Goal: Communication & Community: Answer question/provide support

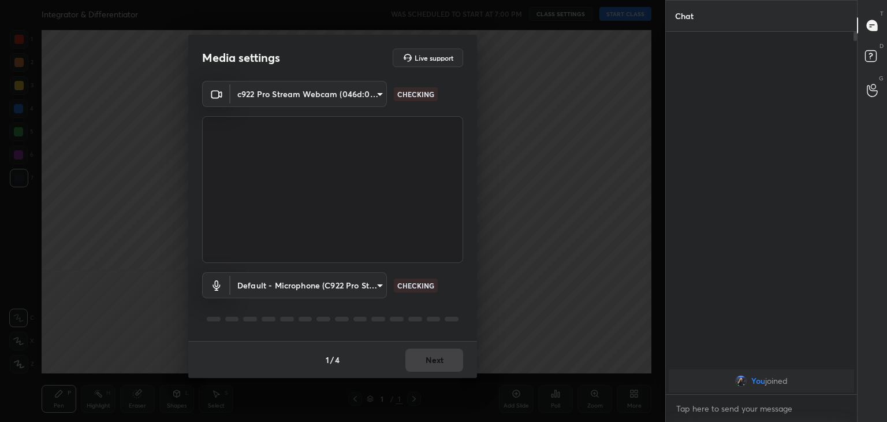
type input "a9fd4f38f379304b0caa4a79f2b732e989e7111bbf315c9f921f4749fc2d4ba3"
type input "default"
click at [441, 359] on button "Next" at bounding box center [435, 359] width 58 height 23
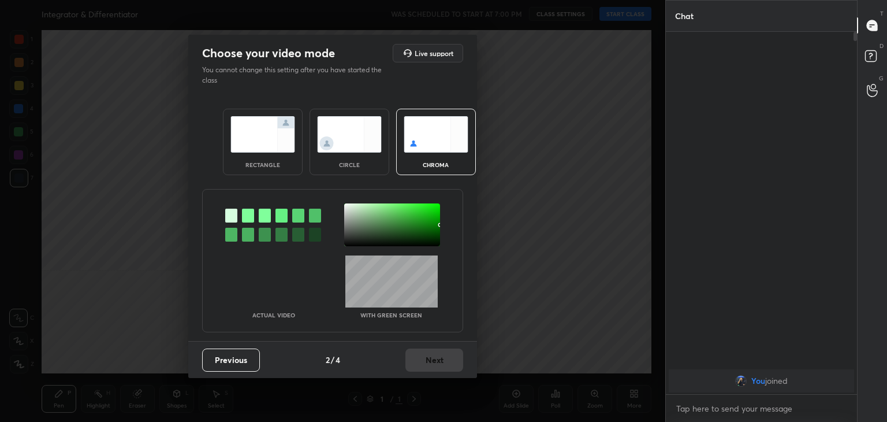
drag, startPoint x: 354, startPoint y: 140, endPoint x: 360, endPoint y: 148, distance: 10.7
click at [354, 141] on img at bounding box center [349, 134] width 65 height 36
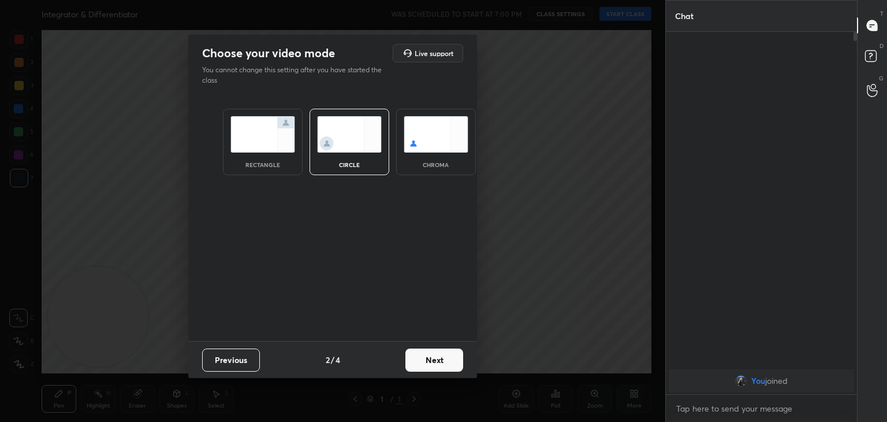
click at [444, 357] on button "Next" at bounding box center [435, 359] width 58 height 23
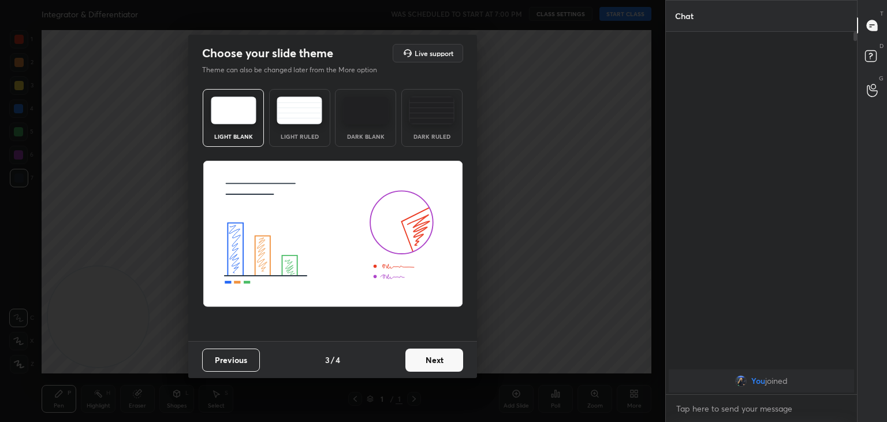
click at [444, 357] on button "Next" at bounding box center [435, 359] width 58 height 23
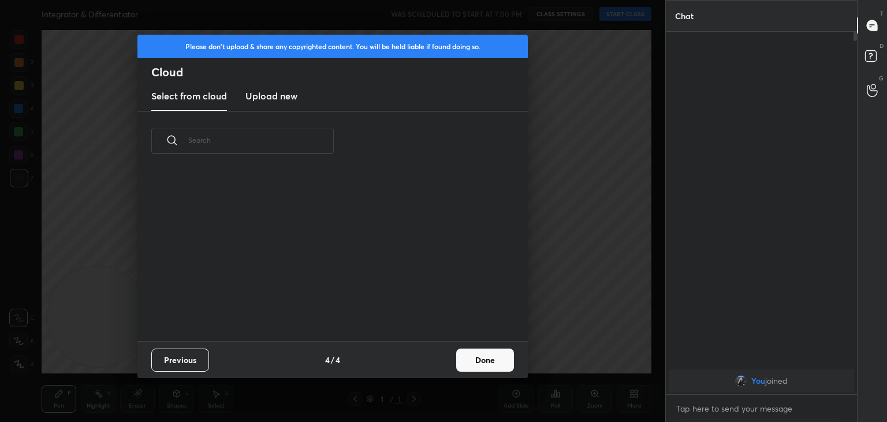
click at [490, 358] on button "Done" at bounding box center [485, 359] width 58 height 23
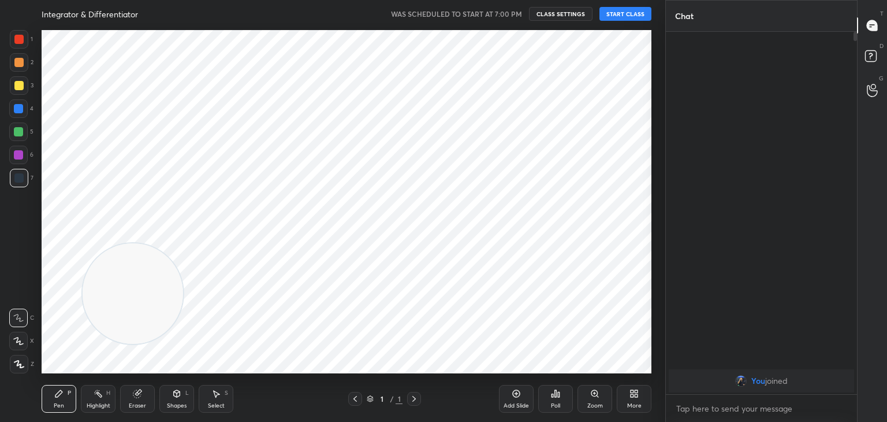
drag, startPoint x: 99, startPoint y: 324, endPoint x: 358, endPoint y: 174, distance: 299.0
click at [183, 243] on video at bounding box center [133, 293] width 101 height 101
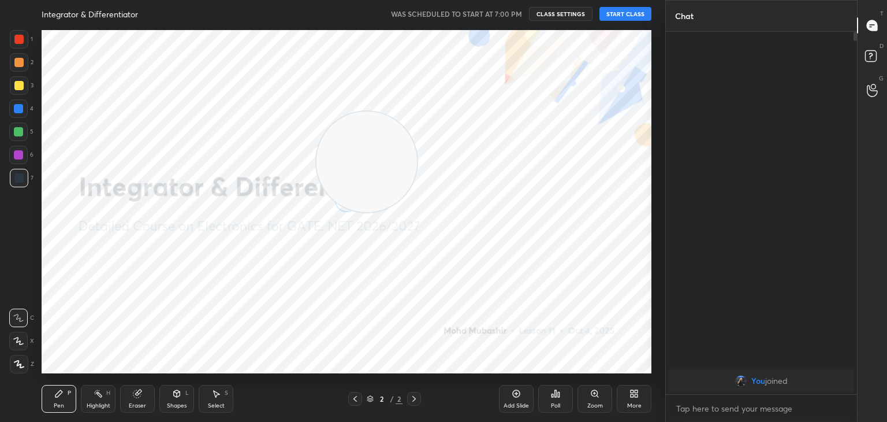
click at [14, 341] on div at bounding box center [18, 341] width 18 height 18
drag, startPoint x: 370, startPoint y: 169, endPoint x: 613, endPoint y: 77, distance: 259.8
click at [417, 112] on video at bounding box center [367, 162] width 101 height 101
click at [635, 12] on button "START CLASS" at bounding box center [626, 14] width 52 height 14
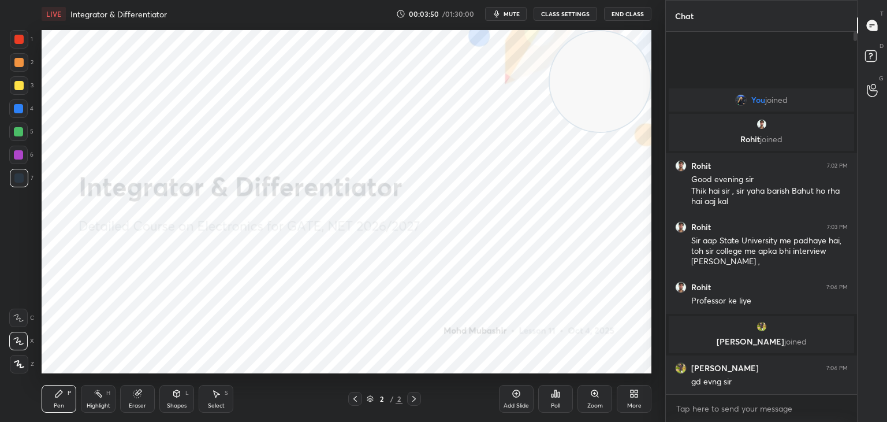
click at [633, 403] on div "More" at bounding box center [634, 406] width 14 height 6
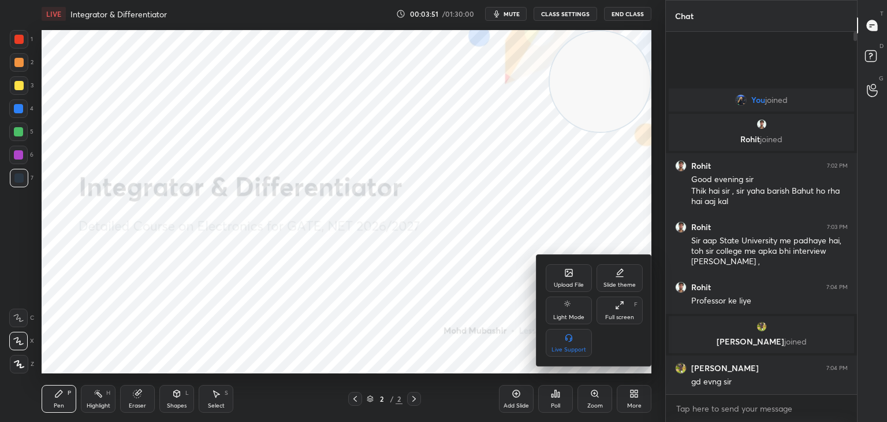
click at [564, 265] on div "Upload File" at bounding box center [569, 278] width 46 height 28
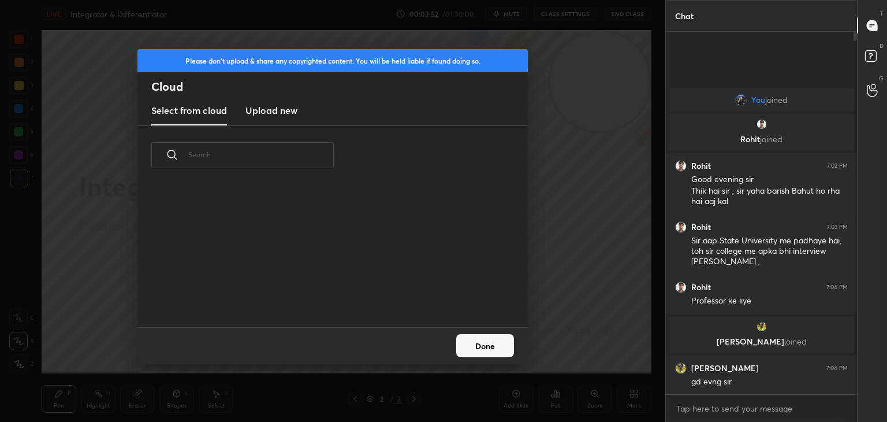
scroll to position [142, 371]
drag, startPoint x: 277, startPoint y: 112, endPoint x: 288, endPoint y: 114, distance: 11.4
click at [279, 110] on h3 "Upload new" at bounding box center [272, 110] width 52 height 14
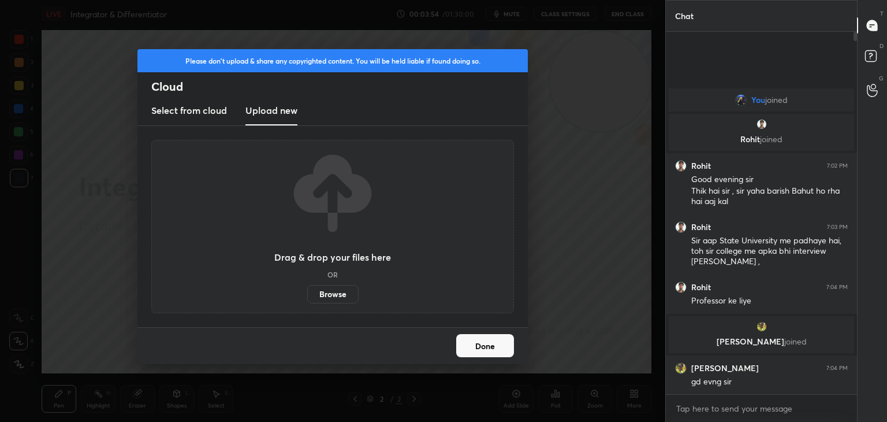
click at [341, 292] on label "Browse" at bounding box center [332, 294] width 51 height 18
click at [307, 292] on input "Browse" at bounding box center [307, 294] width 0 height 18
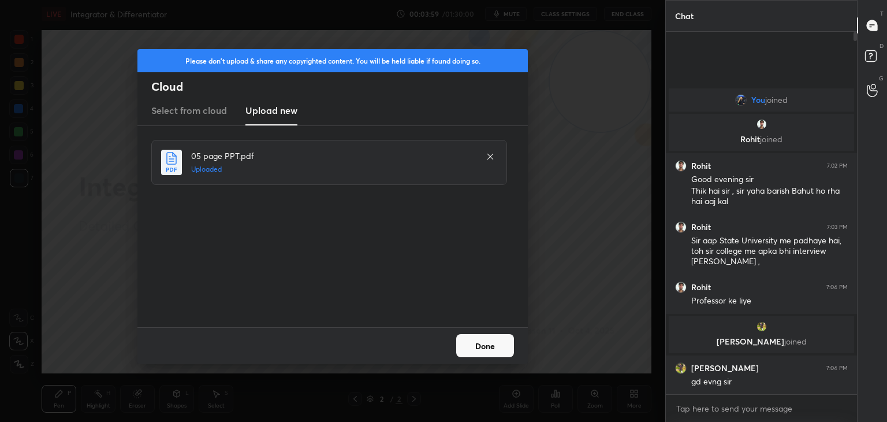
click at [506, 341] on button "Done" at bounding box center [485, 345] width 58 height 23
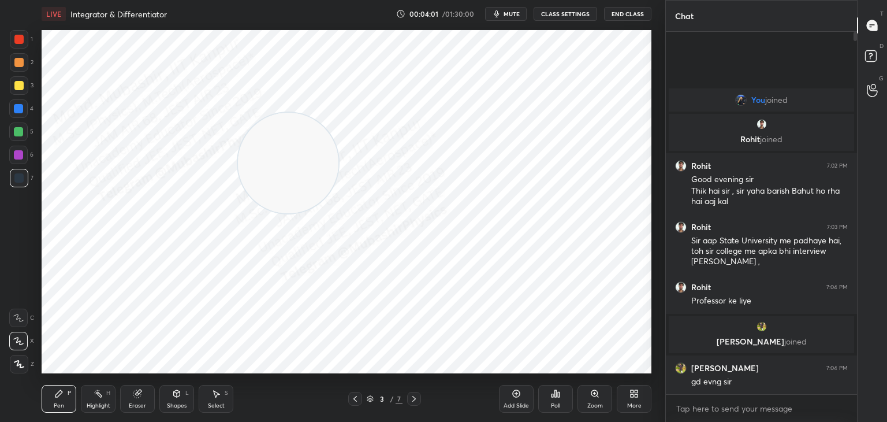
drag, startPoint x: 596, startPoint y: 107, endPoint x: 113, endPoint y: 265, distance: 508.3
click at [238, 213] on video at bounding box center [288, 163] width 101 height 101
drag, startPoint x: 84, startPoint y: 340, endPoint x: 50, endPoint y: 393, distance: 62.8
click at [51, 392] on div "LIVE Integrator & Differentiator 00:04:01 / 01:30:00 mute CLASS SETTINGS End Cl…" at bounding box center [346, 211] width 619 height 422
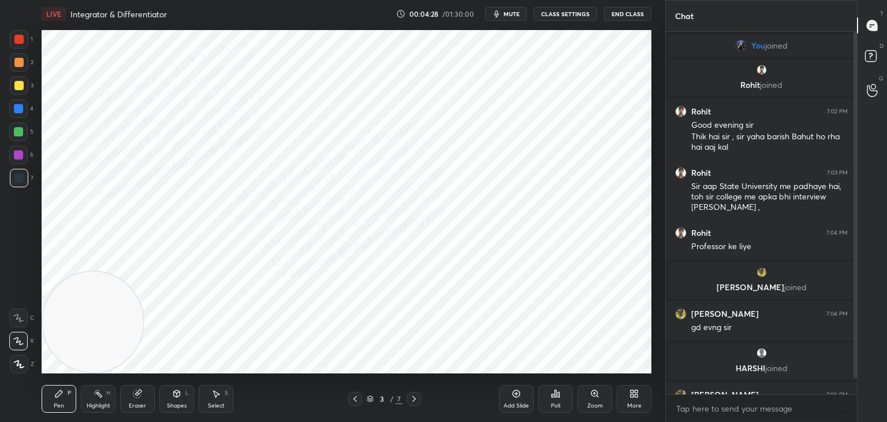
scroll to position [37, 0]
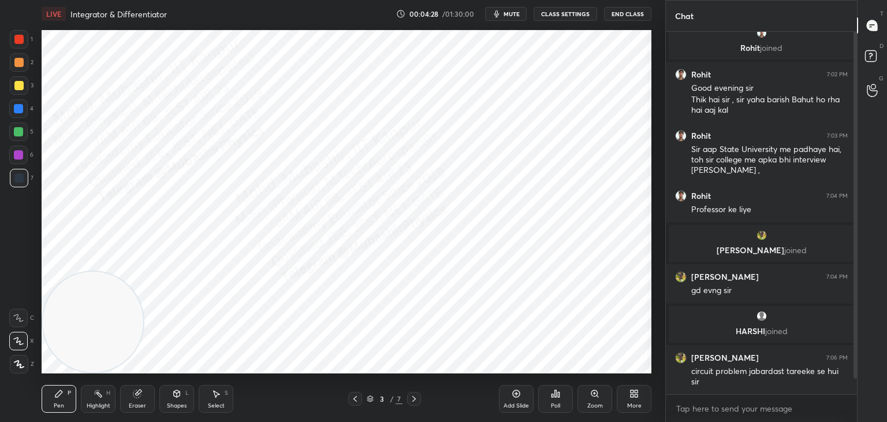
drag, startPoint x: 854, startPoint y: 223, endPoint x: 854, endPoint y: 248, distance: 24.8
click at [854, 248] on div at bounding box center [855, 205] width 3 height 347
click at [757, 407] on textarea at bounding box center [761, 408] width 173 height 18
drag, startPoint x: 96, startPoint y: 391, endPoint x: 88, endPoint y: 400, distance: 12.3
click at [96, 393] on icon at bounding box center [98, 393] width 9 height 9
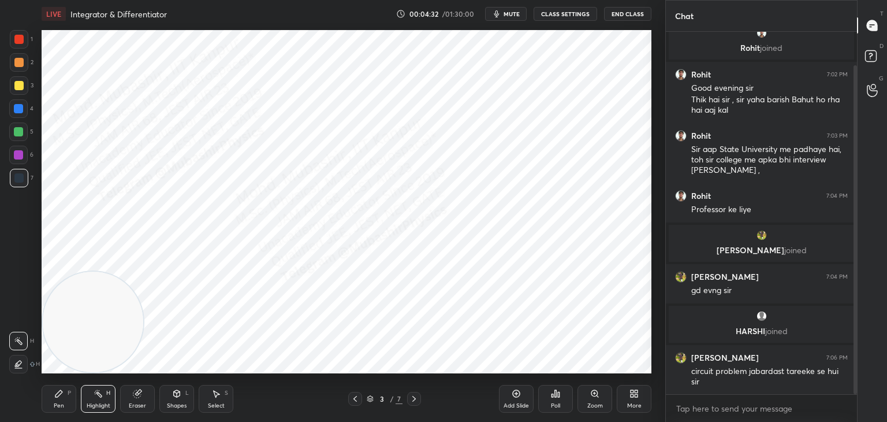
drag, startPoint x: 62, startPoint y: 397, endPoint x: 96, endPoint y: 352, distance: 56.9
click at [60, 395] on icon at bounding box center [58, 393] width 9 height 9
drag, startPoint x: 106, startPoint y: 336, endPoint x: 649, endPoint y: 41, distance: 617.3
click at [659, 45] on div "1 2 3 4 5 6 7 C X Z C X Z E E Erase all H H LIVE Integrator & Differentiator 00…" at bounding box center [333, 211] width 666 height 422
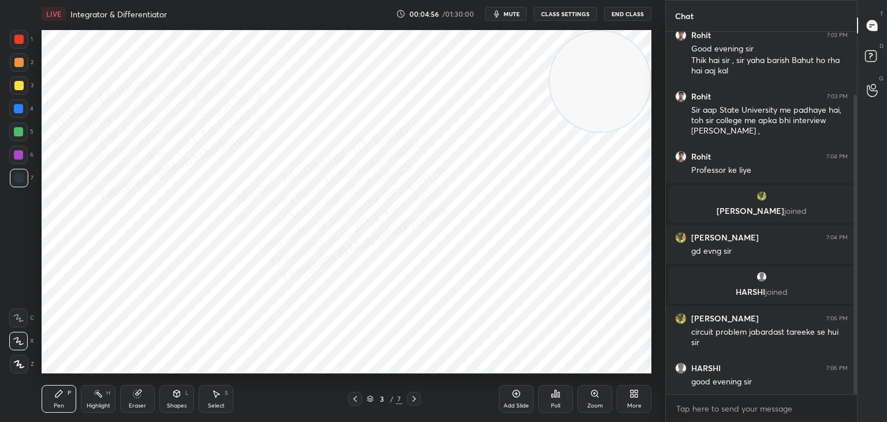
click at [353, 398] on icon at bounding box center [355, 398] width 9 height 9
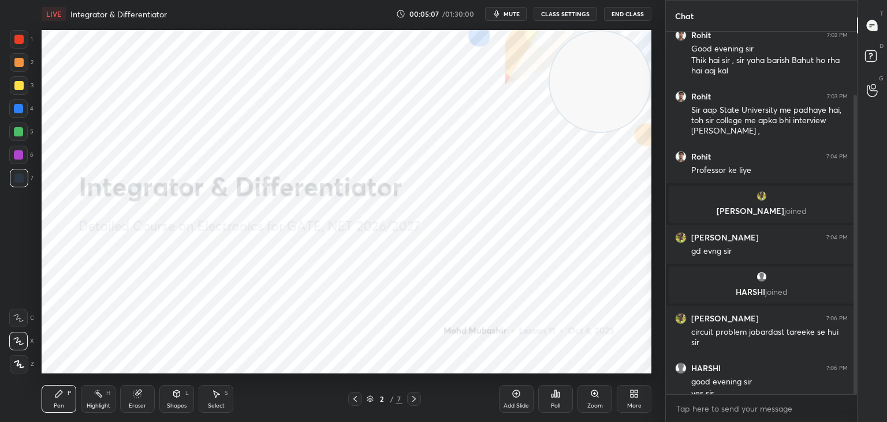
scroll to position [88, 0]
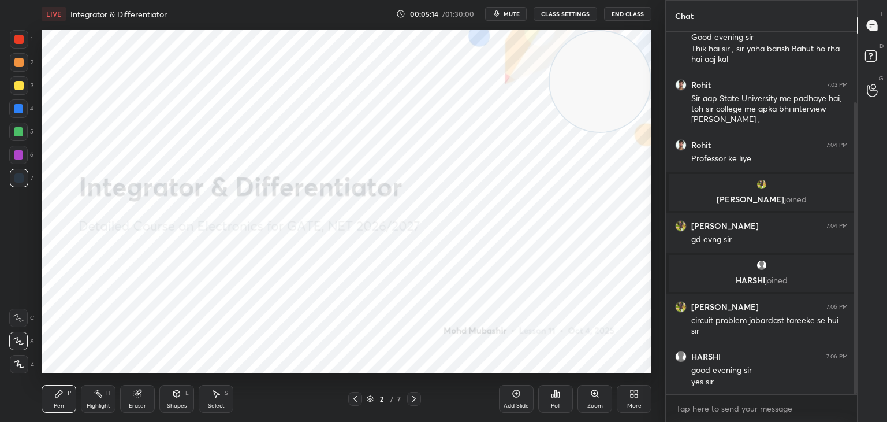
click at [417, 397] on icon at bounding box center [414, 398] width 9 height 9
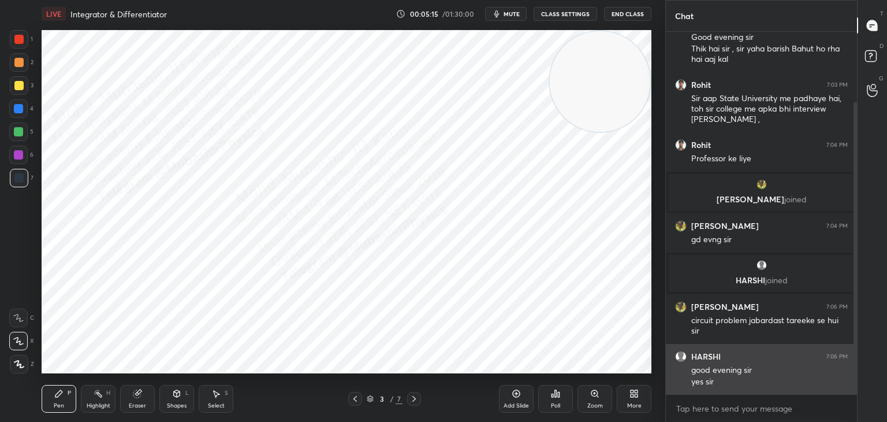
drag, startPoint x: 609, startPoint y: 90, endPoint x: 697, endPoint y: 373, distance: 296.9
click at [695, 369] on div "1 2 3 4 5 6 7 C X Z C X Z E E Erase all H H LIVE Integrator & Differentiator 00…" at bounding box center [443, 211] width 887 height 422
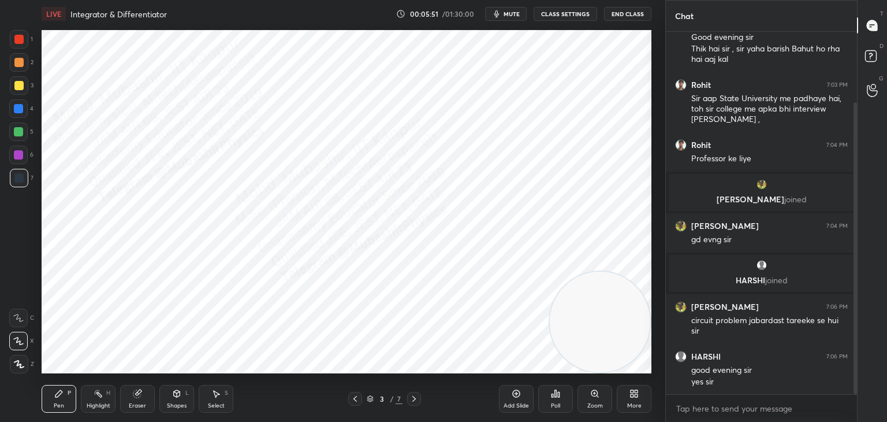
click at [180, 397] on icon at bounding box center [176, 393] width 9 height 9
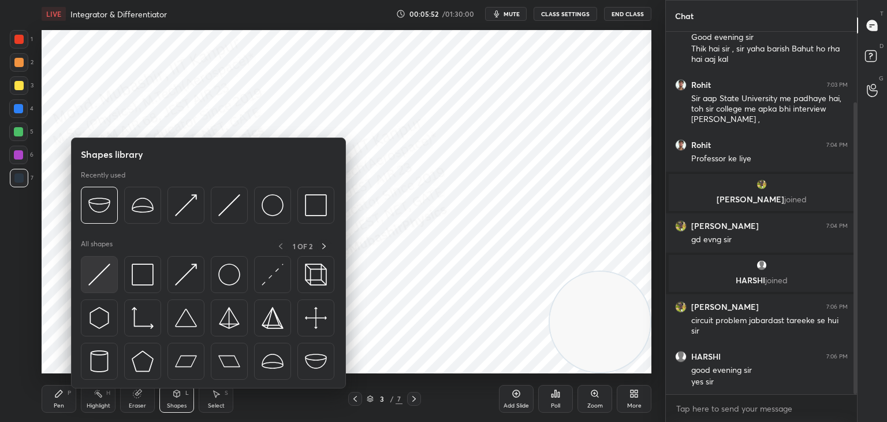
click at [103, 283] on img at bounding box center [99, 274] width 22 height 22
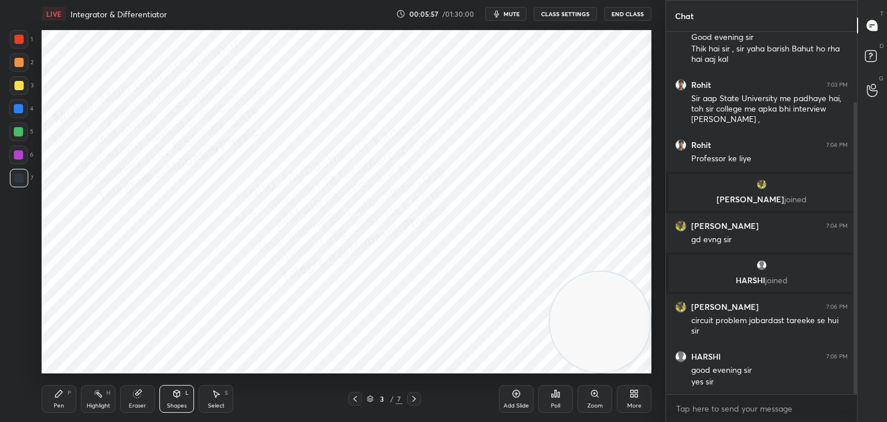
click at [14, 158] on div at bounding box center [18, 154] width 9 height 9
click at [174, 405] on div "Shapes" at bounding box center [177, 406] width 20 height 6
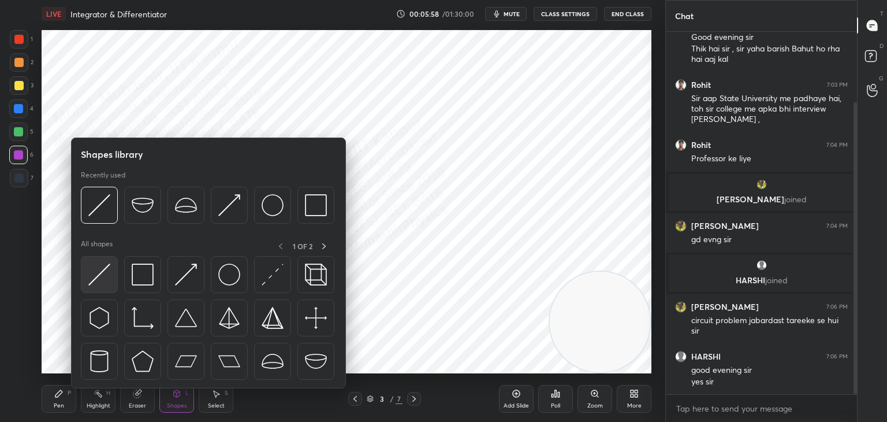
click at [105, 273] on img at bounding box center [99, 274] width 22 height 22
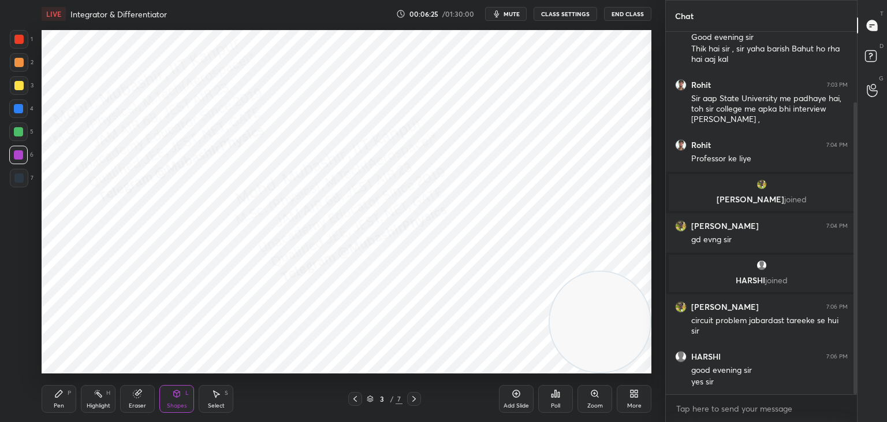
drag, startPoint x: 49, startPoint y: 407, endPoint x: 61, endPoint y: 388, distance: 23.1
click at [49, 405] on div "Pen P" at bounding box center [59, 399] width 35 height 28
drag, startPoint x: 21, startPoint y: 48, endPoint x: 33, endPoint y: 58, distance: 16.0
click at [19, 49] on div "1" at bounding box center [21, 41] width 23 height 23
click at [19, 136] on div at bounding box center [18, 131] width 9 height 9
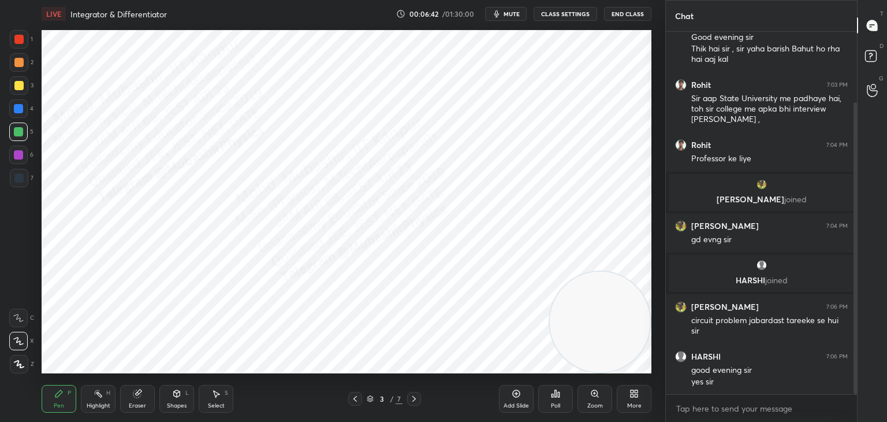
drag, startPoint x: 18, startPoint y: 105, endPoint x: 32, endPoint y: 119, distance: 19.6
click at [18, 107] on div at bounding box center [18, 108] width 9 height 9
drag, startPoint x: 180, startPoint y: 403, endPoint x: 176, endPoint y: 393, distance: 10.1
click at [180, 403] on div "Shapes" at bounding box center [177, 406] width 20 height 6
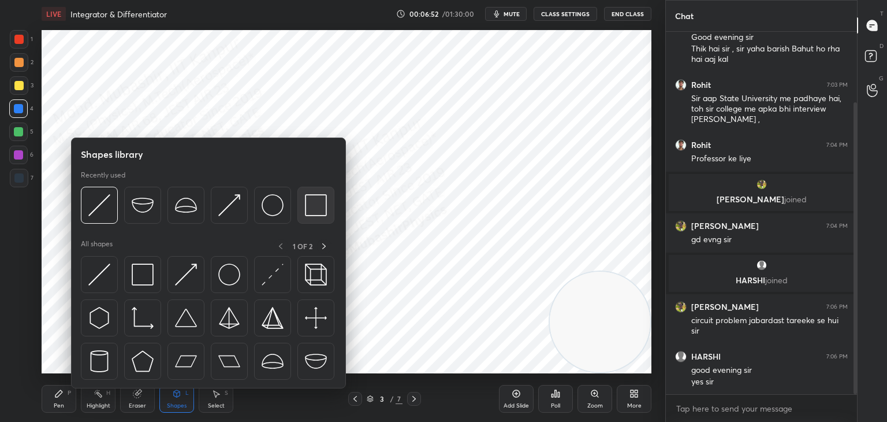
click at [315, 217] on div at bounding box center [316, 205] width 37 height 37
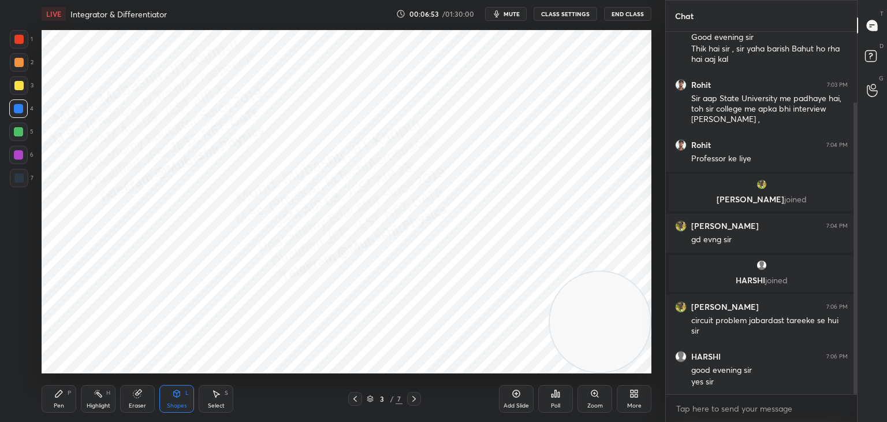
drag, startPoint x: 18, startPoint y: 68, endPoint x: 29, endPoint y: 75, distance: 13.3
click at [18, 70] on div at bounding box center [19, 62] width 18 height 18
drag, startPoint x: 94, startPoint y: 403, endPoint x: 109, endPoint y: 381, distance: 26.6
click at [98, 400] on div "Highlight H" at bounding box center [98, 399] width 35 height 28
click at [221, 399] on div "Select S" at bounding box center [216, 399] width 35 height 28
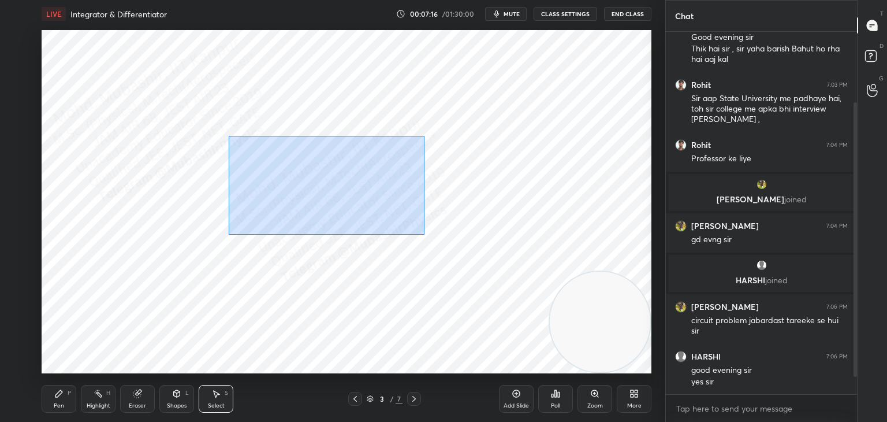
scroll to position [127, 0]
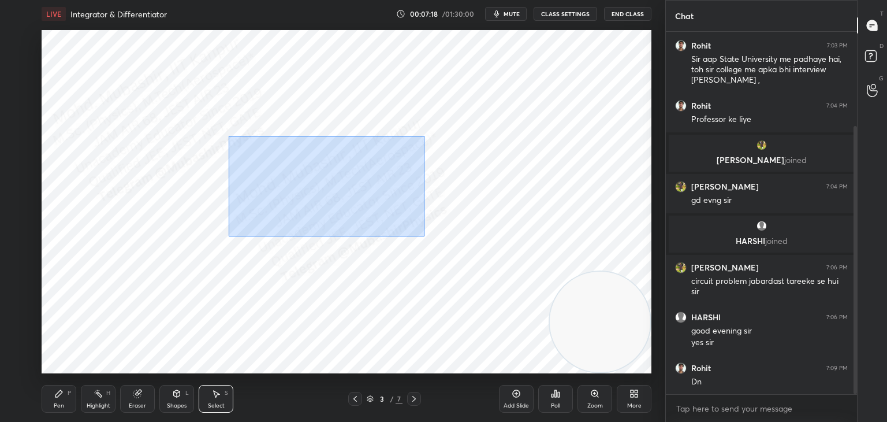
drag, startPoint x: 229, startPoint y: 136, endPoint x: 430, endPoint y: 234, distance: 224.3
click at [426, 237] on div "0 ° Undo Copy Duplicate Duplicate to new slide Delete" at bounding box center [347, 201] width 610 height 343
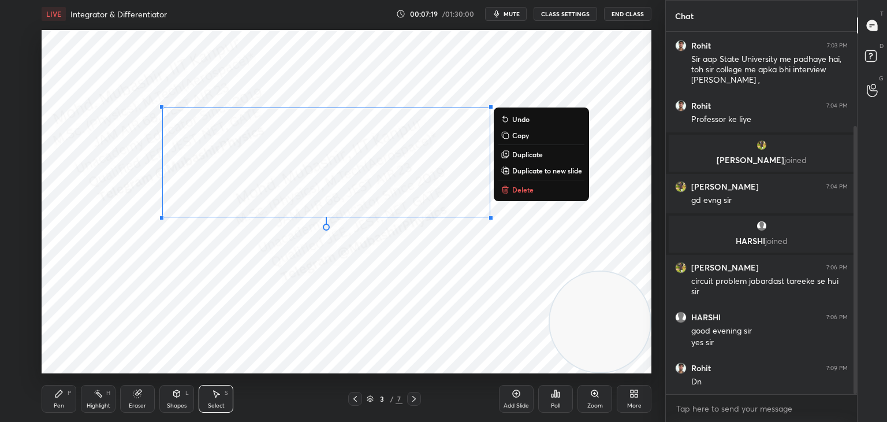
click at [522, 133] on p "Copy" at bounding box center [520, 135] width 17 height 9
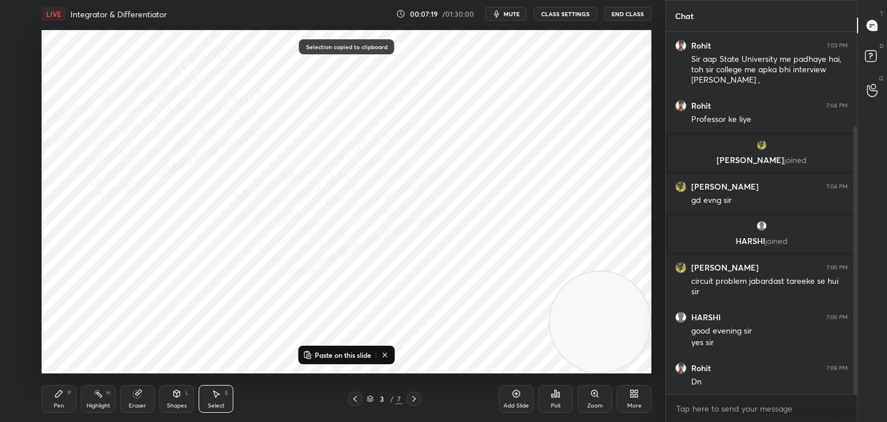
drag, startPoint x: 418, startPoint y: 394, endPoint x: 377, endPoint y: 376, distance: 44.8
click at [414, 394] on icon at bounding box center [414, 398] width 9 height 9
click at [362, 356] on p "Paste on this slide" at bounding box center [343, 354] width 57 height 9
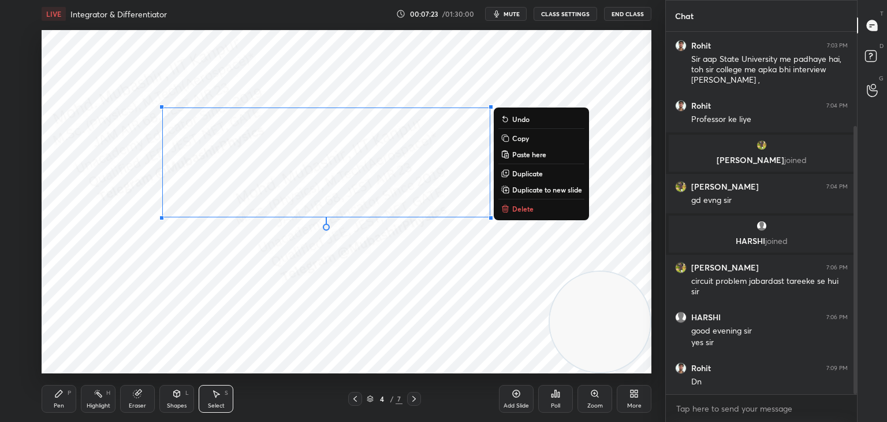
click at [414, 394] on icon at bounding box center [414, 398] width 9 height 9
click at [358, 382] on div "Pen P Highlight H Eraser Shapes L Select S 5 / 7 Add Slide Poll Zoom More" at bounding box center [347, 399] width 610 height 46
click at [355, 392] on div at bounding box center [355, 399] width 14 height 14
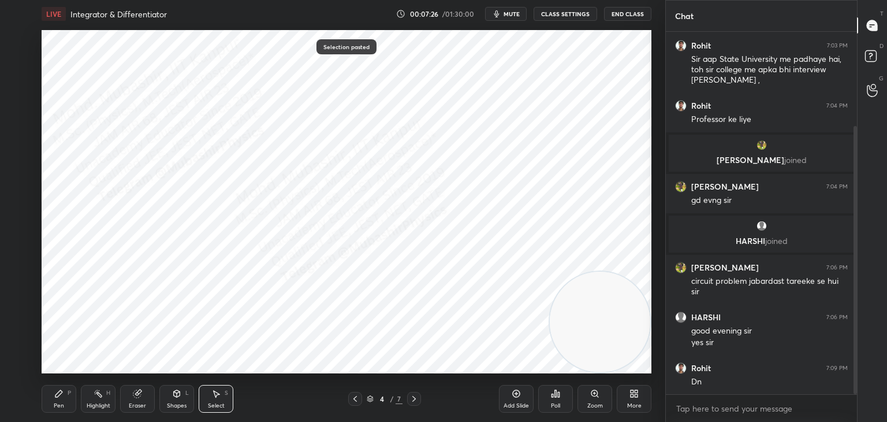
click at [352, 395] on icon at bounding box center [355, 398] width 9 height 9
click at [414, 393] on div at bounding box center [414, 399] width 14 height 14
drag, startPoint x: 51, startPoint y: 406, endPoint x: 49, endPoint y: 374, distance: 31.9
click at [49, 406] on div "Pen P" at bounding box center [59, 399] width 35 height 28
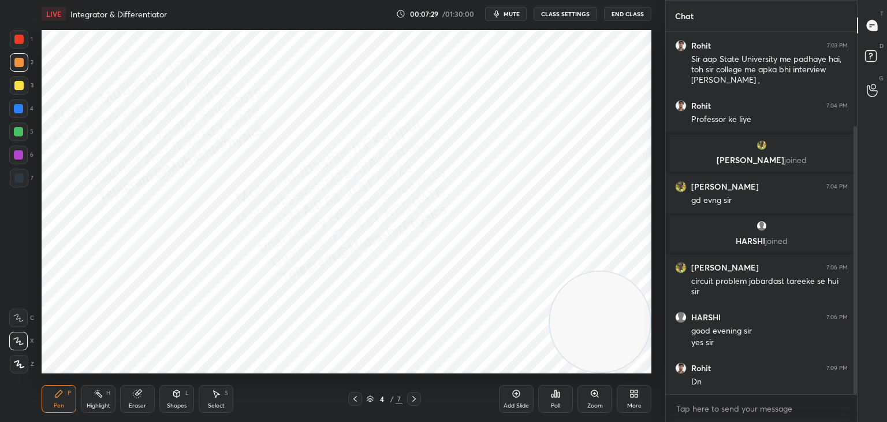
drag, startPoint x: 19, startPoint y: 185, endPoint x: 29, endPoint y: 163, distance: 24.3
click at [14, 185] on div at bounding box center [19, 178] width 18 height 18
click at [173, 395] on icon at bounding box center [176, 393] width 9 height 9
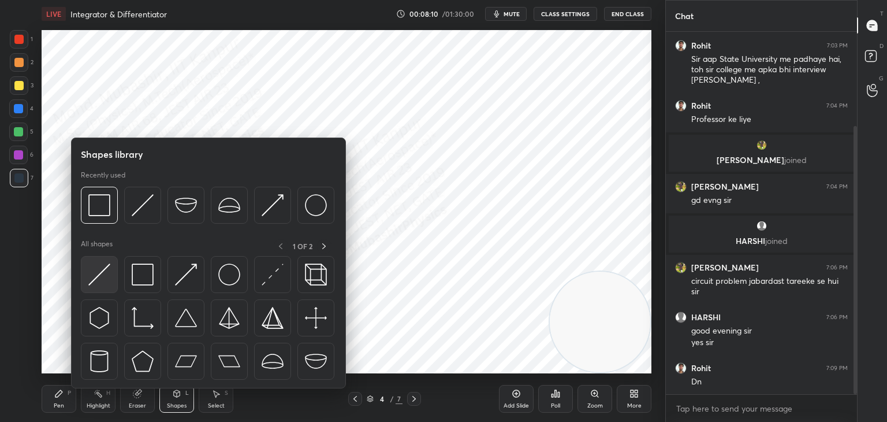
click at [99, 276] on img at bounding box center [99, 274] width 22 height 22
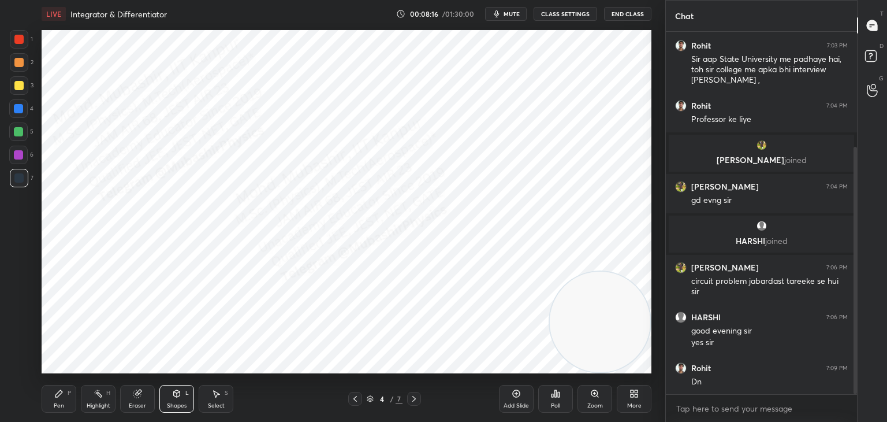
scroll to position [169, 0]
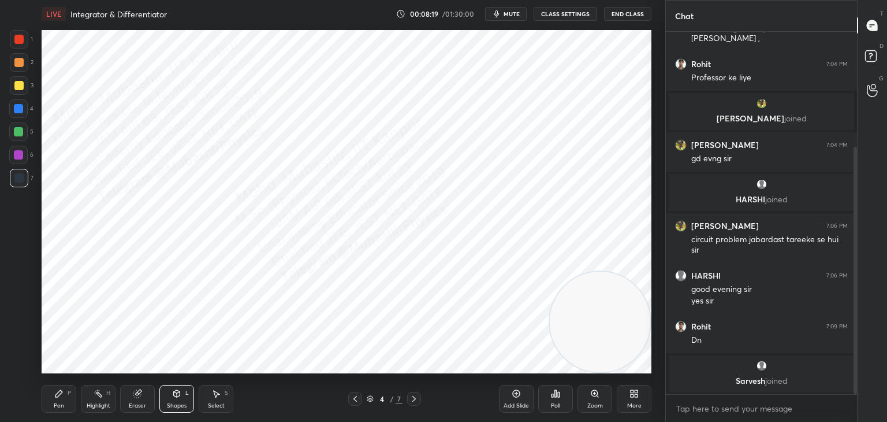
click at [172, 398] on icon at bounding box center [176, 393] width 9 height 9
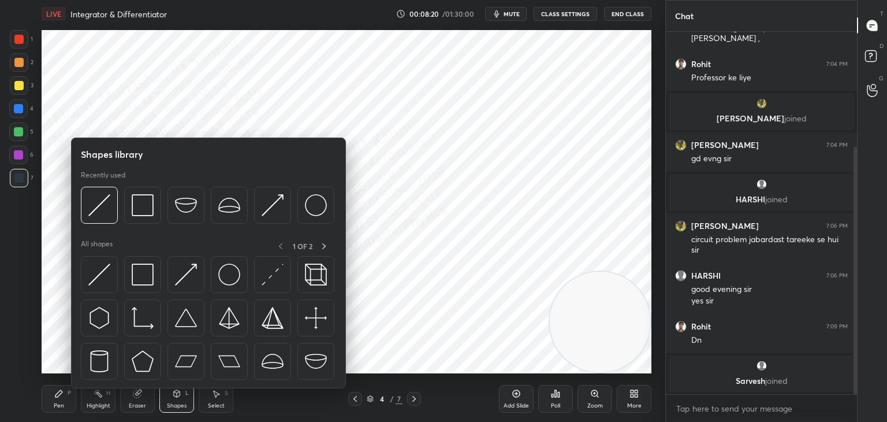
click at [222, 407] on div "Select" at bounding box center [216, 406] width 17 height 6
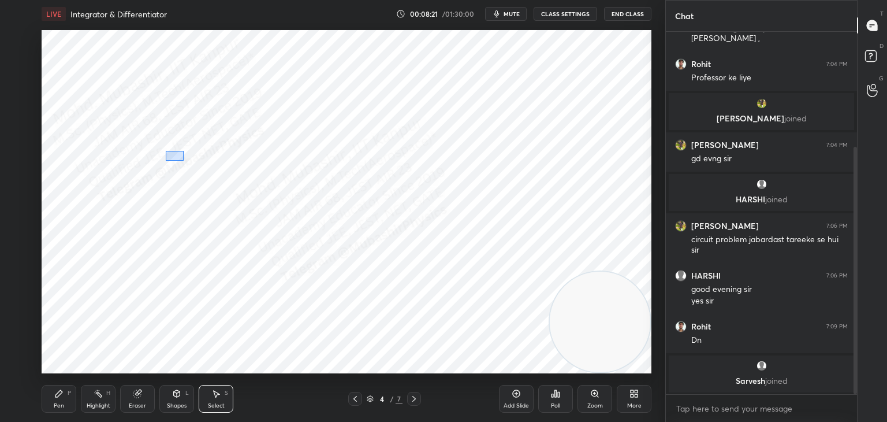
drag, startPoint x: 183, startPoint y: 161, endPoint x: 188, endPoint y: 165, distance: 6.1
click at [185, 163] on div "0 ° Undo Copy Paste here Duplicate Duplicate to new slide Delete" at bounding box center [347, 201] width 610 height 343
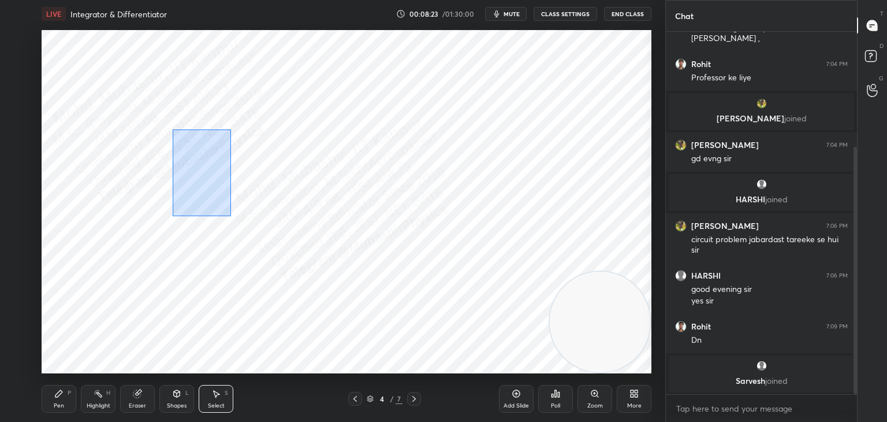
drag, startPoint x: 173, startPoint y: 130, endPoint x: 231, endPoint y: 215, distance: 102.9
click at [231, 215] on div "0 ° Undo Copy Paste here Duplicate Duplicate to new slide Delete" at bounding box center [347, 201] width 610 height 343
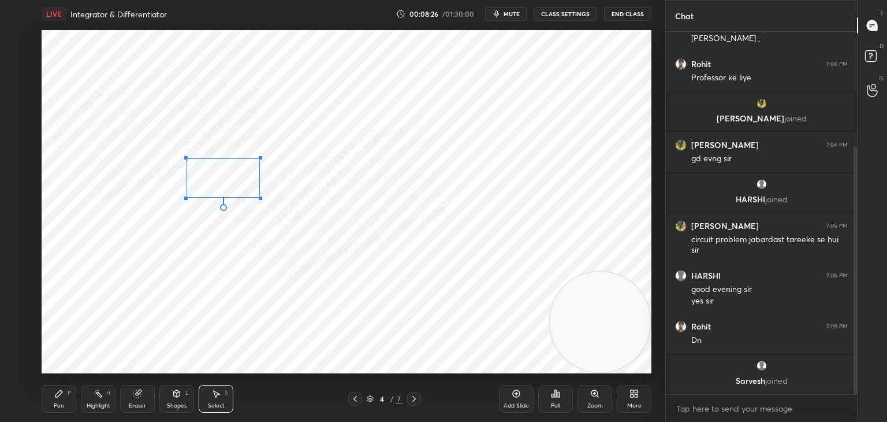
drag, startPoint x: 161, startPoint y: 198, endPoint x: 187, endPoint y: 197, distance: 26.0
click at [187, 197] on div at bounding box center [186, 198] width 5 height 5
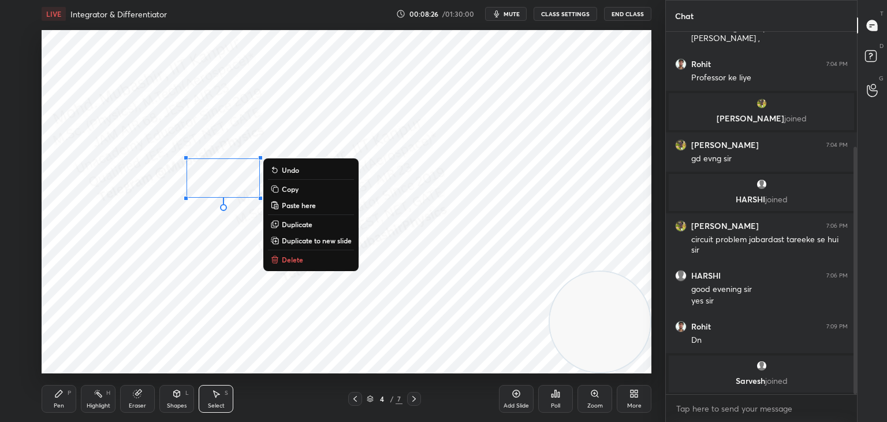
drag, startPoint x: 171, startPoint y: 237, endPoint x: 169, endPoint y: 244, distance: 7.1
click at [172, 236] on div "0 ° Undo Copy Paste here Duplicate Duplicate to new slide Delete" at bounding box center [347, 201] width 610 height 343
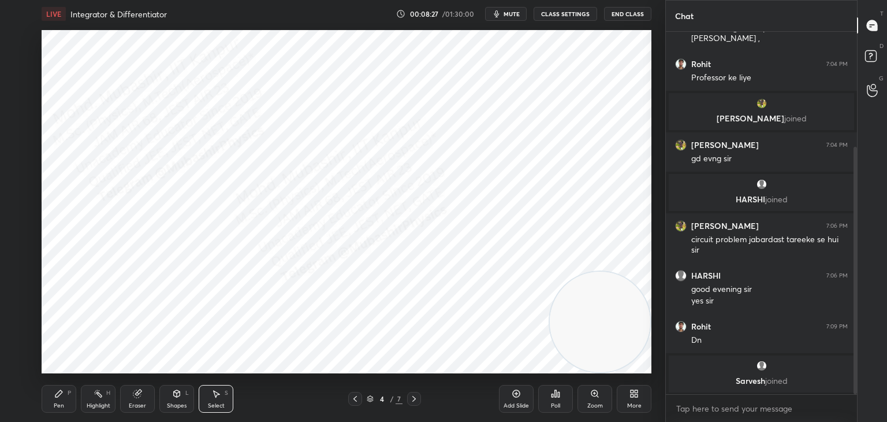
click at [173, 398] on div "Shapes L" at bounding box center [176, 399] width 35 height 28
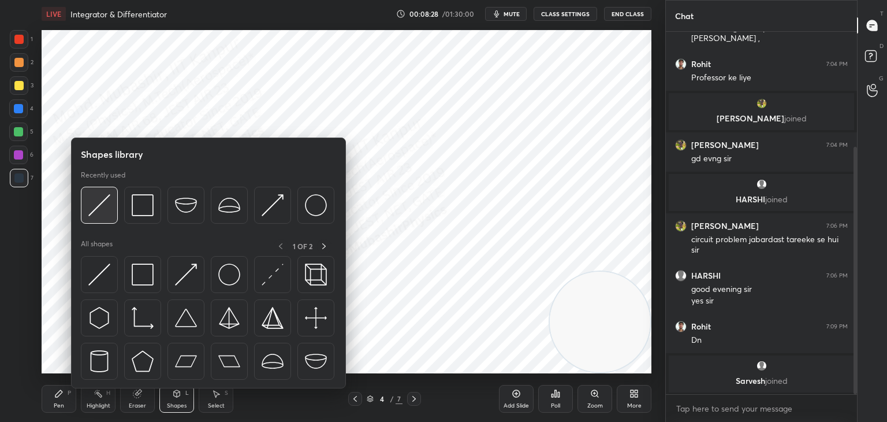
click at [107, 212] on img at bounding box center [99, 205] width 22 height 22
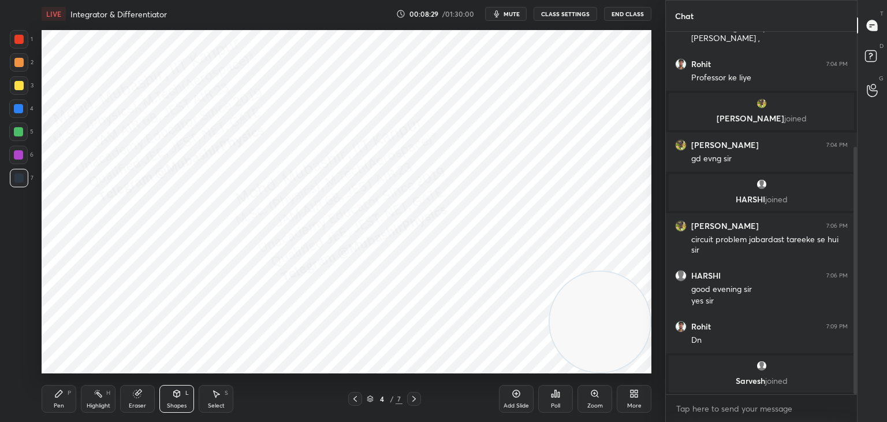
click at [23, 157] on div at bounding box center [18, 154] width 9 height 9
click at [136, 403] on div "Eraser" at bounding box center [137, 406] width 17 height 6
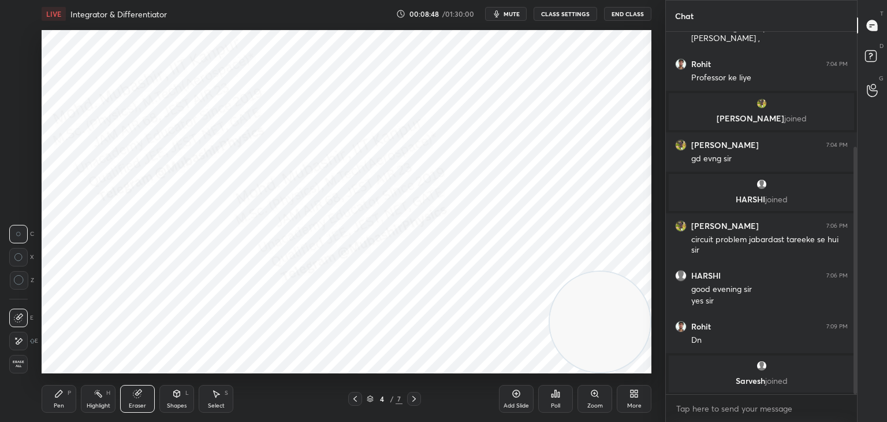
drag, startPoint x: 24, startPoint y: 284, endPoint x: 39, endPoint y: 272, distance: 19.0
click at [24, 281] on div at bounding box center [19, 280] width 18 height 18
drag, startPoint x: 61, startPoint y: 390, endPoint x: 62, endPoint y: 377, distance: 12.8
click at [61, 389] on icon at bounding box center [58, 393] width 9 height 9
click at [26, 131] on div at bounding box center [18, 131] width 18 height 18
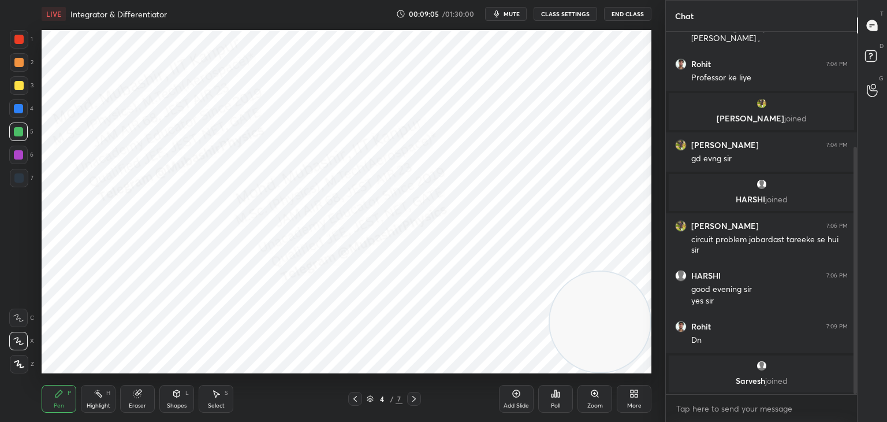
click at [355, 399] on icon at bounding box center [355, 398] width 9 height 9
click at [414, 397] on icon at bounding box center [414, 398] width 9 height 9
drag, startPoint x: 18, startPoint y: 60, endPoint x: 34, endPoint y: 73, distance: 20.9
click at [19, 61] on div at bounding box center [18, 62] width 9 height 9
drag, startPoint x: 21, startPoint y: 110, endPoint x: 34, endPoint y: 112, distance: 13.4
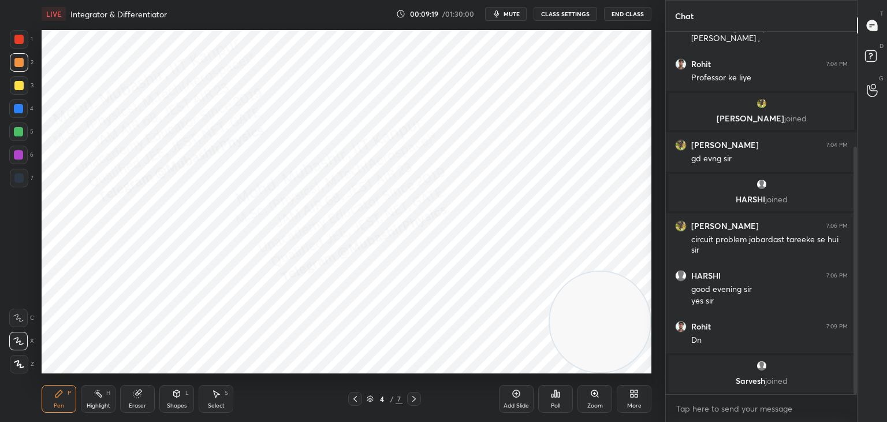
click at [21, 112] on div at bounding box center [18, 108] width 9 height 9
drag, startPoint x: 589, startPoint y: 319, endPoint x: 594, endPoint y: 128, distance: 191.3
click at [625, 99] on video at bounding box center [600, 109] width 101 height 101
drag, startPoint x: 227, startPoint y: 397, endPoint x: 218, endPoint y: 376, distance: 22.8
click at [224, 396] on div "Select S" at bounding box center [216, 399] width 35 height 28
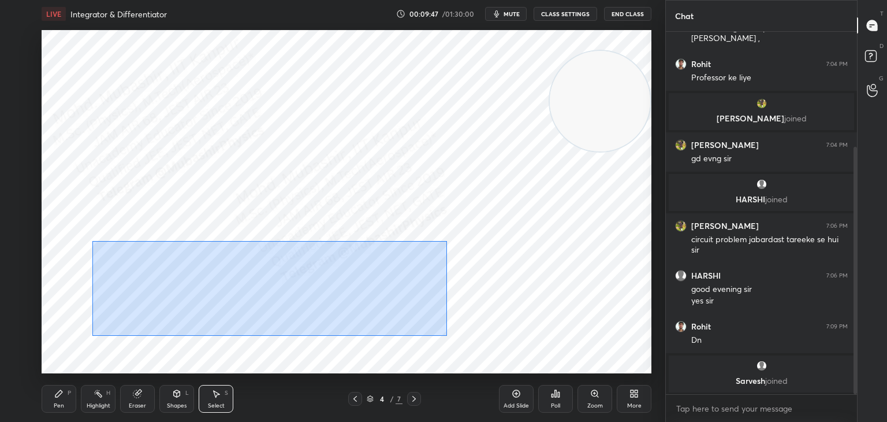
drag, startPoint x: 92, startPoint y: 241, endPoint x: 518, endPoint y: 331, distance: 434.7
click at [542, 351] on div "0 ° Undo Copy Paste here Duplicate Duplicate to new slide Delete" at bounding box center [347, 201] width 610 height 343
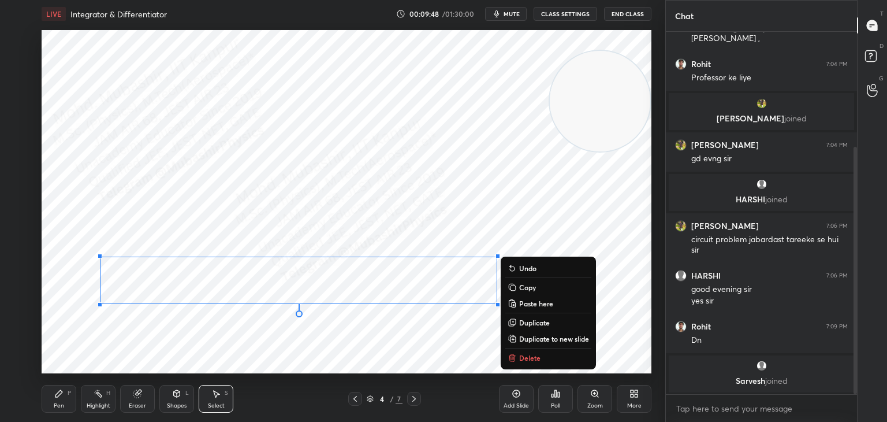
drag, startPoint x: 397, startPoint y: 283, endPoint x: 377, endPoint y: 299, distance: 26.7
click at [384, 299] on div "0 ° Undo Copy Paste here Duplicate Duplicate to new slide Delete" at bounding box center [347, 201] width 610 height 343
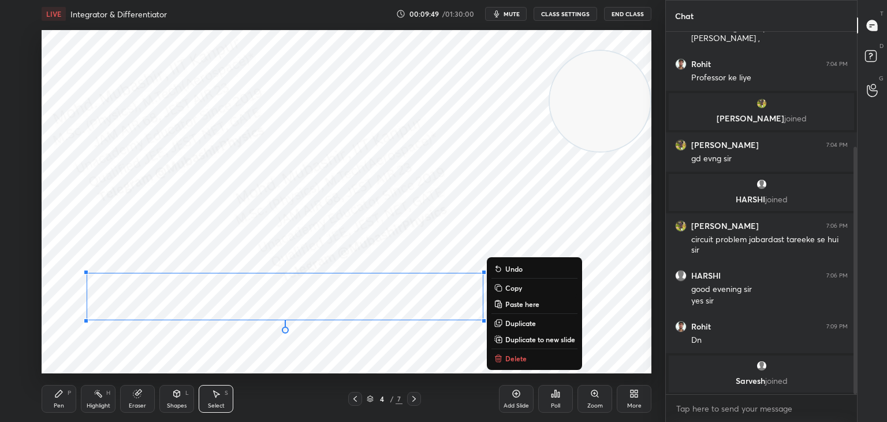
drag, startPoint x: 166, startPoint y: 398, endPoint x: 170, endPoint y: 390, distance: 9.3
click at [165, 398] on div "Shapes L" at bounding box center [176, 399] width 35 height 28
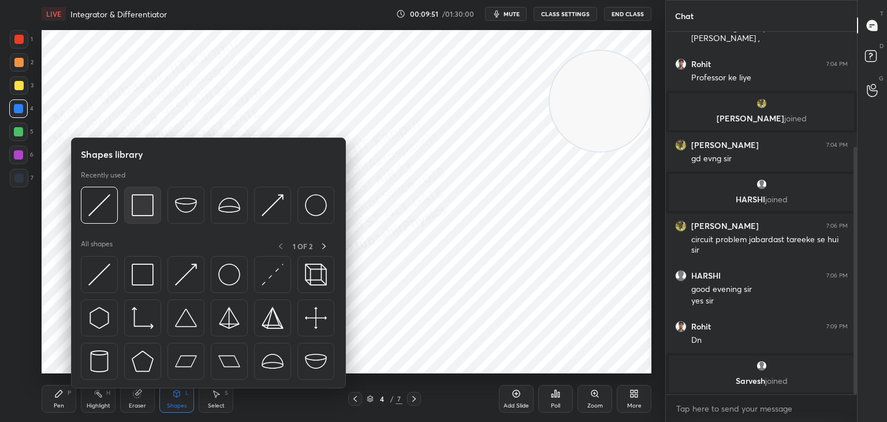
click at [141, 204] on img at bounding box center [143, 205] width 22 height 22
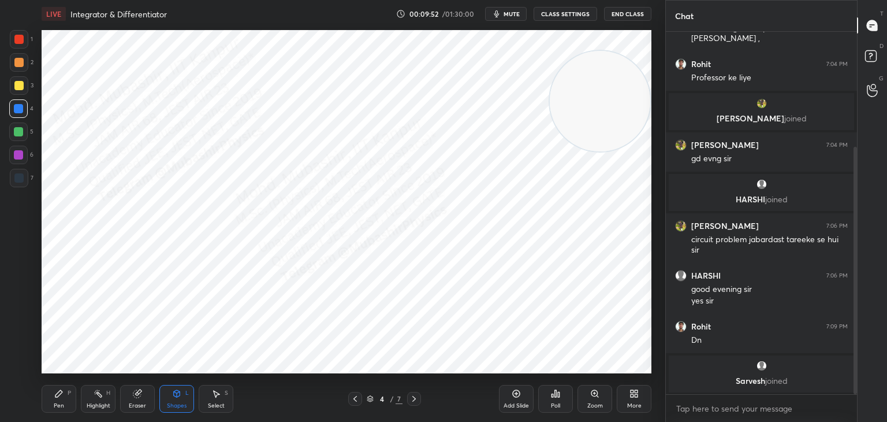
drag, startPoint x: 21, startPoint y: 59, endPoint x: 25, endPoint y: 65, distance: 7.5
click at [23, 64] on div at bounding box center [18, 62] width 9 height 9
click at [221, 399] on div "Select S" at bounding box center [216, 399] width 35 height 28
click at [184, 399] on div "Shapes L" at bounding box center [176, 399] width 35 height 28
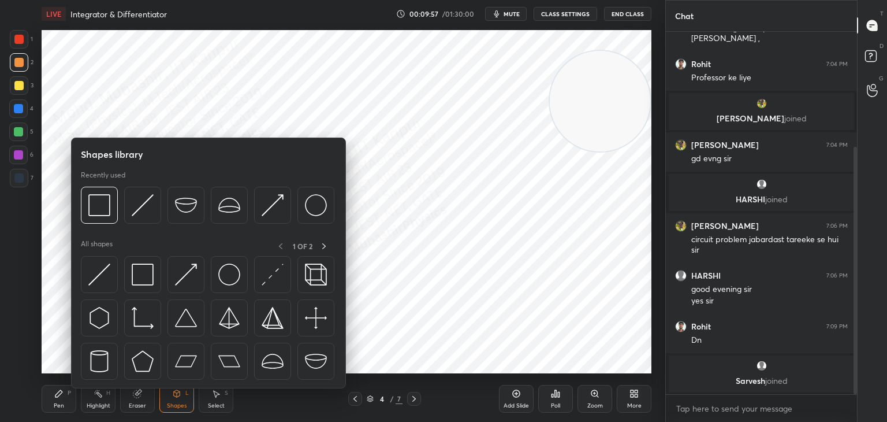
click at [179, 399] on div "Shapes L" at bounding box center [176, 399] width 35 height 28
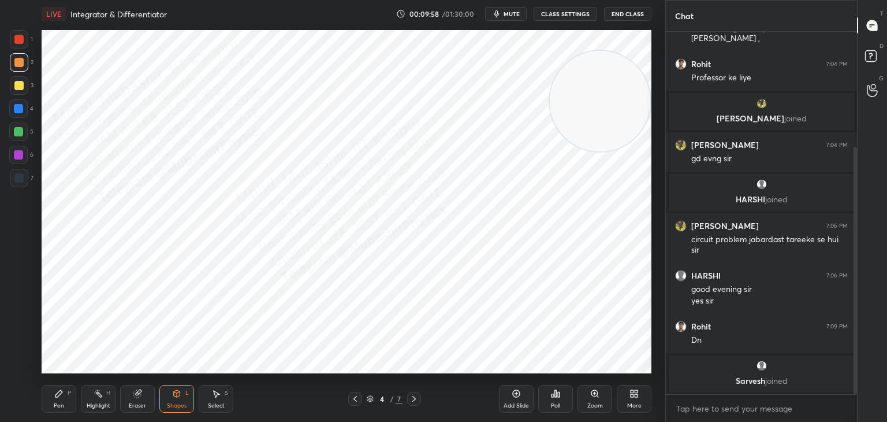
click at [19, 93] on div at bounding box center [19, 85] width 18 height 18
click at [354, 400] on icon at bounding box center [355, 398] width 9 height 9
drag, startPoint x: 222, startPoint y: 401, endPoint x: 227, endPoint y: 381, distance: 20.7
click at [222, 401] on div "Select S" at bounding box center [216, 399] width 35 height 28
drag, startPoint x: 250, startPoint y: 330, endPoint x: 292, endPoint y: 361, distance: 52.0
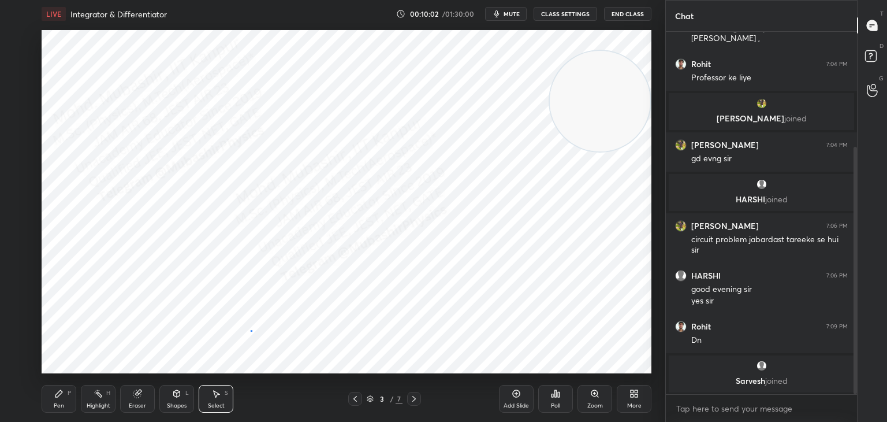
click at [267, 354] on div "0 ° Undo Copy Paste here Duplicate Duplicate to new slide Delete" at bounding box center [347, 201] width 610 height 343
click at [292, 352] on div "0 ° Undo Copy Paste here Duplicate Duplicate to new slide Delete" at bounding box center [347, 201] width 610 height 343
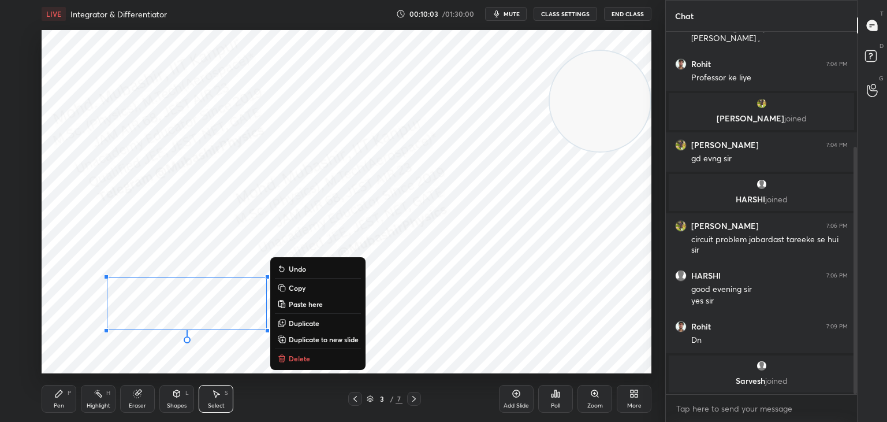
click at [313, 356] on button "Delete" at bounding box center [318, 358] width 86 height 14
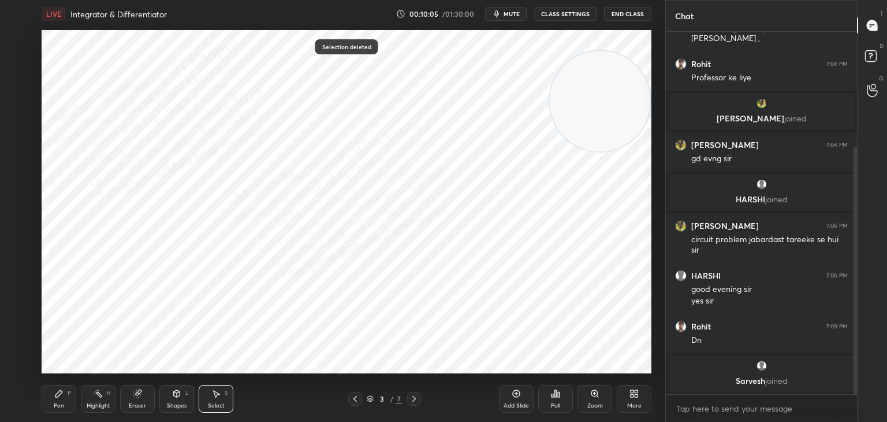
click at [185, 401] on div "Shapes L" at bounding box center [176, 399] width 35 height 28
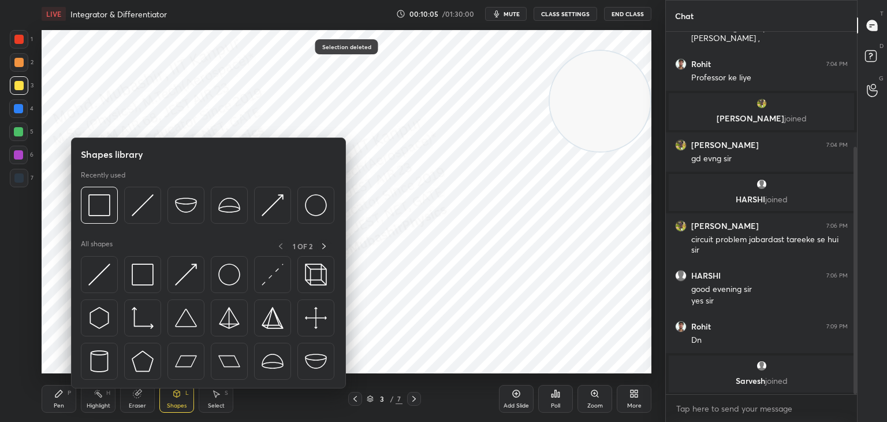
click at [184, 401] on div "Shapes L" at bounding box center [176, 399] width 35 height 28
click at [179, 401] on div "Shapes L" at bounding box center [176, 399] width 35 height 28
click at [199, 407] on div "Select S" at bounding box center [216, 399] width 35 height 28
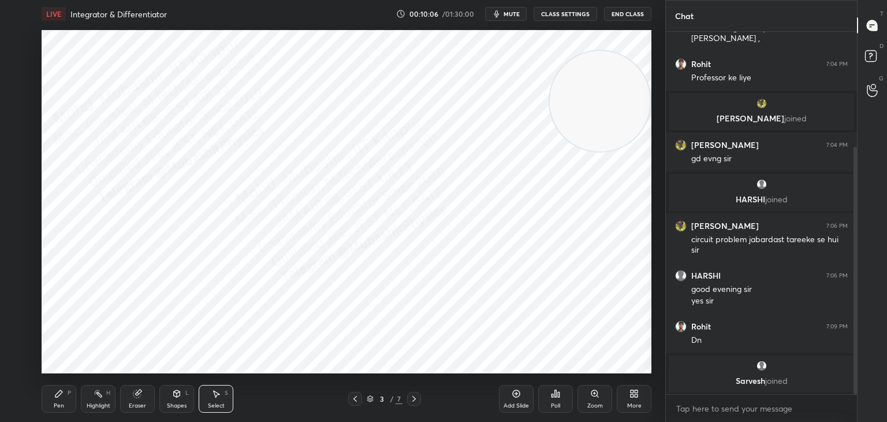
click at [174, 400] on div "Shapes L" at bounding box center [176, 399] width 35 height 28
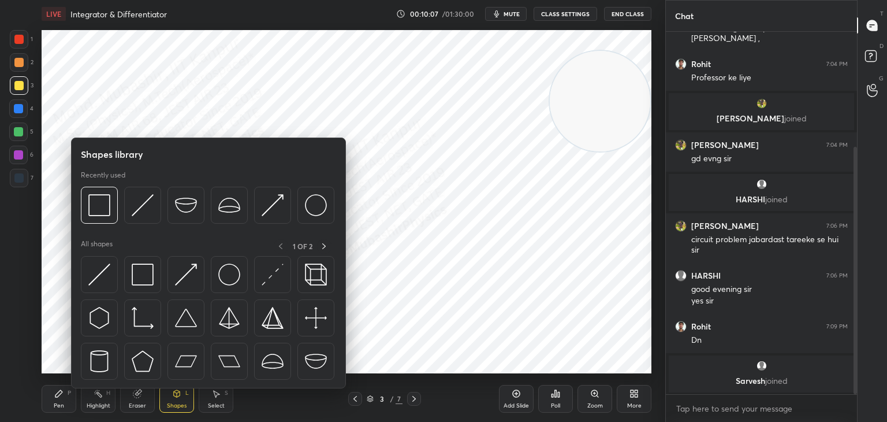
click at [179, 396] on icon at bounding box center [177, 393] width 6 height 7
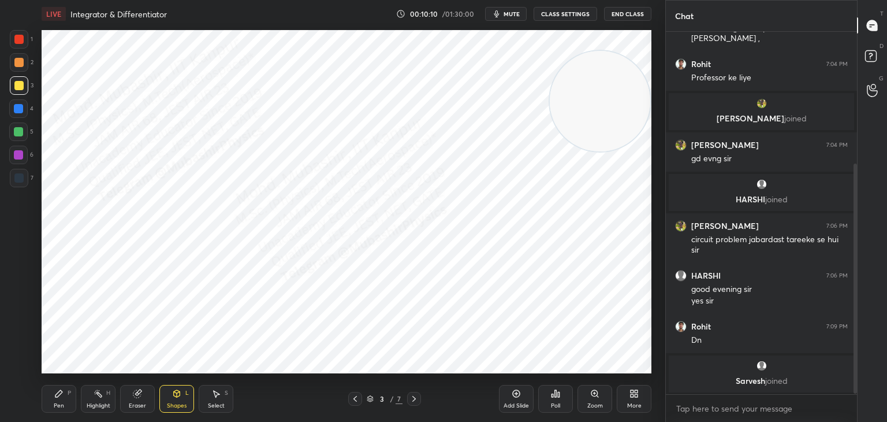
click at [417, 398] on icon at bounding box center [414, 398] width 9 height 9
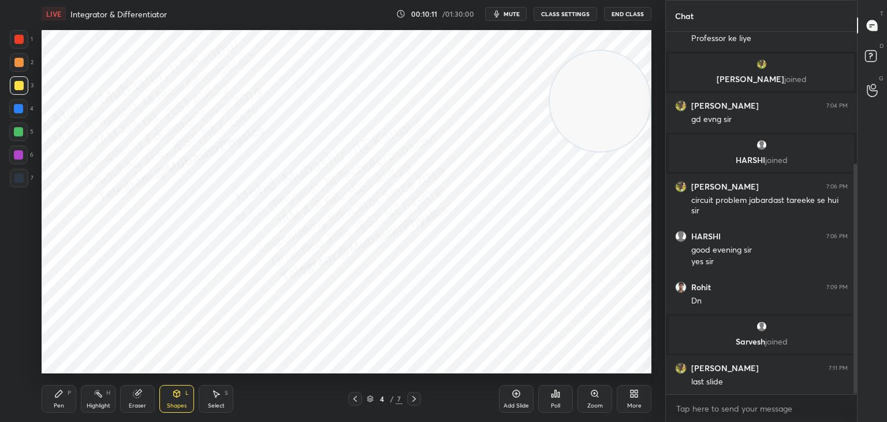
click at [100, 398] on icon at bounding box center [98, 393] width 9 height 9
drag, startPoint x: 217, startPoint y: 400, endPoint x: 211, endPoint y: 378, distance: 22.9
click at [215, 403] on div "Select S" at bounding box center [216, 399] width 35 height 28
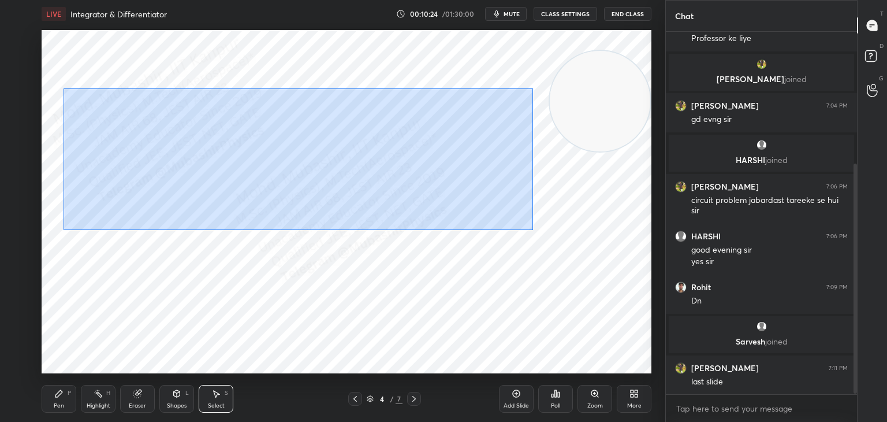
drag, startPoint x: 62, startPoint y: 80, endPoint x: 484, endPoint y: 199, distance: 437.7
click at [533, 229] on div "0 ° Undo Copy Paste here Duplicate Duplicate to new slide Delete" at bounding box center [347, 201] width 610 height 343
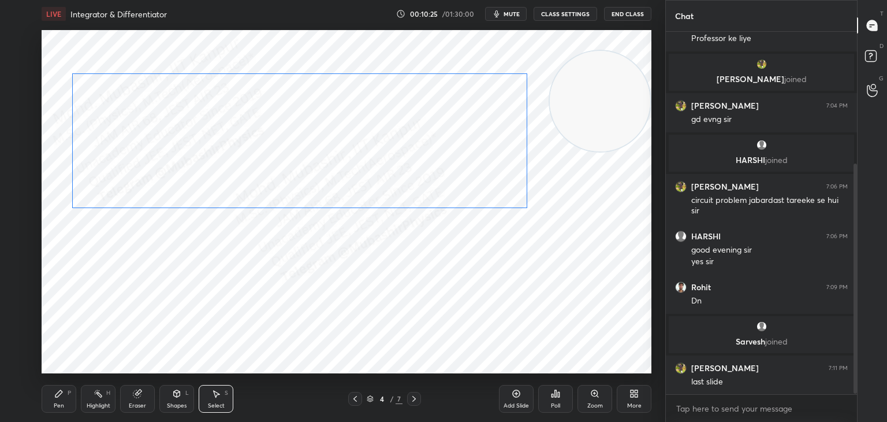
drag, startPoint x: 460, startPoint y: 179, endPoint x: 467, endPoint y: 165, distance: 15.8
click at [463, 170] on div "0 ° Undo Copy Paste here Duplicate Duplicate to new slide Delete" at bounding box center [347, 201] width 610 height 343
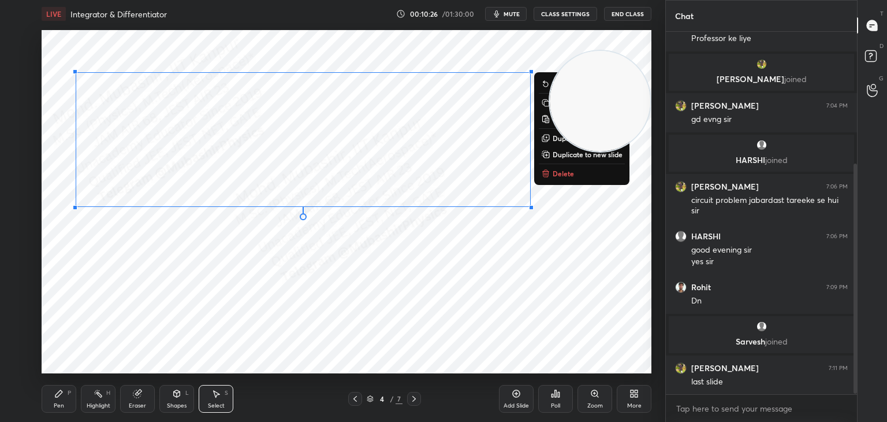
click at [233, 236] on div "0 ° Undo Copy Paste here Duplicate Duplicate to new slide Delete" at bounding box center [347, 201] width 610 height 343
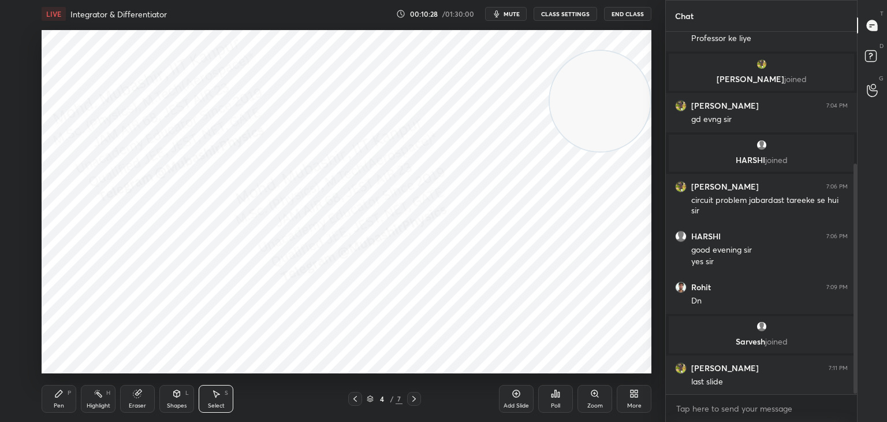
click at [177, 405] on div "Shapes" at bounding box center [177, 406] width 20 height 6
click at [215, 403] on div "Select" at bounding box center [216, 406] width 17 height 6
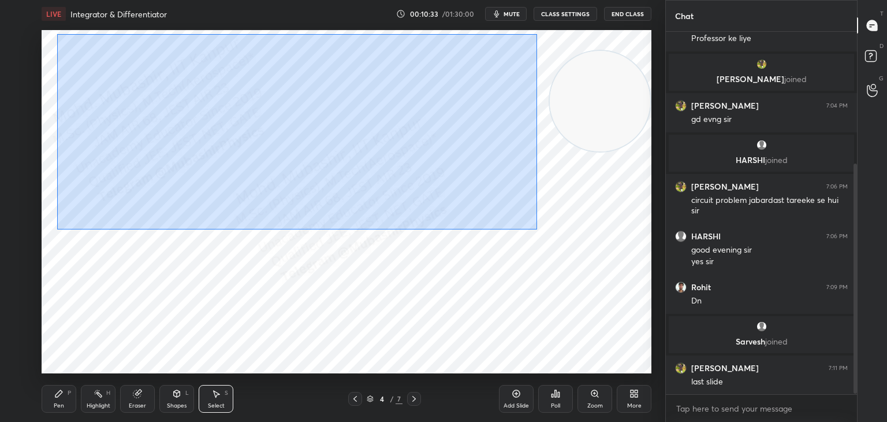
drag, startPoint x: 57, startPoint y: 34, endPoint x: 545, endPoint y: 220, distance: 521.9
click at [534, 230] on div "0 ° Undo Copy Paste here Duplicate Duplicate to new slide Delete" at bounding box center [347, 201] width 610 height 343
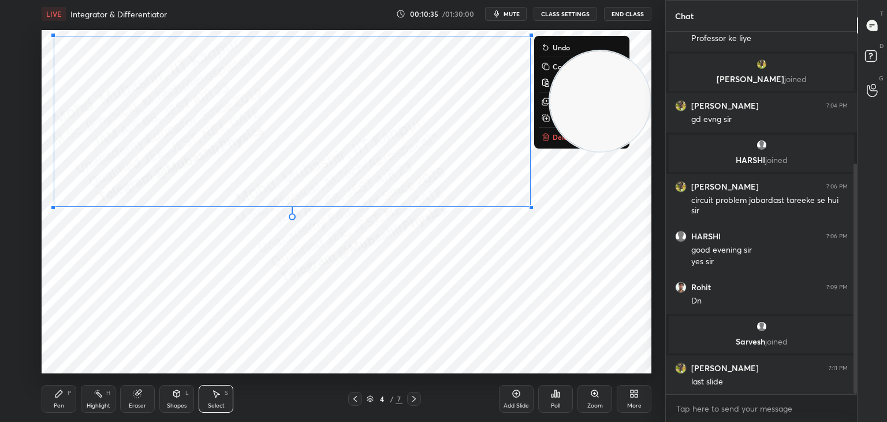
drag, startPoint x: 607, startPoint y: 117, endPoint x: 645, endPoint y: 183, distance: 76.6
click at [646, 151] on video at bounding box center [600, 101] width 101 height 101
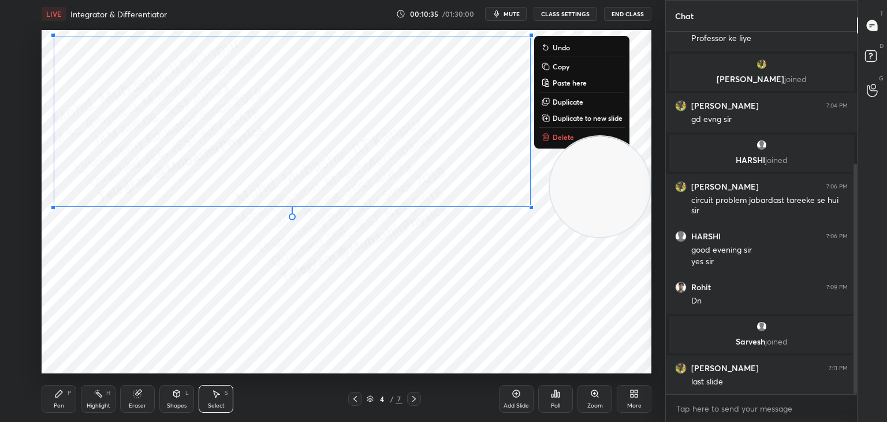
click at [574, 66] on button "Copy" at bounding box center [582, 67] width 86 height 14
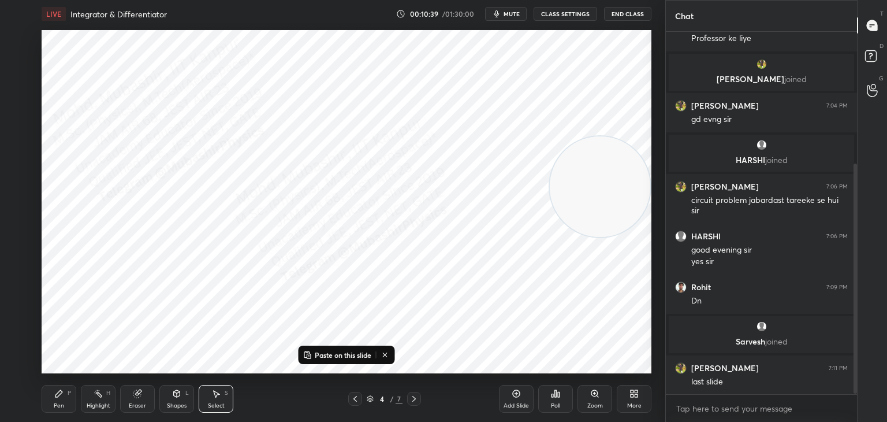
click at [417, 399] on icon at bounding box center [414, 398] width 9 height 9
click at [142, 396] on icon at bounding box center [137, 393] width 9 height 9
click at [21, 365] on span "Erase all" at bounding box center [18, 364] width 17 height 8
click at [347, 350] on button "Paste on this slide" at bounding box center [337, 355] width 73 height 14
click at [295, 303] on div "0 ° Undo Copy Paste here Duplicate Duplicate to new slide Delete" at bounding box center [347, 201] width 610 height 343
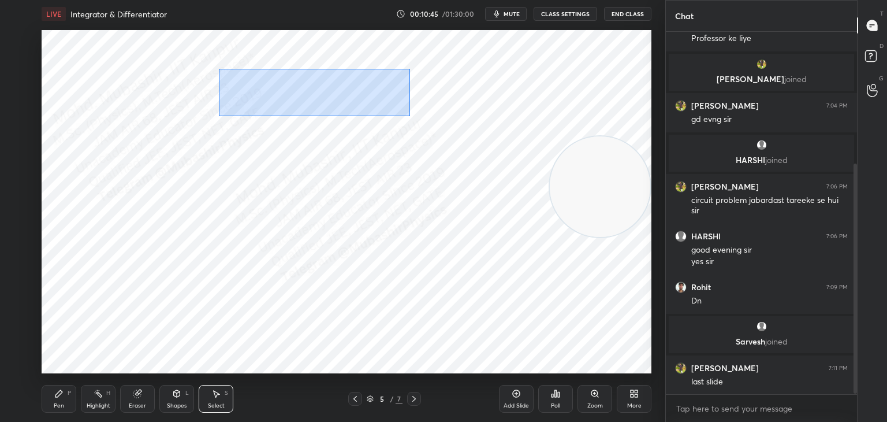
drag, startPoint x: 246, startPoint y: 63, endPoint x: 410, endPoint y: 116, distance: 172.5
click at [410, 116] on div "0 ° Undo Copy Paste here Duplicate Duplicate to new slide Delete" at bounding box center [347, 201] width 610 height 343
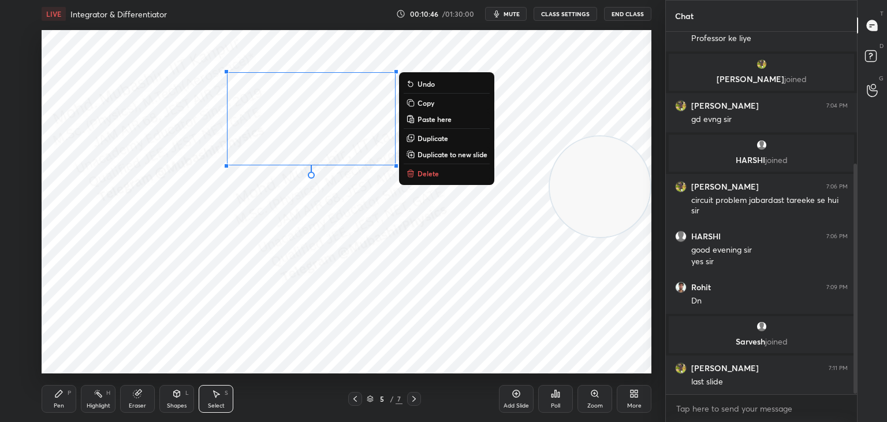
click at [426, 176] on p "Delete" at bounding box center [428, 173] width 21 height 9
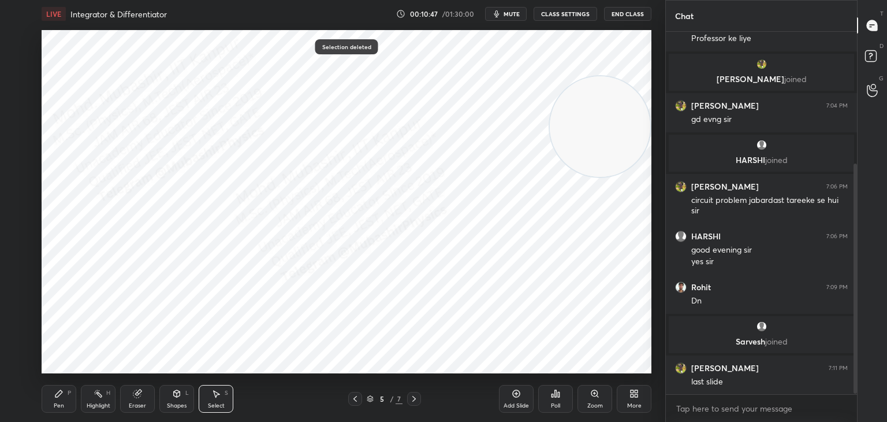
drag, startPoint x: 609, startPoint y: 142, endPoint x: 409, endPoint y: 174, distance: 203.2
click at [608, 122] on video at bounding box center [600, 126] width 101 height 101
drag, startPoint x: 273, startPoint y: 195, endPoint x: 281, endPoint y: 198, distance: 8.6
click at [279, 197] on div "0 ° Undo Copy Paste here Duplicate Duplicate to new slide Delete" at bounding box center [347, 201] width 610 height 343
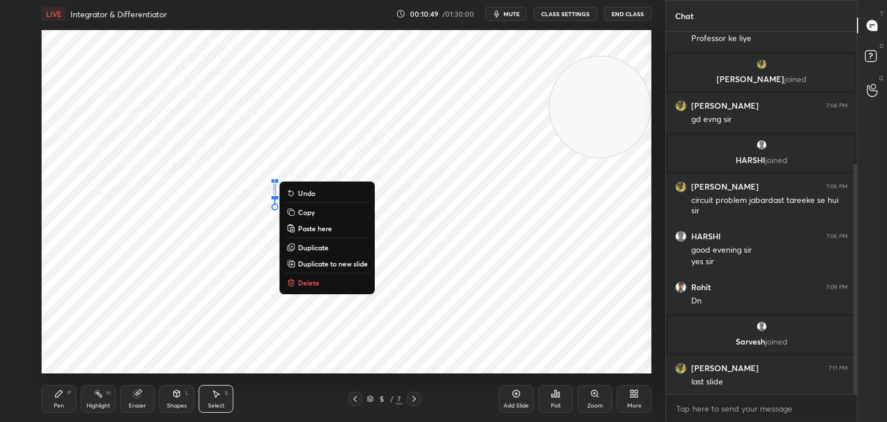
click at [313, 281] on p "Delete" at bounding box center [308, 282] width 21 height 9
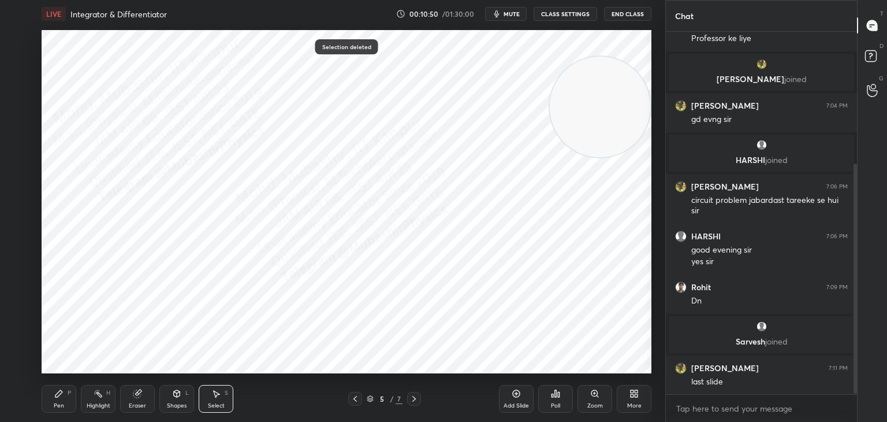
click at [354, 402] on icon at bounding box center [355, 398] width 9 height 9
click at [108, 396] on div "Highlight H" at bounding box center [98, 399] width 35 height 28
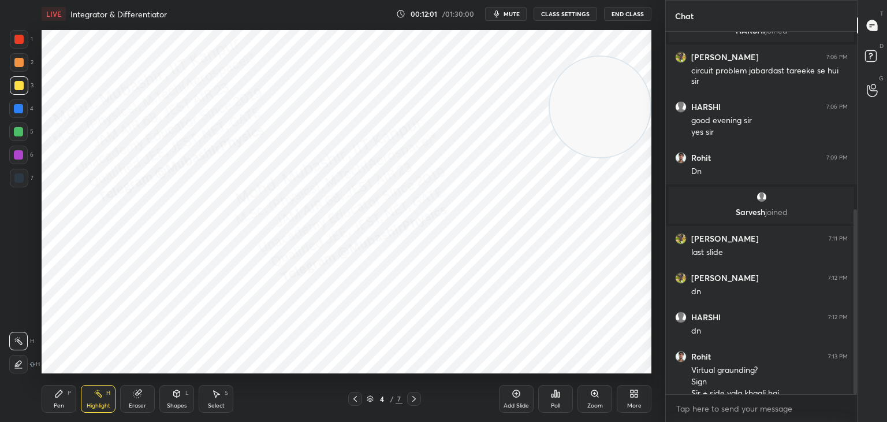
scroll to position [349, 0]
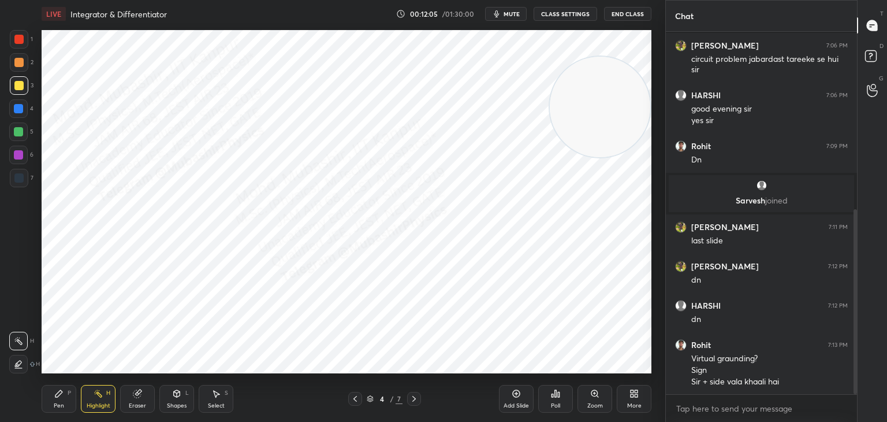
click at [210, 398] on div "Select S" at bounding box center [216, 399] width 35 height 28
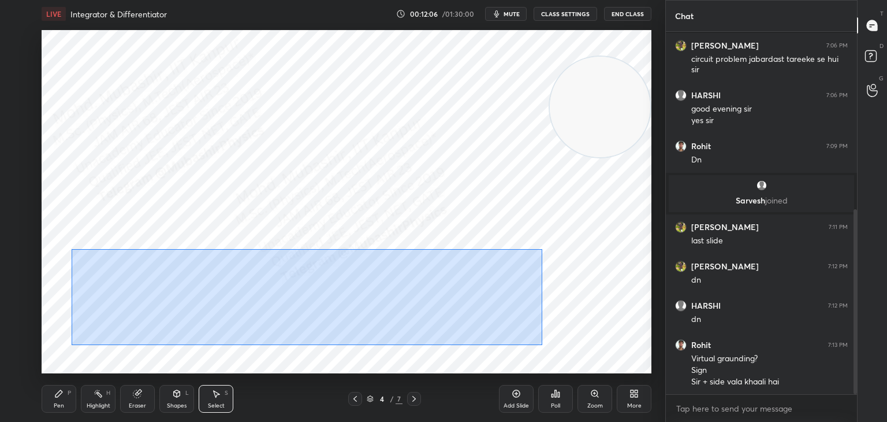
drag, startPoint x: 72, startPoint y: 249, endPoint x: 515, endPoint y: 329, distance: 450.8
click at [549, 345] on div "0 ° Undo Copy Paste here Duplicate Duplicate to new slide Delete" at bounding box center [347, 201] width 610 height 343
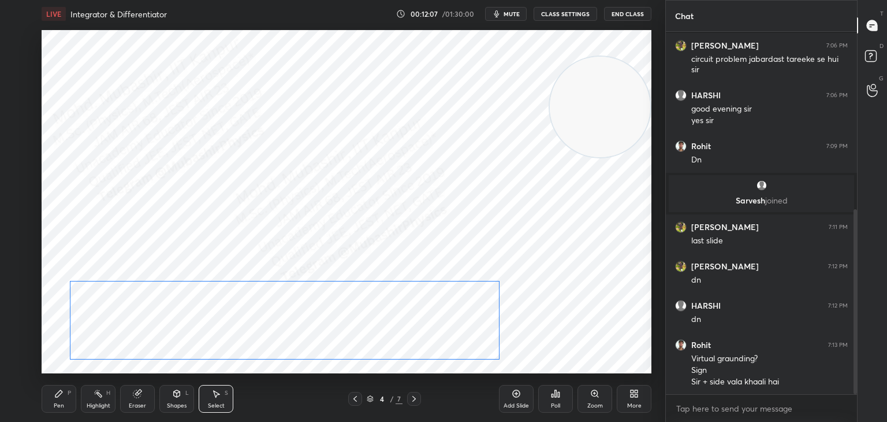
drag, startPoint x: 407, startPoint y: 325, endPoint x: 384, endPoint y: 343, distance: 29.2
click at [407, 338] on div "0 ° Undo Copy Paste here Duplicate Duplicate to new slide Delete" at bounding box center [347, 201] width 610 height 343
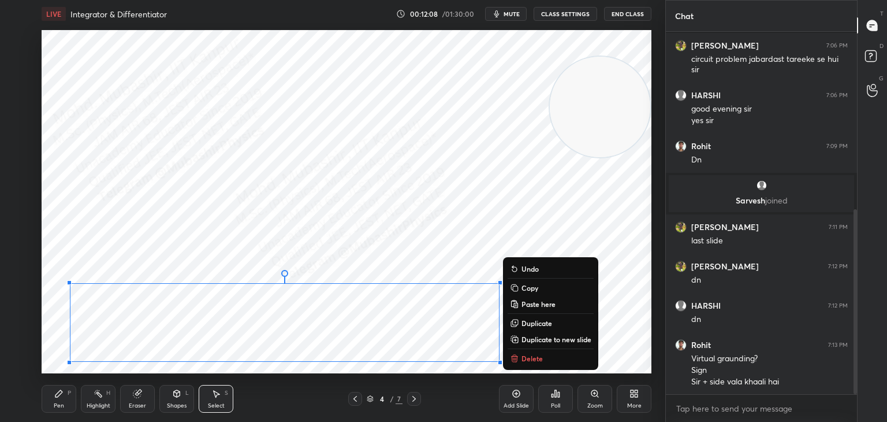
drag, startPoint x: 179, startPoint y: 398, endPoint x: 179, endPoint y: 391, distance: 6.9
click at [177, 398] on icon at bounding box center [176, 393] width 9 height 9
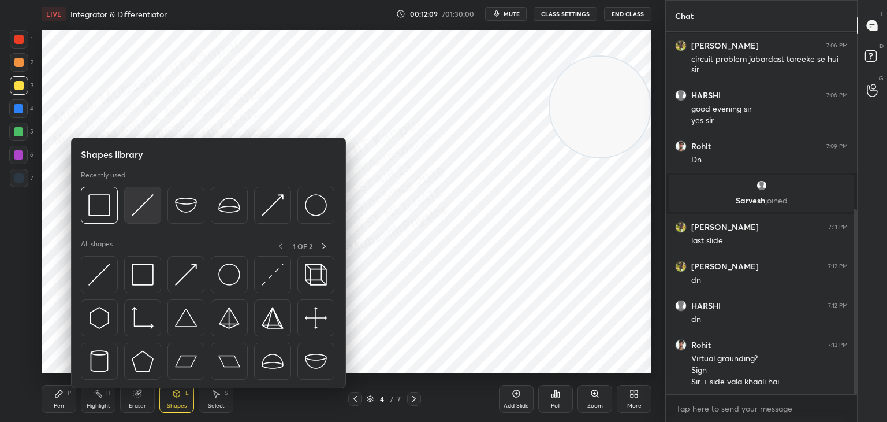
click at [129, 205] on div at bounding box center [142, 205] width 37 height 37
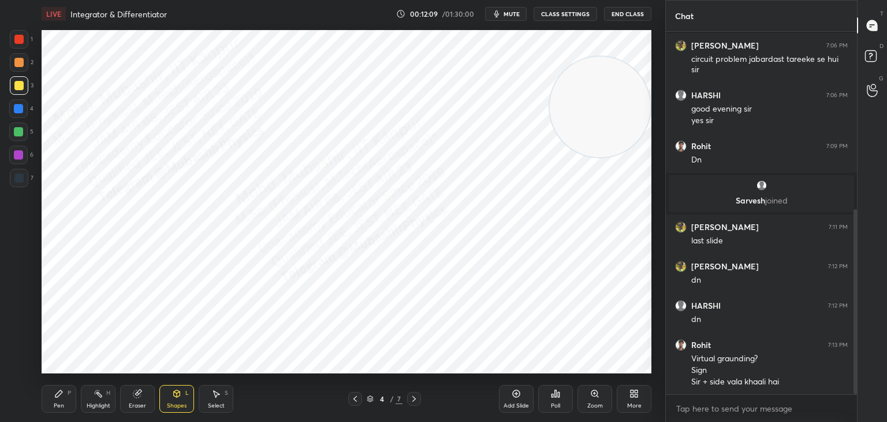
drag, startPoint x: 21, startPoint y: 154, endPoint x: 38, endPoint y: 158, distance: 17.2
click at [23, 155] on div at bounding box center [18, 154] width 9 height 9
click at [179, 406] on div "Shapes" at bounding box center [177, 406] width 20 height 6
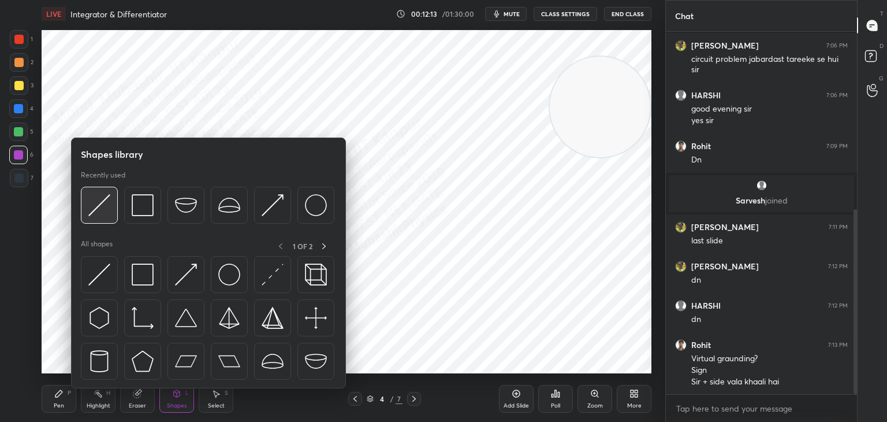
click at [102, 207] on img at bounding box center [99, 205] width 22 height 22
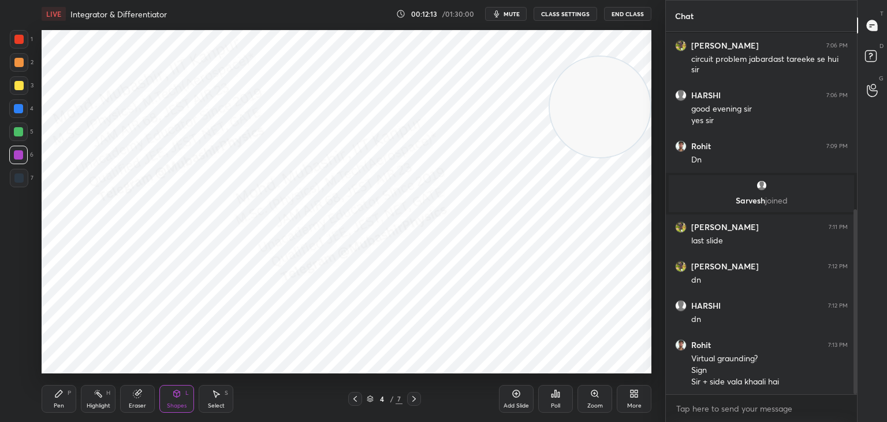
click at [17, 128] on div at bounding box center [18, 131] width 9 height 9
drag, startPoint x: 100, startPoint y: 402, endPoint x: 120, endPoint y: 385, distance: 25.4
click at [100, 399] on div "Highlight H" at bounding box center [98, 399] width 35 height 28
click at [508, 12] on span "mute" at bounding box center [512, 14] width 16 height 8
click at [511, 13] on span "unmute" at bounding box center [511, 14] width 25 height 8
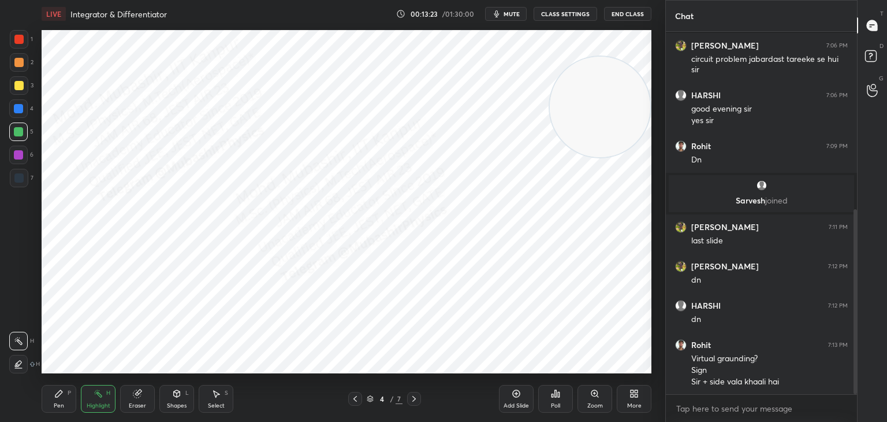
click at [415, 398] on icon at bounding box center [414, 398] width 9 height 9
click at [224, 401] on div "Select S" at bounding box center [216, 399] width 35 height 28
drag, startPoint x: 598, startPoint y: 93, endPoint x: 553, endPoint y: 259, distance: 172.4
click at [611, 380] on div "LIVE Integrator & Differentiator 00:13:25 / 01:30:00 mute CLASS SETTINGS End Cl…" at bounding box center [346, 211] width 619 height 422
drag, startPoint x: 479, startPoint y: 58, endPoint x: 480, endPoint y: 70, distance: 12.2
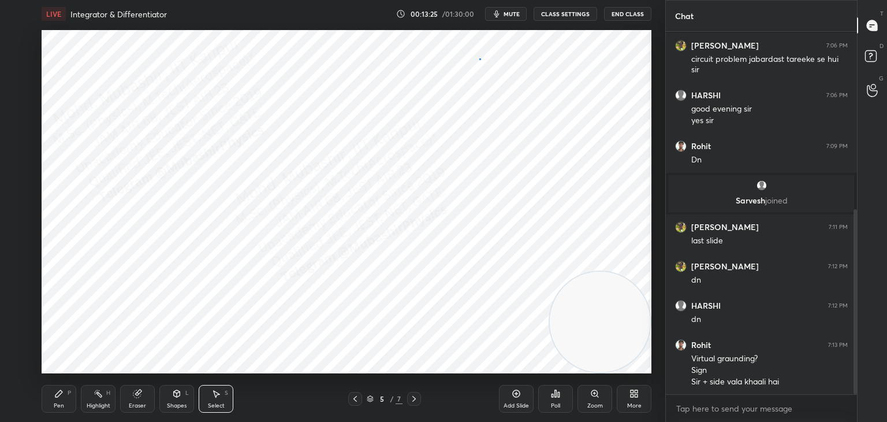
click at [479, 70] on div "0 ° Undo Copy Paste here Duplicate Duplicate to new slide Delete" at bounding box center [347, 201] width 610 height 343
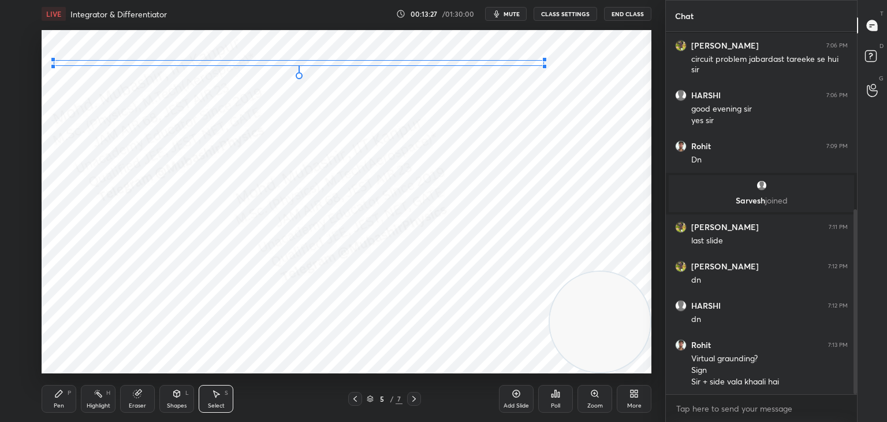
drag, startPoint x: 487, startPoint y: 64, endPoint x: 544, endPoint y: 65, distance: 56.6
click at [544, 65] on div at bounding box center [544, 66] width 5 height 5
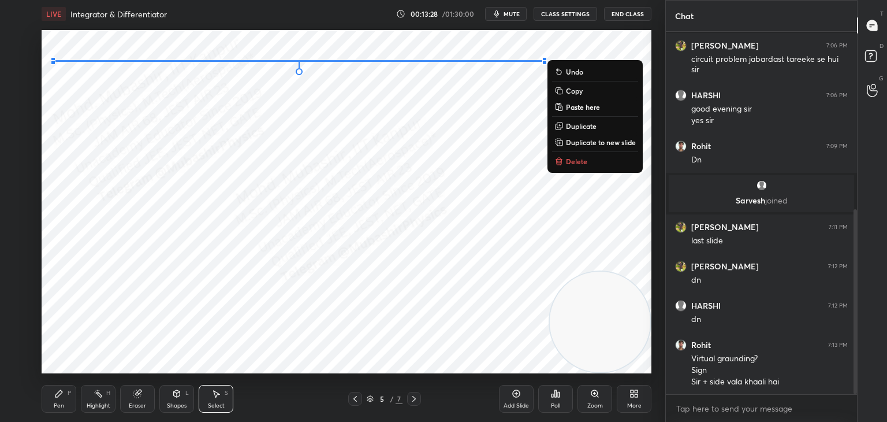
click at [497, 121] on div "0 ° Undo Copy Paste here Duplicate Duplicate to new slide Delete" at bounding box center [347, 201] width 610 height 343
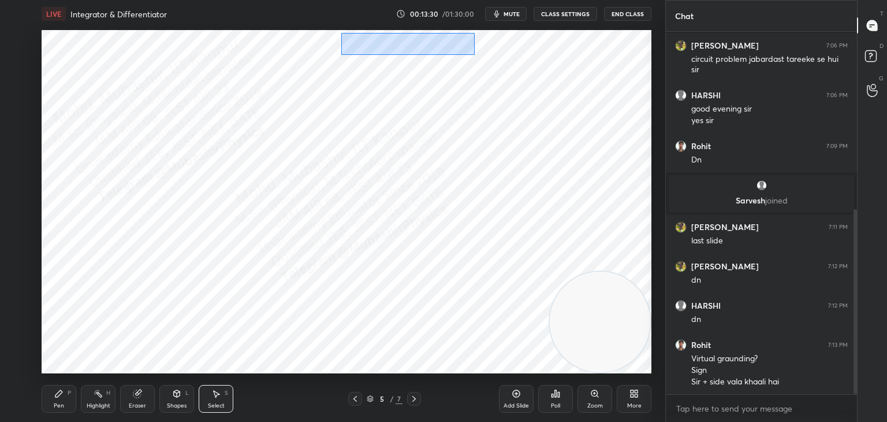
drag, startPoint x: 340, startPoint y: 32, endPoint x: 469, endPoint y: 53, distance: 130.5
click at [472, 55] on div "0 ° Undo Copy Paste here Duplicate Duplicate to new slide Delete" at bounding box center [347, 201] width 610 height 343
drag, startPoint x: 437, startPoint y: 44, endPoint x: 488, endPoint y: 47, distance: 50.9
click at [488, 45] on div "0 ° Undo Copy Paste here Duplicate Duplicate to new slide Delete" at bounding box center [347, 201] width 610 height 343
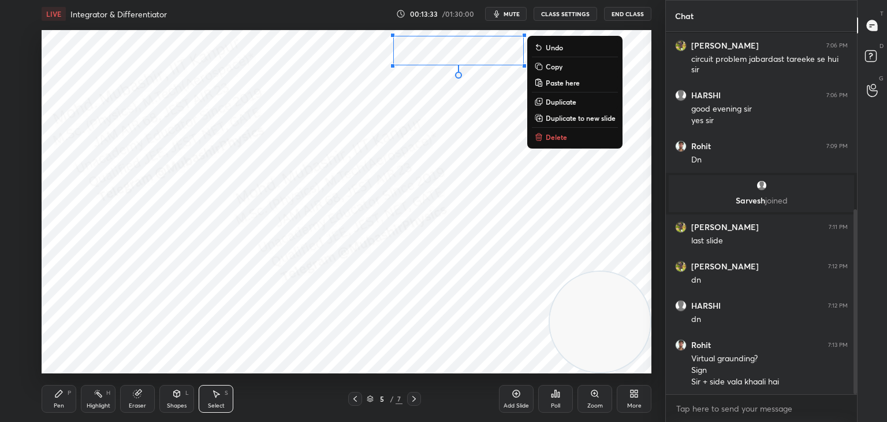
drag, startPoint x: 70, startPoint y: 398, endPoint x: 2, endPoint y: 259, distance: 154.3
click at [68, 397] on div "Pen P" at bounding box center [59, 399] width 35 height 28
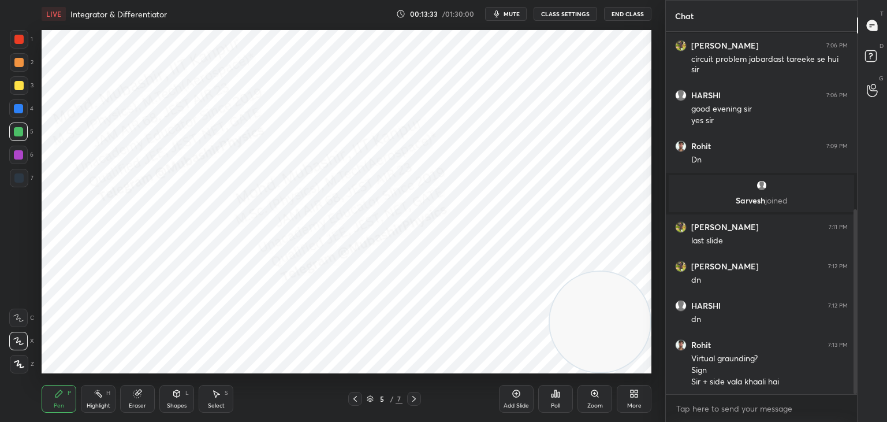
drag, startPoint x: 14, startPoint y: 176, endPoint x: 25, endPoint y: 177, distance: 11.0
click at [16, 176] on div at bounding box center [18, 177] width 9 height 9
drag, startPoint x: 16, startPoint y: 33, endPoint x: 38, endPoint y: 40, distance: 22.5
click at [17, 35] on div at bounding box center [19, 39] width 18 height 18
click at [176, 396] on icon at bounding box center [177, 393] width 6 height 7
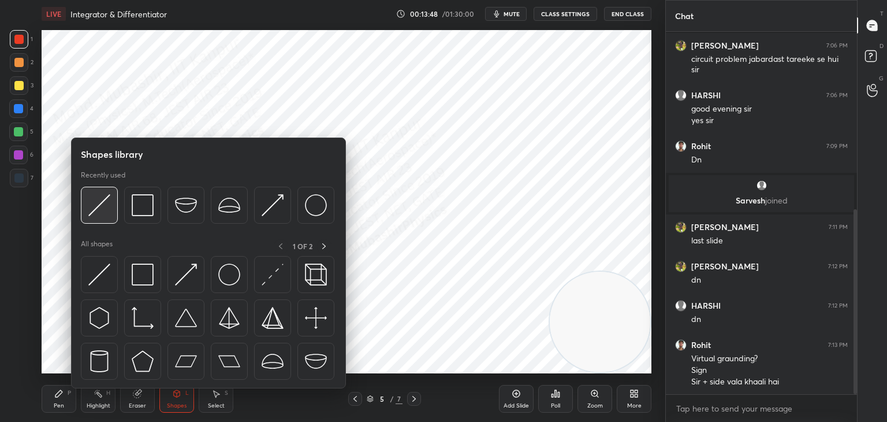
click at [102, 205] on img at bounding box center [99, 205] width 22 height 22
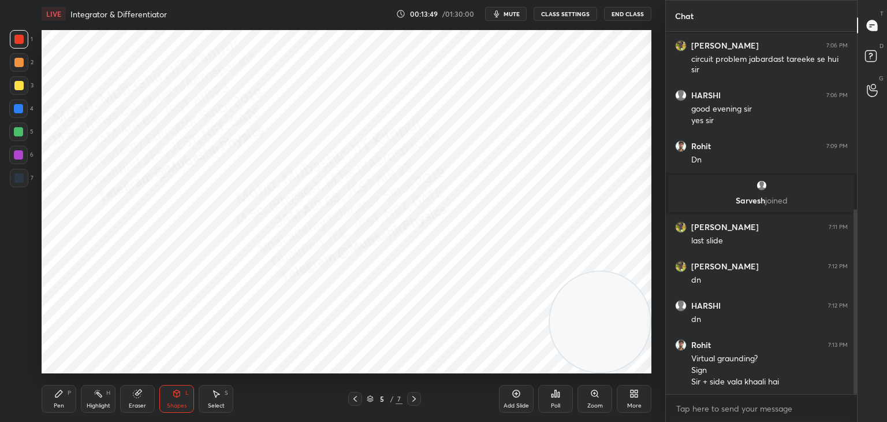
drag, startPoint x: 15, startPoint y: 151, endPoint x: 28, endPoint y: 155, distance: 13.9
click at [15, 153] on div at bounding box center [18, 154] width 9 height 9
click at [139, 403] on div "Eraser" at bounding box center [137, 406] width 17 height 6
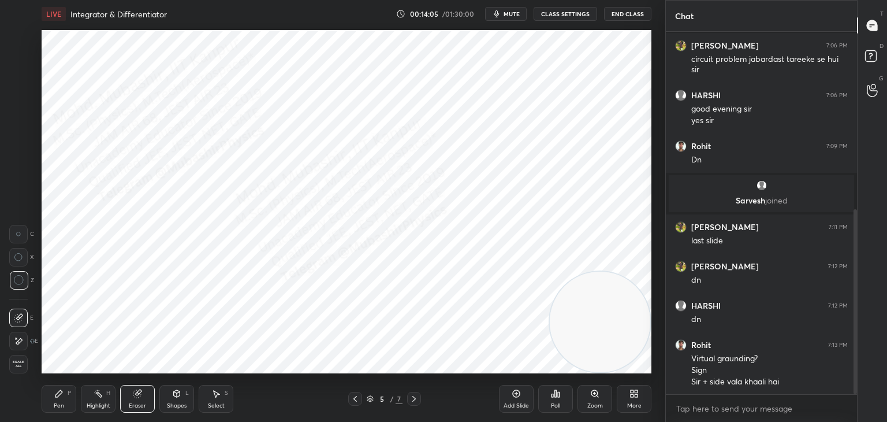
drag, startPoint x: 59, startPoint y: 396, endPoint x: 62, endPoint y: 383, distance: 13.7
click at [59, 395] on icon at bounding box center [58, 393] width 9 height 9
drag, startPoint x: 17, startPoint y: 136, endPoint x: 21, endPoint y: 142, distance: 7.1
click at [16, 137] on div at bounding box center [18, 131] width 18 height 18
drag, startPoint x: 21, startPoint y: 63, endPoint x: 40, endPoint y: 105, distance: 46.3
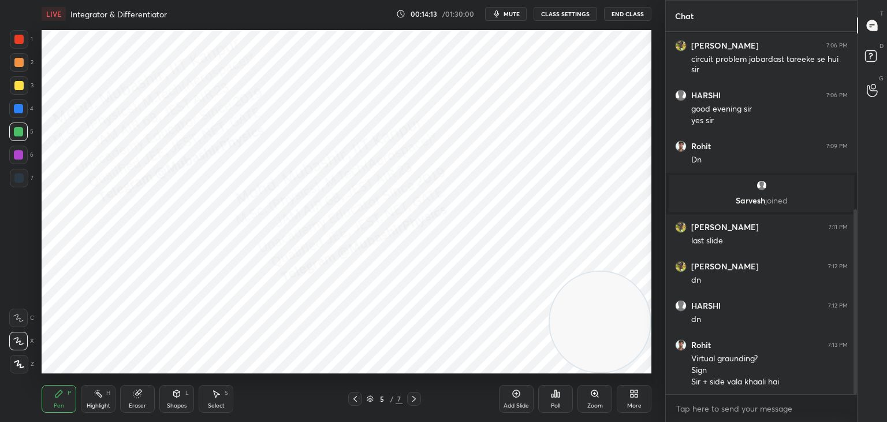
click at [20, 66] on div at bounding box center [18, 62] width 9 height 9
drag, startPoint x: 17, startPoint y: 158, endPoint x: 31, endPoint y: 165, distance: 15.0
click at [19, 158] on div at bounding box center [18, 154] width 9 height 9
click at [174, 392] on icon at bounding box center [176, 393] width 9 height 9
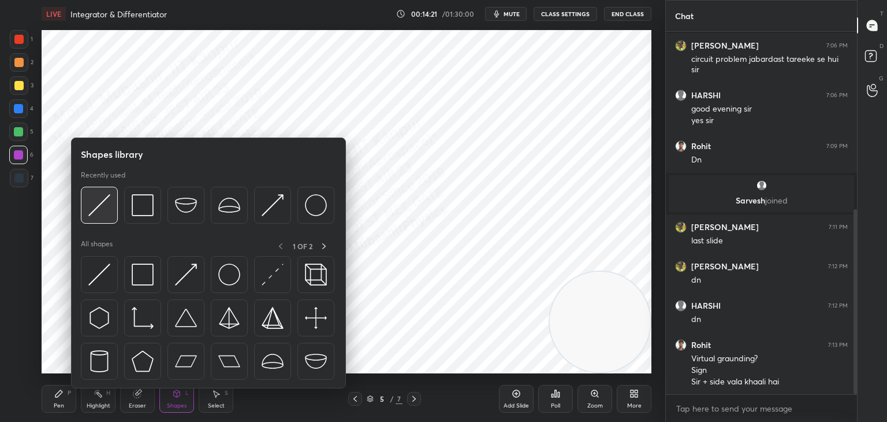
click at [97, 207] on img at bounding box center [99, 205] width 22 height 22
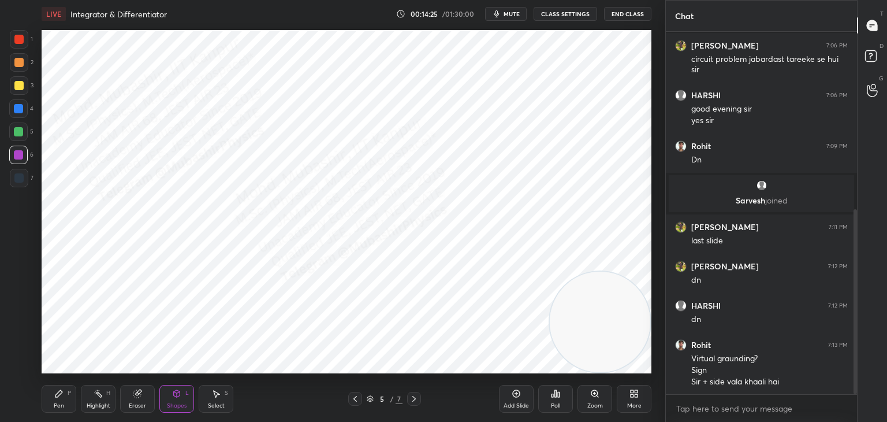
click at [60, 392] on icon at bounding box center [58, 393] width 7 height 7
click at [20, 136] on div at bounding box center [18, 131] width 9 height 9
click at [170, 401] on div "Shapes L" at bounding box center [176, 399] width 35 height 28
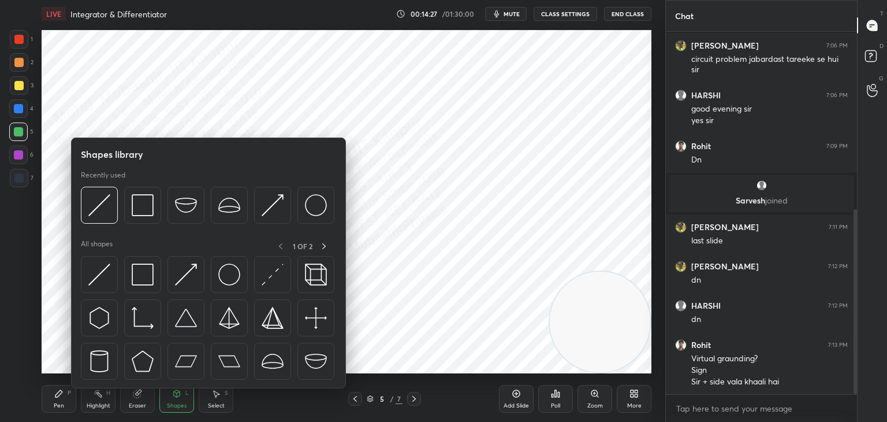
click at [170, 401] on div "Shapes L" at bounding box center [176, 399] width 35 height 28
click at [174, 401] on div "Shapes L" at bounding box center [176, 399] width 35 height 28
click at [176, 403] on div "Shapes" at bounding box center [177, 406] width 20 height 6
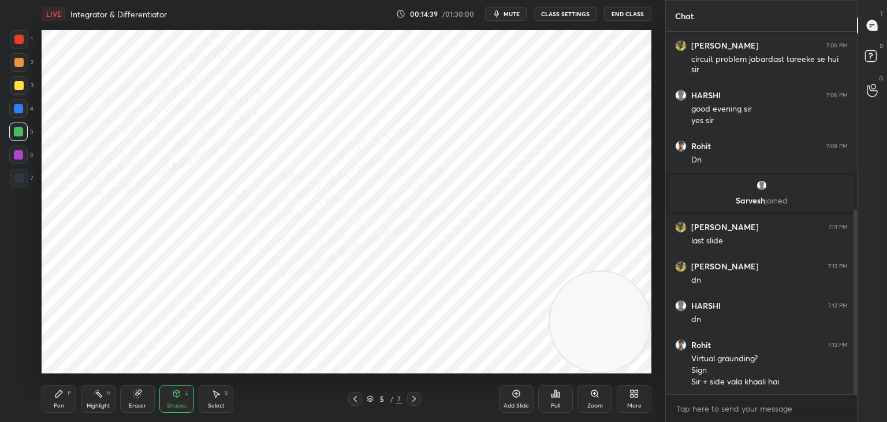
click at [81, 400] on div "Highlight H" at bounding box center [98, 399] width 35 height 28
click at [51, 399] on div "Pen P" at bounding box center [59, 399] width 35 height 28
drag, startPoint x: 605, startPoint y: 301, endPoint x: 615, endPoint y: 43, distance: 257.8
click at [631, 170] on video at bounding box center [600, 220] width 101 height 101
drag, startPoint x: 16, startPoint y: 36, endPoint x: 21, endPoint y: 40, distance: 7.0
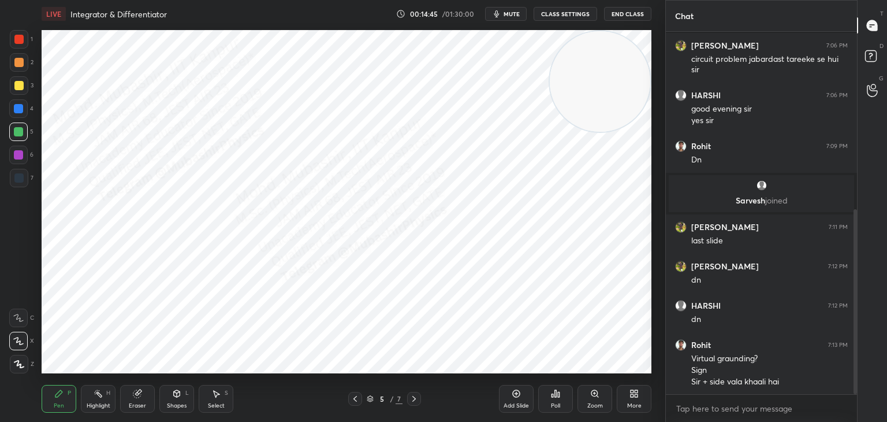
click at [16, 38] on div at bounding box center [18, 39] width 9 height 9
click at [18, 345] on div at bounding box center [18, 341] width 18 height 18
click at [14, 117] on div at bounding box center [18, 108] width 18 height 18
drag, startPoint x: 218, startPoint y: 396, endPoint x: 276, endPoint y: 378, distance: 60.1
click at [220, 396] on icon at bounding box center [215, 393] width 9 height 9
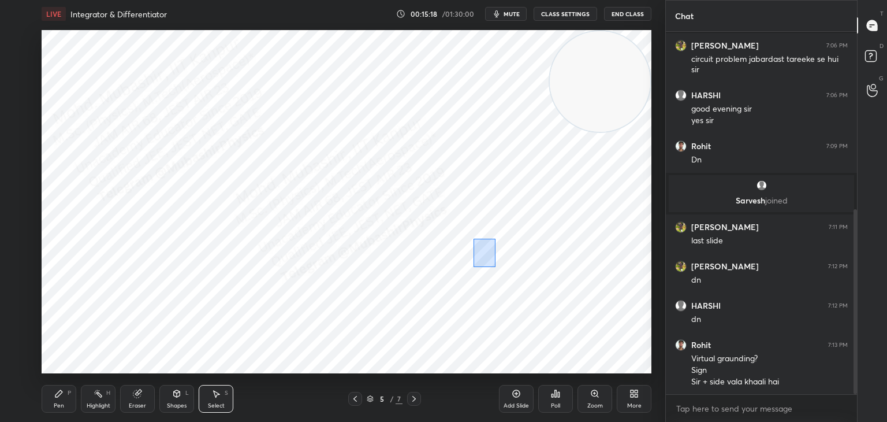
drag, startPoint x: 474, startPoint y: 239, endPoint x: 506, endPoint y: 269, distance: 44.5
click at [497, 268] on div "0 ° Undo Copy Paste here Duplicate Duplicate to new slide Delete" at bounding box center [347, 201] width 610 height 343
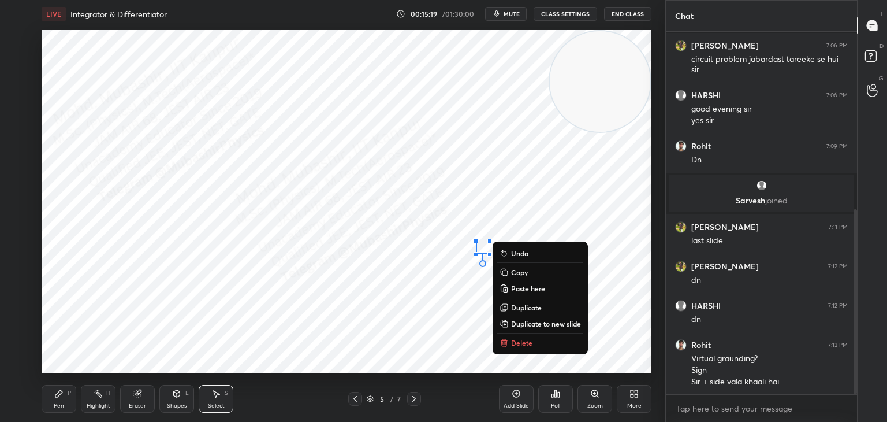
click at [511, 347] on p "Delete" at bounding box center [521, 342] width 21 height 9
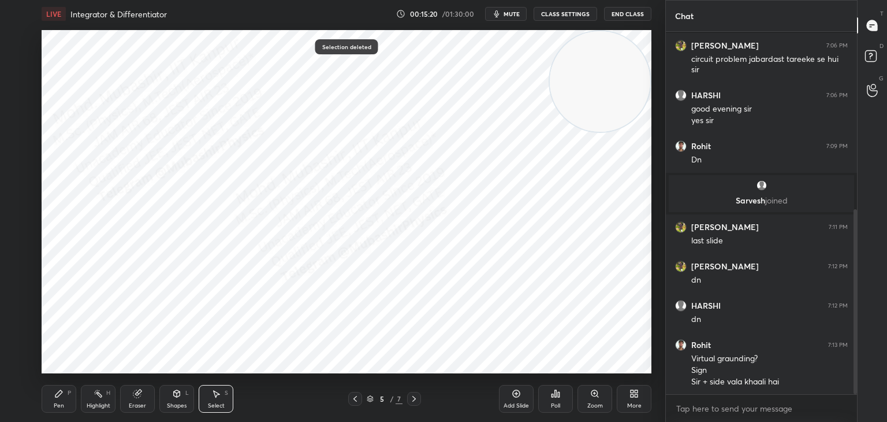
click at [66, 400] on div "Pen P" at bounding box center [59, 399] width 35 height 28
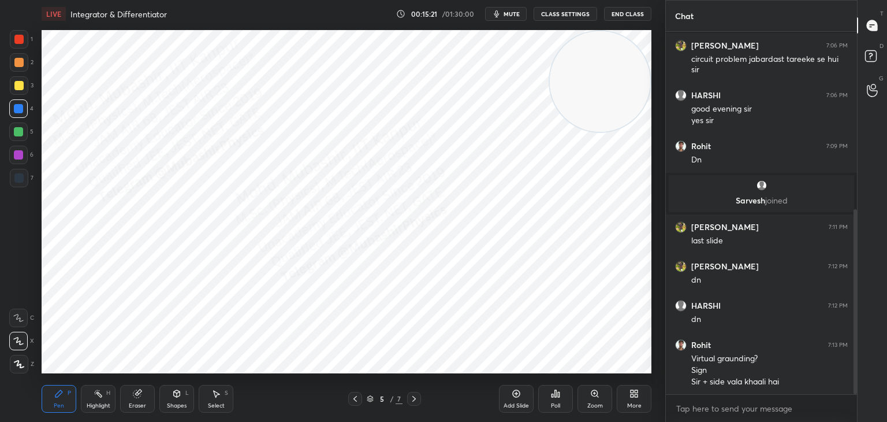
drag, startPoint x: 14, startPoint y: 39, endPoint x: 28, endPoint y: 44, distance: 14.6
click at [14, 39] on div at bounding box center [19, 39] width 18 height 18
click at [19, 112] on div at bounding box center [18, 108] width 9 height 9
drag, startPoint x: 122, startPoint y: 396, endPoint x: 142, endPoint y: 375, distance: 28.2
click at [123, 392] on div "Eraser" at bounding box center [137, 399] width 35 height 28
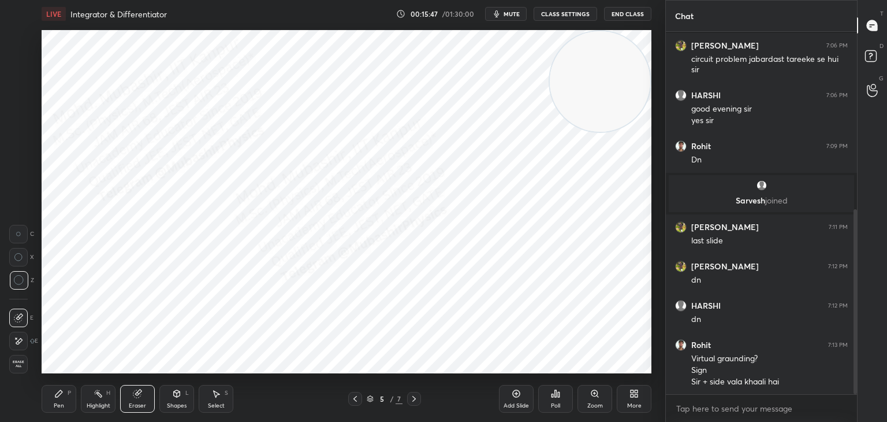
click at [89, 400] on div "Highlight H" at bounding box center [98, 399] width 35 height 28
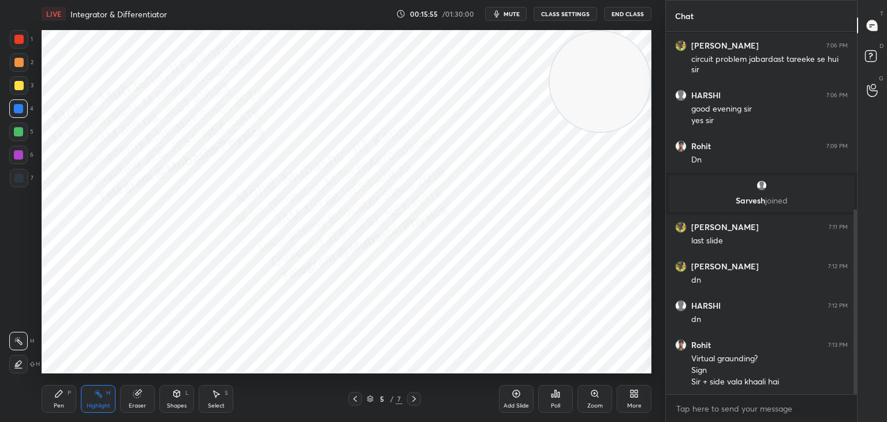
click at [165, 404] on div "Shapes L" at bounding box center [176, 399] width 35 height 28
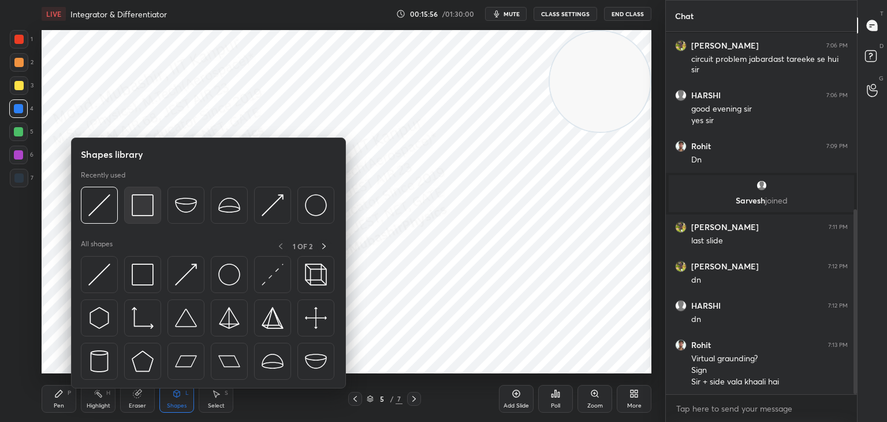
click at [143, 216] on div at bounding box center [142, 205] width 37 height 37
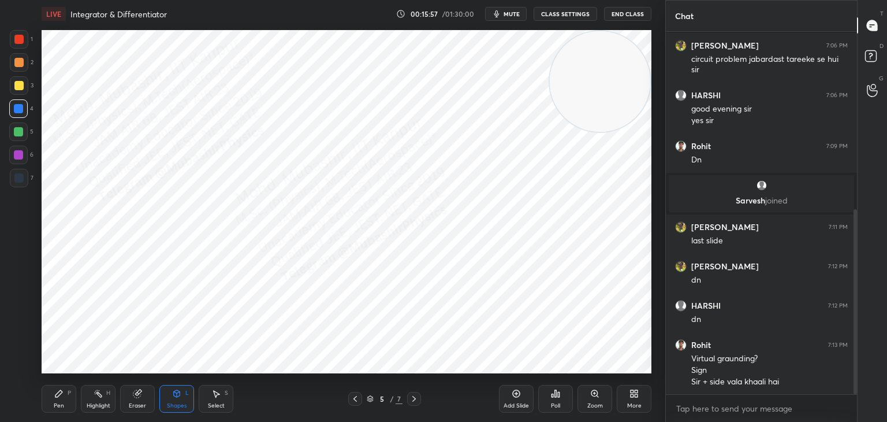
drag, startPoint x: 21, startPoint y: 89, endPoint x: 21, endPoint y: 96, distance: 7.0
click at [20, 95] on div "3" at bounding box center [22, 87] width 24 height 23
drag, startPoint x: 102, startPoint y: 397, endPoint x: 106, endPoint y: 393, distance: 6.1
click at [106, 396] on div "Highlight H" at bounding box center [98, 399] width 35 height 28
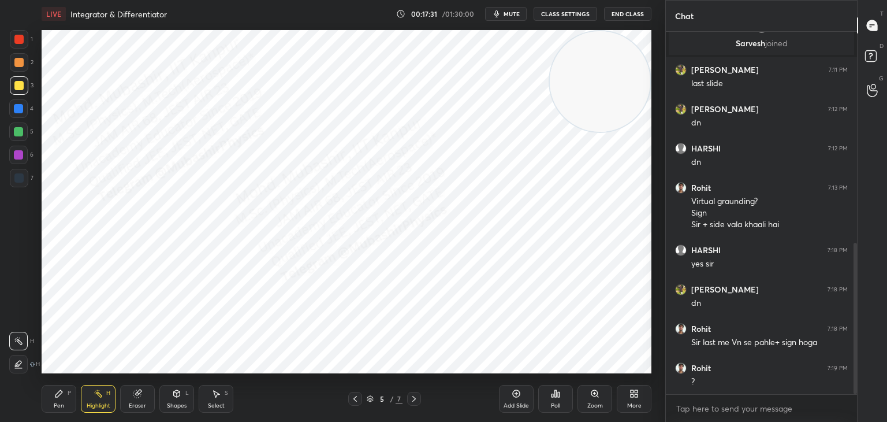
scroll to position [545, 0]
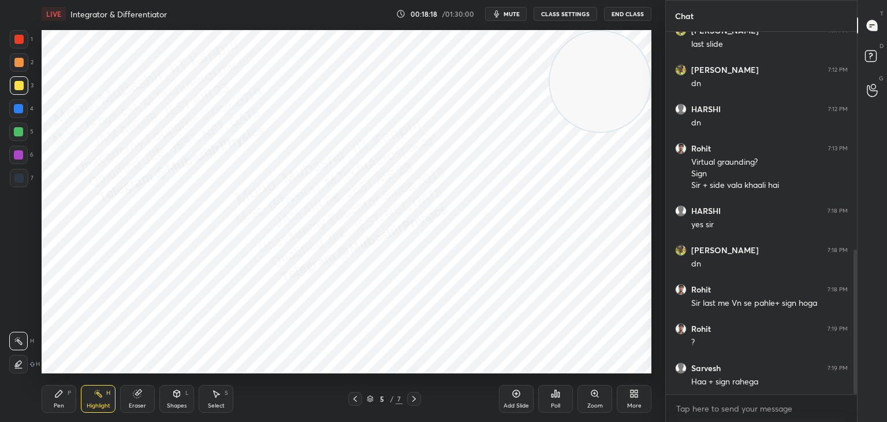
drag, startPoint x: 225, startPoint y: 400, endPoint x: 236, endPoint y: 399, distance: 10.5
click at [224, 400] on div "Select S" at bounding box center [216, 399] width 35 height 28
drag, startPoint x: 590, startPoint y: 302, endPoint x: 599, endPoint y: 315, distance: 16.7
click at [594, 310] on div "0 ° Undo Copy Paste here Duplicate Duplicate to new slide Delete" at bounding box center [347, 201] width 610 height 343
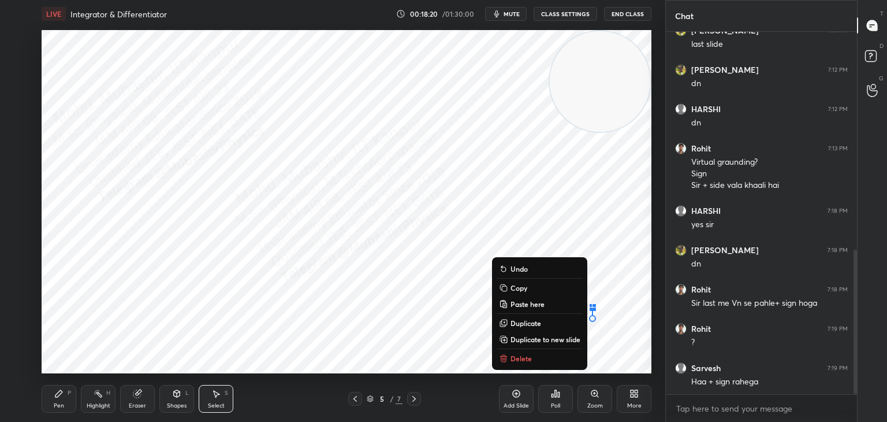
click at [548, 357] on button "Delete" at bounding box center [540, 358] width 86 height 14
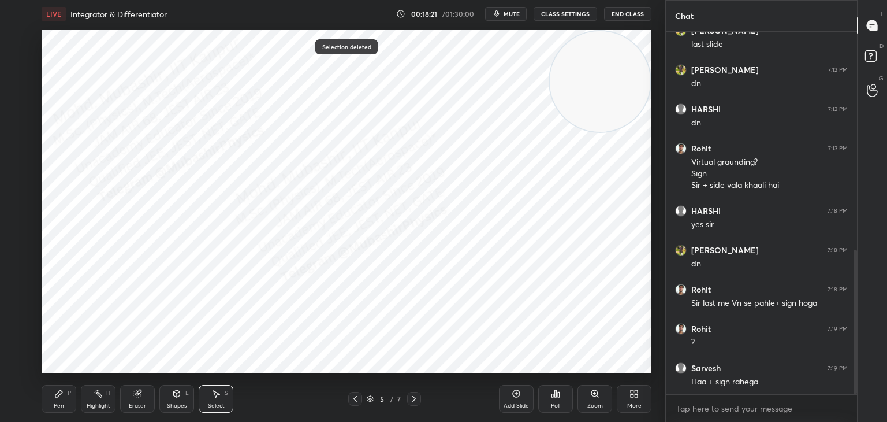
drag, startPoint x: 68, startPoint y: 399, endPoint x: 31, endPoint y: 198, distance: 204.4
click at [67, 399] on div "Pen P" at bounding box center [59, 399] width 35 height 28
drag, startPoint x: 17, startPoint y: 113, endPoint x: 40, endPoint y: 114, distance: 22.6
click at [24, 112] on div at bounding box center [18, 108] width 18 height 18
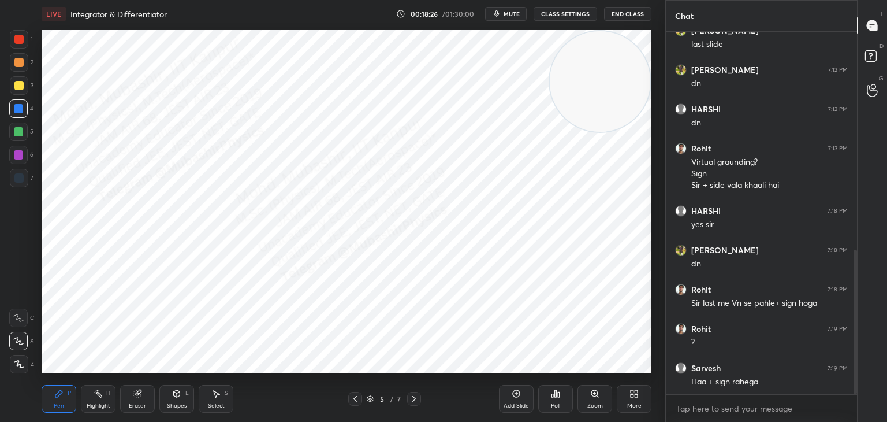
click at [104, 397] on div "Highlight H" at bounding box center [98, 399] width 35 height 28
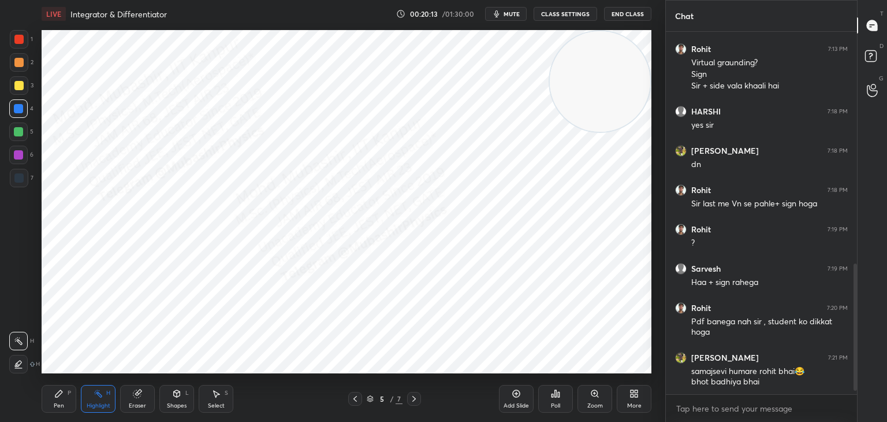
scroll to position [705, 0]
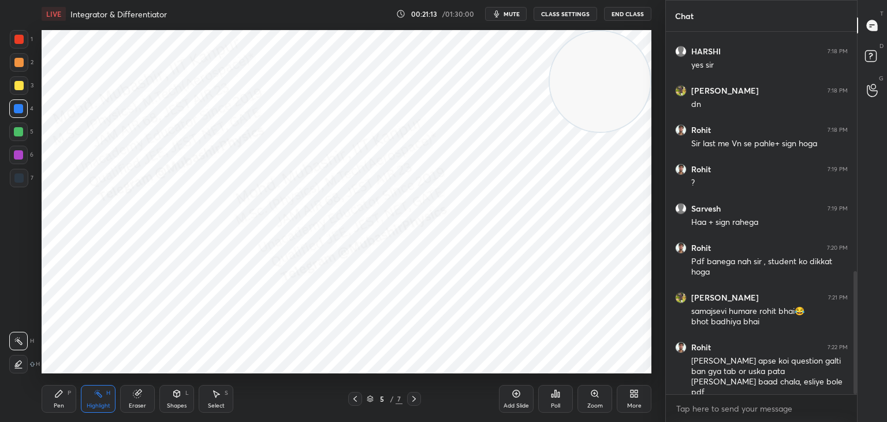
click at [417, 396] on icon at bounding box center [414, 398] width 9 height 9
drag, startPoint x: 655, startPoint y: 281, endPoint x: 567, endPoint y: 318, distance: 94.7
click at [692, 348] on div "1 2 3 4 5 6 7 C X Z C X Z E E Erase all H H LIVE Integrator & Differentiator 00…" at bounding box center [443, 211] width 887 height 422
click at [65, 400] on div "Pen P" at bounding box center [59, 399] width 35 height 28
click at [12, 180] on div at bounding box center [19, 178] width 18 height 18
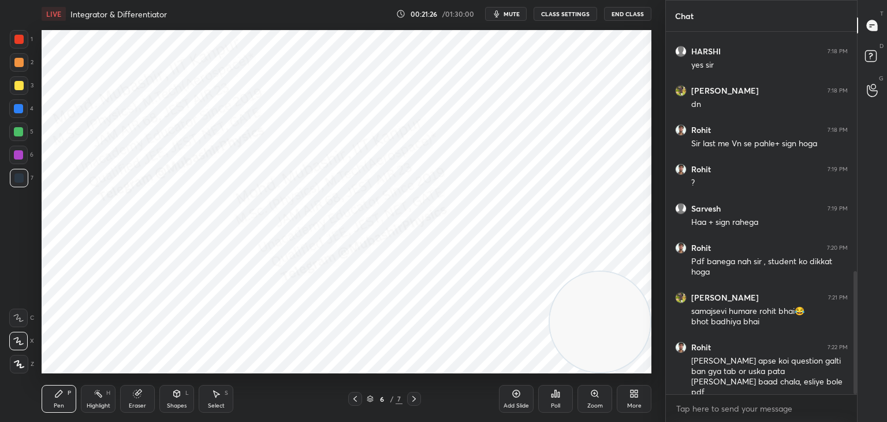
drag, startPoint x: 855, startPoint y: 309, endPoint x: 864, endPoint y: 440, distance: 132.0
click at [864, 0] on html "1 2 3 4 5 6 7 C X Z C X Z E E Erase all H H LIVE Integrator & Differentiator 00…" at bounding box center [443, 0] width 887 height 0
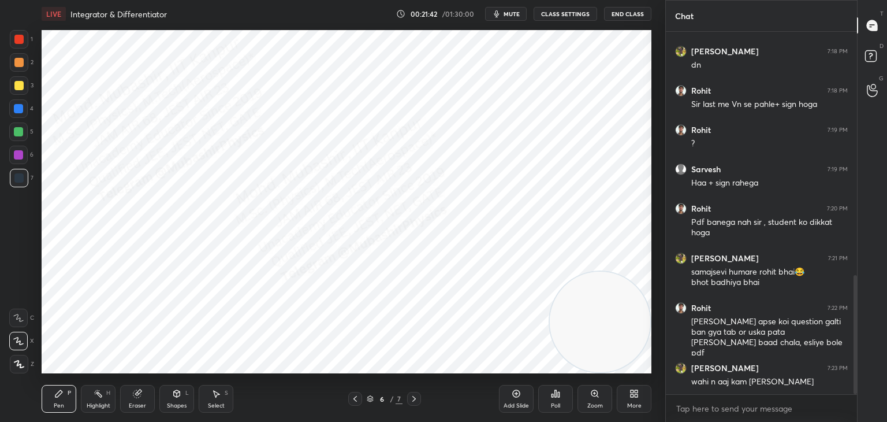
drag, startPoint x: 185, startPoint y: 397, endPoint x: 173, endPoint y: 394, distance: 12.6
click at [178, 397] on div "Shapes L" at bounding box center [176, 399] width 35 height 28
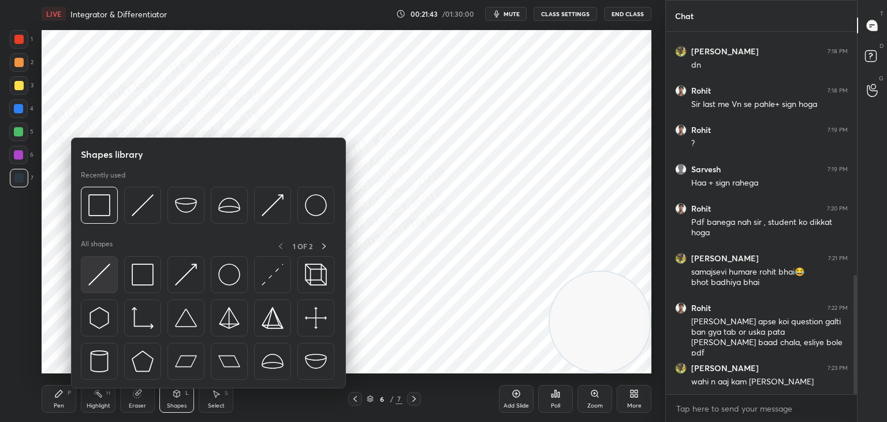
click at [98, 269] on img at bounding box center [99, 274] width 22 height 22
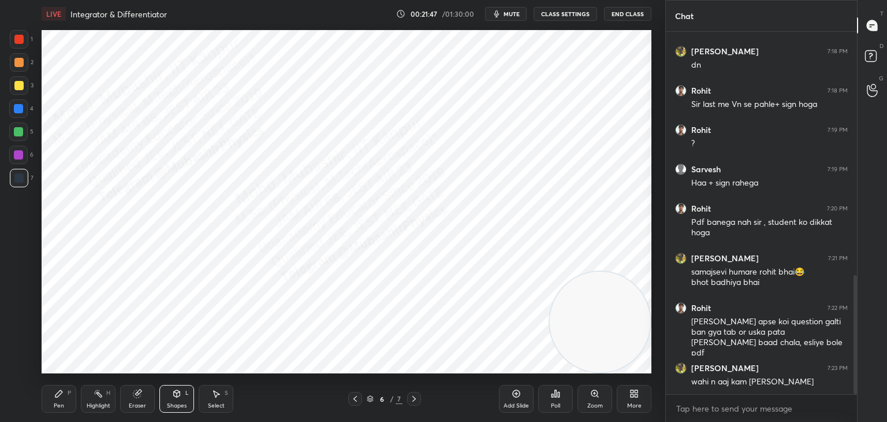
click at [208, 396] on div "Select S" at bounding box center [216, 399] width 35 height 28
click at [355, 396] on icon at bounding box center [355, 398] width 9 height 9
click at [356, 396] on icon at bounding box center [355, 398] width 9 height 9
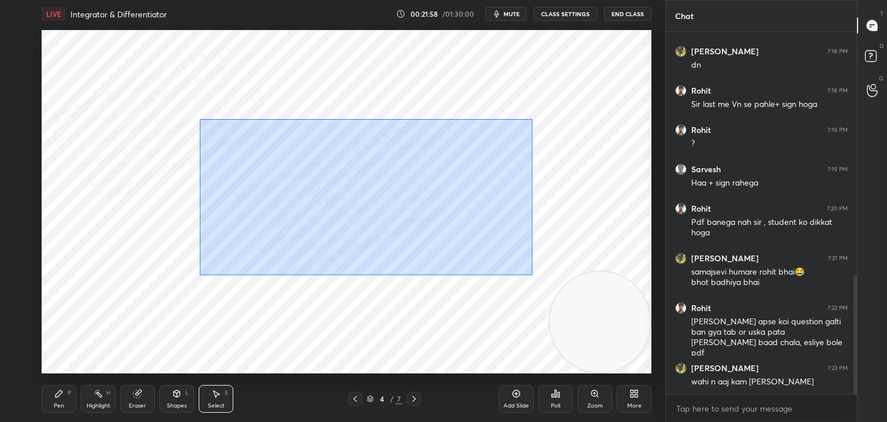
drag, startPoint x: 199, startPoint y: 119, endPoint x: 548, endPoint y: 264, distance: 377.9
click at [534, 275] on div "0 ° Undo Copy Paste here Duplicate Duplicate to new slide Delete" at bounding box center [347, 201] width 610 height 343
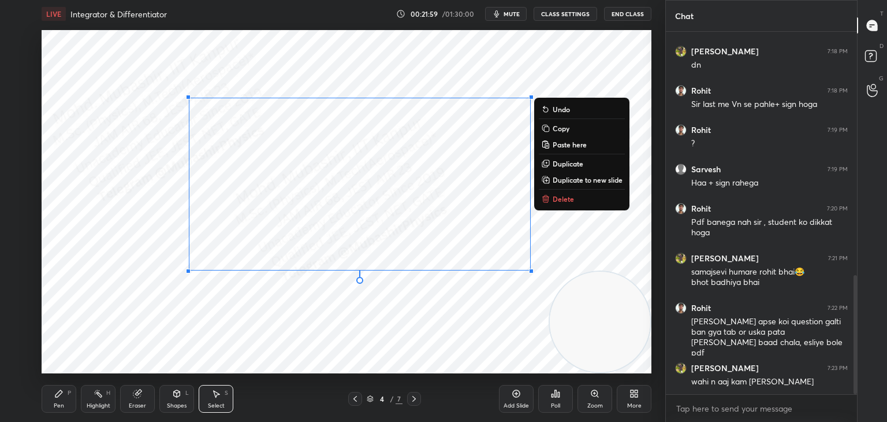
drag, startPoint x: 569, startPoint y: 126, endPoint x: 568, endPoint y: 143, distance: 17.3
click at [568, 127] on p "Copy" at bounding box center [561, 128] width 17 height 9
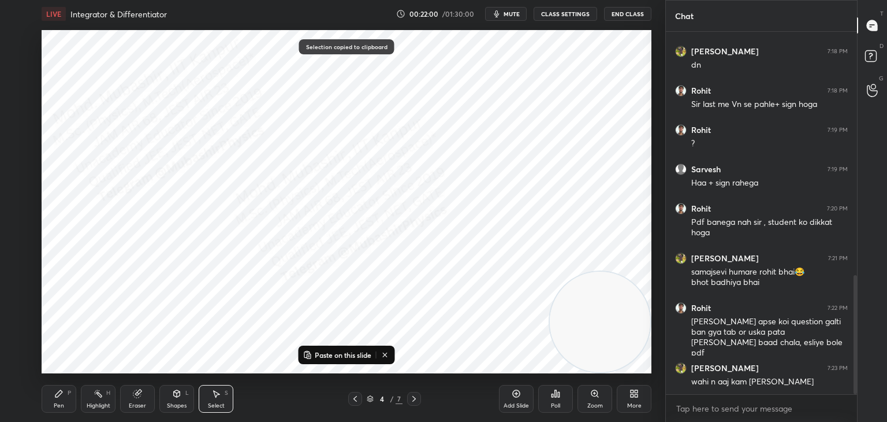
click at [411, 396] on icon at bounding box center [414, 398] width 9 height 9
click at [414, 397] on icon at bounding box center [414, 398] width 9 height 9
click at [347, 354] on p "Paste on this slide" at bounding box center [343, 354] width 57 height 9
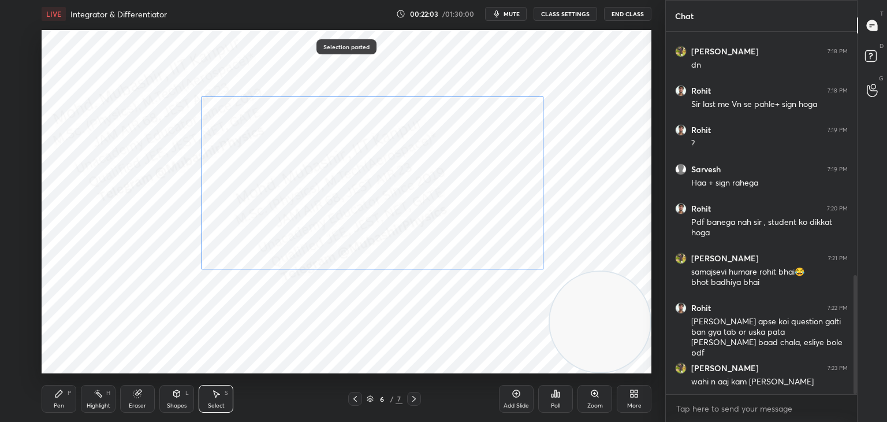
drag, startPoint x: 344, startPoint y: 265, endPoint x: 356, endPoint y: 262, distance: 11.8
click at [354, 264] on div "0 ° Undo Copy Paste here Duplicate Duplicate to new slide Delete" at bounding box center [347, 201] width 610 height 343
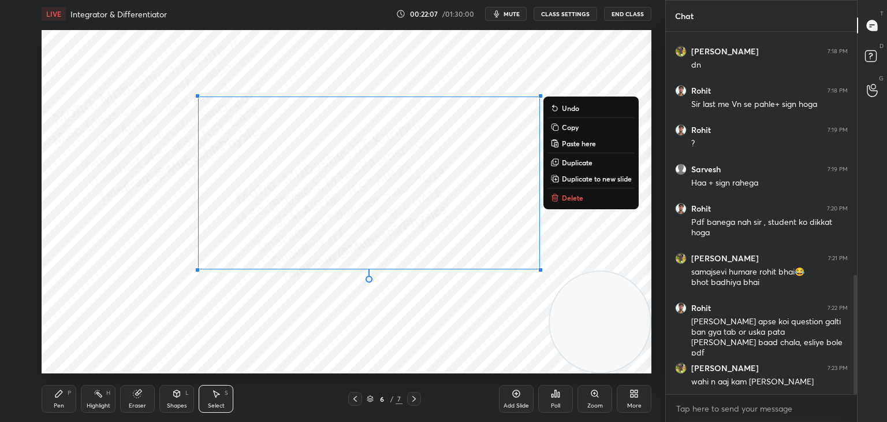
click at [342, 343] on div "0 ° Undo Copy Paste here Duplicate Duplicate to new slide Delete" at bounding box center [347, 201] width 610 height 343
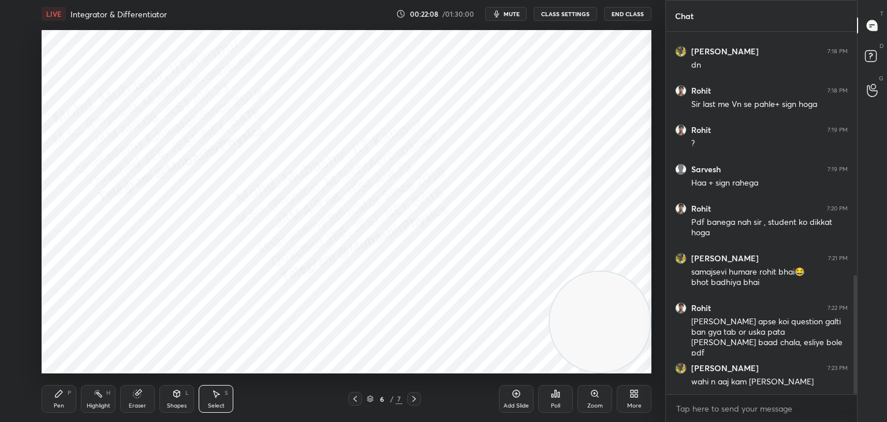
click at [170, 393] on div "Shapes L" at bounding box center [176, 399] width 35 height 28
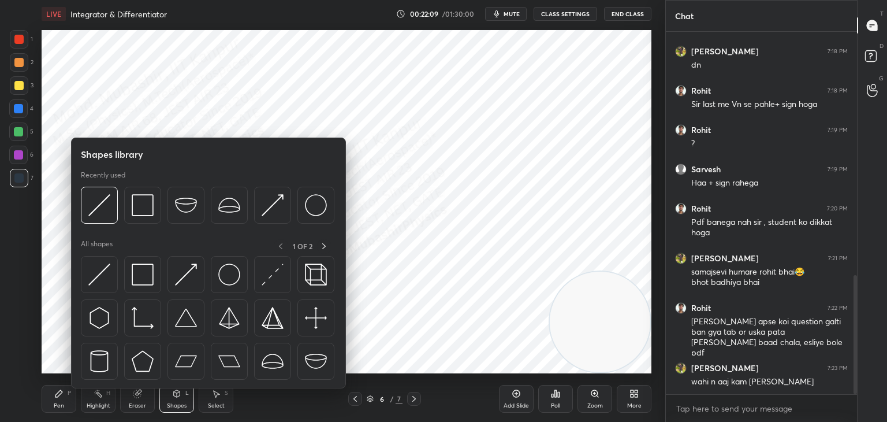
click at [216, 400] on div "Select S" at bounding box center [216, 399] width 35 height 28
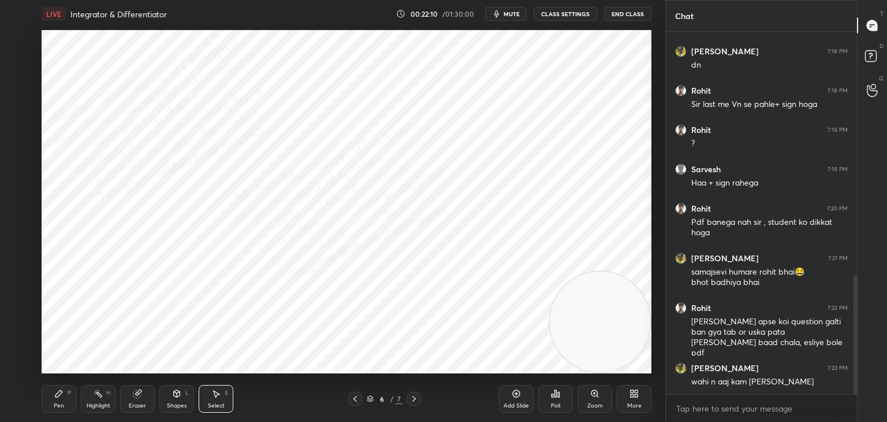
click at [201, 150] on div "0 ° Undo Copy Paste here Duplicate Duplicate to new slide Delete" at bounding box center [347, 201] width 610 height 343
drag, startPoint x: 201, startPoint y: 142, endPoint x: 206, endPoint y: 156, distance: 15.2
click at [204, 146] on div "0 ° Undo Copy Paste here Duplicate Duplicate to new slide Delete" at bounding box center [347, 201] width 610 height 343
click at [208, 156] on div "0 ° Undo Copy Paste here Duplicate Duplicate to new slide Delete" at bounding box center [347, 201] width 610 height 343
drag, startPoint x: 199, startPoint y: 148, endPoint x: 92, endPoint y: 147, distance: 106.3
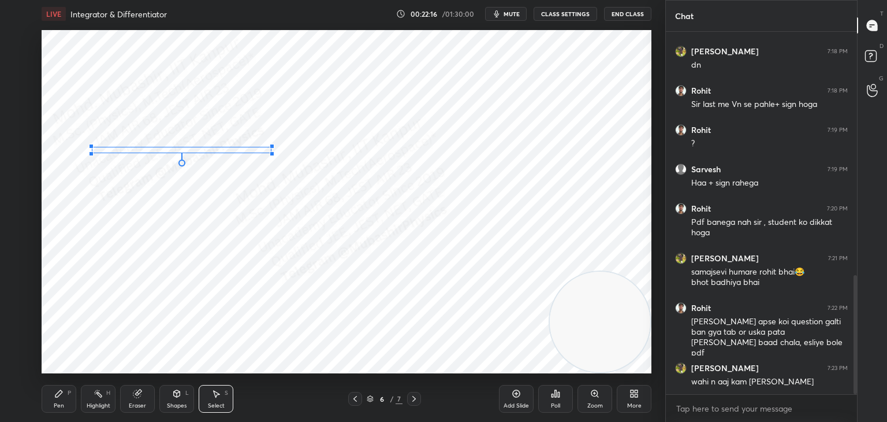
click at [92, 147] on div "0 °" at bounding box center [182, 150] width 180 height 6
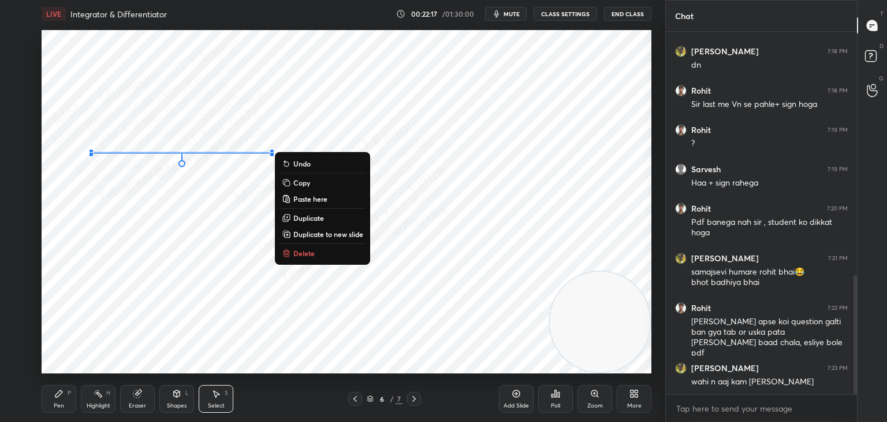
drag, startPoint x: 25, startPoint y: 200, endPoint x: 146, endPoint y: 177, distance: 122.4
click at [26, 199] on div "1 2 3 4 5 6 7 C X Z C X Z E E Erase all H H" at bounding box center [18, 201] width 37 height 343
click at [194, 163] on div "0 ° Undo Copy Paste here Duplicate Duplicate to new slide Delete" at bounding box center [347, 201] width 610 height 343
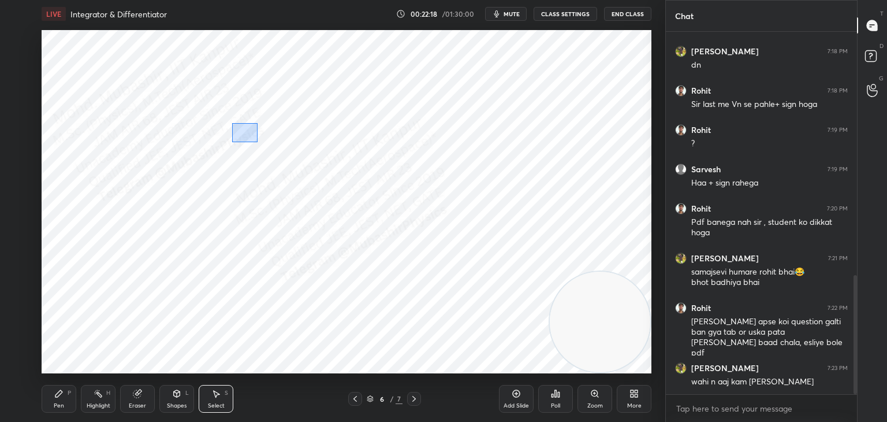
drag, startPoint x: 257, startPoint y: 142, endPoint x: 262, endPoint y: 147, distance: 6.5
click at [261, 146] on div "0 ° Undo Copy Paste here Duplicate Duplicate to new slide Delete" at bounding box center [347, 201] width 610 height 343
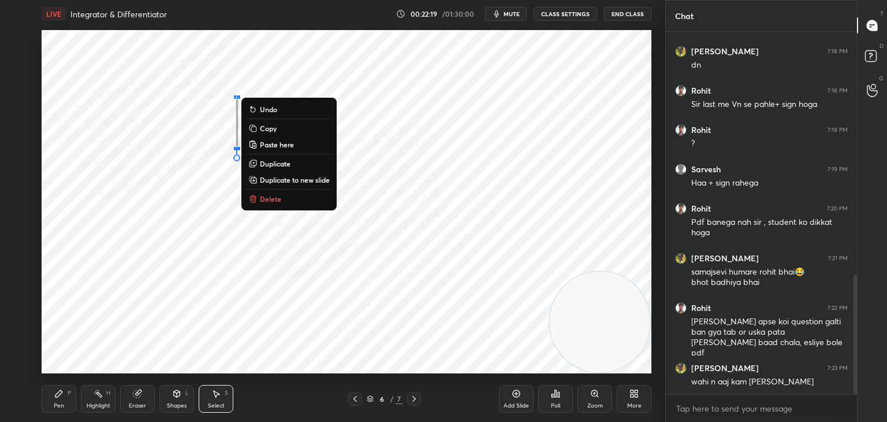
click at [159, 186] on div "0 ° Undo Copy Paste here Duplicate Duplicate to new slide Delete" at bounding box center [347, 201] width 610 height 343
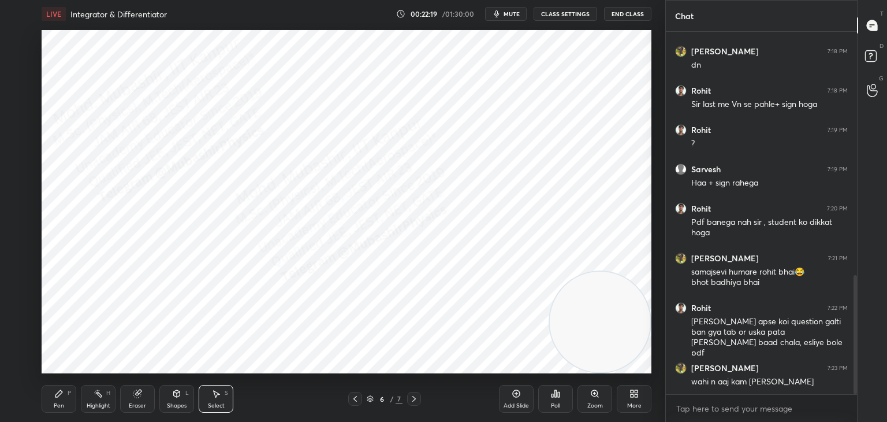
drag, startPoint x: 185, startPoint y: 147, endPoint x: 197, endPoint y: 166, distance: 22.8
click at [196, 163] on div "0 ° Undo Copy Paste here Duplicate Duplicate to new slide Delete" at bounding box center [347, 201] width 610 height 343
drag, startPoint x: 202, startPoint y: 153, endPoint x: 199, endPoint y: 140, distance: 13.6
click at [202, 142] on div "0 ° Undo Copy Paste here Duplicate Duplicate to new slide Delete" at bounding box center [347, 201] width 610 height 343
drag, startPoint x: 90, startPoint y: 153, endPoint x: 91, endPoint y: 146, distance: 7.0
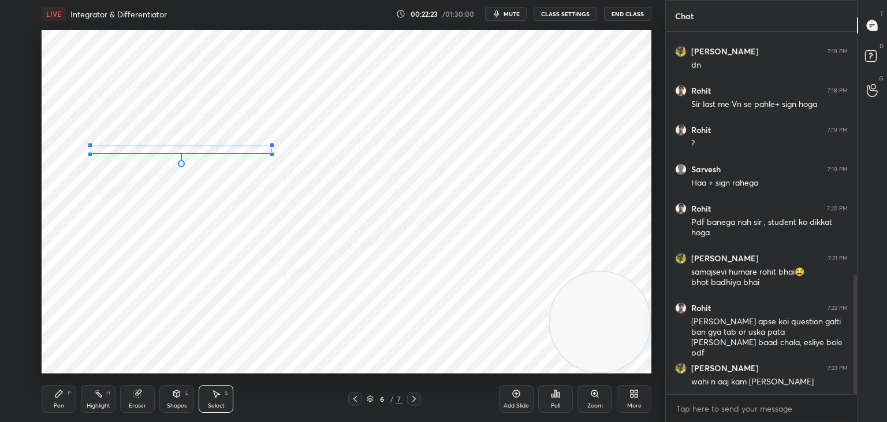
click at [91, 146] on div "0 °" at bounding box center [181, 150] width 181 height 8
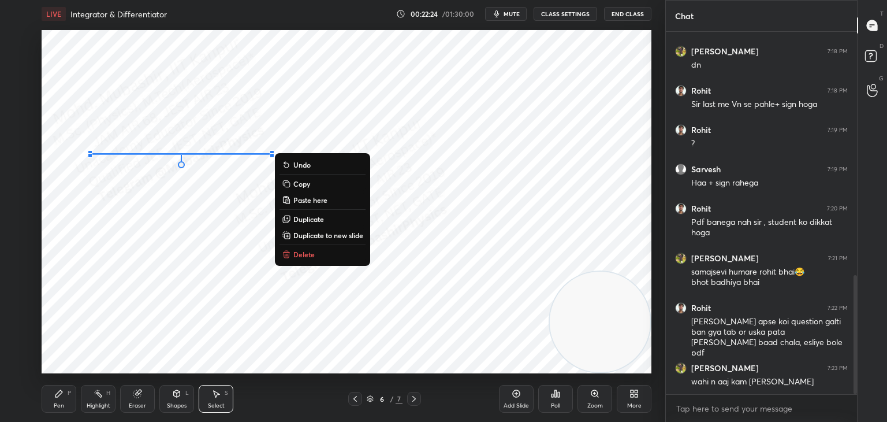
click at [86, 193] on div "0 ° Undo Copy Paste here Duplicate Duplicate to new slide Delete" at bounding box center [347, 201] width 610 height 343
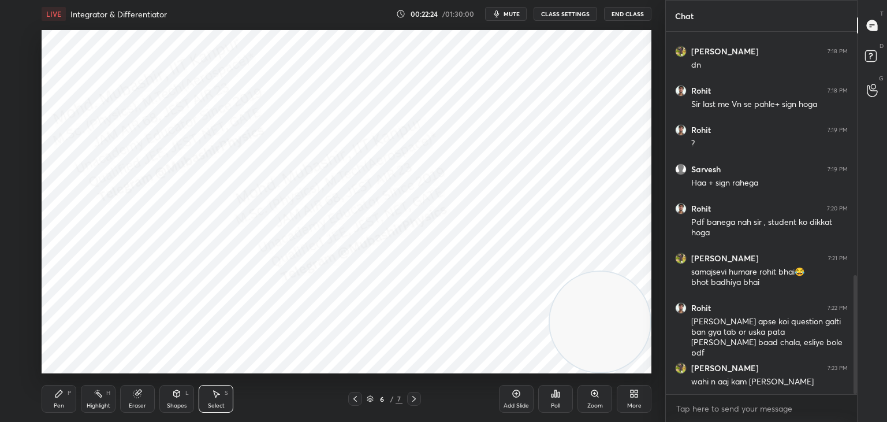
click at [204, 154] on div "0 ° Undo Copy Paste here Duplicate Duplicate to new slide Delete" at bounding box center [347, 201] width 610 height 343
click at [204, 139] on div "0 ° Undo Copy Paste here Duplicate Duplicate to new slide Delete" at bounding box center [347, 201] width 610 height 343
click at [243, 132] on div "0 ° Undo Copy Paste here Duplicate Duplicate to new slide Delete" at bounding box center [347, 201] width 610 height 343
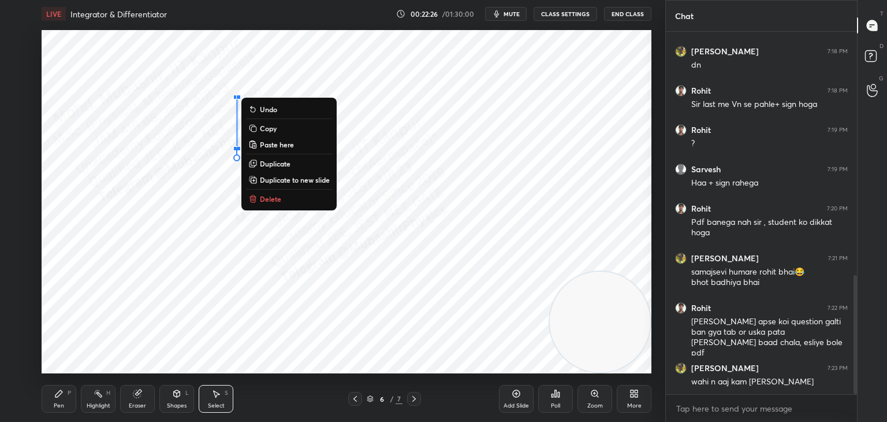
click at [265, 192] on button "Delete" at bounding box center [289, 199] width 86 height 14
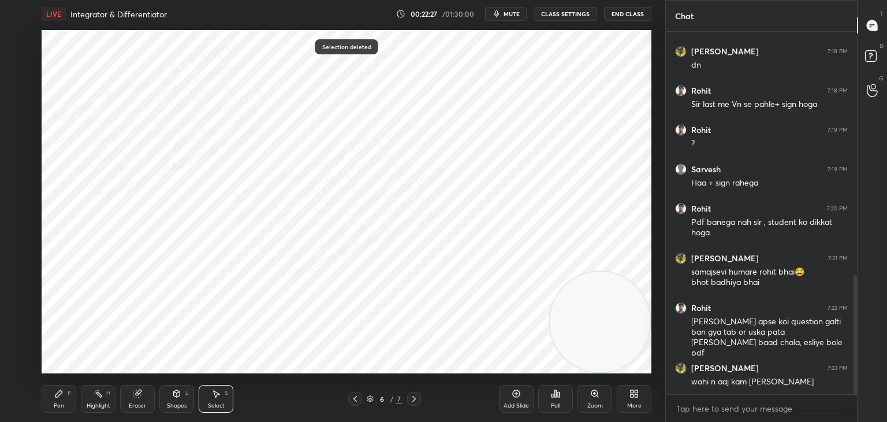
click at [178, 408] on div "Shapes" at bounding box center [177, 406] width 20 height 6
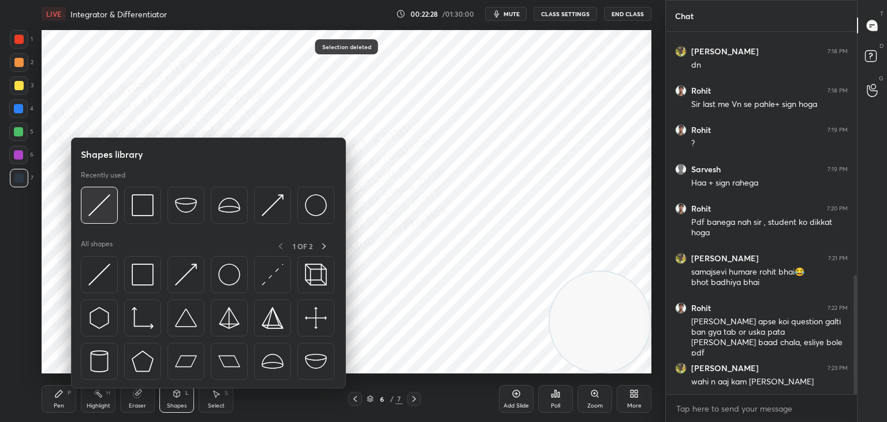
click at [116, 213] on div at bounding box center [99, 205] width 37 height 37
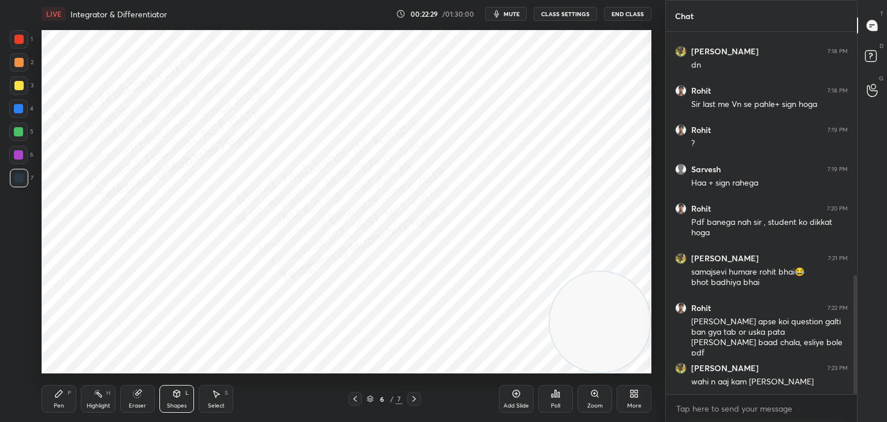
click at [14, 157] on div at bounding box center [18, 154] width 9 height 9
click at [131, 412] on div "Pen P Highlight H Eraser Shapes L Select S 6 / 7 Add Slide Poll Zoom More" at bounding box center [347, 399] width 610 height 46
drag, startPoint x: 136, startPoint y: 408, endPoint x: 129, endPoint y: 410, distance: 7.3
click at [128, 410] on div "Eraser" at bounding box center [137, 399] width 35 height 28
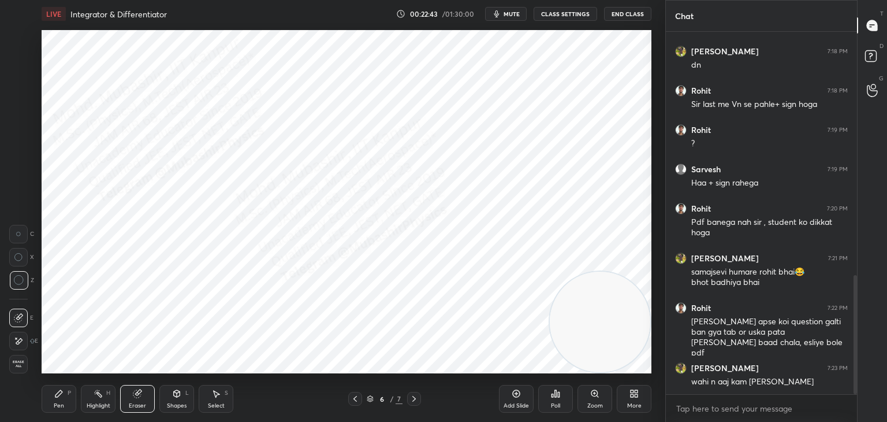
click at [19, 258] on icon at bounding box center [18, 257] width 8 height 8
click at [176, 399] on div "Shapes L" at bounding box center [176, 399] width 35 height 28
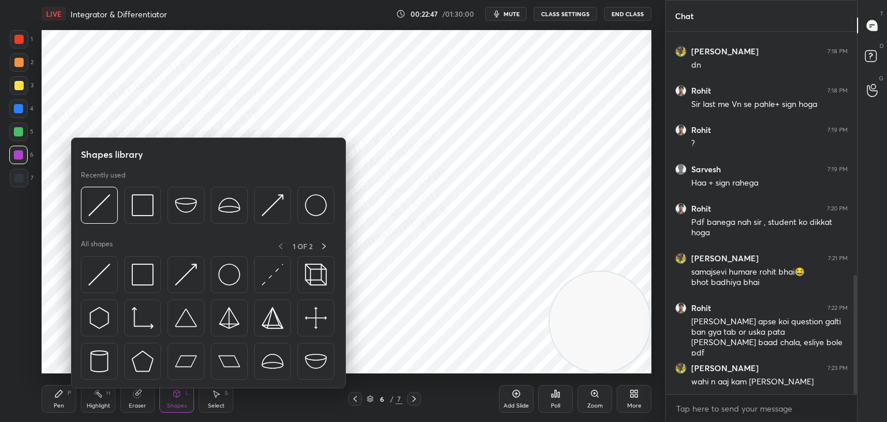
click at [21, 129] on div at bounding box center [18, 131] width 9 height 9
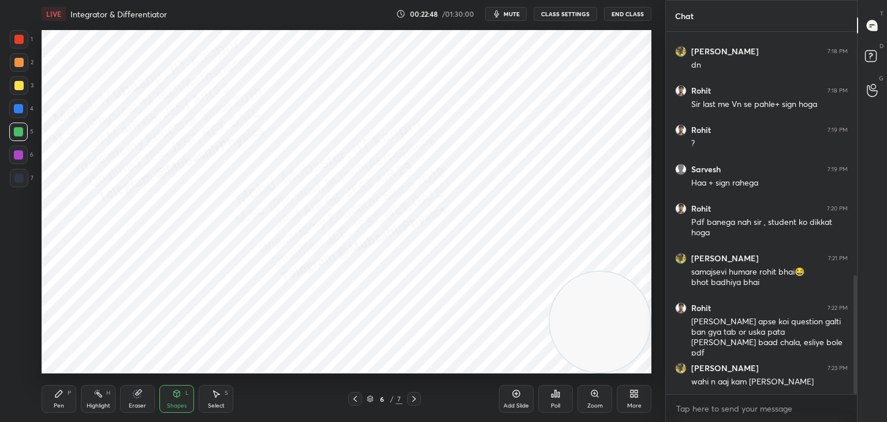
drag, startPoint x: 61, startPoint y: 402, endPoint x: 65, endPoint y: 377, distance: 25.3
click at [60, 398] on div "Pen P" at bounding box center [59, 399] width 35 height 28
click at [174, 410] on div "Shapes L" at bounding box center [176, 399] width 35 height 28
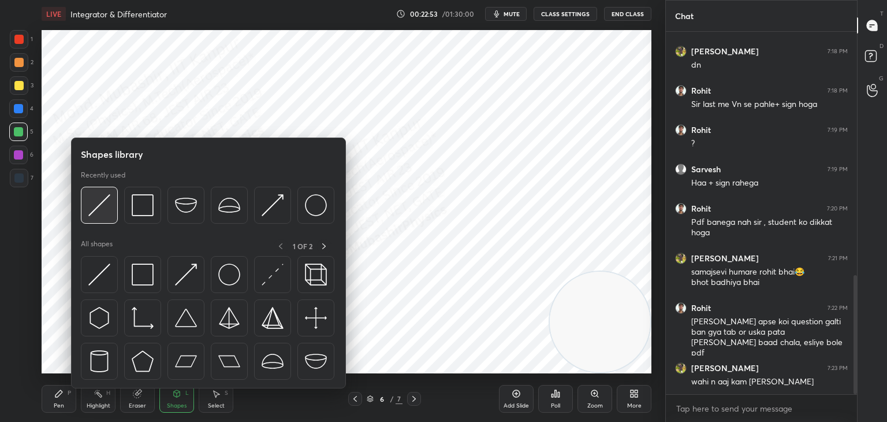
click at [102, 209] on img at bounding box center [99, 205] width 22 height 22
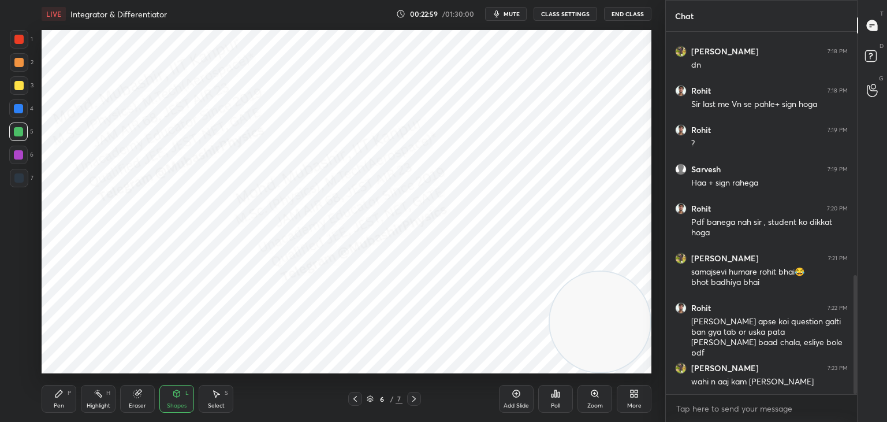
click at [57, 400] on div "Pen P" at bounding box center [59, 399] width 35 height 28
drag, startPoint x: 16, startPoint y: 63, endPoint x: 28, endPoint y: 80, distance: 20.7
click at [19, 66] on div at bounding box center [18, 62] width 9 height 9
click at [23, 135] on div at bounding box center [18, 131] width 18 height 18
drag, startPoint x: 17, startPoint y: 116, endPoint x: 37, endPoint y: 131, distance: 24.4
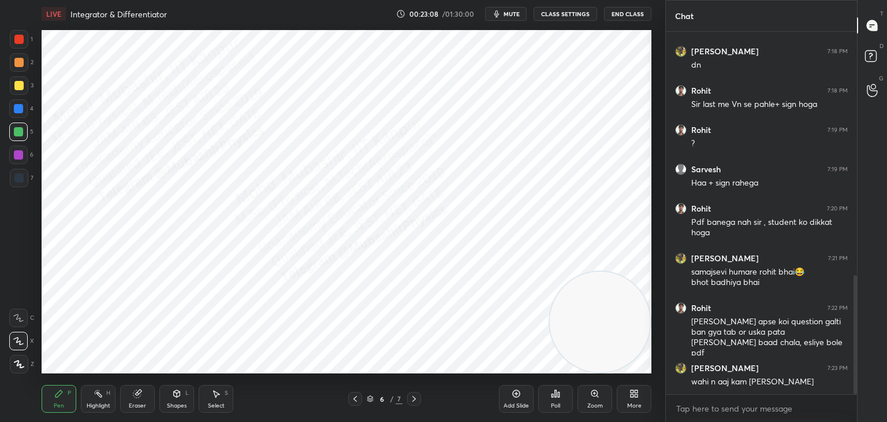
click at [18, 117] on div at bounding box center [18, 108] width 18 height 18
drag, startPoint x: 634, startPoint y: 176, endPoint x: 645, endPoint y: 61, distance: 115.5
click at [651, 272] on video at bounding box center [600, 322] width 101 height 101
drag, startPoint x: 177, startPoint y: 394, endPoint x: 183, endPoint y: 389, distance: 7.8
click at [178, 394] on icon at bounding box center [176, 393] width 9 height 9
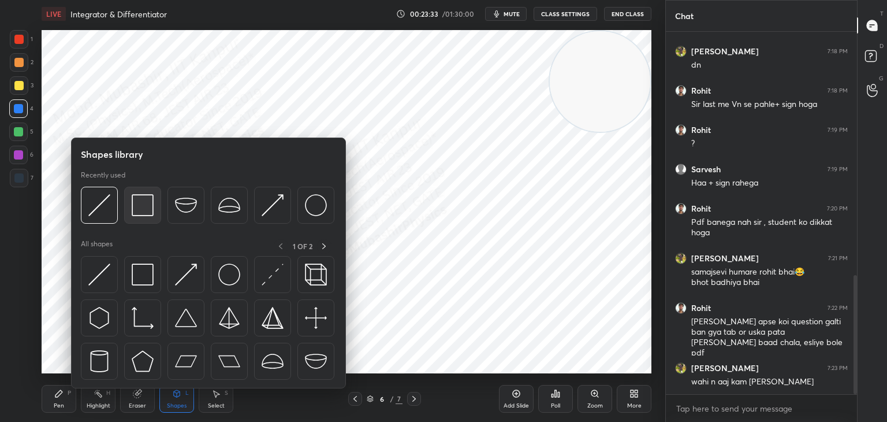
click at [154, 211] on div at bounding box center [142, 205] width 37 height 37
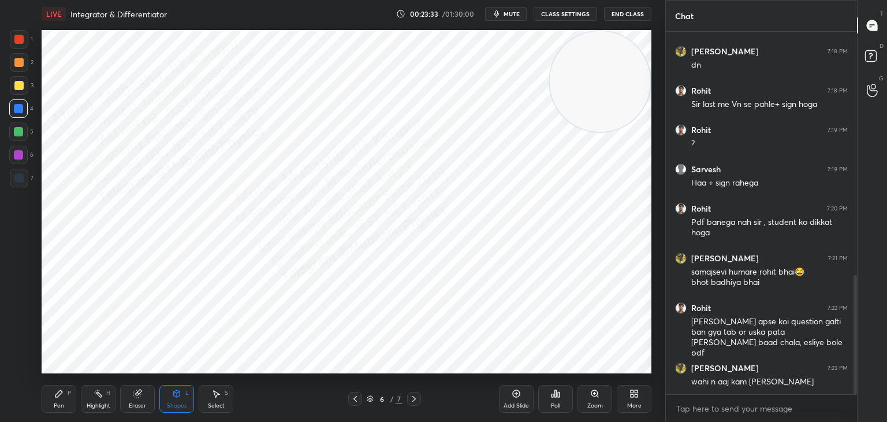
click at [9, 90] on div "1 2 3 4 5 6 7 C X Z C X Z E E Erase all H H" at bounding box center [18, 201] width 37 height 343
click at [18, 89] on div at bounding box center [18, 85] width 9 height 9
click at [99, 396] on rect at bounding box center [99, 395] width 6 height 6
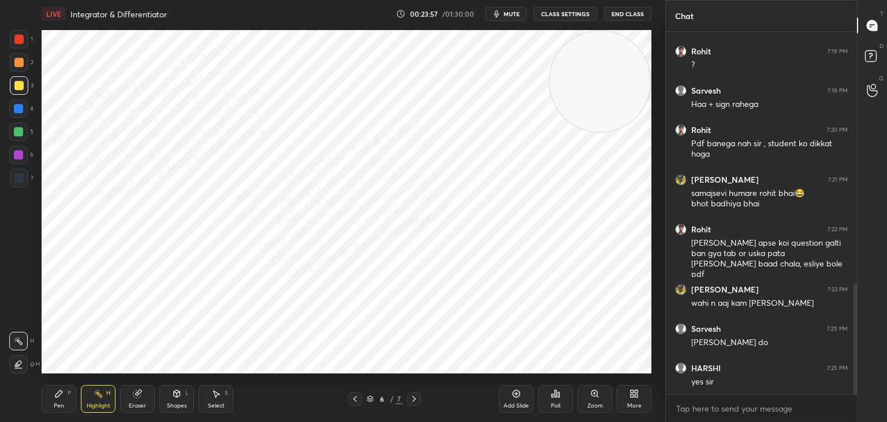
scroll to position [862, 0]
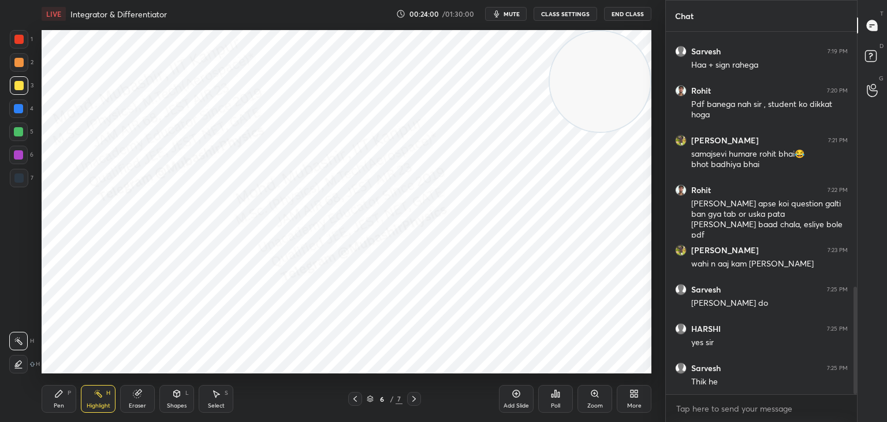
click at [55, 401] on div "Pen P" at bounding box center [59, 399] width 35 height 28
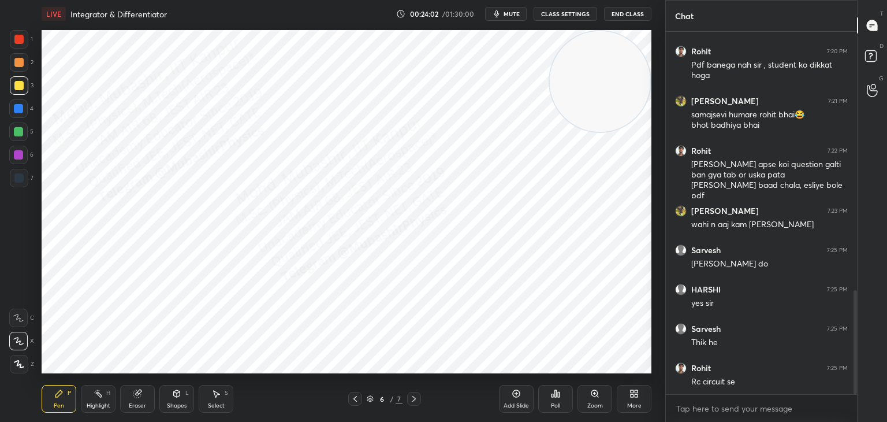
drag, startPoint x: 19, startPoint y: 40, endPoint x: 37, endPoint y: 52, distance: 21.3
click at [23, 43] on div at bounding box center [19, 39] width 18 height 18
click at [412, 399] on icon at bounding box center [414, 398] width 9 height 9
click at [24, 116] on div at bounding box center [18, 108] width 18 height 18
click at [354, 399] on icon at bounding box center [355, 398] width 9 height 9
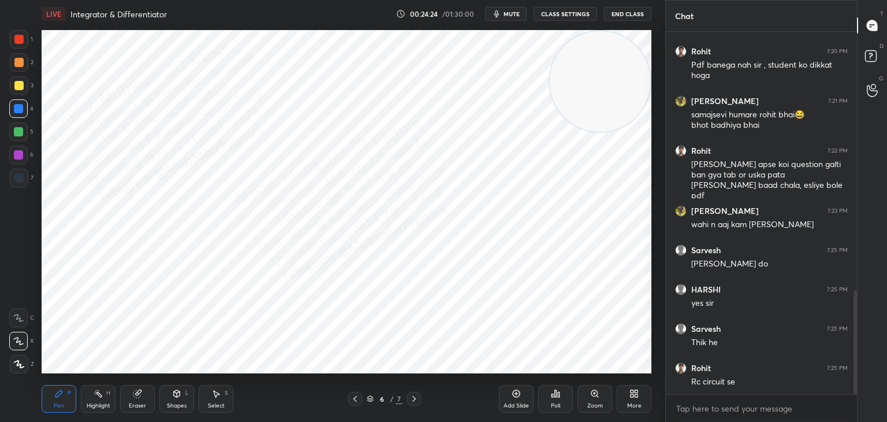
drag, startPoint x: 92, startPoint y: 397, endPoint x: 105, endPoint y: 386, distance: 16.4
click at [95, 396] on div "Highlight H" at bounding box center [98, 399] width 35 height 28
click at [411, 398] on icon at bounding box center [414, 398] width 9 height 9
drag, startPoint x: 51, startPoint y: 397, endPoint x: 65, endPoint y: 380, distance: 22.6
click at [56, 396] on div "Pen P" at bounding box center [59, 399] width 35 height 28
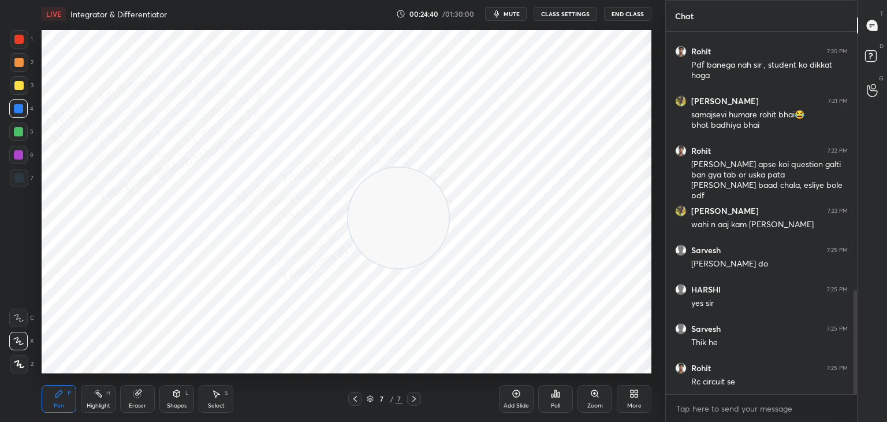
drag, startPoint x: 581, startPoint y: 87, endPoint x: 356, endPoint y: 269, distance: 288.7
click at [348, 268] on video at bounding box center [398, 218] width 101 height 101
drag, startPoint x: 260, startPoint y: 322, endPoint x: 139, endPoint y: 315, distance: 121.5
click at [100, 355] on video at bounding box center [105, 322] width 101 height 101
drag, startPoint x: 102, startPoint y: 317, endPoint x: 586, endPoint y: 129, distance: 519.3
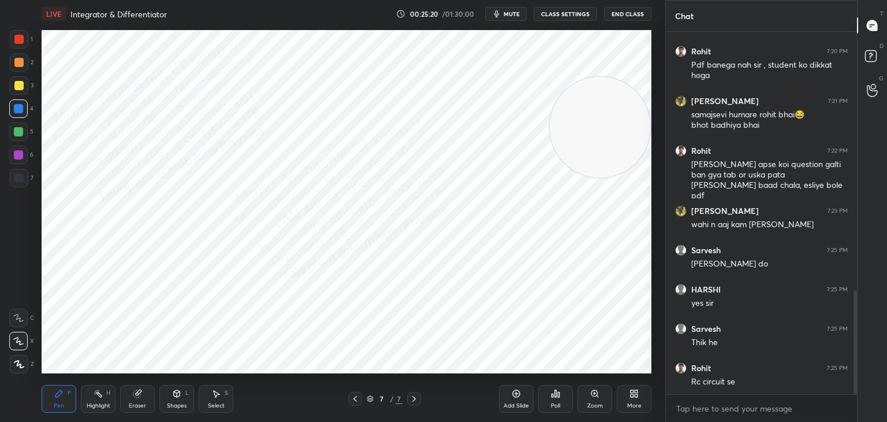
click at [594, 128] on video at bounding box center [600, 127] width 101 height 101
click at [186, 396] on div "Shapes L" at bounding box center [176, 399] width 35 height 28
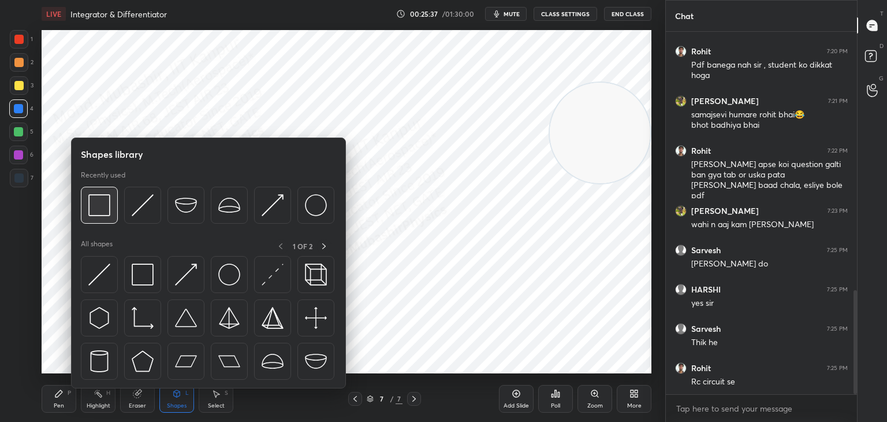
click at [104, 202] on img at bounding box center [99, 205] width 22 height 22
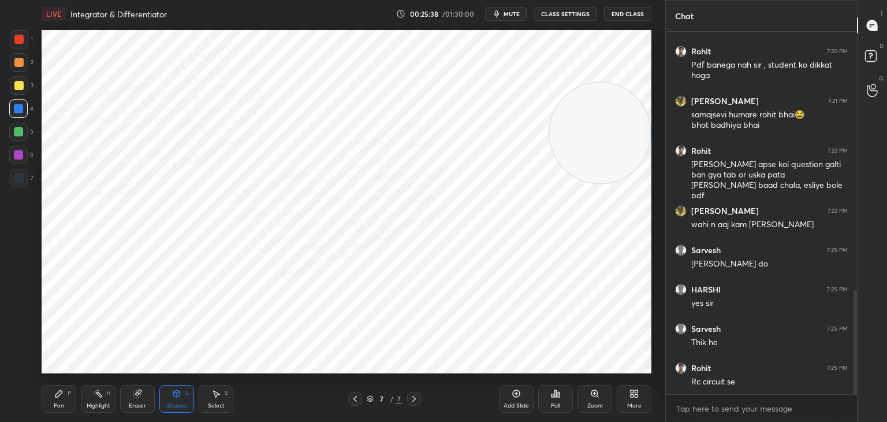
click at [22, 87] on div at bounding box center [19, 85] width 18 height 18
click at [88, 389] on div "Highlight H" at bounding box center [98, 399] width 35 height 28
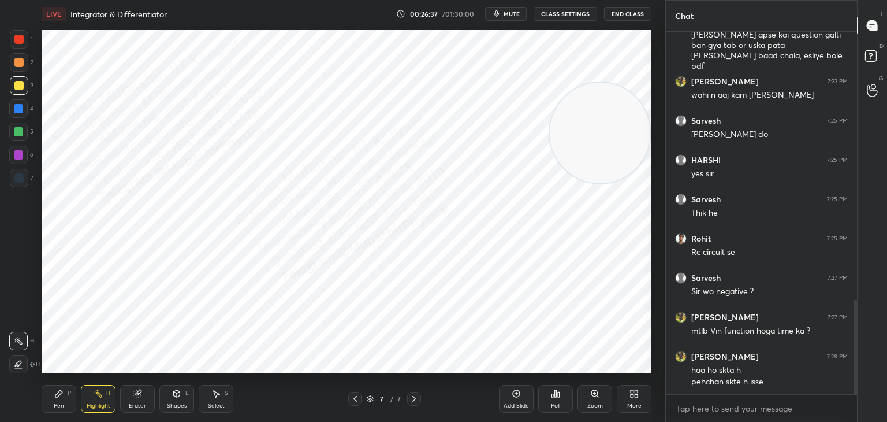
scroll to position [1070, 0]
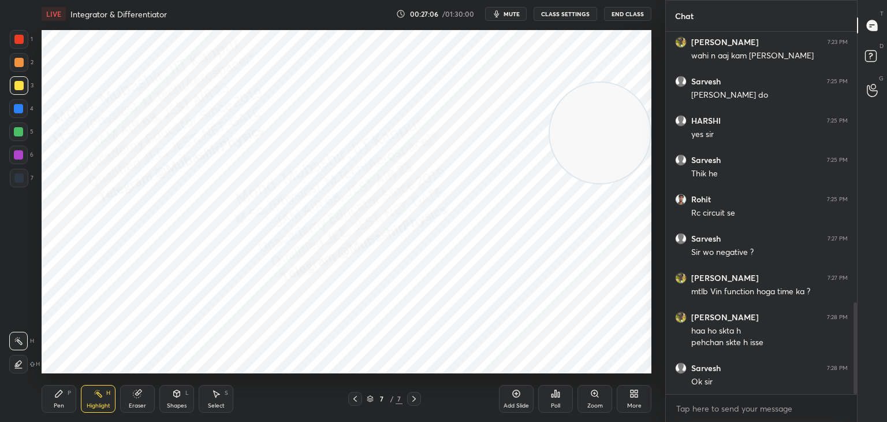
click at [639, 407] on div "More" at bounding box center [634, 406] width 14 height 6
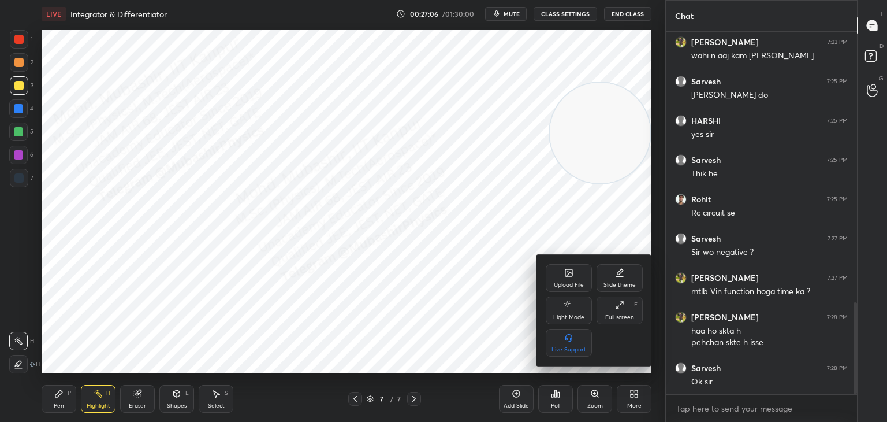
click at [568, 277] on icon at bounding box center [568, 272] width 9 height 9
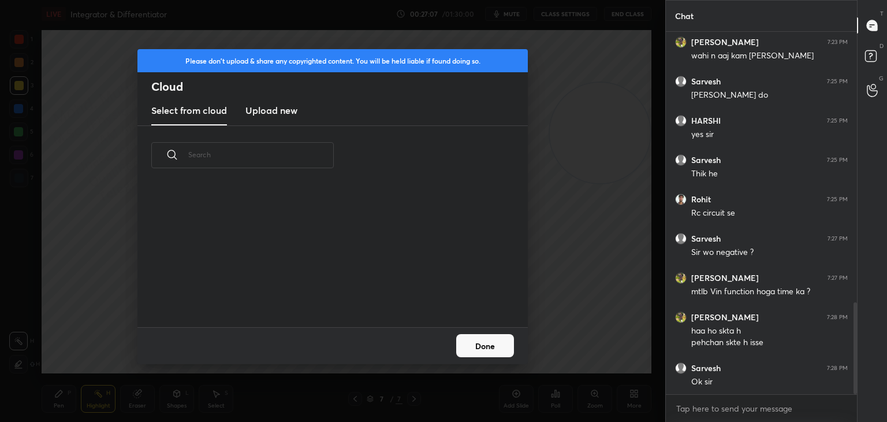
scroll to position [142, 371]
drag, startPoint x: 265, startPoint y: 96, endPoint x: 291, endPoint y: 118, distance: 34.5
click at [266, 99] on new "Upload new" at bounding box center [272, 110] width 52 height 29
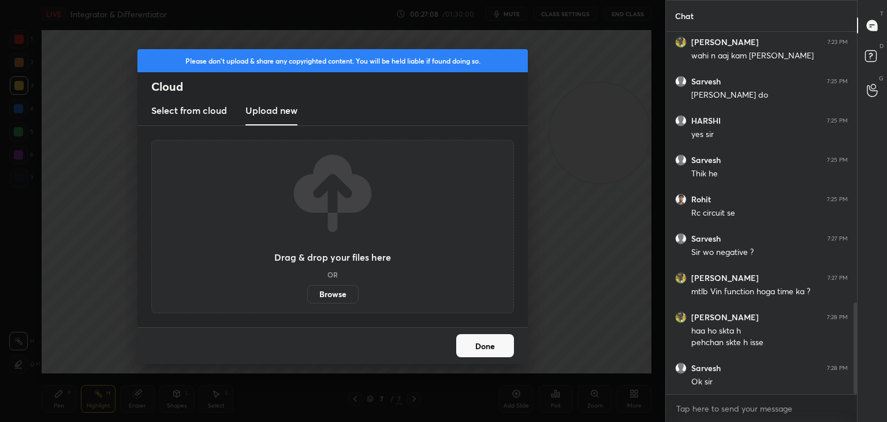
click at [340, 290] on label "Browse" at bounding box center [332, 294] width 51 height 18
click at [307, 290] on input "Browse" at bounding box center [307, 294] width 0 height 18
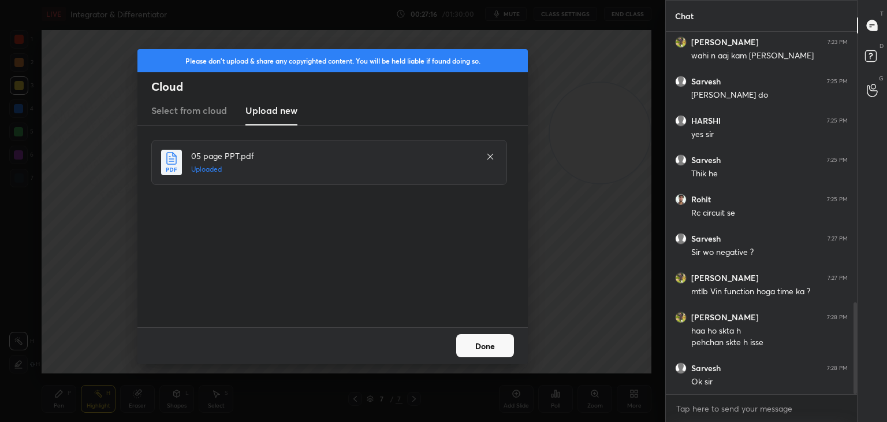
click at [478, 344] on button "Done" at bounding box center [485, 345] width 58 height 23
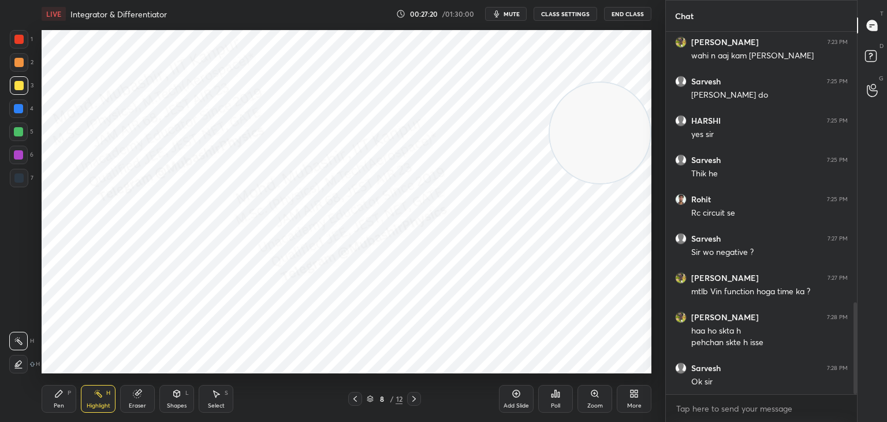
drag, startPoint x: 172, startPoint y: 401, endPoint x: 170, endPoint y: 391, distance: 10.0
click at [172, 402] on div "Shapes L" at bounding box center [176, 399] width 35 height 28
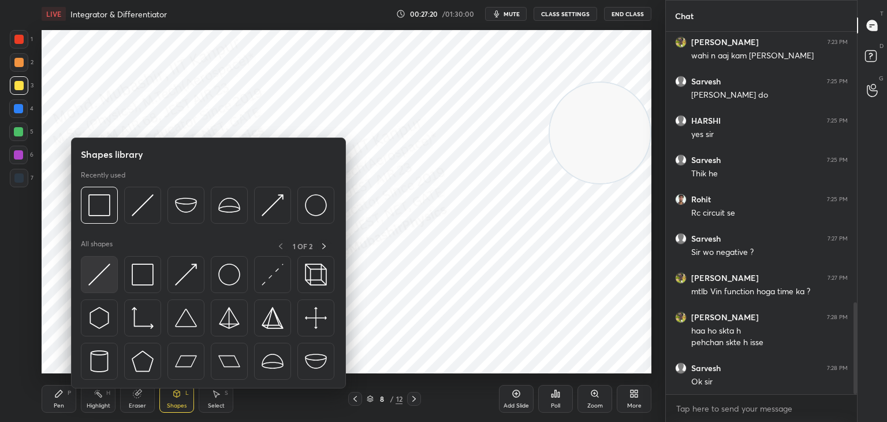
click at [92, 282] on img at bounding box center [99, 274] width 22 height 22
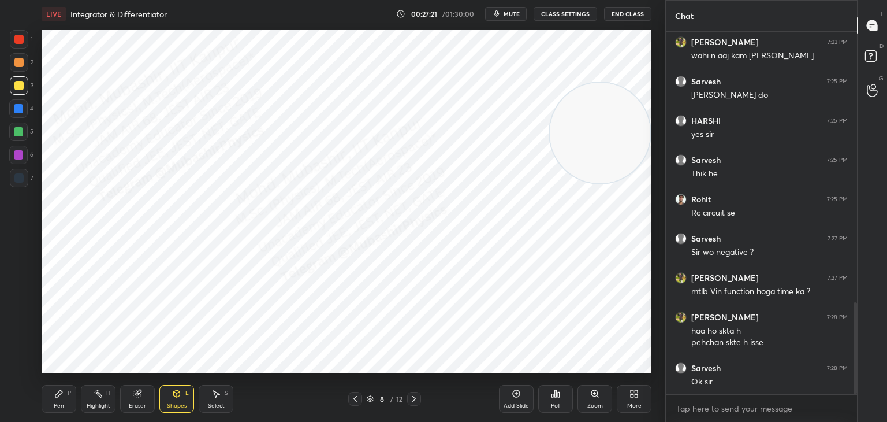
click at [23, 135] on div at bounding box center [18, 131] width 18 height 18
click at [14, 63] on div at bounding box center [18, 62] width 9 height 9
click at [53, 400] on div "Pen P" at bounding box center [59, 399] width 35 height 28
click at [18, 144] on div "5" at bounding box center [21, 133] width 24 height 23
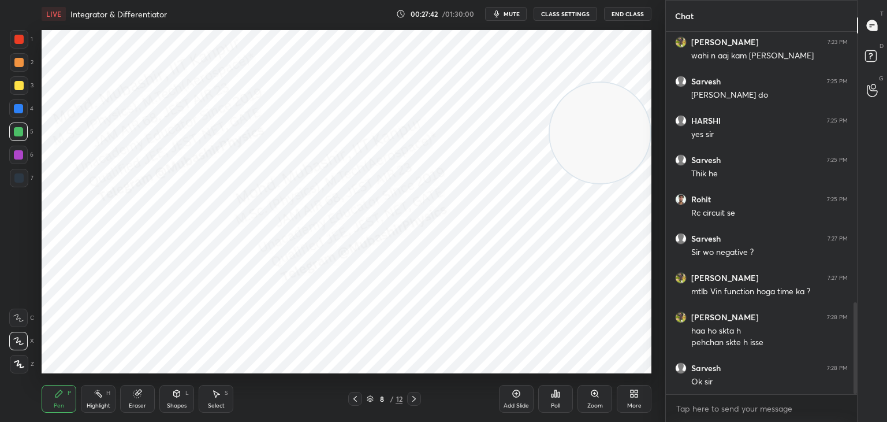
click at [24, 107] on div at bounding box center [18, 108] width 18 height 18
click at [185, 395] on div "L" at bounding box center [186, 393] width 3 height 6
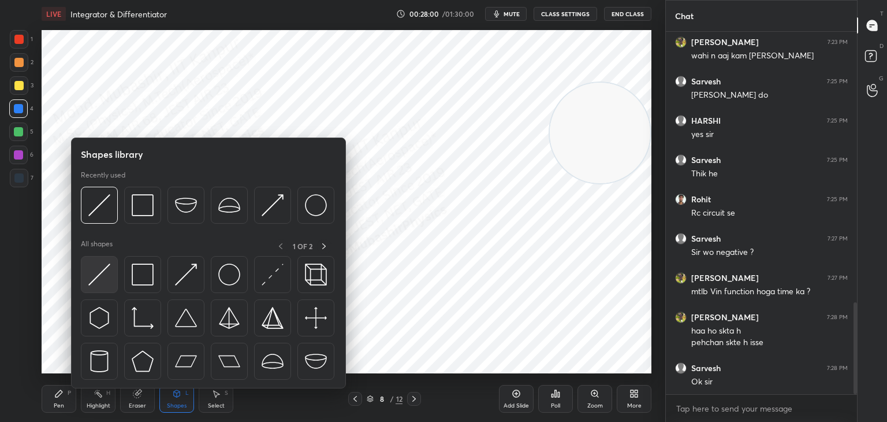
click at [102, 280] on img at bounding box center [99, 274] width 22 height 22
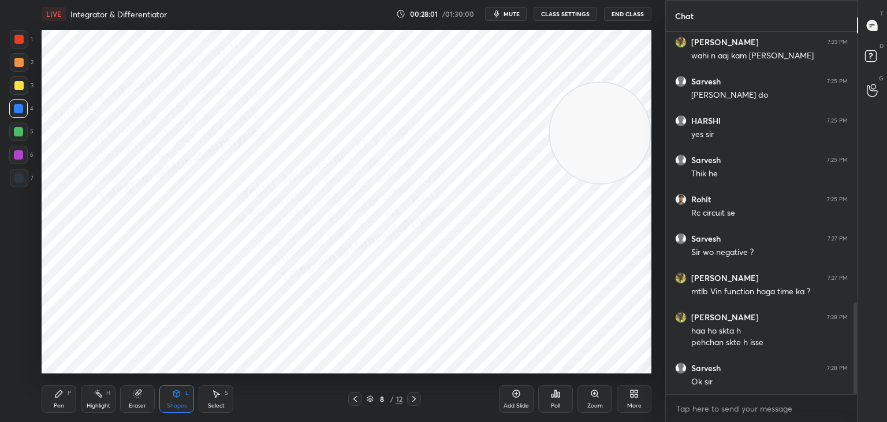
click at [13, 47] on div at bounding box center [19, 39] width 18 height 18
drag, startPoint x: 218, startPoint y: 405, endPoint x: 195, endPoint y: 386, distance: 29.1
click at [216, 403] on div "Select" at bounding box center [216, 406] width 17 height 6
drag, startPoint x: 72, startPoint y: 239, endPoint x: 183, endPoint y: 309, distance: 130.8
click at [180, 309] on div "0 ° Undo Copy Paste here Duplicate Duplicate to new slide Delete" at bounding box center [347, 201] width 610 height 343
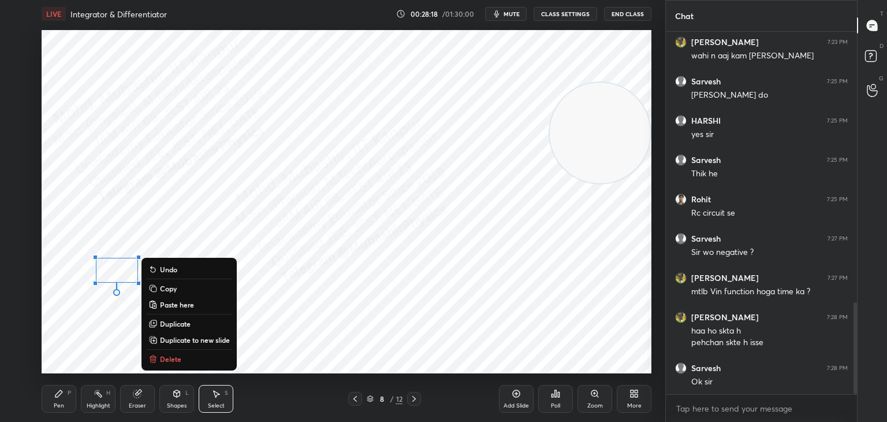
click at [174, 324] on p "Duplicate" at bounding box center [175, 323] width 31 height 9
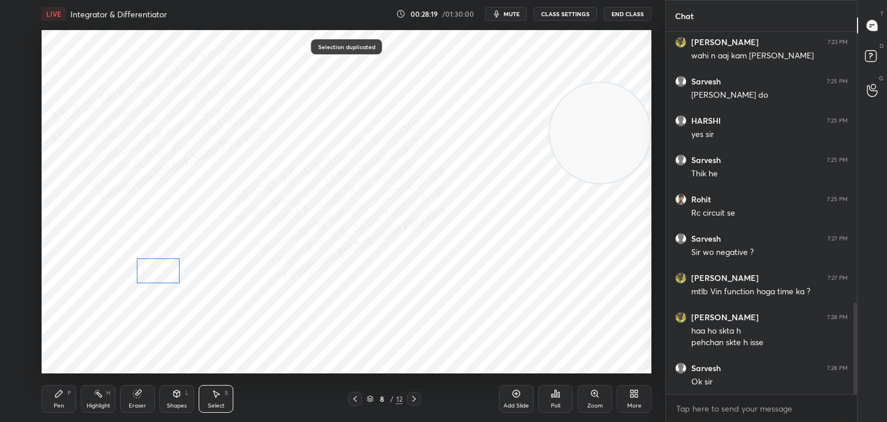
drag, startPoint x: 136, startPoint y: 287, endPoint x: 164, endPoint y: 274, distance: 30.7
click at [164, 274] on div "0 ° Undo Copy Paste here Duplicate Duplicate to new slide Delete" at bounding box center [347, 201] width 610 height 343
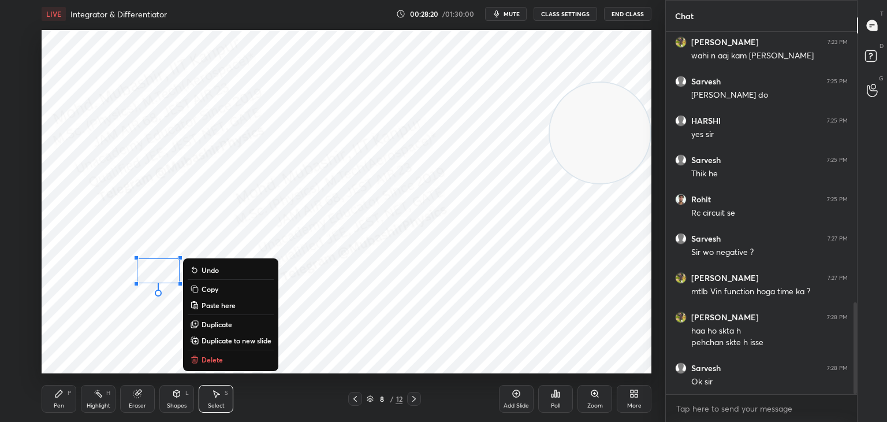
click at [215, 322] on p "Duplicate" at bounding box center [217, 323] width 31 height 9
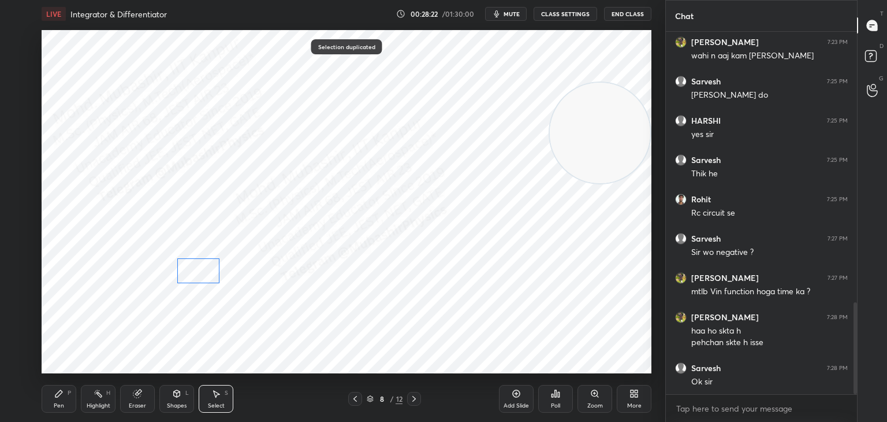
drag, startPoint x: 174, startPoint y: 276, endPoint x: 189, endPoint y: 271, distance: 16.3
click at [189, 271] on div "0 ° Undo Copy Paste here Duplicate Duplicate to new slide Delete" at bounding box center [347, 201] width 610 height 343
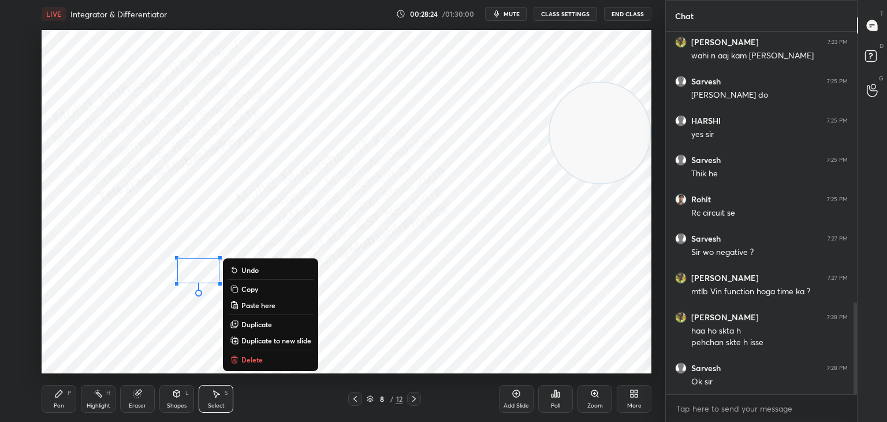
click at [250, 325] on p "Duplicate" at bounding box center [256, 323] width 31 height 9
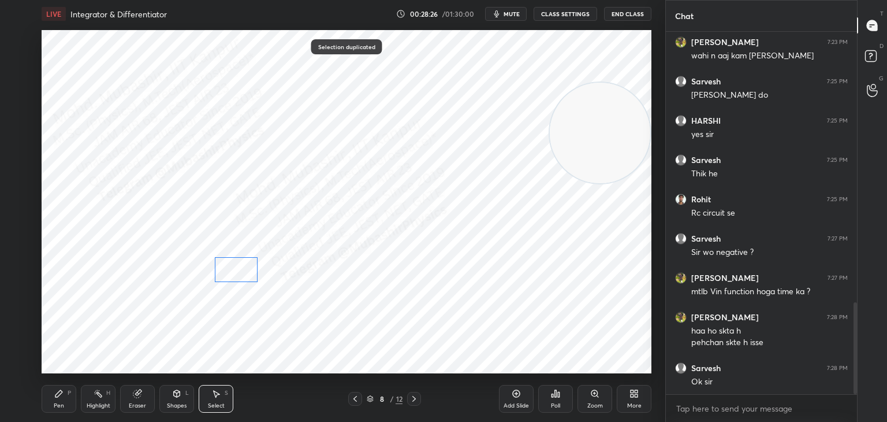
drag, startPoint x: 210, startPoint y: 278, endPoint x: 227, endPoint y: 267, distance: 20.4
click at [227, 267] on div "0 ° Undo Copy Paste here Duplicate Duplicate to new slide Delete" at bounding box center [347, 201] width 610 height 343
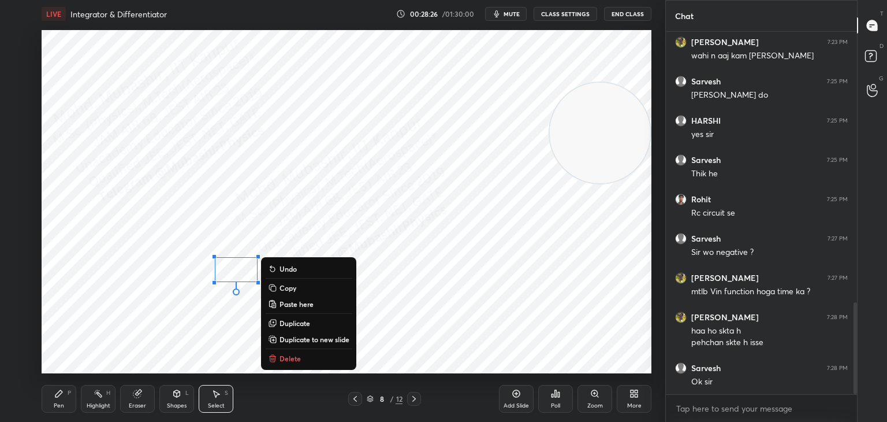
click at [186, 326] on div "0 ° Undo Copy Paste here Duplicate Duplicate to new slide Delete" at bounding box center [347, 201] width 610 height 343
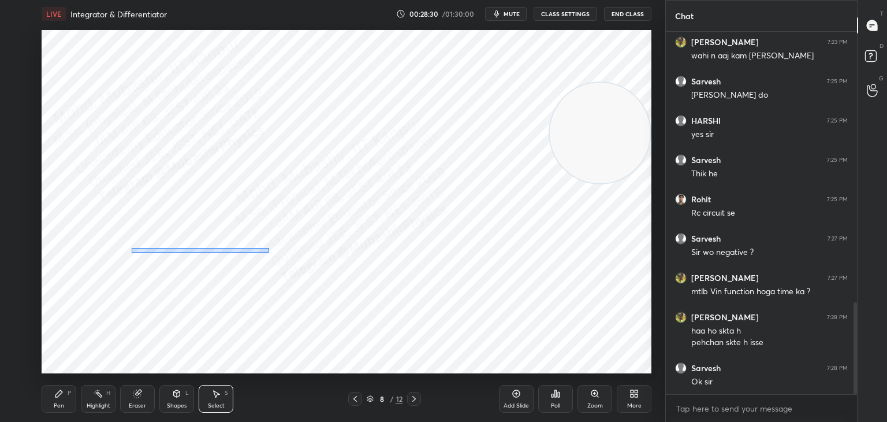
drag, startPoint x: 132, startPoint y: 248, endPoint x: 266, endPoint y: 246, distance: 134.0
click at [269, 248] on div "0 ° Undo Copy Paste here Duplicate Duplicate to new slide Delete" at bounding box center [347, 201] width 610 height 343
click at [153, 337] on div "0 ° Undo Copy Paste here Duplicate Duplicate to new slide Delete" at bounding box center [347, 201] width 610 height 343
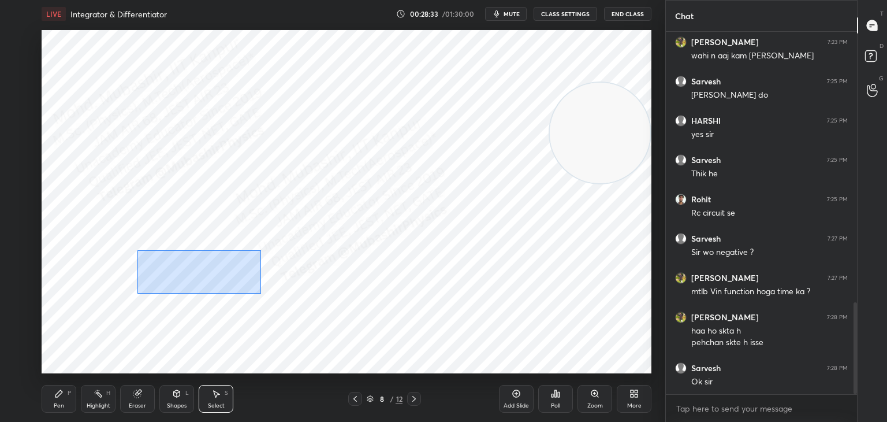
drag, startPoint x: 137, startPoint y: 250, endPoint x: 261, endPoint y: 293, distance: 131.6
click at [261, 293] on div "0 ° Undo Copy Paste here Duplicate Duplicate to new slide Delete" at bounding box center [347, 201] width 610 height 343
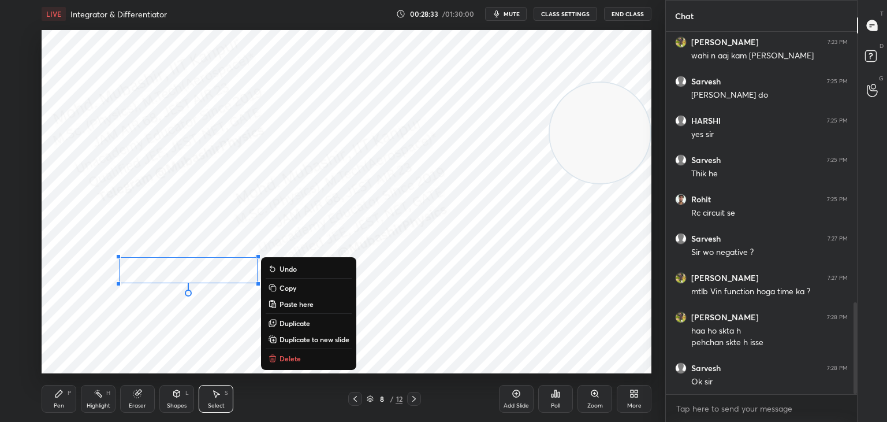
click at [202, 322] on div "0 ° Undo Copy Paste here Duplicate Duplicate to new slide Delete" at bounding box center [347, 201] width 610 height 343
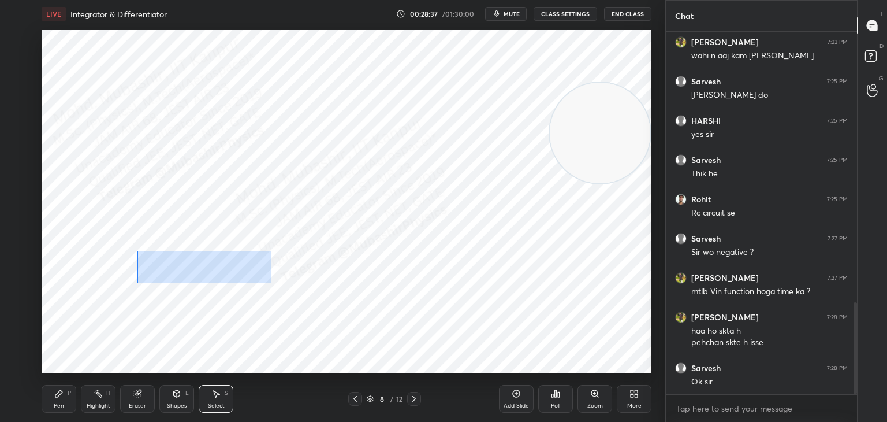
drag, startPoint x: 169, startPoint y: 258, endPoint x: 271, endPoint y: 283, distance: 105.4
click at [271, 283] on div "0 ° Undo Copy Paste here Duplicate Duplicate to new slide Delete" at bounding box center [347, 201] width 610 height 343
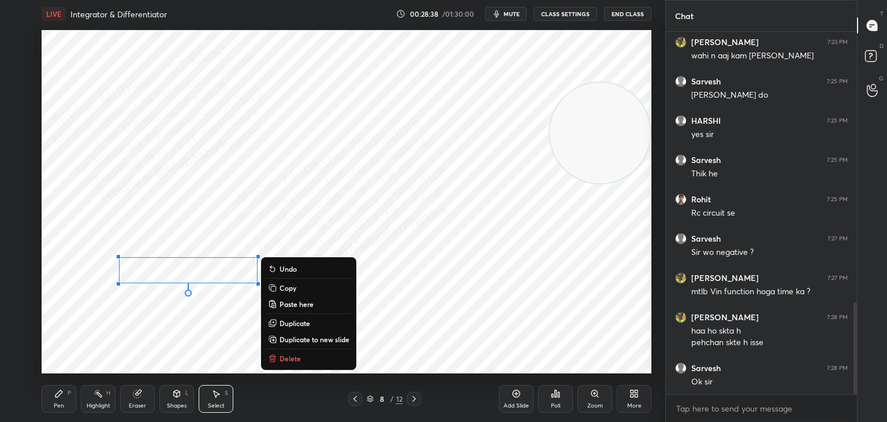
click at [205, 304] on div "0 ° Undo Copy Paste here Duplicate Duplicate to new slide Delete" at bounding box center [347, 201] width 610 height 343
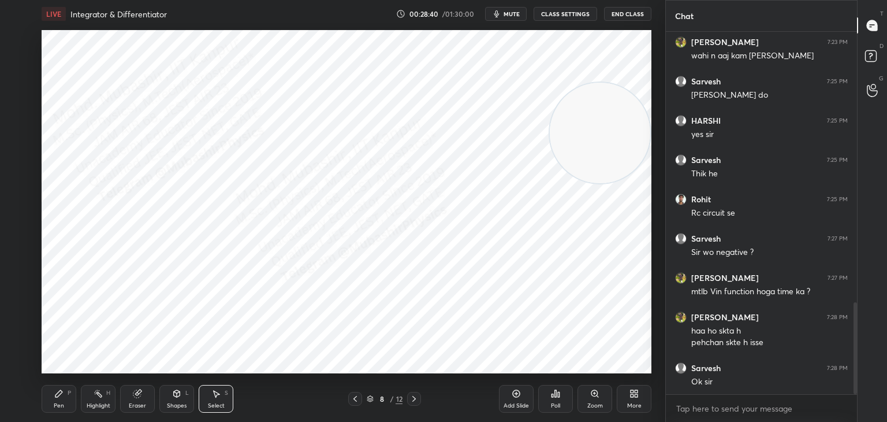
click at [185, 396] on div "L" at bounding box center [186, 393] width 3 height 6
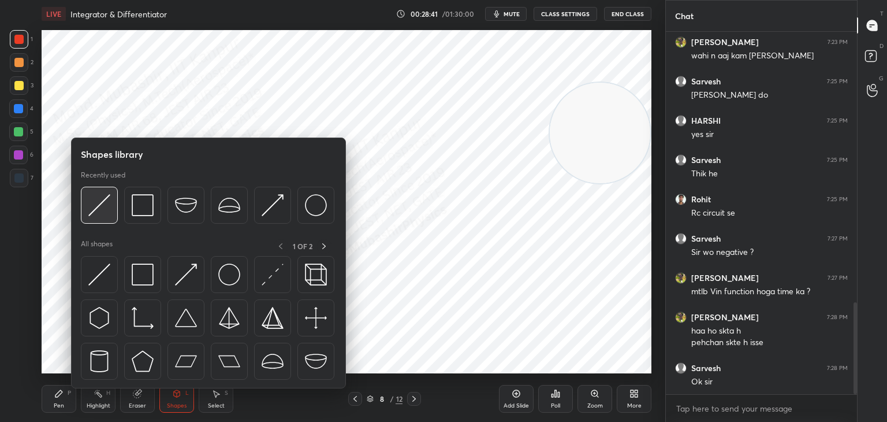
click at [101, 205] on img at bounding box center [99, 205] width 22 height 22
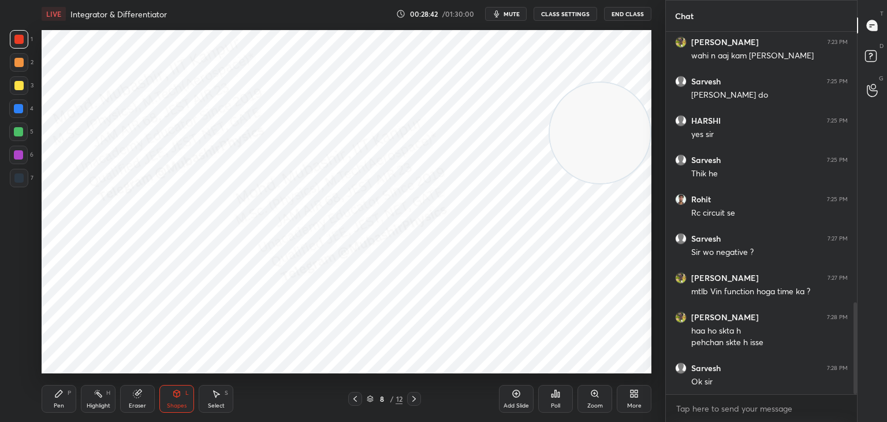
drag, startPoint x: 504, startPoint y: 17, endPoint x: 503, endPoint y: 25, distance: 8.7
click at [504, 18] on button "mute" at bounding box center [506, 14] width 42 height 14
drag, startPoint x: 213, startPoint y: 402, endPoint x: 236, endPoint y: 375, distance: 35.3
click at [213, 401] on div "Select S" at bounding box center [216, 399] width 35 height 28
drag, startPoint x: 354, startPoint y: 266, endPoint x: 417, endPoint y: 299, distance: 70.6
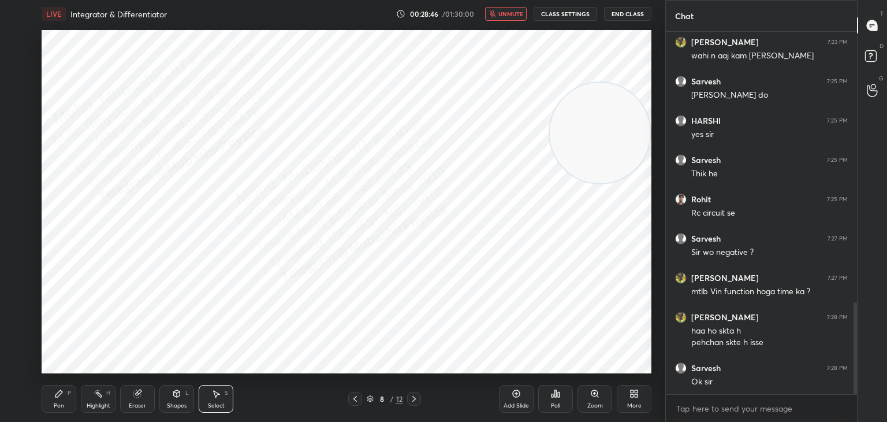
click at [396, 299] on div "0 ° Undo Copy Paste here Duplicate Duplicate to new slide Delete" at bounding box center [347, 201] width 610 height 343
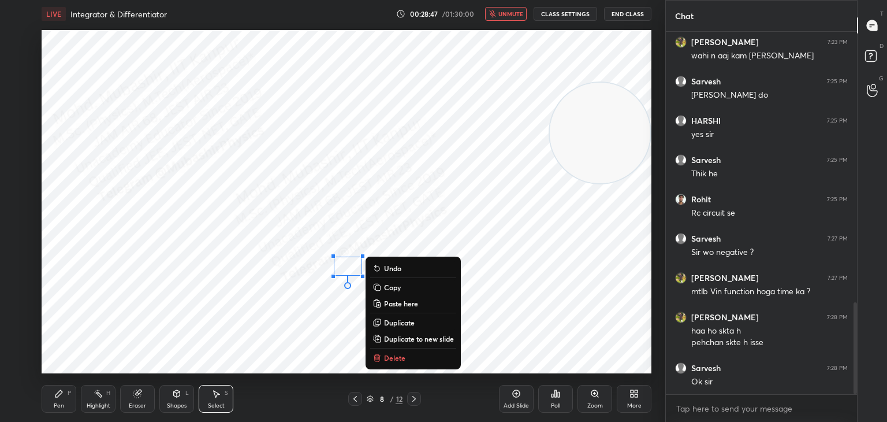
click at [399, 324] on p "Duplicate" at bounding box center [399, 322] width 31 height 9
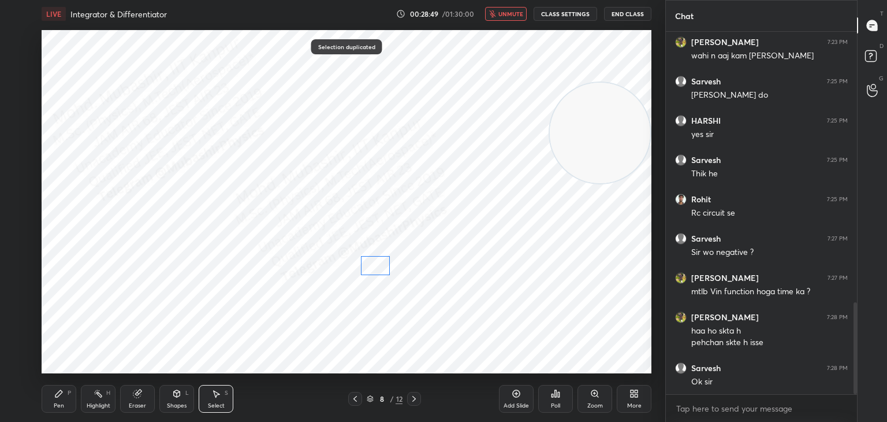
drag, startPoint x: 365, startPoint y: 280, endPoint x: 375, endPoint y: 260, distance: 22.5
click at [378, 265] on div "0 ° Undo Copy Paste here Duplicate Duplicate to new slide Delete" at bounding box center [347, 201] width 610 height 343
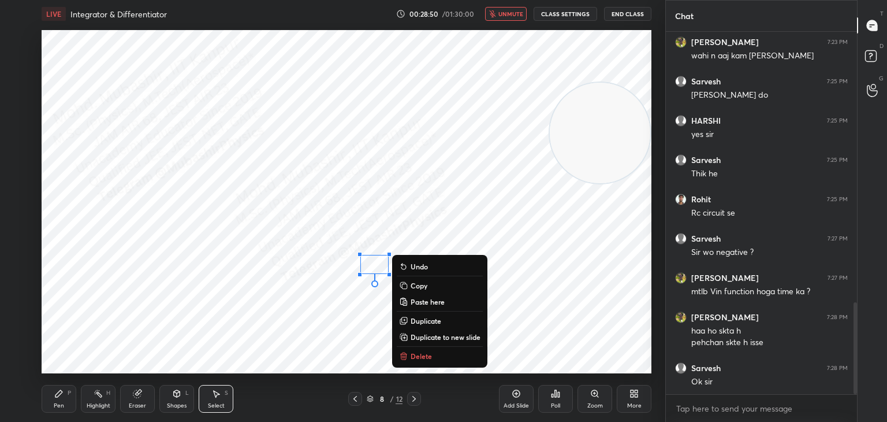
click at [421, 319] on p "Duplicate" at bounding box center [426, 320] width 31 height 9
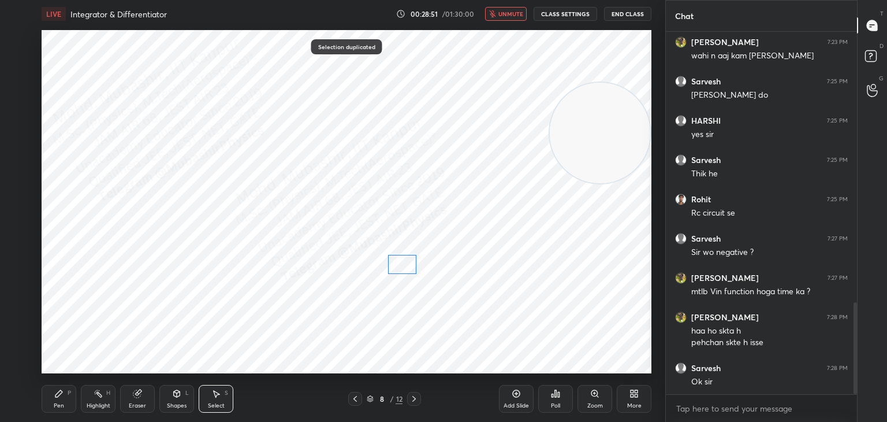
drag, startPoint x: 384, startPoint y: 278, endPoint x: 398, endPoint y: 265, distance: 19.6
click at [398, 265] on div "0 ° Undo Copy Paste here Duplicate Duplicate to new slide Delete" at bounding box center [347, 201] width 610 height 343
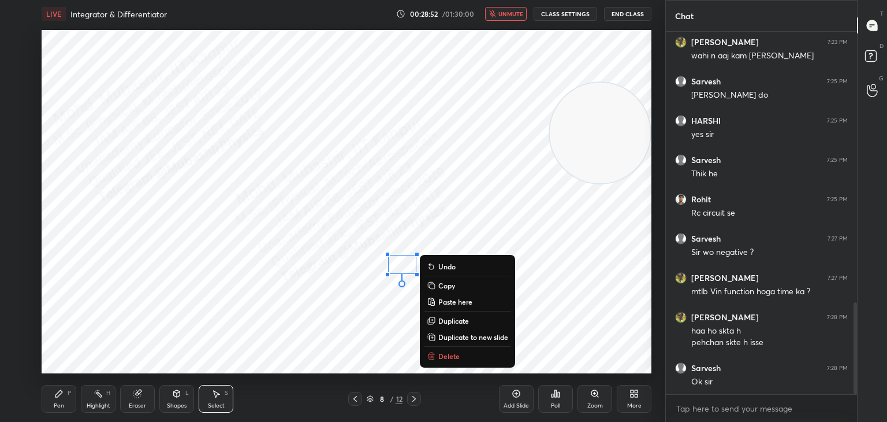
click at [441, 318] on p "Duplicate" at bounding box center [453, 320] width 31 height 9
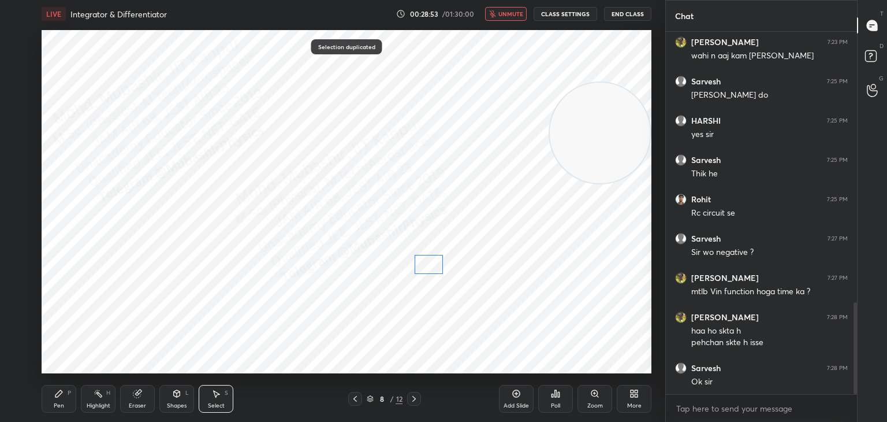
drag, startPoint x: 432, startPoint y: 265, endPoint x: 433, endPoint y: 255, distance: 9.3
click at [430, 262] on div "0 ° Undo Copy Paste here Duplicate Duplicate to new slide Delete" at bounding box center [347, 201] width 610 height 343
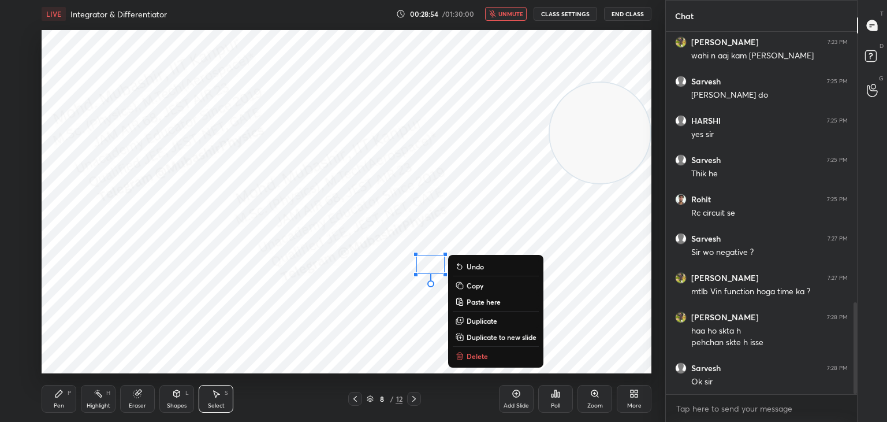
click at [410, 304] on div "0 ° Undo Copy Paste here Duplicate Duplicate to new slide Delete" at bounding box center [347, 201] width 610 height 343
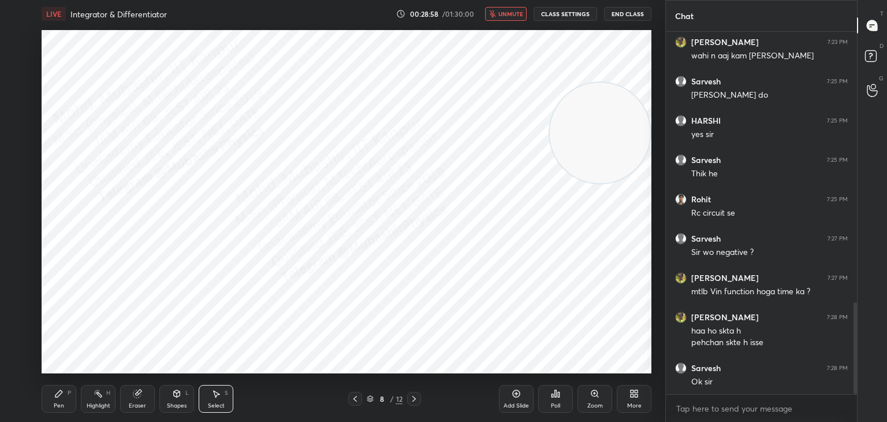
click at [496, 15] on icon "button" at bounding box center [492, 13] width 7 height 7
click at [514, 13] on span "mute" at bounding box center [512, 14] width 16 height 8
click at [354, 399] on icon at bounding box center [355, 398] width 9 height 9
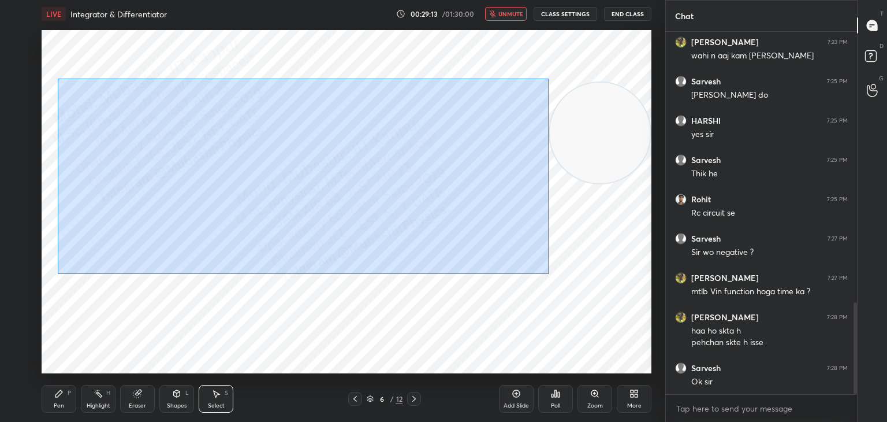
drag, startPoint x: 58, startPoint y: 79, endPoint x: 548, endPoint y: 274, distance: 527.9
click at [548, 274] on div "0 ° Undo Copy Paste here Duplicate Duplicate to new slide Delete" at bounding box center [347, 201] width 610 height 343
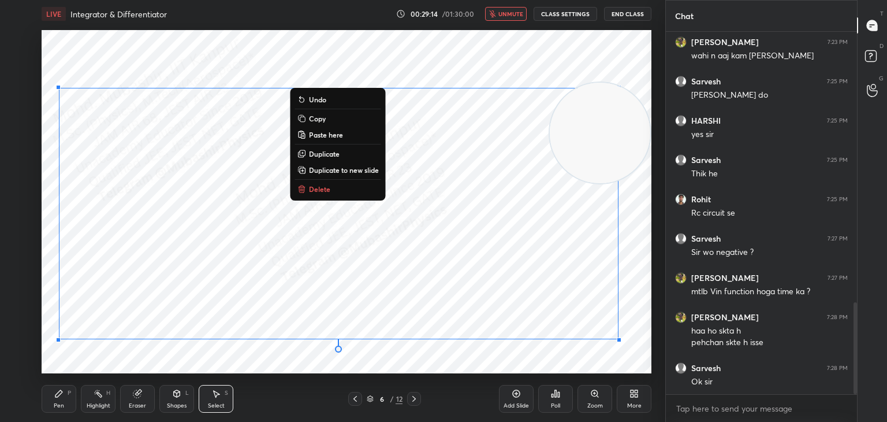
drag, startPoint x: 335, startPoint y: 123, endPoint x: 349, endPoint y: 148, distance: 28.4
click at [334, 124] on button "Copy" at bounding box center [338, 119] width 86 height 14
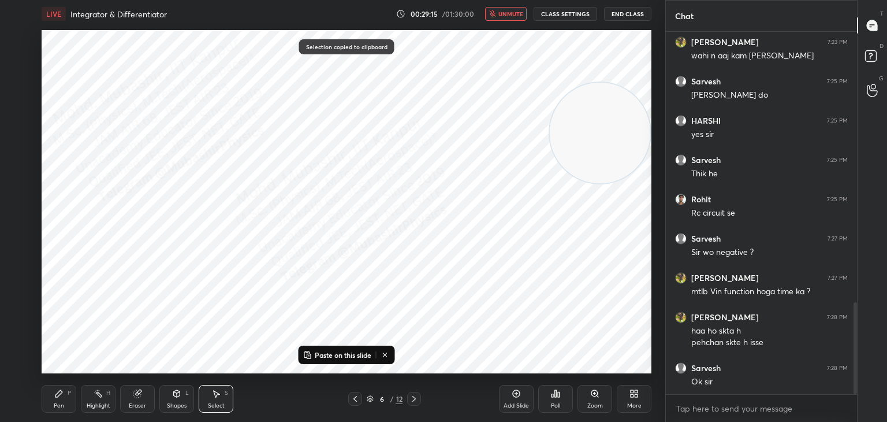
click at [416, 400] on icon at bounding box center [414, 398] width 9 height 9
click at [416, 401] on icon at bounding box center [414, 398] width 9 height 9
click at [411, 400] on icon at bounding box center [414, 398] width 9 height 9
click at [342, 355] on p "Paste on this slide" at bounding box center [343, 354] width 57 height 9
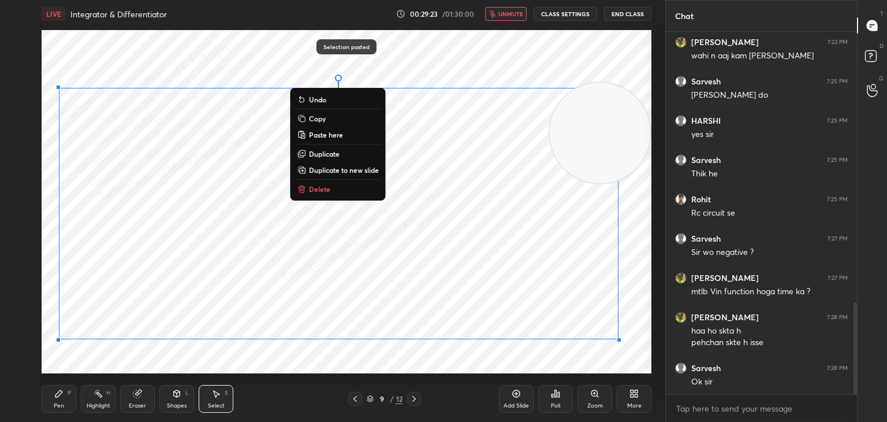
click at [350, 362] on div "0 ° Undo Copy Paste here Duplicate Duplicate to new slide Delete" at bounding box center [347, 201] width 610 height 343
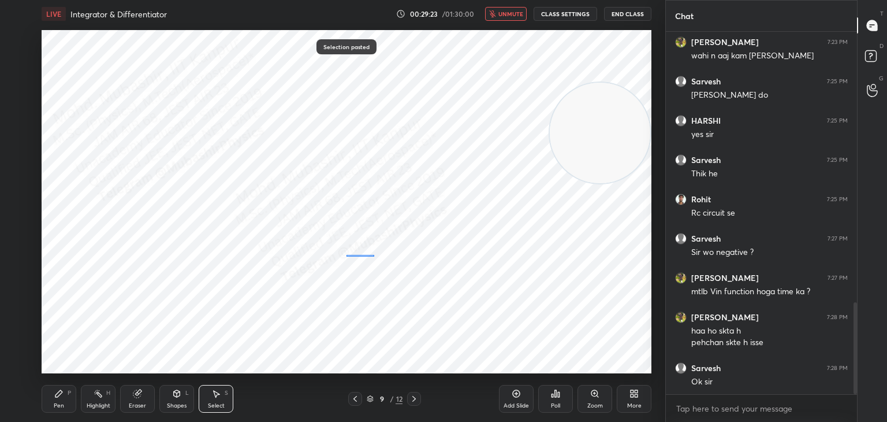
drag, startPoint x: 347, startPoint y: 255, endPoint x: 605, endPoint y: 330, distance: 269.7
click at [605, 330] on div "0 ° Undo Copy Paste here Duplicate Duplicate to new slide Delete" at bounding box center [347, 201] width 610 height 343
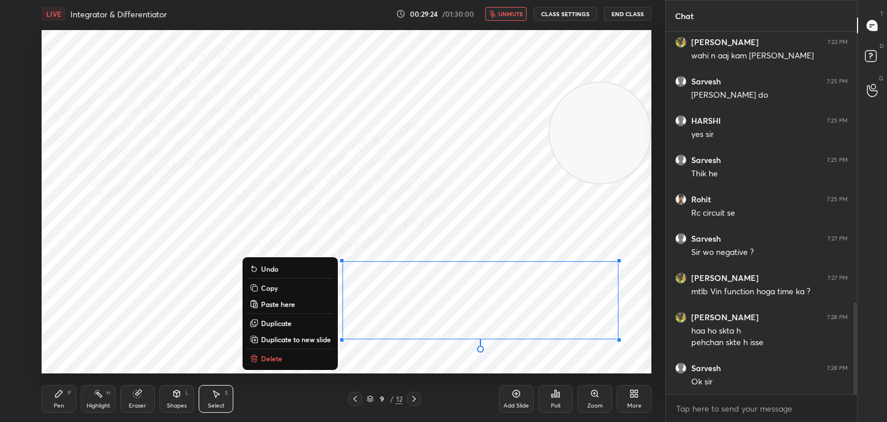
click at [322, 355] on button "Delete" at bounding box center [290, 358] width 86 height 14
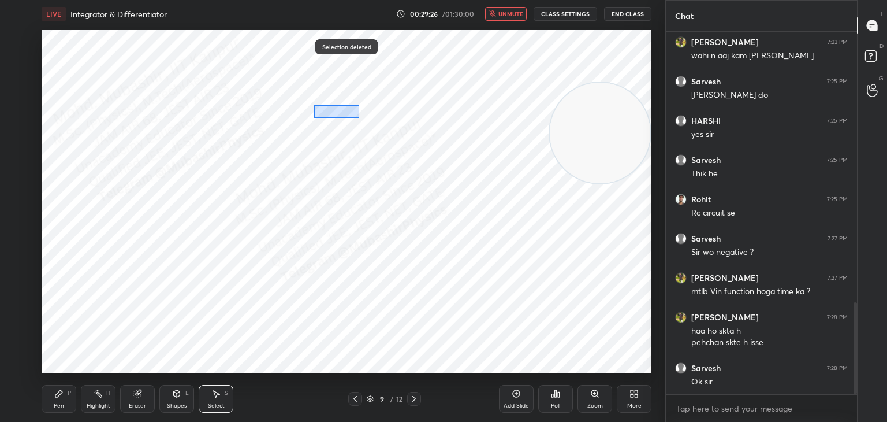
drag, startPoint x: 317, startPoint y: 105, endPoint x: 360, endPoint y: 117, distance: 45.6
click at [360, 118] on div "0 ° Undo Copy Paste here Duplicate Duplicate to new slide Delete" at bounding box center [347, 201] width 610 height 343
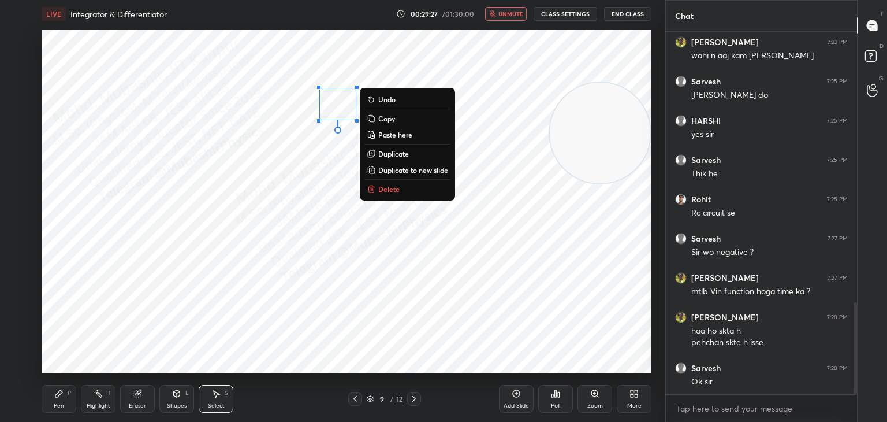
click at [384, 193] on p "Delete" at bounding box center [388, 188] width 21 height 9
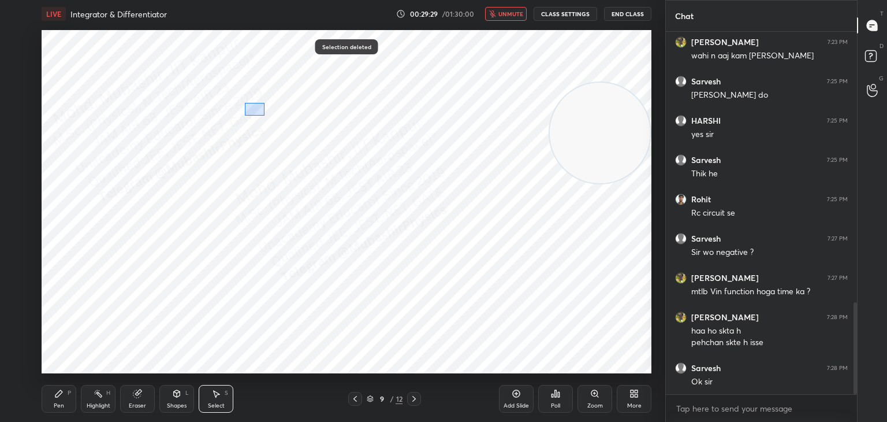
drag, startPoint x: 245, startPoint y: 103, endPoint x: 264, endPoint y: 116, distance: 22.9
click at [264, 116] on div "0 ° Undo Copy Paste here Duplicate Duplicate to new slide Delete" at bounding box center [347, 201] width 610 height 343
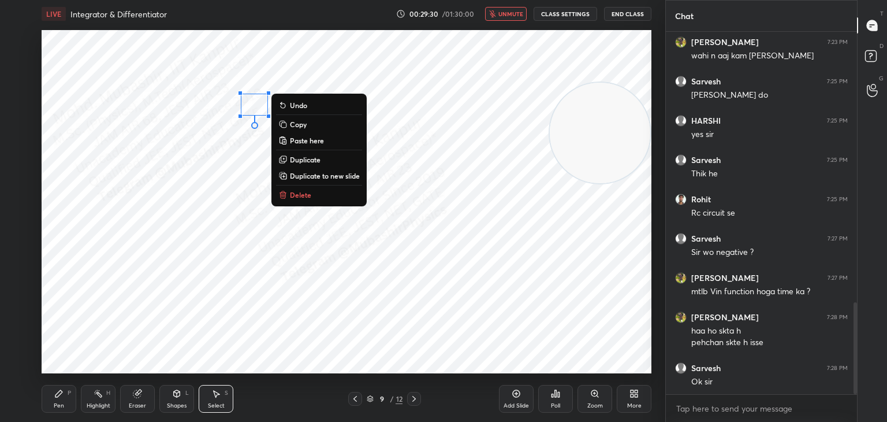
click at [299, 197] on p "Delete" at bounding box center [300, 194] width 21 height 9
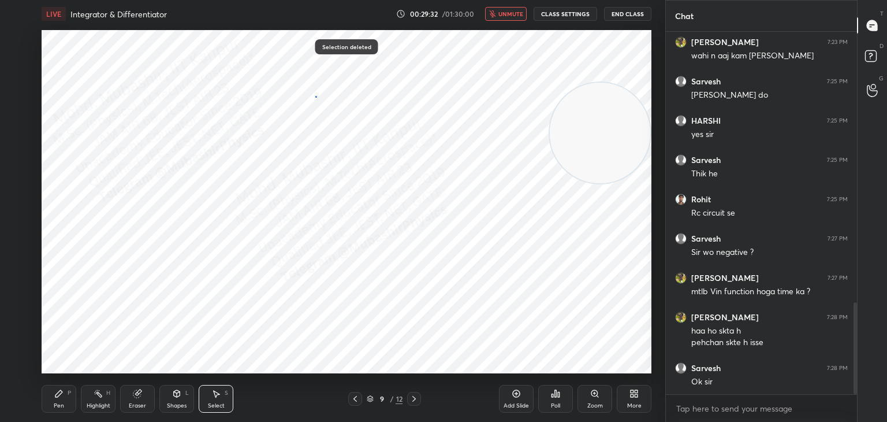
drag, startPoint x: 315, startPoint y: 96, endPoint x: 328, endPoint y: 106, distance: 16.4
click at [319, 105] on div "0 ° Undo Copy Paste here Duplicate Duplicate to new slide Delete" at bounding box center [347, 201] width 610 height 343
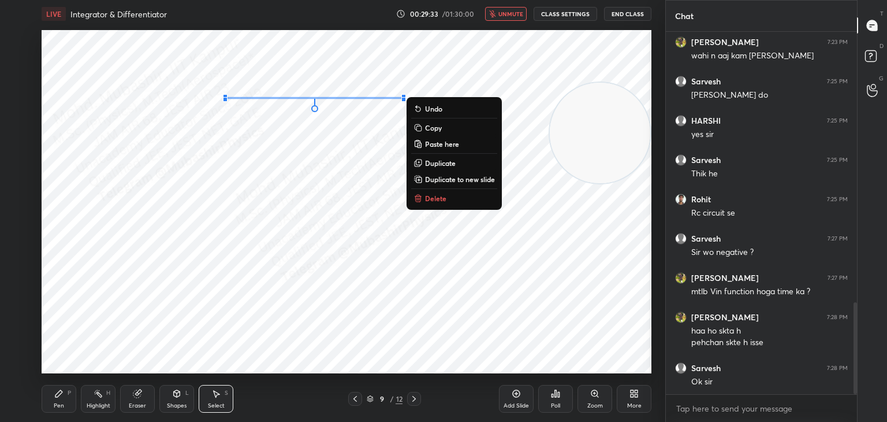
drag, startPoint x: 425, startPoint y: 197, endPoint x: 295, endPoint y: 181, distance: 131.5
click at [424, 197] on button "Delete" at bounding box center [454, 198] width 86 height 14
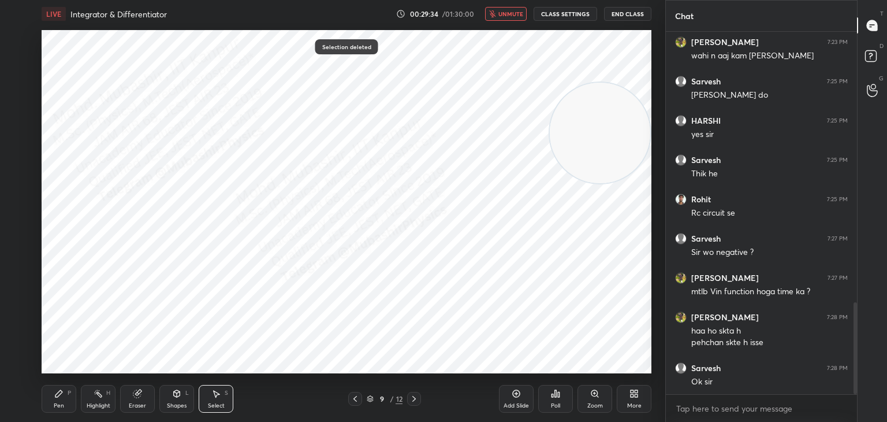
drag, startPoint x: 160, startPoint y: 153, endPoint x: 160, endPoint y: 169, distance: 16.2
click at [160, 169] on div "0 ° Undo Copy Paste here Duplicate Duplicate to new slide Delete" at bounding box center [347, 201] width 610 height 343
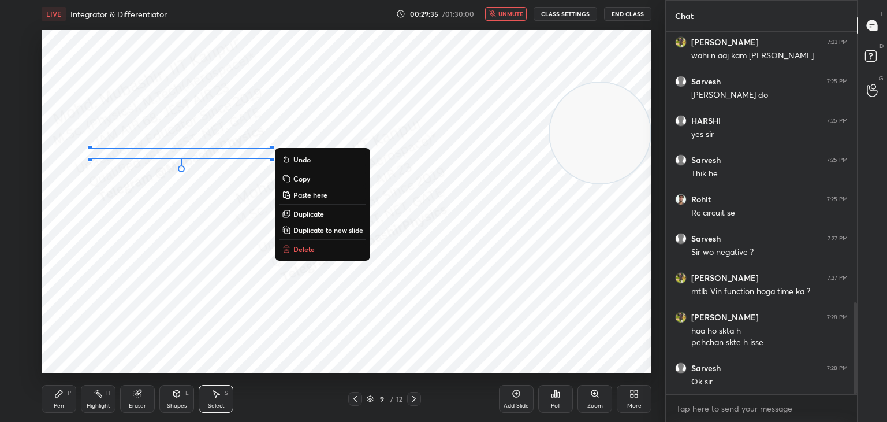
click at [335, 251] on button "Delete" at bounding box center [323, 249] width 86 height 14
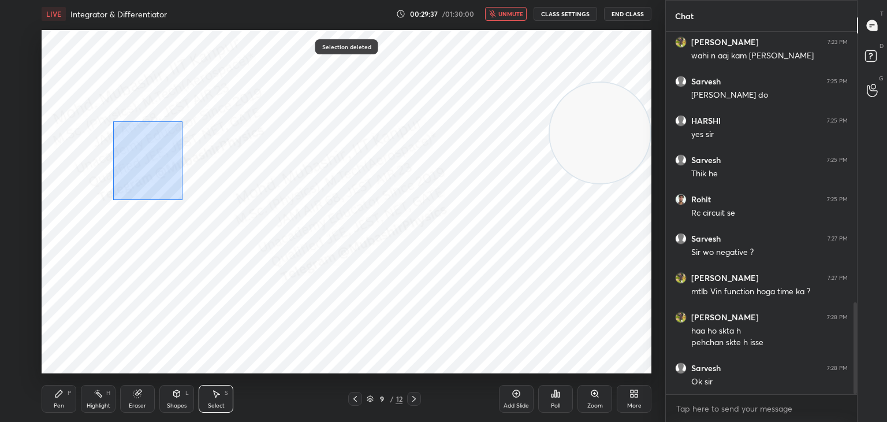
drag, startPoint x: 141, startPoint y: 165, endPoint x: 183, endPoint y: 200, distance: 54.1
click at [183, 200] on div "0 ° Undo Copy Paste here Duplicate Duplicate to new slide Delete" at bounding box center [347, 201] width 610 height 343
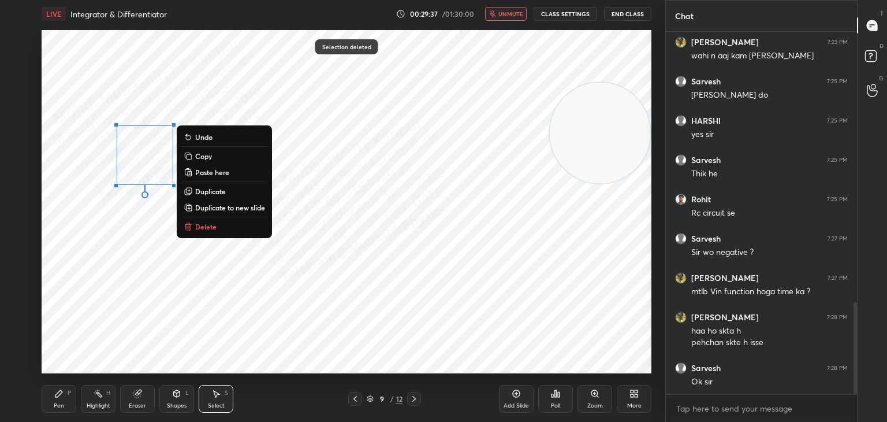
click at [204, 225] on p "Delete" at bounding box center [205, 226] width 21 height 9
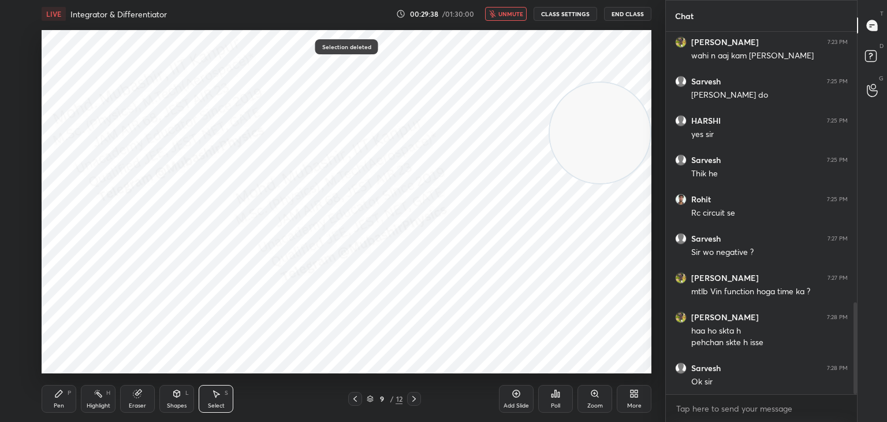
click at [185, 394] on div "Shapes L" at bounding box center [176, 399] width 35 height 28
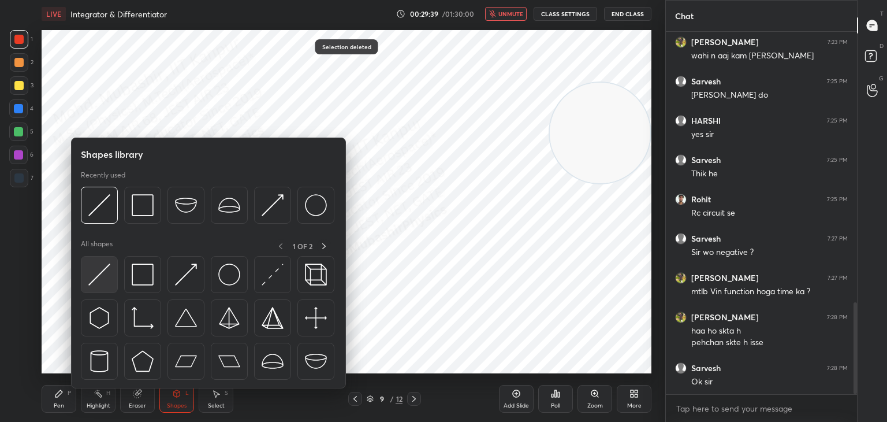
click at [91, 274] on img at bounding box center [99, 274] width 22 height 22
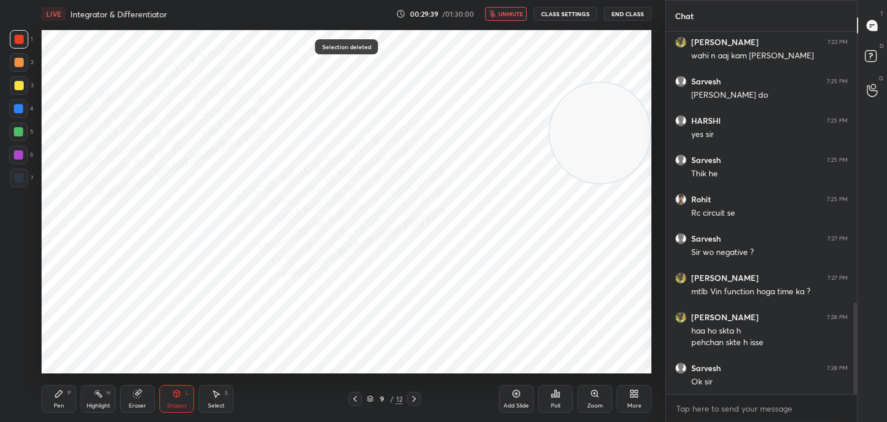
click at [12, 149] on div at bounding box center [18, 155] width 18 height 18
click at [125, 403] on div "Eraser" at bounding box center [137, 399] width 35 height 28
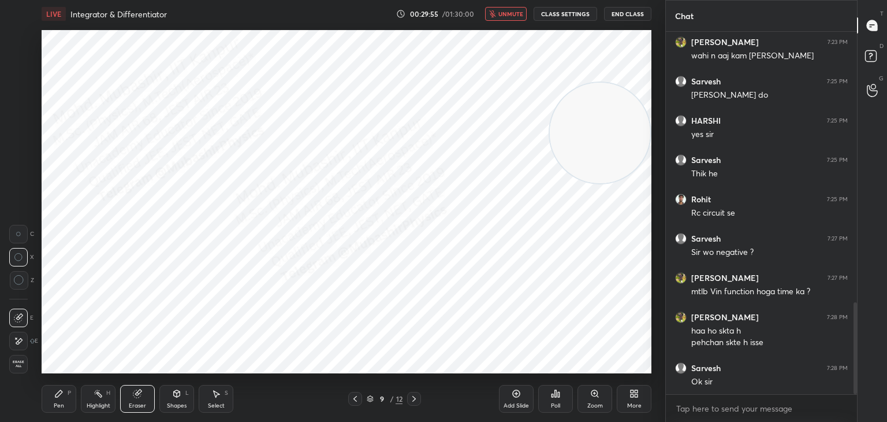
click at [18, 285] on div at bounding box center [19, 280] width 18 height 18
click at [62, 403] on div "Pen" at bounding box center [59, 406] width 10 height 6
click at [153, 398] on div "Eraser" at bounding box center [137, 399] width 35 height 28
click at [354, 399] on icon at bounding box center [355, 398] width 9 height 9
click at [354, 398] on icon at bounding box center [355, 398] width 9 height 9
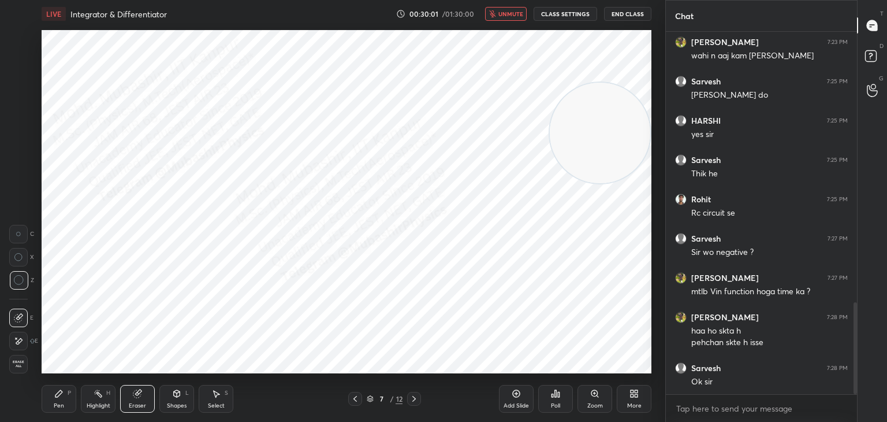
drag, startPoint x: 355, startPoint y: 396, endPoint x: 367, endPoint y: 397, distance: 12.8
click at [354, 397] on icon at bounding box center [355, 398] width 9 height 9
click at [418, 396] on div at bounding box center [414, 399] width 14 height 14
click at [417, 396] on div at bounding box center [414, 399] width 14 height 14
click at [414, 397] on icon at bounding box center [414, 398] width 9 height 9
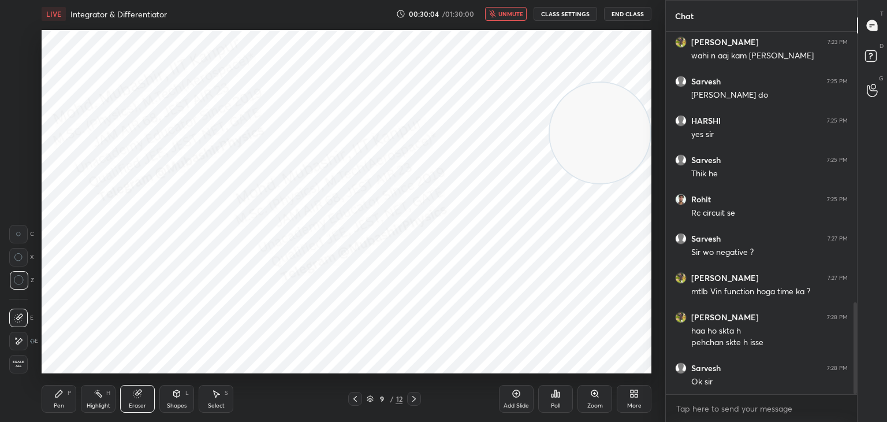
click at [176, 396] on icon at bounding box center [176, 393] width 9 height 9
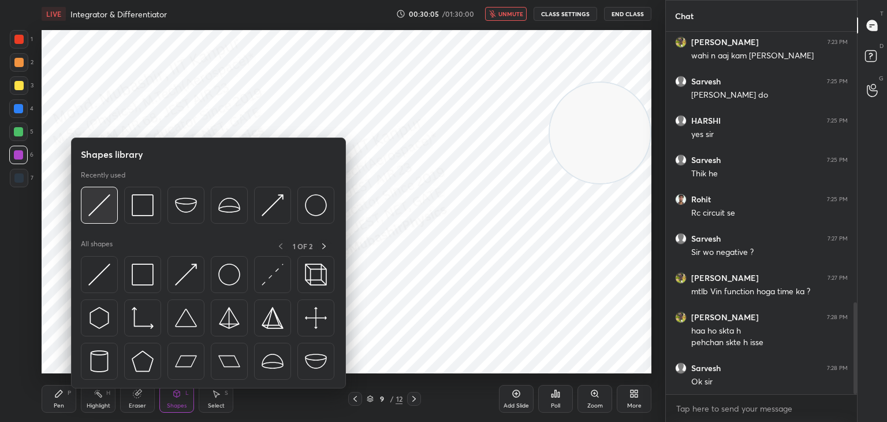
click at [95, 206] on img at bounding box center [99, 205] width 22 height 22
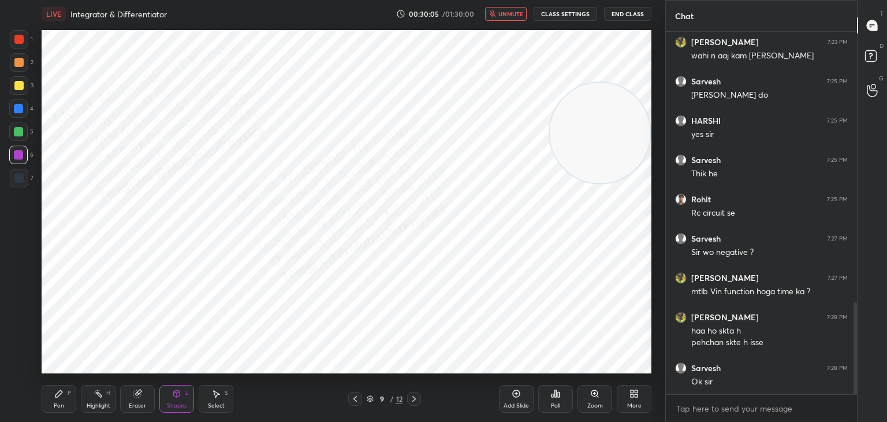
drag, startPoint x: 22, startPoint y: 131, endPoint x: 35, endPoint y: 132, distance: 12.8
click at [21, 131] on div at bounding box center [18, 131] width 9 height 9
click at [55, 386] on div "Pen P" at bounding box center [59, 399] width 35 height 28
drag, startPoint x: 18, startPoint y: 186, endPoint x: 38, endPoint y: 156, distance: 35.6
click at [19, 181] on div at bounding box center [19, 178] width 18 height 18
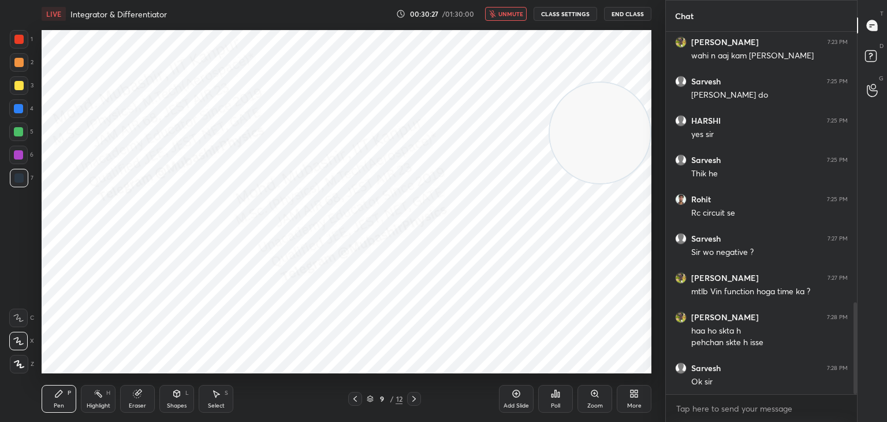
drag, startPoint x: 183, startPoint y: 397, endPoint x: 173, endPoint y: 400, distance: 9.5
click at [177, 400] on div "Shapes L" at bounding box center [176, 399] width 35 height 28
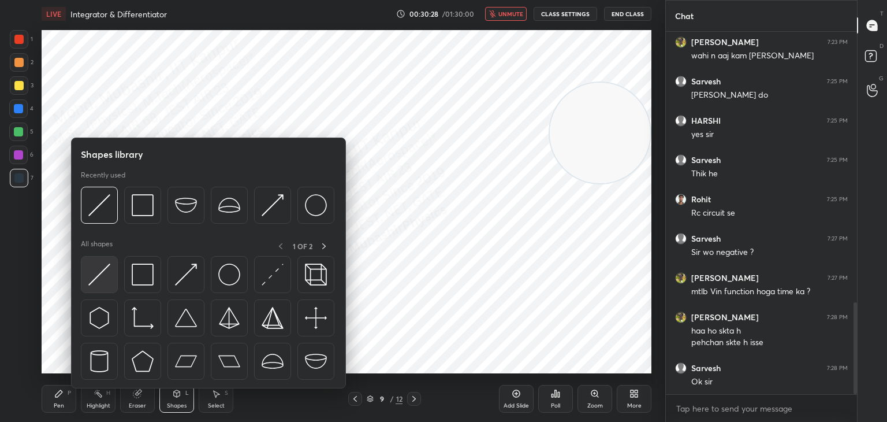
click at [95, 281] on img at bounding box center [99, 274] width 22 height 22
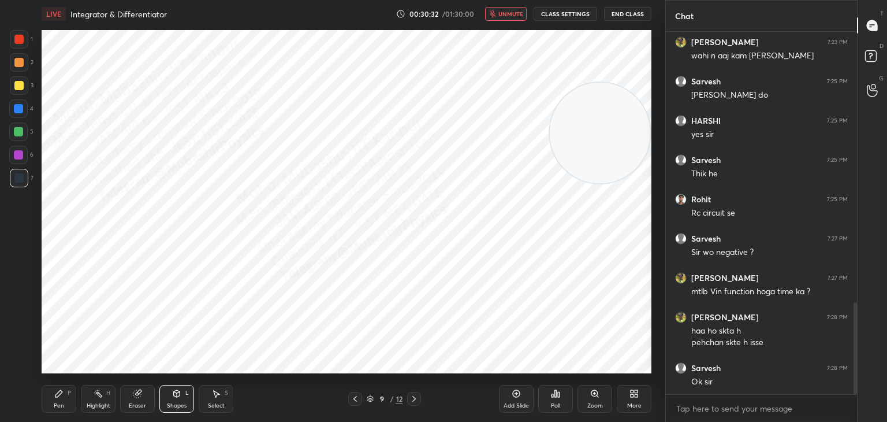
drag, startPoint x: 58, startPoint y: 391, endPoint x: 60, endPoint y: 385, distance: 6.0
click at [58, 393] on icon at bounding box center [58, 393] width 9 height 9
click at [17, 61] on div at bounding box center [18, 62] width 9 height 9
click at [20, 109] on div at bounding box center [18, 108] width 9 height 9
click at [214, 401] on div "Select S" at bounding box center [216, 399] width 35 height 28
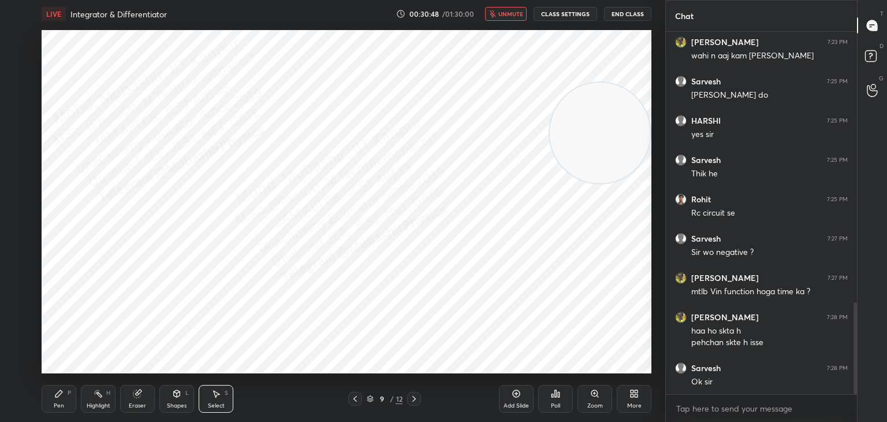
drag, startPoint x: 573, startPoint y: 288, endPoint x: 590, endPoint y: 303, distance: 22.5
click at [585, 303] on div "0 ° Undo Copy Paste here Duplicate Duplicate to new slide Delete" at bounding box center [347, 201] width 610 height 343
drag, startPoint x: 578, startPoint y: 294, endPoint x: 560, endPoint y: 294, distance: 18.5
click at [560, 294] on div at bounding box center [561, 295] width 5 height 5
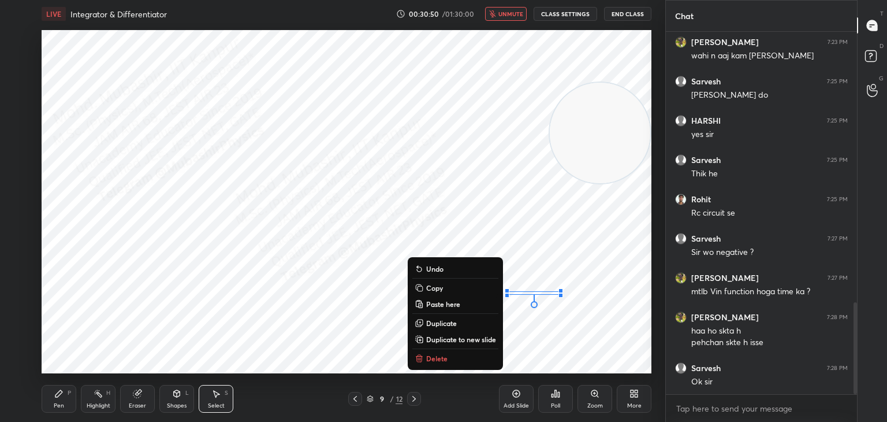
click at [170, 400] on div "Shapes L" at bounding box center [176, 399] width 35 height 28
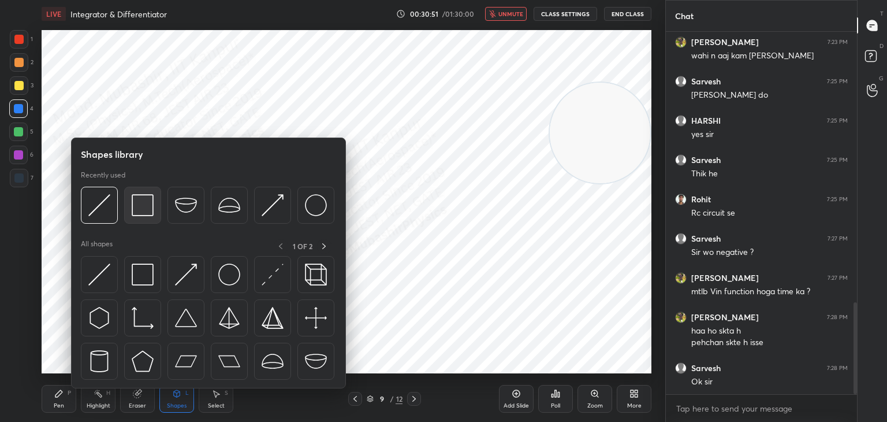
click at [154, 213] on div at bounding box center [142, 205] width 37 height 37
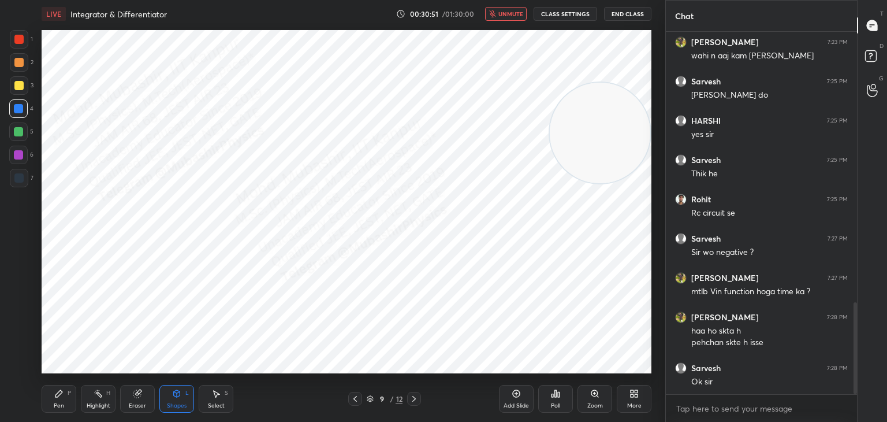
drag, startPoint x: 14, startPoint y: 86, endPoint x: 25, endPoint y: 88, distance: 10.5
click at [18, 87] on div at bounding box center [18, 85] width 9 height 9
click at [214, 399] on div "Select S" at bounding box center [216, 399] width 35 height 28
drag, startPoint x: 347, startPoint y: 250, endPoint x: 599, endPoint y: 338, distance: 266.4
click at [601, 343] on div "0 ° Undo Copy Paste here Duplicate Duplicate to new slide Delete" at bounding box center [347, 201] width 610 height 343
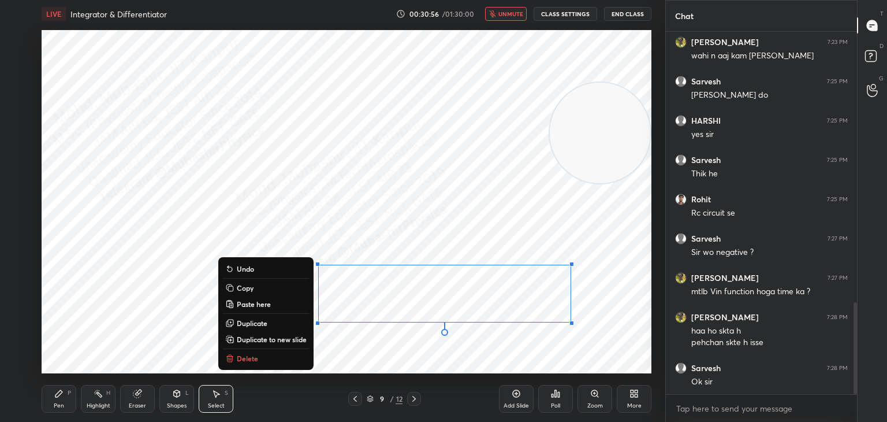
drag, startPoint x: 496, startPoint y: 299, endPoint x: 530, endPoint y: 308, distance: 34.6
click at [530, 308] on div "0 ° Undo Copy Paste here Duplicate Duplicate to new slide Delete" at bounding box center [347, 201] width 610 height 343
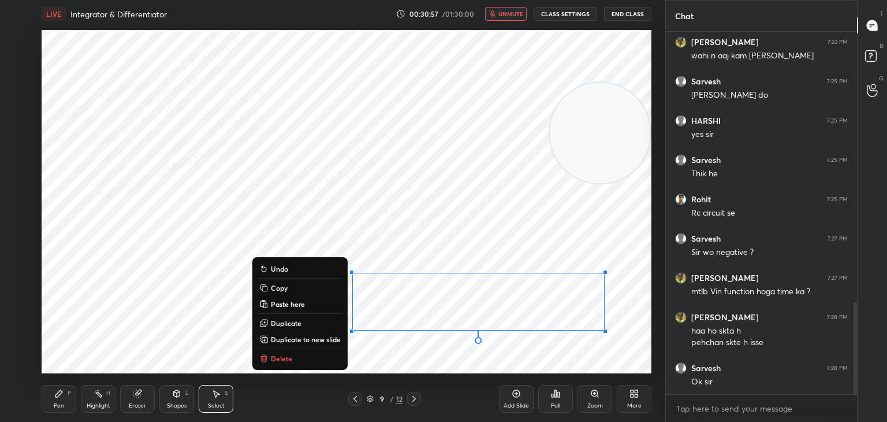
click at [510, 16] on span "unmute" at bounding box center [511, 14] width 25 height 8
click at [504, 10] on button "mute" at bounding box center [506, 14] width 42 height 14
click at [503, 15] on span "unmute" at bounding box center [511, 14] width 25 height 8
drag, startPoint x: 469, startPoint y: 107, endPoint x: 477, endPoint y: 86, distance: 22.9
click at [470, 107] on div "0 ° Undo Copy Paste here Duplicate Duplicate to new slide Delete" at bounding box center [347, 201] width 610 height 343
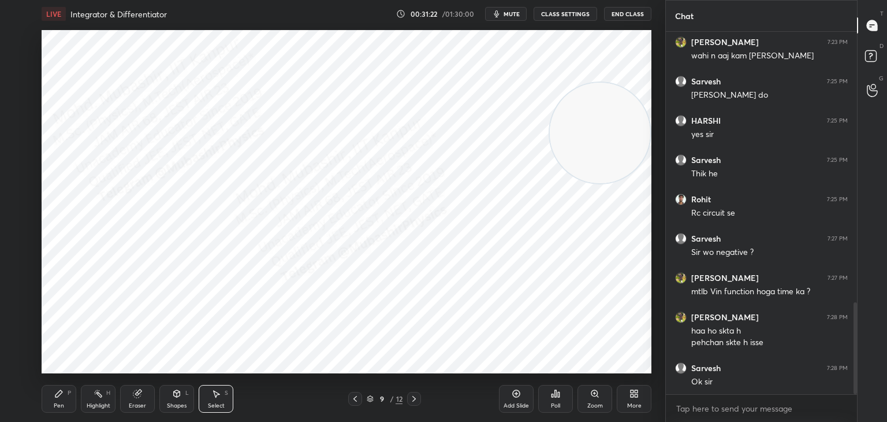
click at [511, 14] on span "mute" at bounding box center [512, 14] width 16 height 8
click at [356, 398] on icon at bounding box center [355, 398] width 9 height 9
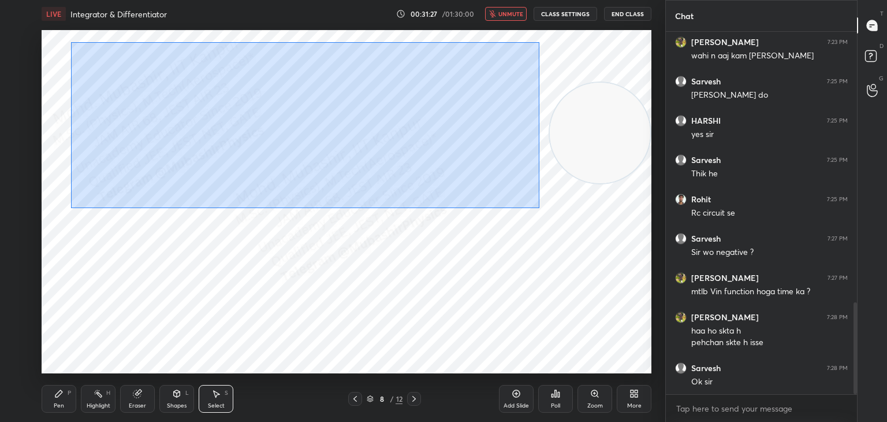
drag, startPoint x: 71, startPoint y: 42, endPoint x: 540, endPoint y: 190, distance: 491.9
click at [534, 208] on div "0 ° Undo Copy Paste here Duplicate Duplicate to new slide Delete" at bounding box center [347, 201] width 610 height 343
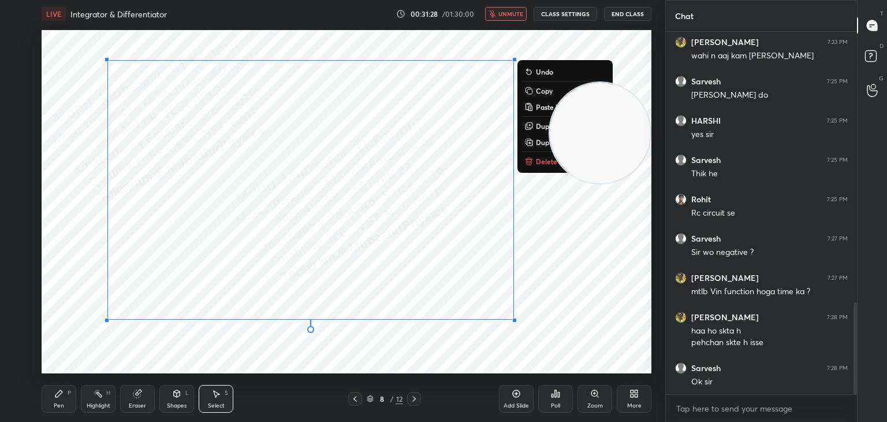
click at [536, 92] on p "Copy" at bounding box center [544, 90] width 17 height 9
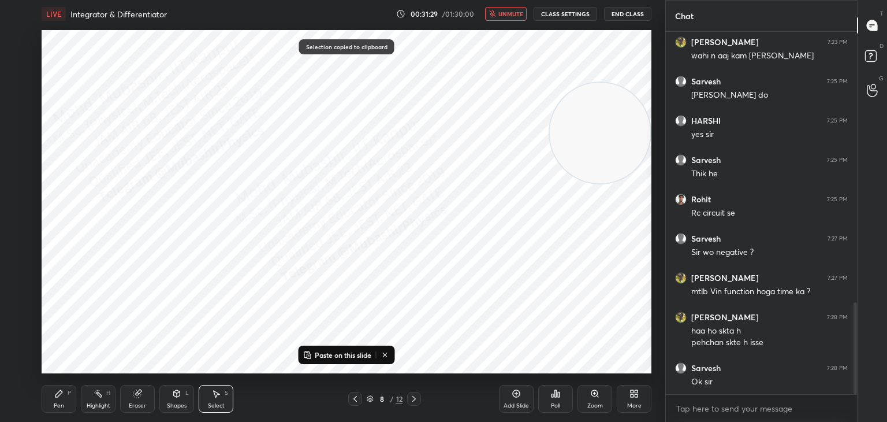
click at [415, 393] on div at bounding box center [414, 399] width 14 height 14
drag, startPoint x: 411, startPoint y: 395, endPoint x: 372, endPoint y: 389, distance: 39.1
click at [411, 396] on icon at bounding box center [414, 398] width 9 height 9
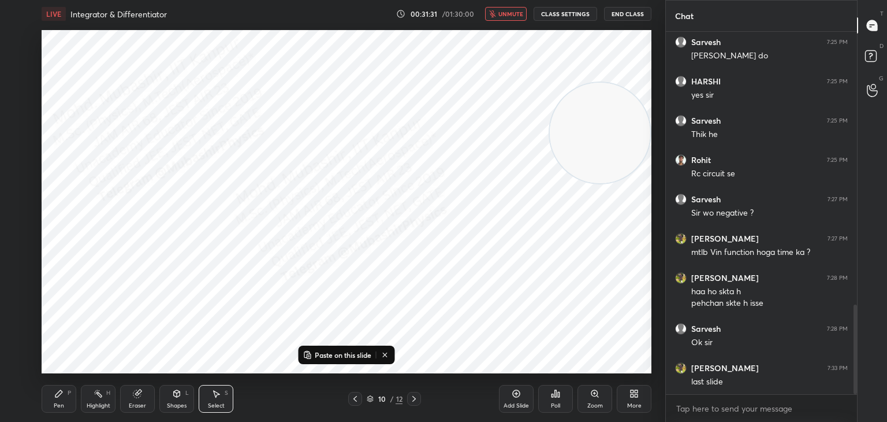
scroll to position [1149, 0]
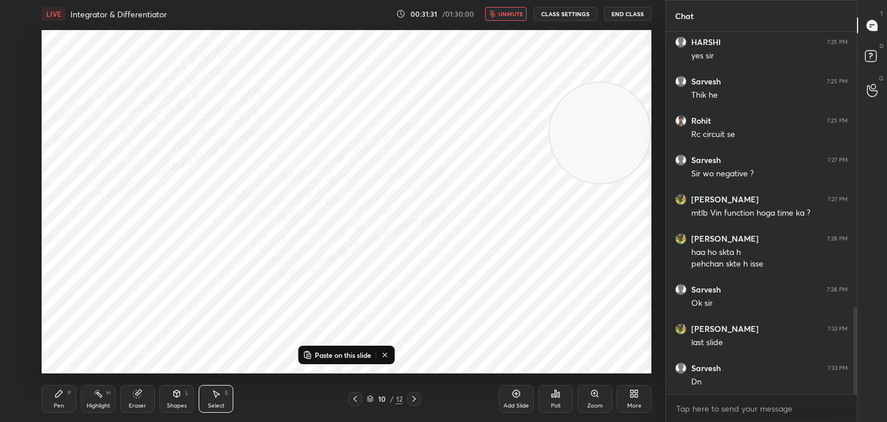
drag, startPoint x: 340, startPoint y: 351, endPoint x: 344, endPoint y: 376, distance: 24.6
click at [338, 350] on p "Paste on this slide" at bounding box center [343, 354] width 57 height 9
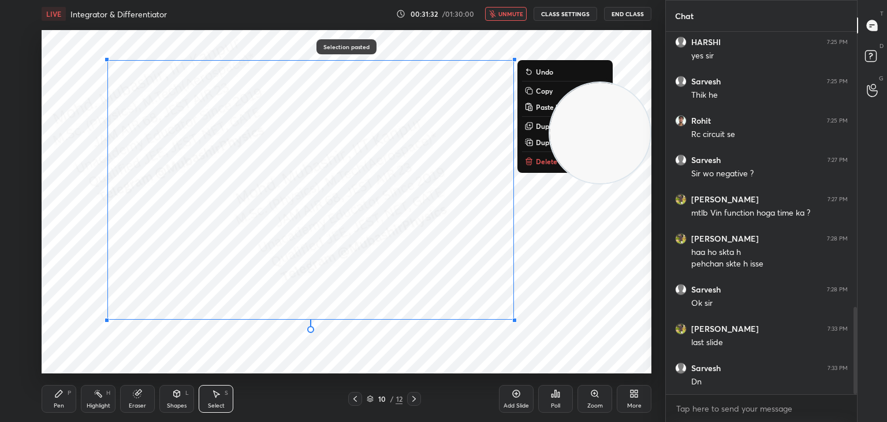
click at [352, 399] on icon at bounding box center [355, 398] width 9 height 9
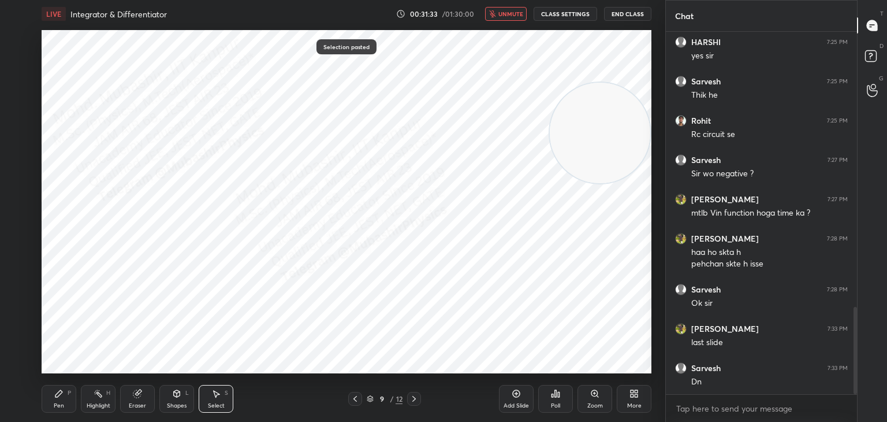
click at [509, 9] on button "unmute" at bounding box center [506, 14] width 42 height 14
drag, startPoint x: 583, startPoint y: 95, endPoint x: 591, endPoint y: 68, distance: 28.9
click at [591, 83] on video at bounding box center [600, 133] width 101 height 101
drag, startPoint x: 206, startPoint y: 336, endPoint x: 155, endPoint y: 363, distance: 57.9
click at [201, 336] on div "0 ° Undo Copy Paste here Duplicate Duplicate to new slide Delete" at bounding box center [347, 201] width 610 height 343
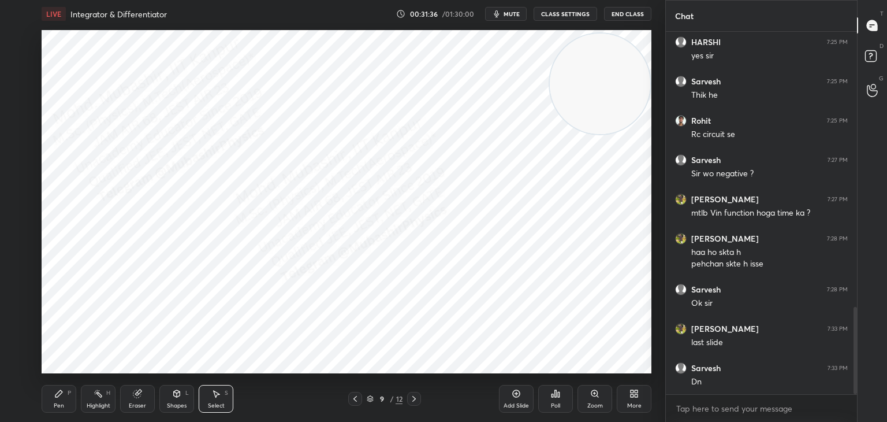
drag, startPoint x: 106, startPoint y: 400, endPoint x: 109, endPoint y: 385, distance: 15.3
click at [104, 400] on div "Highlight H" at bounding box center [98, 399] width 35 height 28
drag, startPoint x: 60, startPoint y: 399, endPoint x: 62, endPoint y: 380, distance: 18.6
click at [66, 399] on div "Pen P" at bounding box center [59, 399] width 35 height 28
drag, startPoint x: 16, startPoint y: 35, endPoint x: 33, endPoint y: 81, distance: 48.8
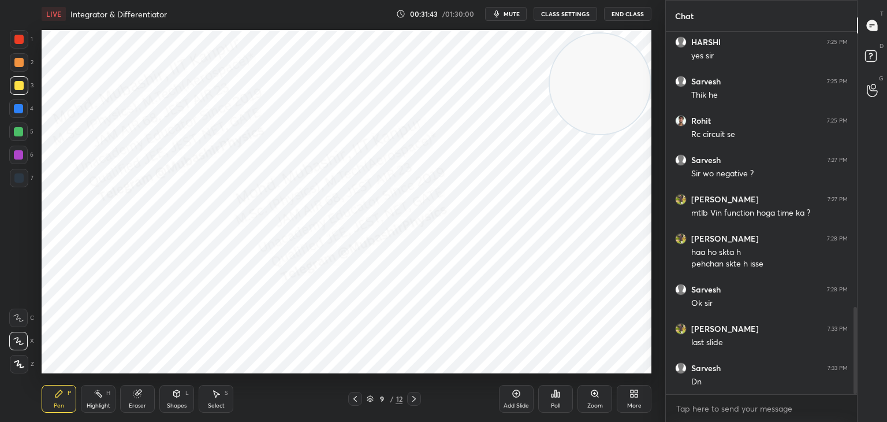
click at [18, 39] on div at bounding box center [18, 39] width 9 height 9
click at [109, 394] on div "H" at bounding box center [108, 393] width 4 height 6
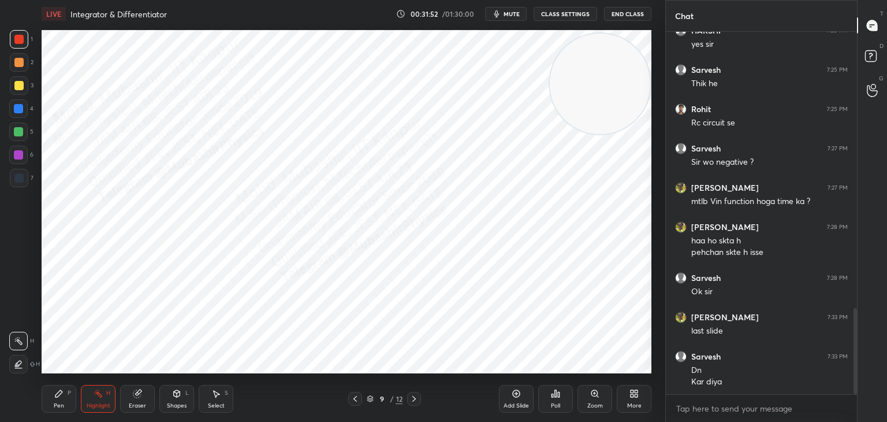
click at [520, 15] on span "mute" at bounding box center [512, 14] width 16 height 8
click at [516, 13] on span "unmute" at bounding box center [511, 14] width 25 height 8
click at [516, 12] on span "mute" at bounding box center [512, 14] width 16 height 8
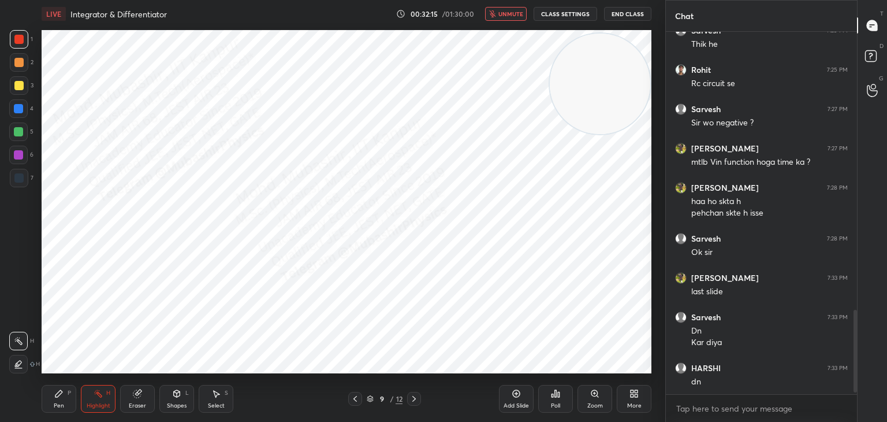
scroll to position [1239, 0]
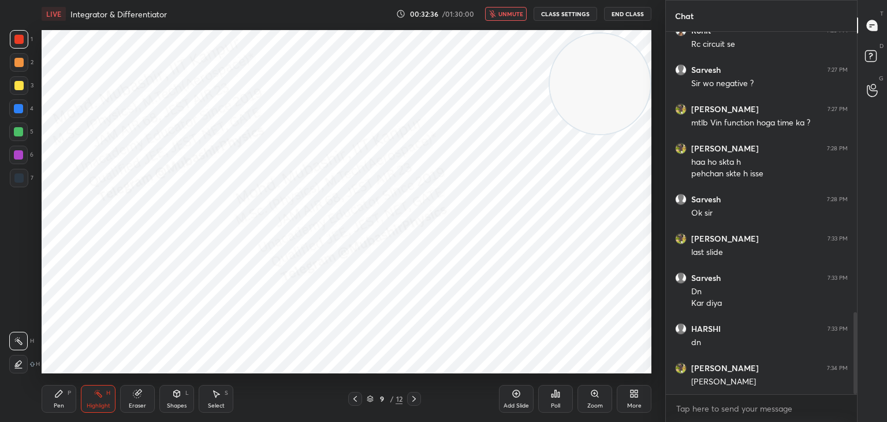
click at [520, 12] on span "unmute" at bounding box center [511, 14] width 25 height 8
click at [417, 399] on icon at bounding box center [414, 398] width 9 height 9
click at [225, 398] on div "Select S" at bounding box center [216, 399] width 35 height 28
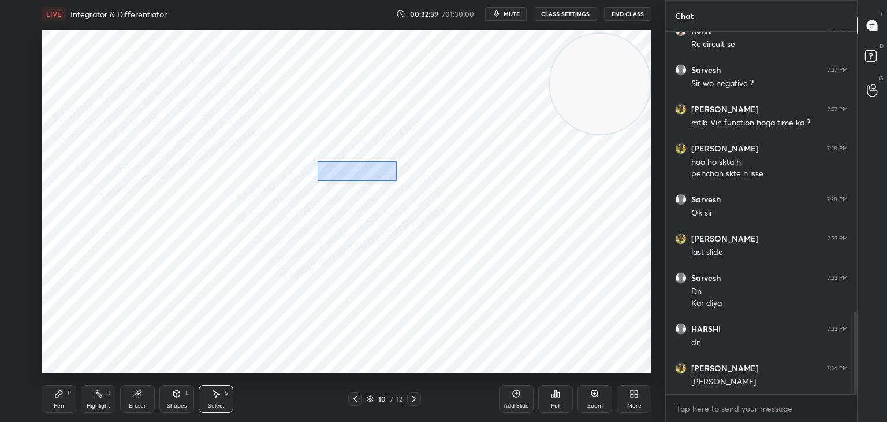
drag, startPoint x: 314, startPoint y: 161, endPoint x: 497, endPoint y: 207, distance: 188.7
click at [497, 207] on div "0 ° Undo Copy Paste here Duplicate Duplicate to new slide Delete" at bounding box center [347, 201] width 610 height 343
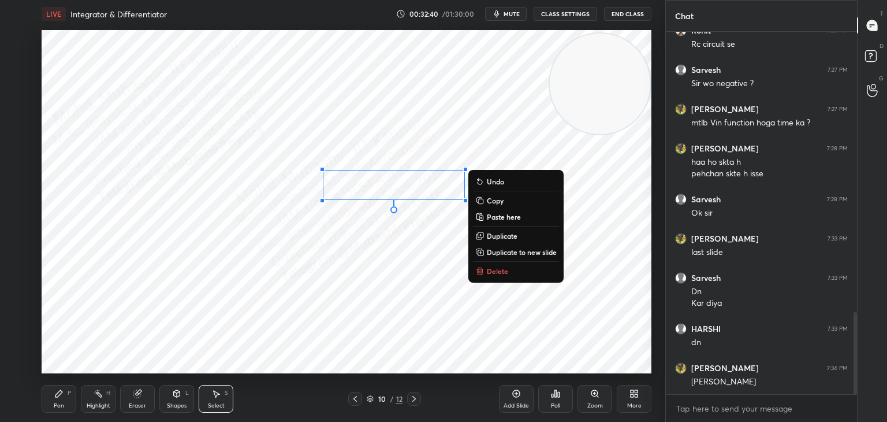
click at [496, 272] on p "Delete" at bounding box center [497, 270] width 21 height 9
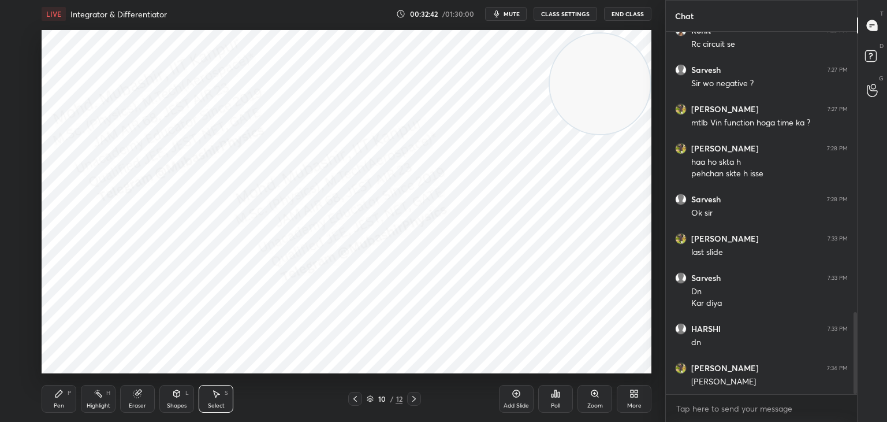
click at [63, 399] on div "Pen P" at bounding box center [59, 399] width 35 height 28
click at [19, 109] on div at bounding box center [18, 108] width 9 height 9
click at [511, 14] on span "mute" at bounding box center [512, 14] width 16 height 8
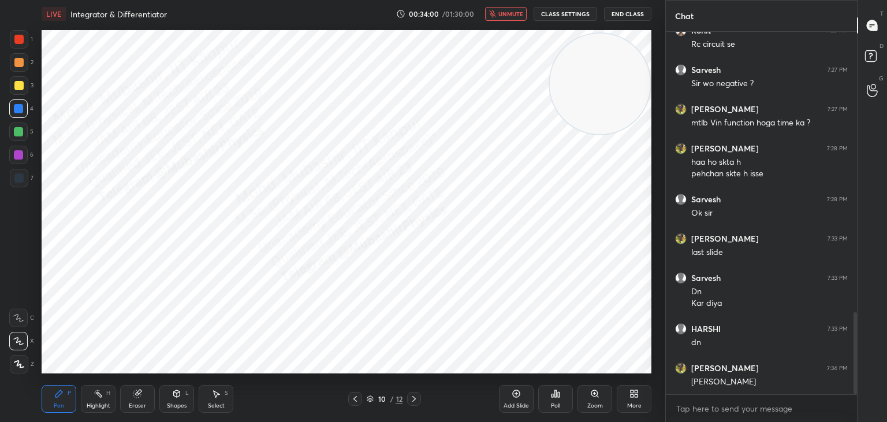
click at [515, 9] on button "unmute" at bounding box center [506, 14] width 42 height 14
click at [512, 18] on button "mute" at bounding box center [506, 14] width 42 height 14
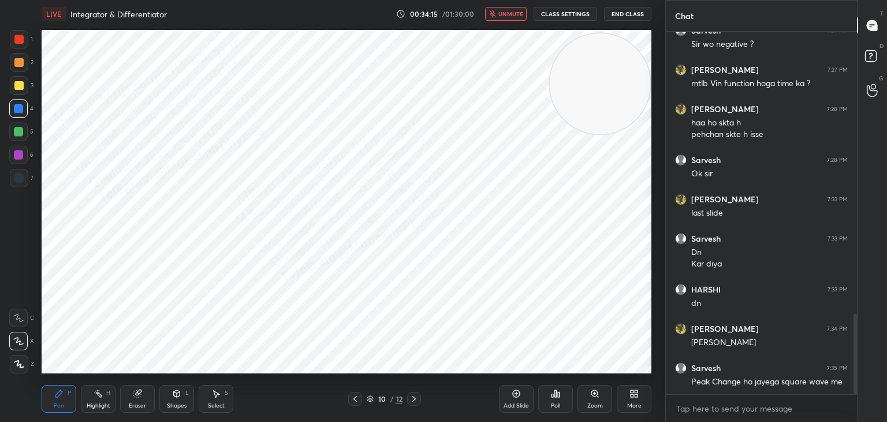
drag, startPoint x: 509, startPoint y: 10, endPoint x: 504, endPoint y: 14, distance: 6.1
click at [508, 12] on span "unmute" at bounding box center [511, 14] width 25 height 8
drag, startPoint x: 501, startPoint y: 19, endPoint x: 524, endPoint y: 17, distance: 23.2
click at [504, 19] on button "mute" at bounding box center [506, 14] width 42 height 14
click at [418, 392] on div at bounding box center [414, 399] width 14 height 14
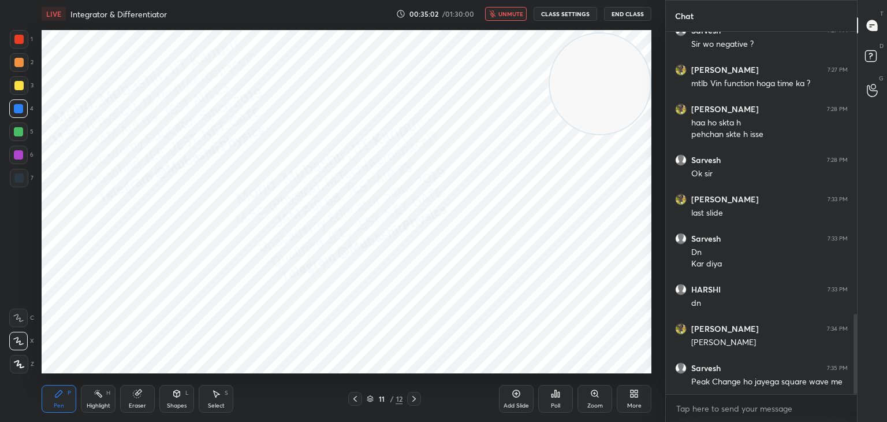
click at [507, 14] on span "unmute" at bounding box center [511, 14] width 25 height 8
drag, startPoint x: 358, startPoint y: 399, endPoint x: 380, endPoint y: 401, distance: 21.4
click at [356, 398] on icon at bounding box center [355, 398] width 9 height 9
click at [414, 399] on icon at bounding box center [413, 399] width 3 height 6
click at [350, 394] on div at bounding box center [355, 399] width 14 height 14
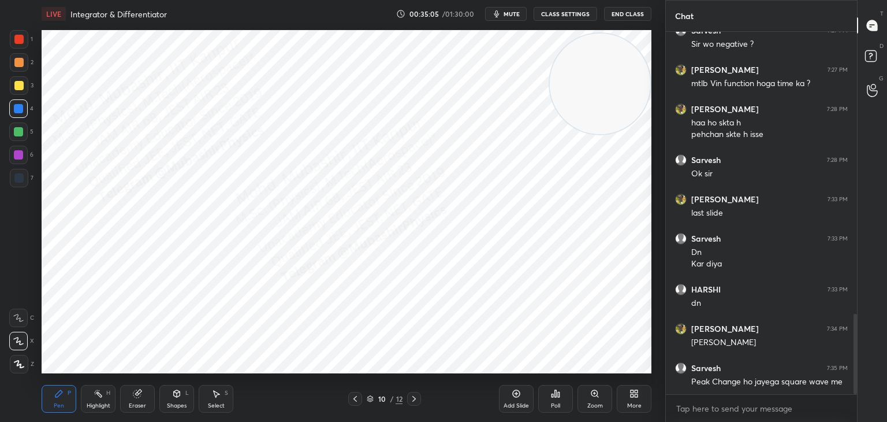
click at [105, 397] on div "Highlight H" at bounding box center [98, 399] width 35 height 28
click at [502, 19] on button "mute" at bounding box center [506, 14] width 42 height 14
click at [508, 10] on button "unmute" at bounding box center [506, 14] width 42 height 14
click at [416, 395] on icon at bounding box center [414, 398] width 9 height 9
drag, startPoint x: 49, startPoint y: 398, endPoint x: 50, endPoint y: 386, distance: 11.6
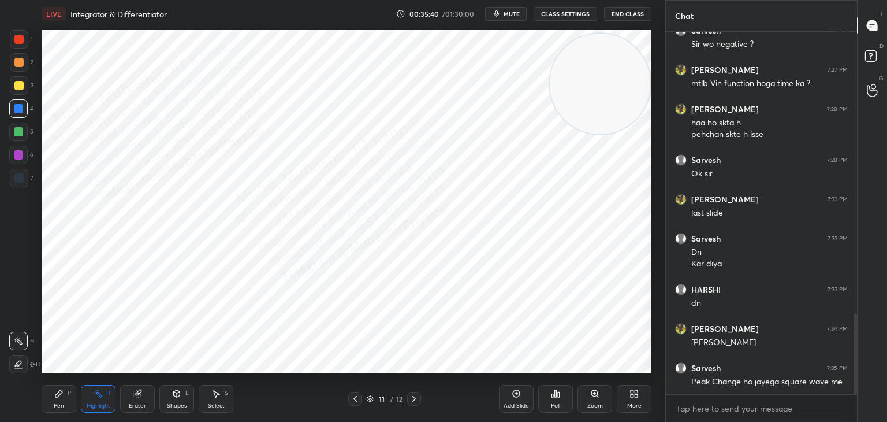
click at [49, 397] on div "Pen P" at bounding box center [59, 399] width 35 height 28
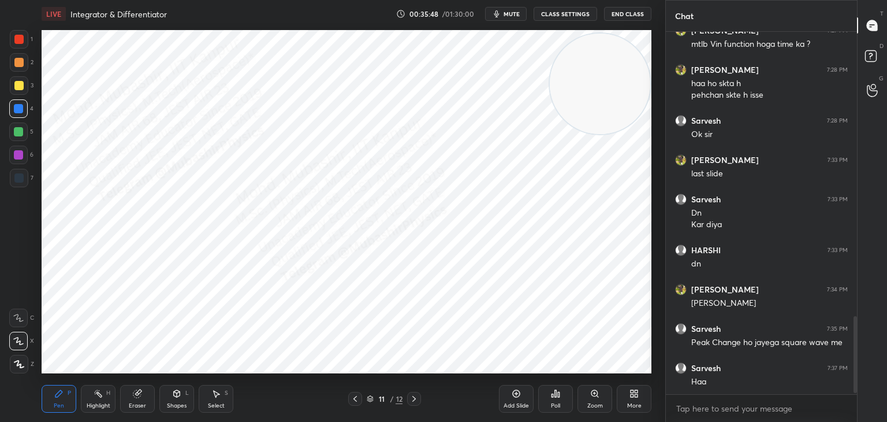
scroll to position [1356, 0]
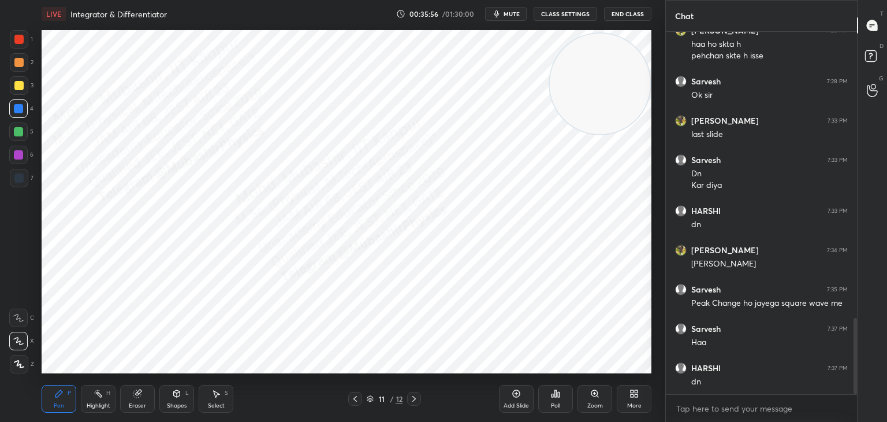
drag, startPoint x: 9, startPoint y: 38, endPoint x: 35, endPoint y: 49, distance: 27.9
click at [12, 40] on div "1 2 3 4 5 6 7" at bounding box center [21, 111] width 24 height 162
drag, startPoint x: 22, startPoint y: 35, endPoint x: 31, endPoint y: 43, distance: 11.5
click at [24, 38] on div at bounding box center [19, 39] width 18 height 18
click at [504, 13] on button "mute" at bounding box center [506, 14] width 42 height 14
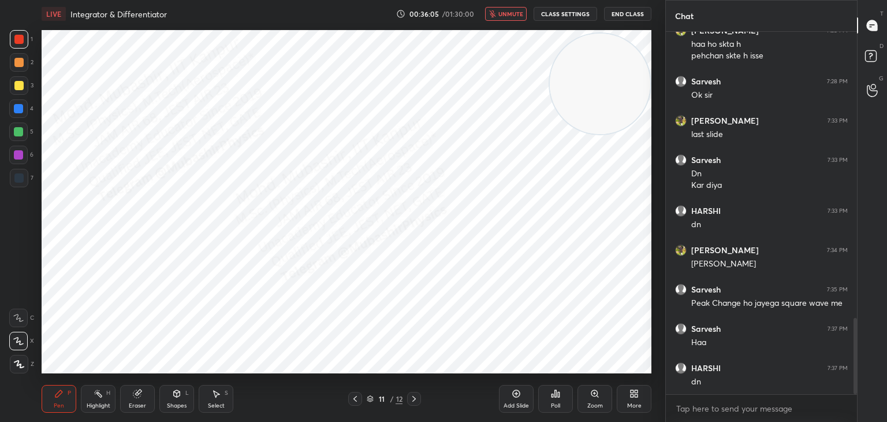
click at [17, 169] on div at bounding box center [19, 178] width 18 height 18
drag, startPoint x: 17, startPoint y: 88, endPoint x: 40, endPoint y: 105, distance: 27.7
click at [28, 96] on div "3" at bounding box center [22, 87] width 24 height 23
click at [103, 396] on div "Highlight H" at bounding box center [98, 399] width 35 height 28
click at [514, 12] on span "unmute" at bounding box center [511, 14] width 25 height 8
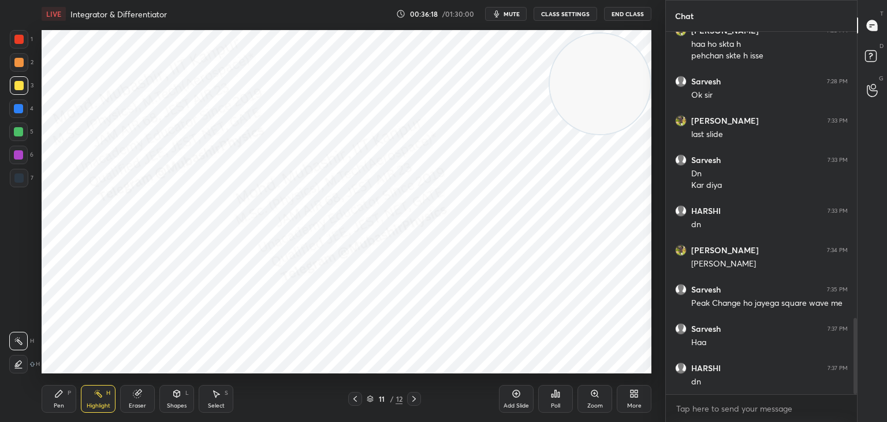
click at [511, 19] on button "mute" at bounding box center [506, 14] width 42 height 14
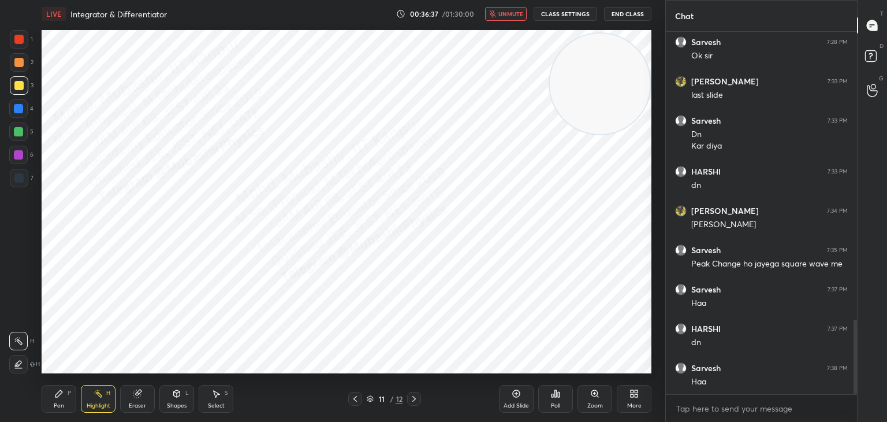
click at [506, 10] on span "unmute" at bounding box center [511, 14] width 25 height 8
click at [355, 401] on icon at bounding box center [355, 398] width 9 height 9
click at [355, 398] on icon at bounding box center [355, 398] width 9 height 9
click at [356, 396] on icon at bounding box center [355, 399] width 3 height 6
click at [356, 396] on icon at bounding box center [355, 398] width 9 height 9
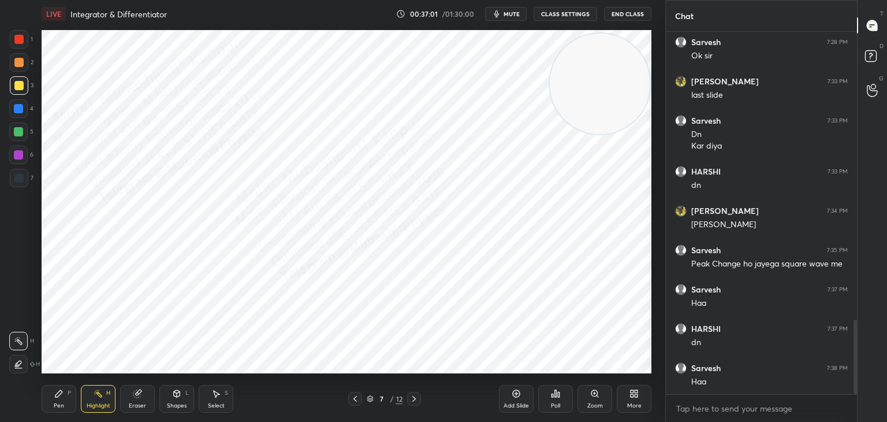
click at [358, 395] on icon at bounding box center [355, 398] width 9 height 9
click at [213, 398] on div "Select S" at bounding box center [216, 399] width 35 height 28
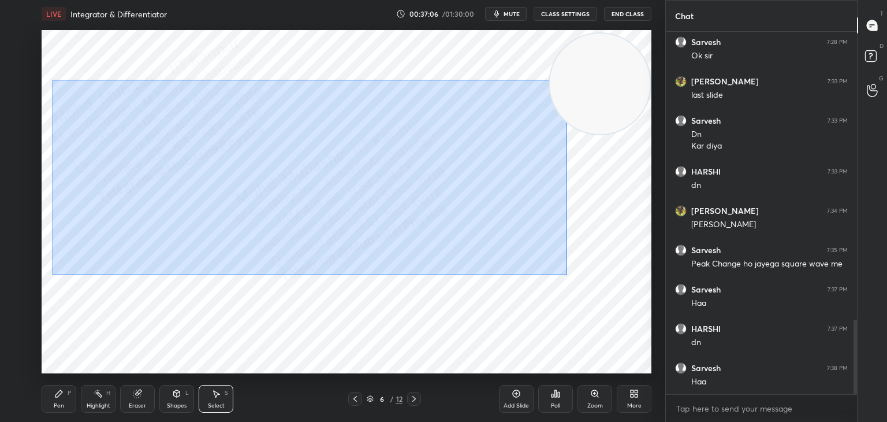
drag, startPoint x: 53, startPoint y: 80, endPoint x: 567, endPoint y: 275, distance: 550.0
click at [567, 275] on div "0 ° Undo Copy Paste here Duplicate Duplicate to new slide Delete" at bounding box center [347, 201] width 610 height 343
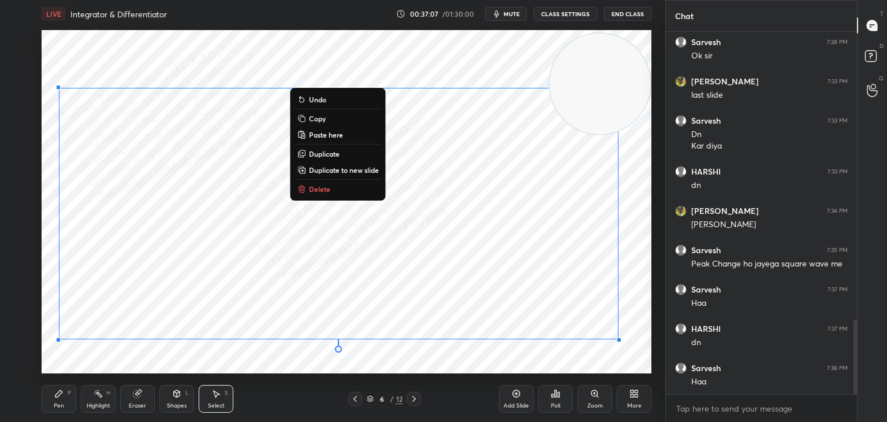
click at [326, 123] on button "Copy" at bounding box center [338, 119] width 86 height 14
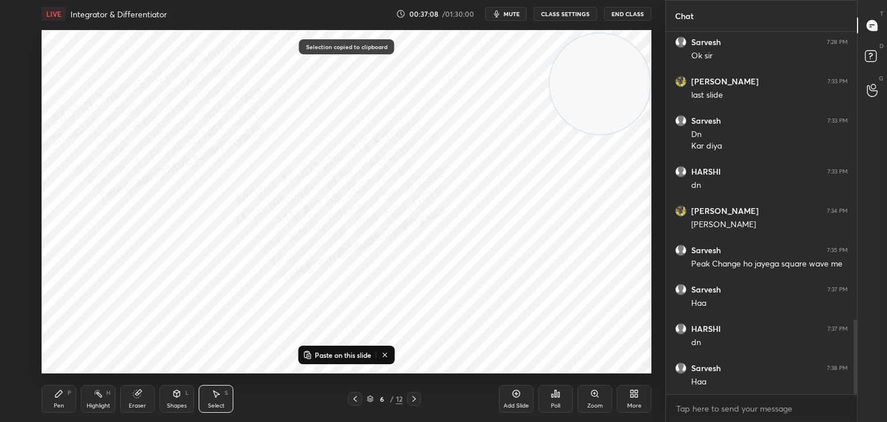
click at [417, 395] on icon at bounding box center [414, 398] width 9 height 9
click at [415, 395] on icon at bounding box center [414, 398] width 9 height 9
click at [414, 394] on icon at bounding box center [414, 398] width 9 height 9
click at [413, 394] on icon at bounding box center [414, 398] width 9 height 9
click at [414, 394] on icon at bounding box center [414, 398] width 9 height 9
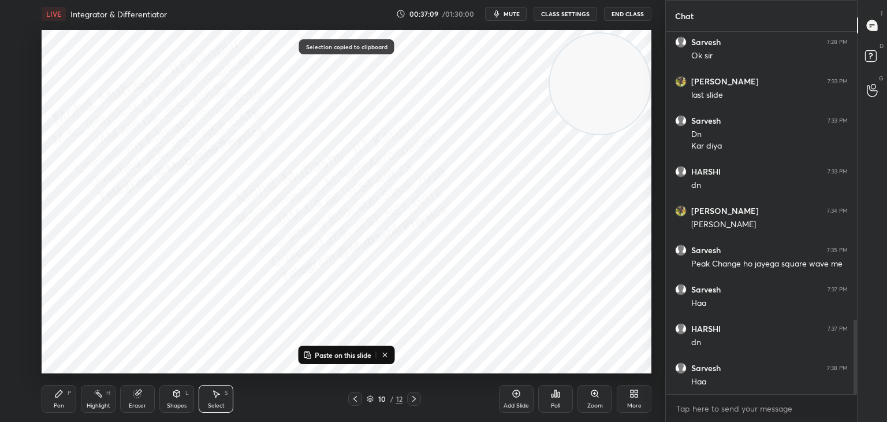
click at [414, 395] on icon at bounding box center [414, 398] width 9 height 9
click at [346, 350] on p "Paste on this slide" at bounding box center [343, 354] width 57 height 9
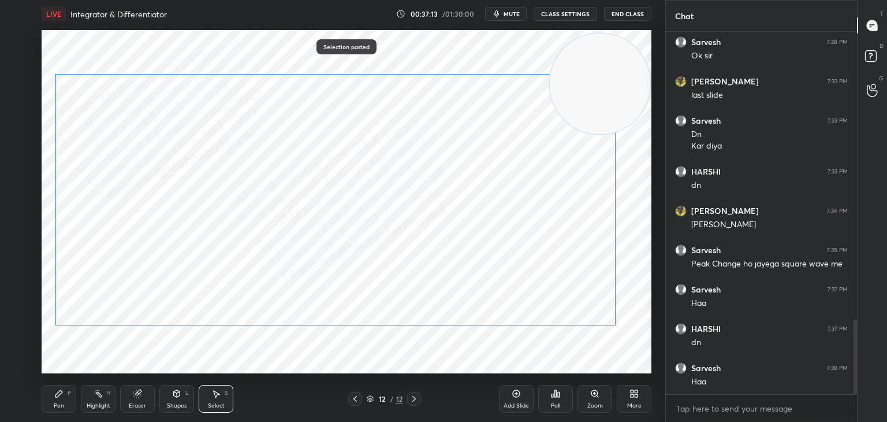
click at [335, 270] on div "0 ° Undo Copy Paste here Duplicate Duplicate to new slide Delete" at bounding box center [347, 201] width 610 height 343
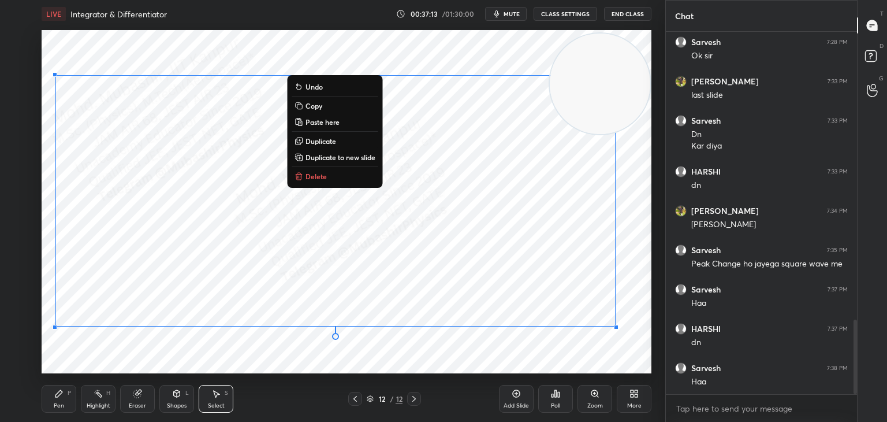
drag, startPoint x: 299, startPoint y: 355, endPoint x: 302, endPoint y: 345, distance: 9.9
click at [299, 354] on div "0 ° Undo Copy Paste here Duplicate Duplicate to new slide Delete" at bounding box center [347, 201] width 610 height 343
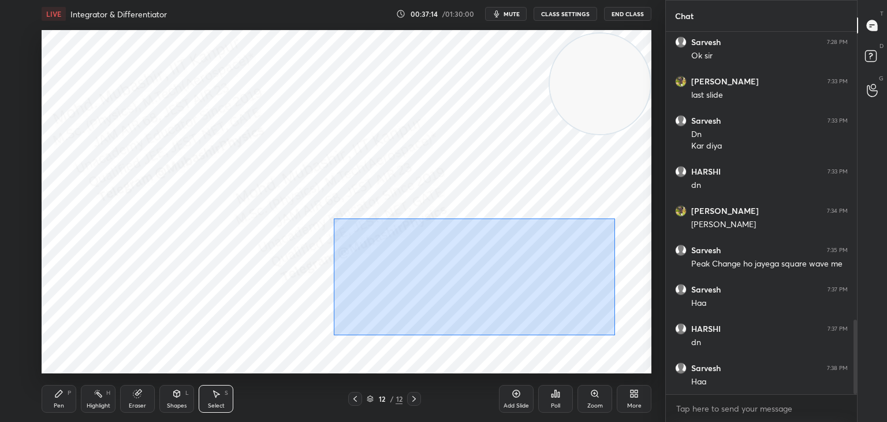
drag, startPoint x: 333, startPoint y: 218, endPoint x: 628, endPoint y: 336, distance: 317.3
click at [628, 340] on div "0 ° Undo Copy Paste here Duplicate Duplicate to new slide Delete" at bounding box center [347, 201] width 610 height 343
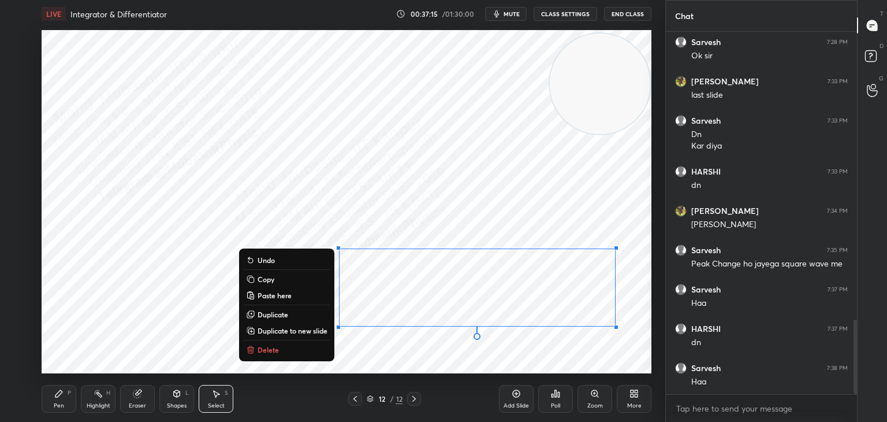
click at [315, 354] on button "Delete" at bounding box center [287, 350] width 86 height 14
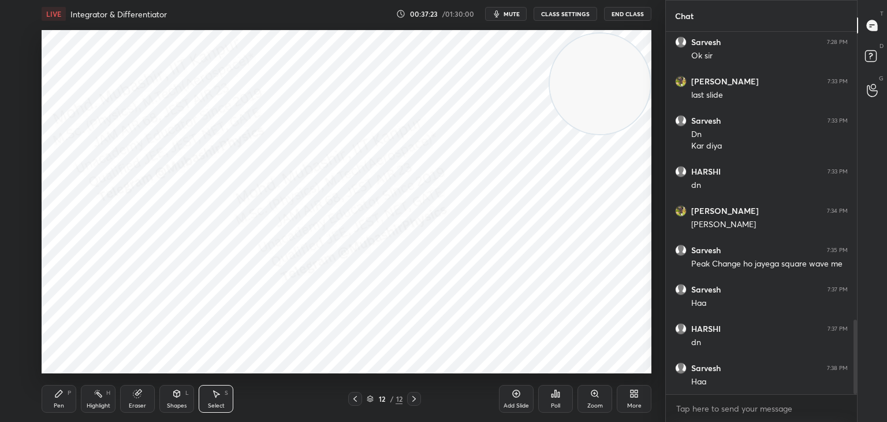
click at [355, 401] on icon at bounding box center [355, 398] width 9 height 9
click at [353, 402] on icon at bounding box center [355, 398] width 9 height 9
click at [351, 401] on icon at bounding box center [355, 398] width 9 height 9
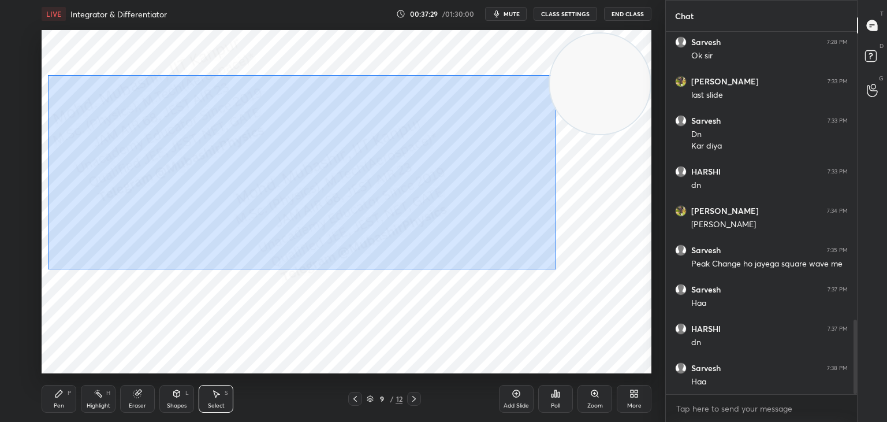
drag, startPoint x: 48, startPoint y: 75, endPoint x: 562, endPoint y: 262, distance: 546.4
click at [557, 269] on div "0 ° Undo Copy Paste here Duplicate Duplicate to new slide Delete" at bounding box center [347, 201] width 610 height 343
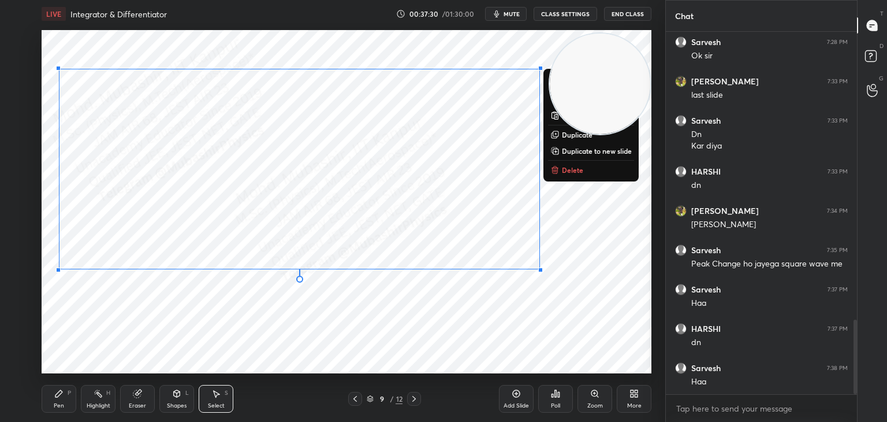
drag, startPoint x: 589, startPoint y: 86, endPoint x: 480, endPoint y: 155, distance: 128.9
click at [550, 134] on video at bounding box center [600, 84] width 101 height 101
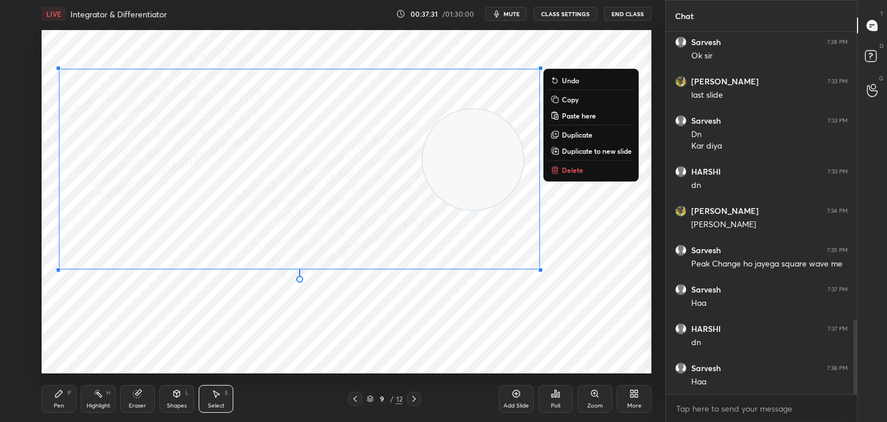
drag, startPoint x: 577, startPoint y: 100, endPoint x: 501, endPoint y: 305, distance: 218.8
click at [576, 101] on p "Copy" at bounding box center [570, 99] width 17 height 9
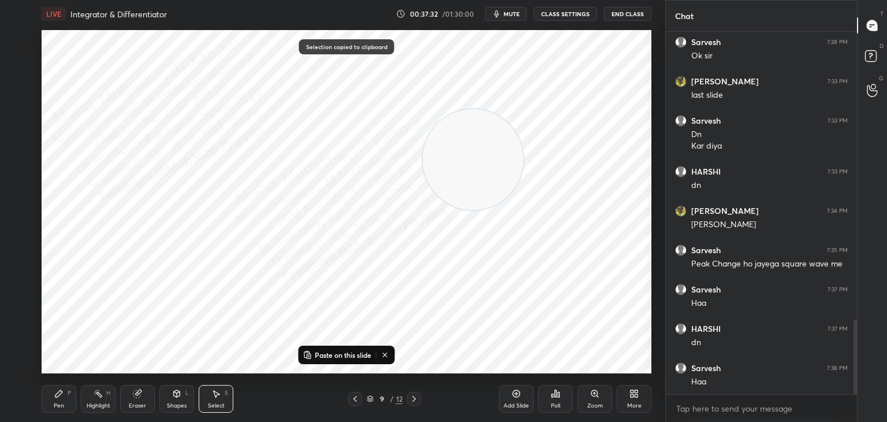
click at [414, 397] on icon at bounding box center [414, 398] width 9 height 9
click at [415, 400] on icon at bounding box center [414, 398] width 9 height 9
click at [418, 401] on icon at bounding box center [414, 398] width 9 height 9
click at [418, 400] on icon at bounding box center [414, 398] width 9 height 9
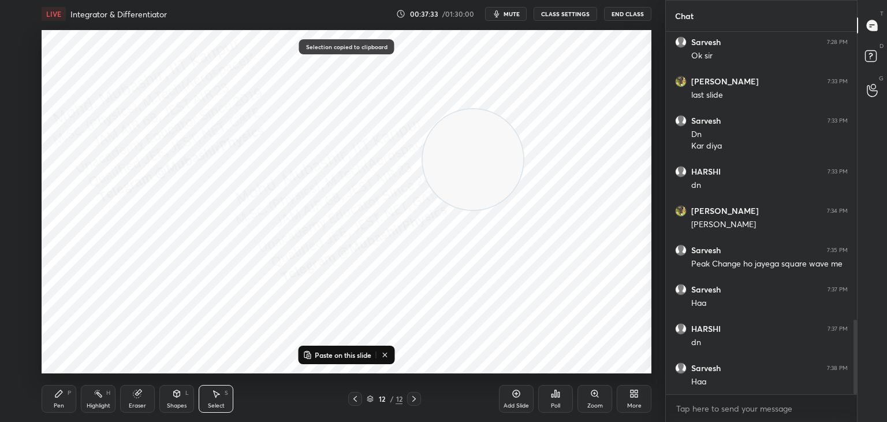
click at [640, 396] on div "More" at bounding box center [634, 399] width 35 height 28
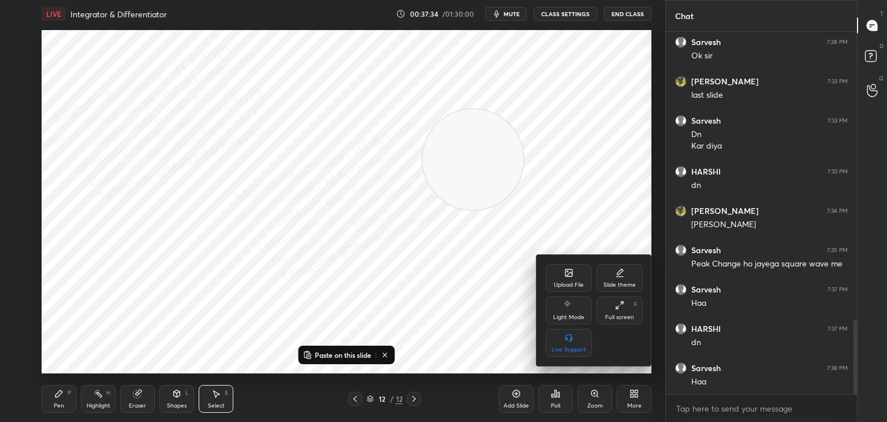
click at [573, 274] on icon at bounding box center [569, 274] width 6 height 4
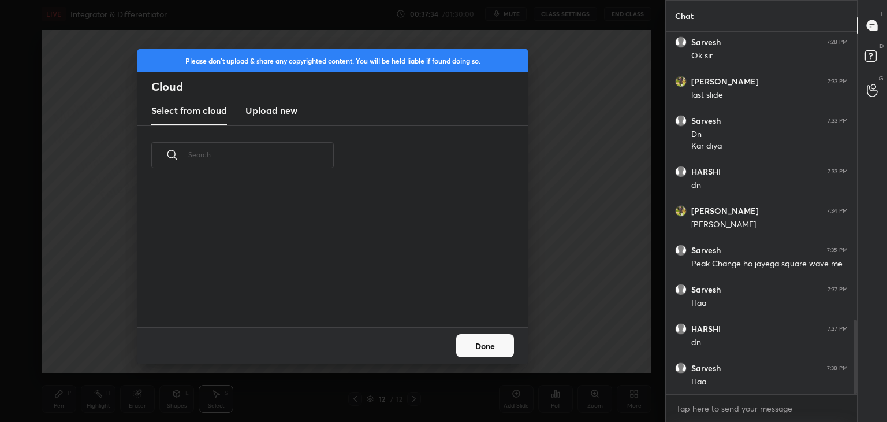
scroll to position [142, 371]
drag, startPoint x: 277, startPoint y: 111, endPoint x: 282, endPoint y: 118, distance: 8.7
click at [277, 111] on h3 "Upload new" at bounding box center [272, 110] width 52 height 14
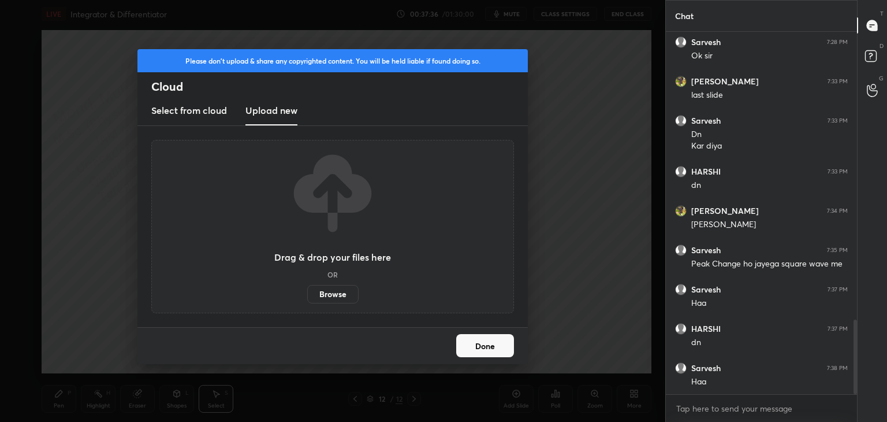
click at [332, 298] on label "Browse" at bounding box center [332, 294] width 51 height 18
click at [307, 298] on input "Browse" at bounding box center [307, 294] width 0 height 18
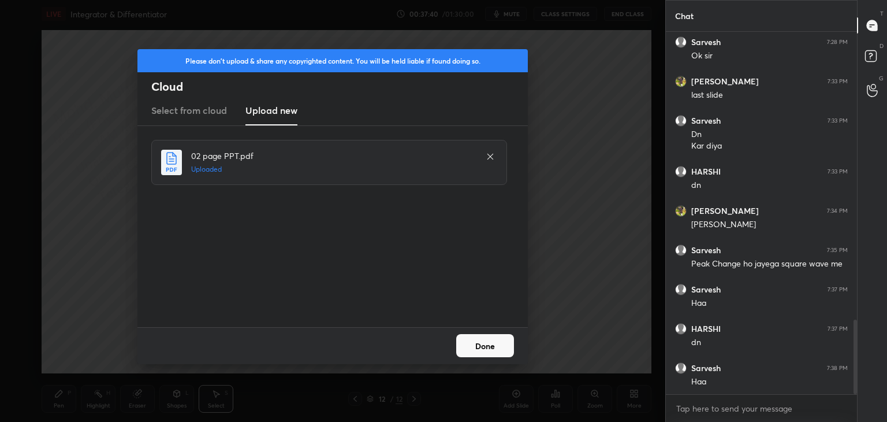
click at [485, 348] on button "Done" at bounding box center [485, 345] width 58 height 23
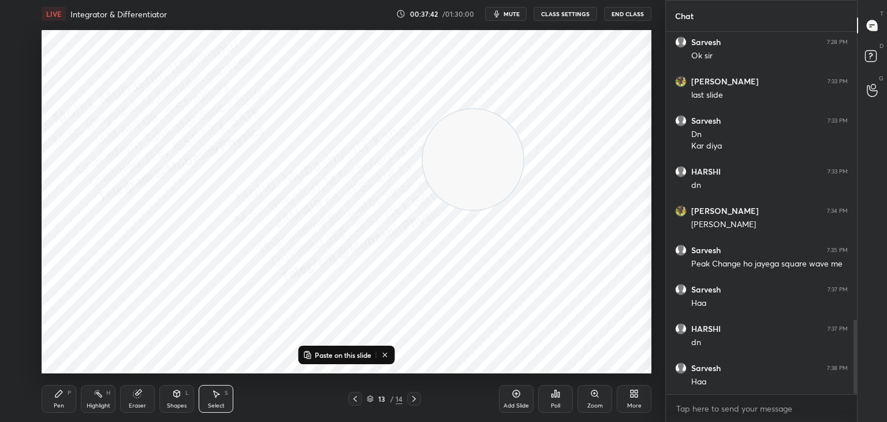
click at [351, 347] on div "Paste on this slide" at bounding box center [347, 354] width 96 height 18
click at [342, 359] on button "Paste on this slide" at bounding box center [337, 355] width 73 height 14
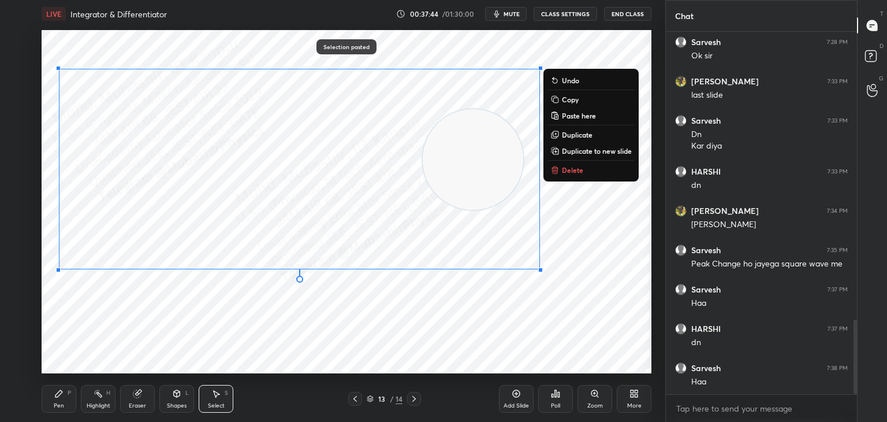
click at [453, 343] on div "0 ° Undo Copy Paste here Duplicate Duplicate to new slide Delete" at bounding box center [347, 201] width 610 height 343
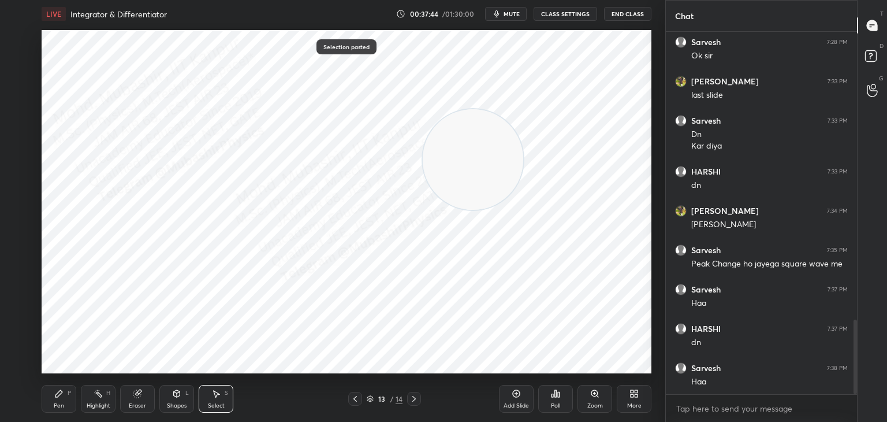
drag, startPoint x: 478, startPoint y: 158, endPoint x: 653, endPoint y: 239, distance: 193.1
click at [658, 235] on div "1 2 3 4 5 6 7 C X Z C X Z E E Erase all H H LIVE Integrator & Differentiator 00…" at bounding box center [333, 211] width 666 height 422
click at [353, 396] on icon at bounding box center [355, 398] width 9 height 9
click at [180, 401] on div "Shapes L" at bounding box center [176, 399] width 35 height 28
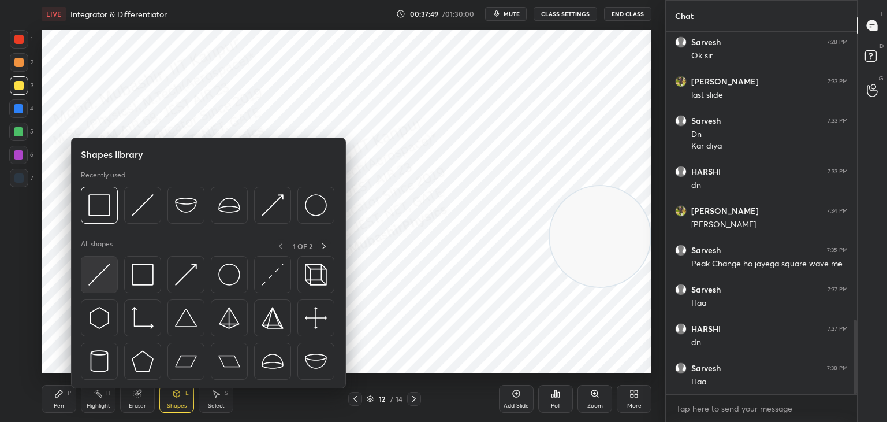
click at [99, 280] on img at bounding box center [99, 274] width 22 height 22
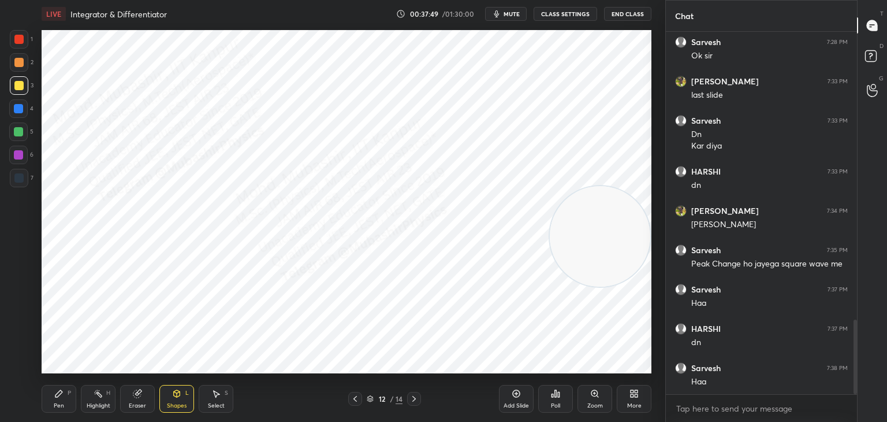
click at [23, 135] on div at bounding box center [18, 131] width 18 height 18
drag, startPoint x: 212, startPoint y: 401, endPoint x: 217, endPoint y: 385, distance: 16.8
click at [212, 399] on div "Select S" at bounding box center [216, 399] width 35 height 28
drag, startPoint x: 346, startPoint y: 105, endPoint x: 360, endPoint y: 135, distance: 33.6
click at [349, 113] on div "0 ° Undo Copy Paste here Duplicate Duplicate to new slide Delete" at bounding box center [347, 201] width 610 height 343
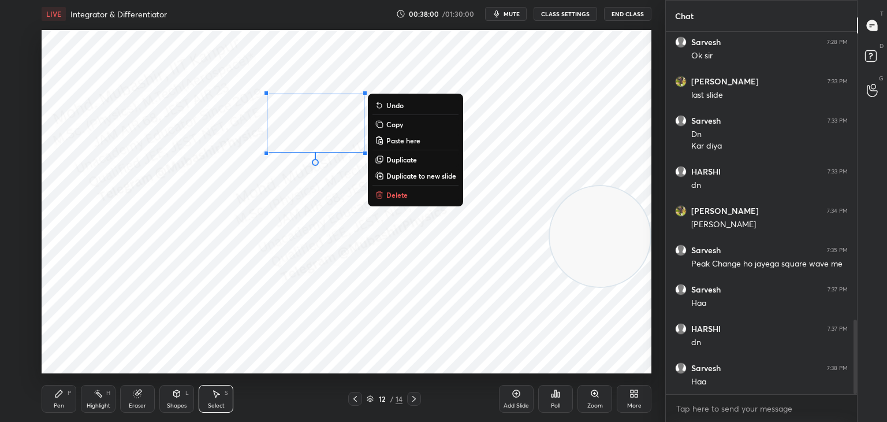
click at [360, 243] on div "0 ° Undo Copy Paste here Duplicate Duplicate to new slide Delete" at bounding box center [347, 201] width 610 height 343
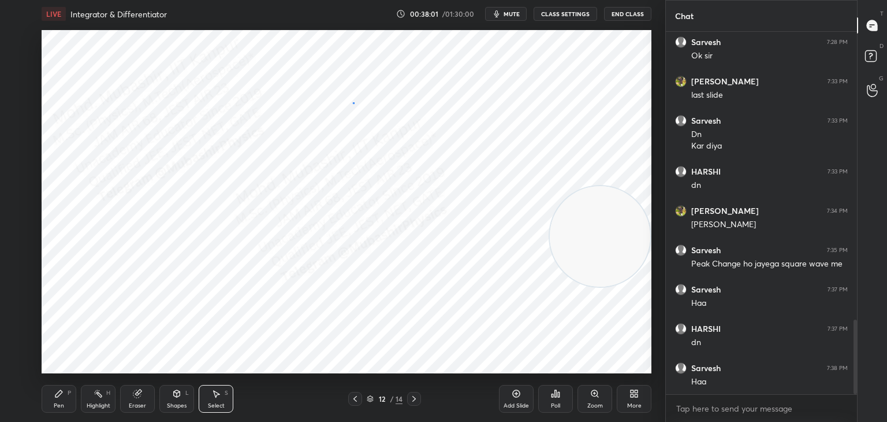
drag, startPoint x: 353, startPoint y: 102, endPoint x: 347, endPoint y: 116, distance: 14.7
click at [343, 106] on div "0 ° Undo Copy Paste here Duplicate Duplicate to new slide Delete" at bounding box center [347, 201] width 610 height 343
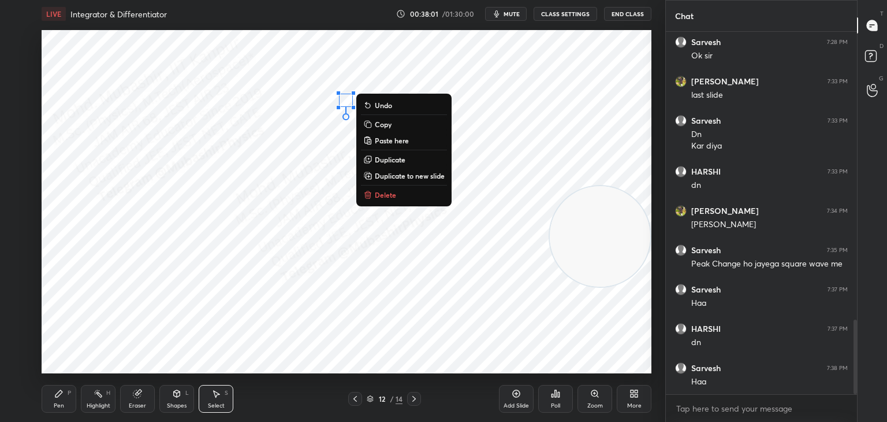
click at [371, 195] on icon at bounding box center [367, 194] width 9 height 9
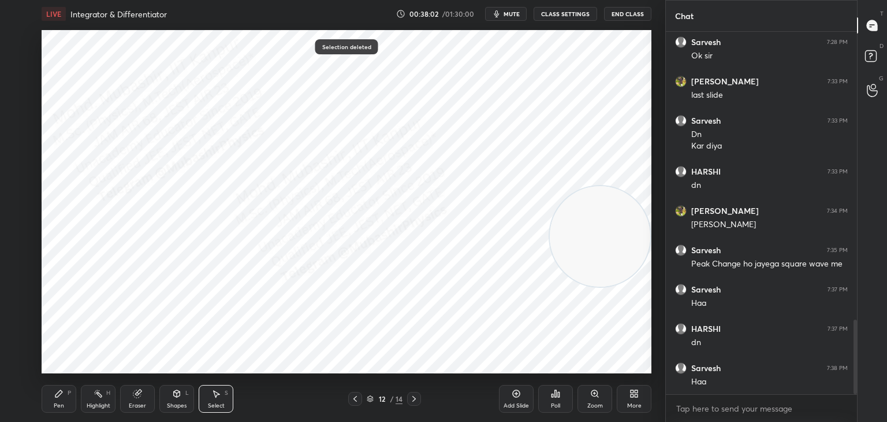
click at [57, 394] on icon at bounding box center [58, 393] width 9 height 9
click at [17, 66] on div at bounding box center [18, 62] width 9 height 9
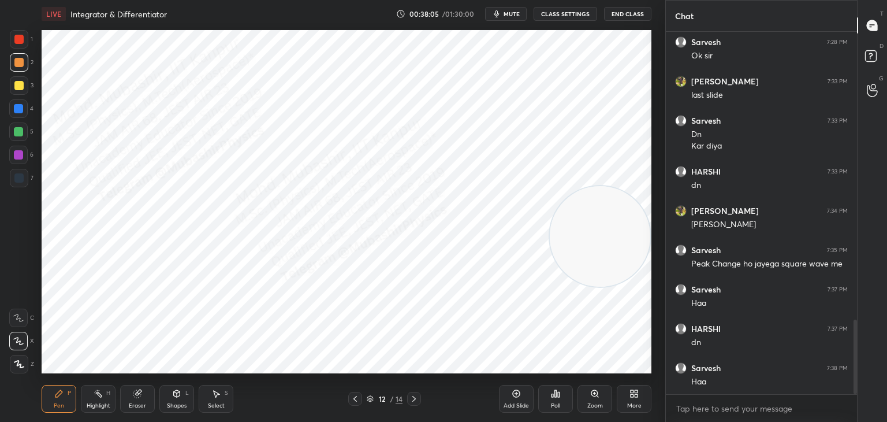
drag, startPoint x: 21, startPoint y: 176, endPoint x: 35, endPoint y: 165, distance: 18.1
click at [21, 174] on div at bounding box center [18, 177] width 9 height 9
drag, startPoint x: 217, startPoint y: 404, endPoint x: 214, endPoint y: 399, distance: 6.7
click at [214, 407] on div "Select" at bounding box center [216, 406] width 17 height 6
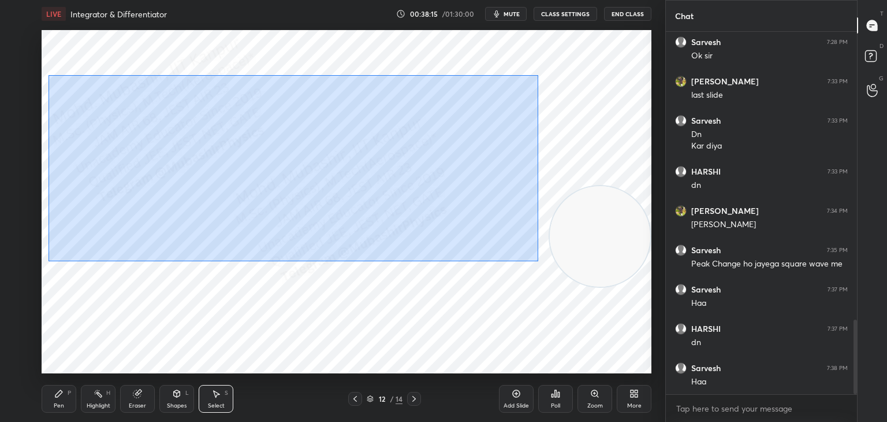
drag, startPoint x: 49, startPoint y: 75, endPoint x: 514, endPoint y: 239, distance: 493.5
click at [537, 258] on div "0 ° Undo Copy Paste here Duplicate Duplicate to new slide Delete" at bounding box center [347, 201] width 610 height 343
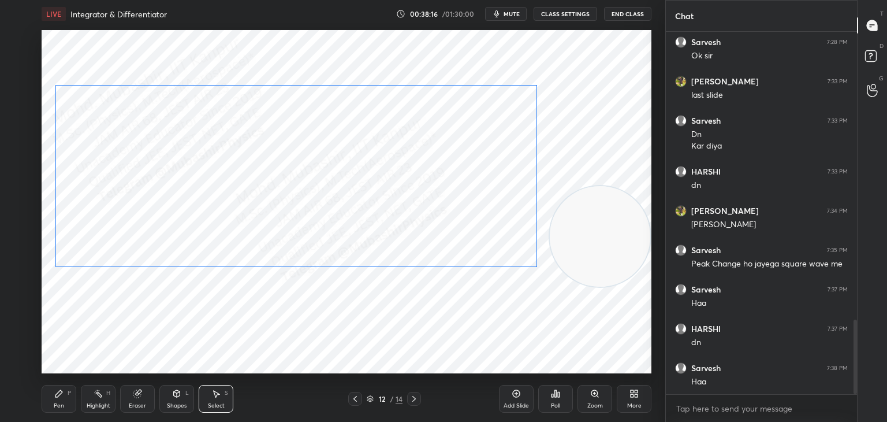
drag, startPoint x: 490, startPoint y: 210, endPoint x: 483, endPoint y: 216, distance: 9.0
click at [488, 218] on div "0 ° Undo Copy Paste here Duplicate Duplicate to new slide Delete" at bounding box center [347, 201] width 610 height 343
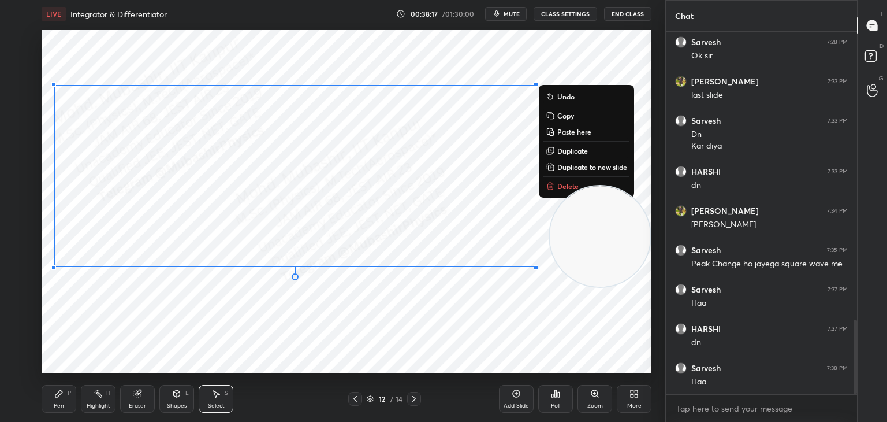
click at [184, 392] on div "Shapes L" at bounding box center [176, 399] width 35 height 28
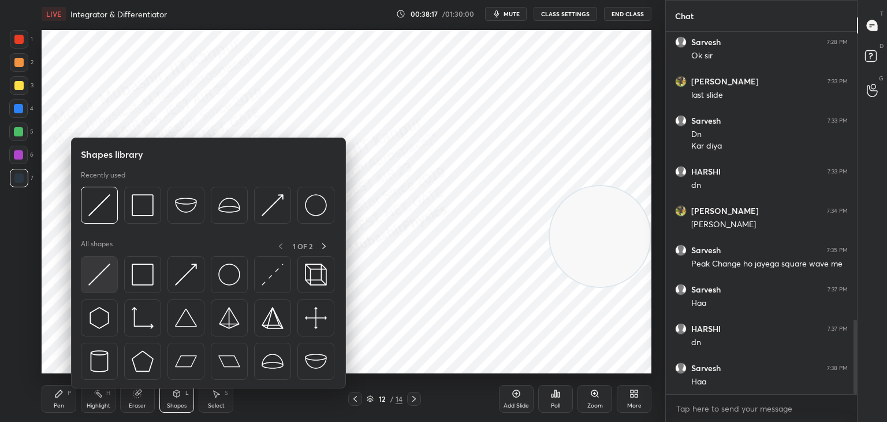
click at [91, 269] on img at bounding box center [99, 274] width 22 height 22
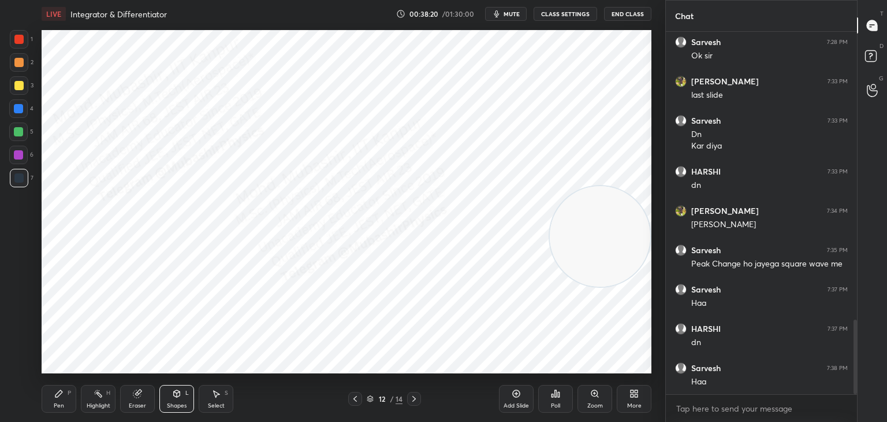
drag, startPoint x: 61, startPoint y: 403, endPoint x: 111, endPoint y: 380, distance: 54.8
click at [63, 401] on div "Pen P" at bounding box center [59, 399] width 35 height 28
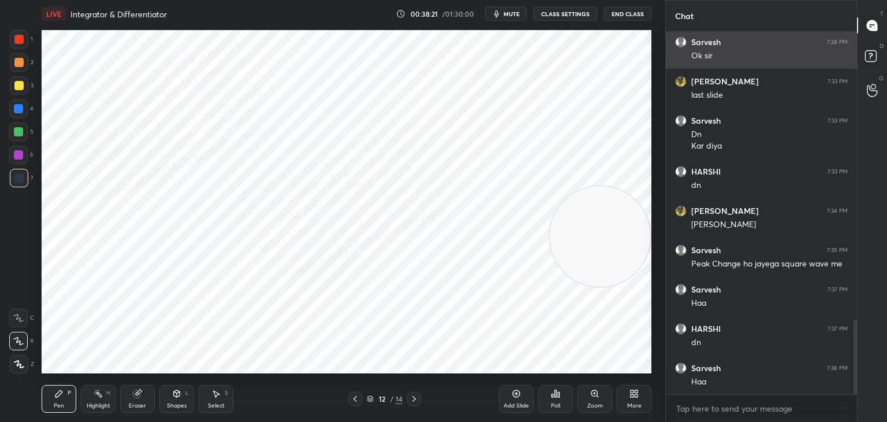
drag, startPoint x: 619, startPoint y: 205, endPoint x: 676, endPoint y: 51, distance: 163.2
click at [676, 51] on div "1 2 3 4 5 6 7 C X Z C X Z E E Erase all H H LIVE Integrator & Differentiator 00…" at bounding box center [443, 211] width 887 height 422
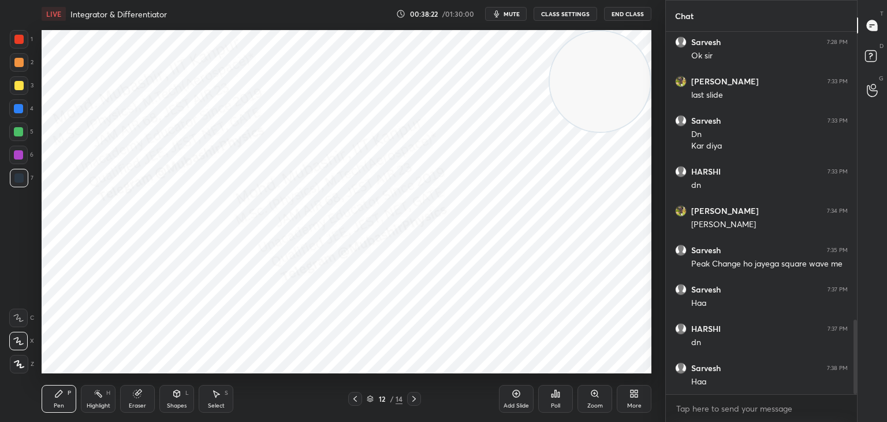
click at [19, 111] on div at bounding box center [18, 108] width 9 height 9
click at [222, 399] on div "Select S" at bounding box center [216, 399] width 35 height 28
drag, startPoint x: 107, startPoint y: 165, endPoint x: 156, endPoint y: 193, distance: 56.2
click at [157, 193] on div "0 ° Undo Copy Paste here Duplicate Duplicate to new slide Delete" at bounding box center [347, 201] width 610 height 343
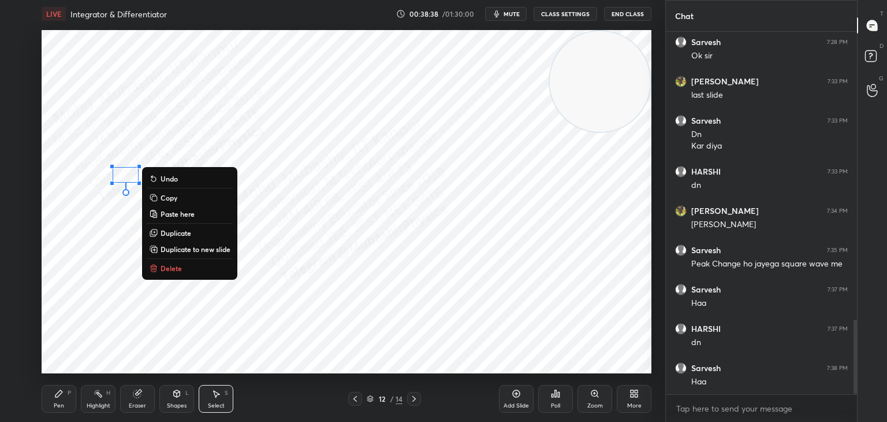
drag, startPoint x: 162, startPoint y: 269, endPoint x: 149, endPoint y: 230, distance: 40.7
click at [162, 266] on p "Delete" at bounding box center [171, 267] width 21 height 9
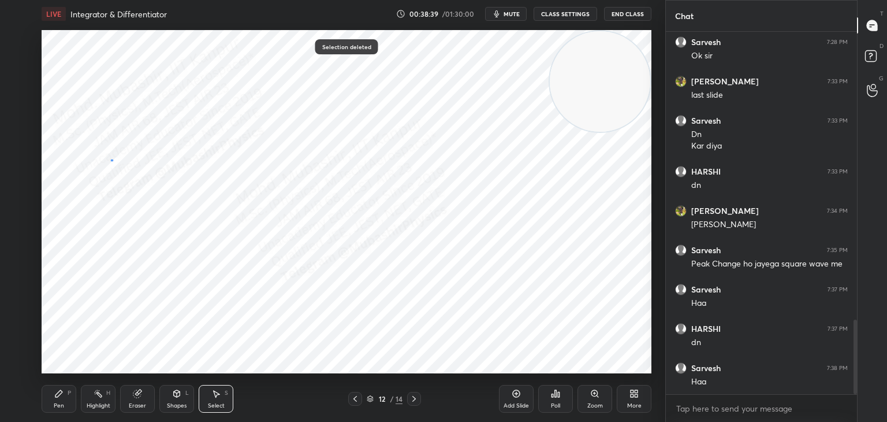
drag, startPoint x: 111, startPoint y: 160, endPoint x: 116, endPoint y: 169, distance: 10.1
click at [116, 169] on div "0 ° Undo Copy Paste here Duplicate Duplicate to new slide Delete" at bounding box center [347, 201] width 610 height 343
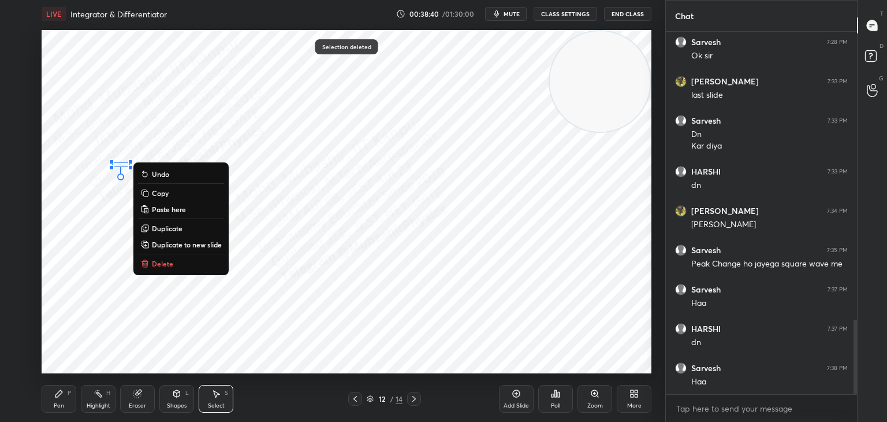
click at [153, 262] on p "Delete" at bounding box center [162, 263] width 21 height 9
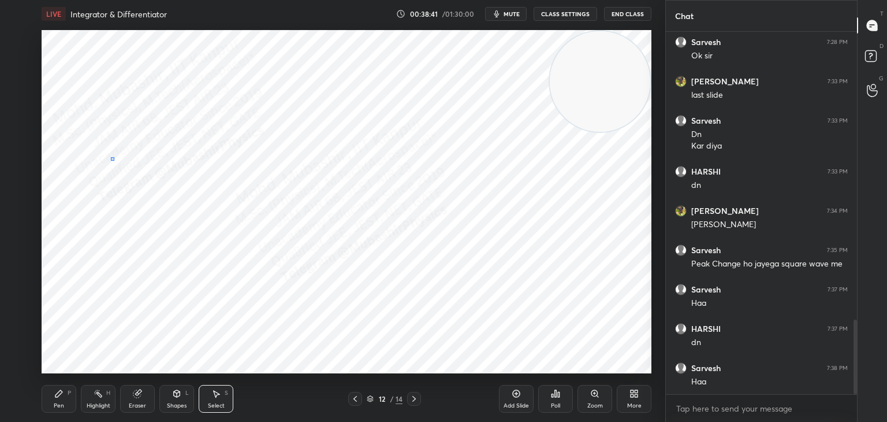
click at [114, 161] on div "0 ° Undo Copy Paste here Duplicate Duplicate to new slide Delete" at bounding box center [347, 201] width 610 height 343
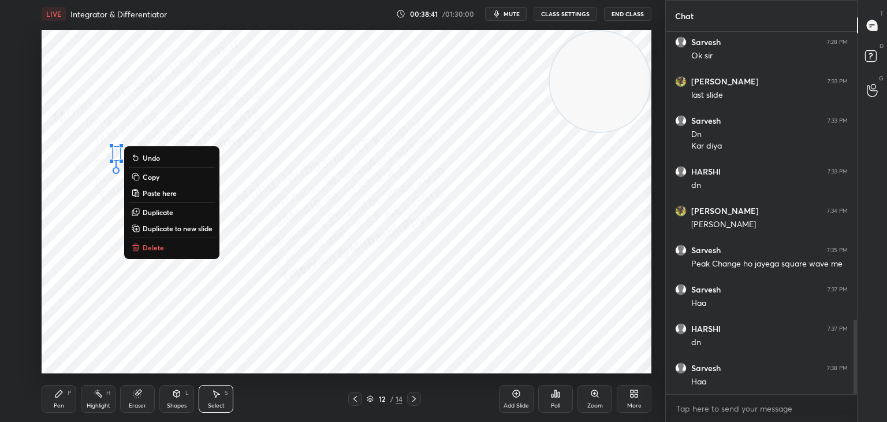
click at [157, 246] on p "Delete" at bounding box center [153, 247] width 21 height 9
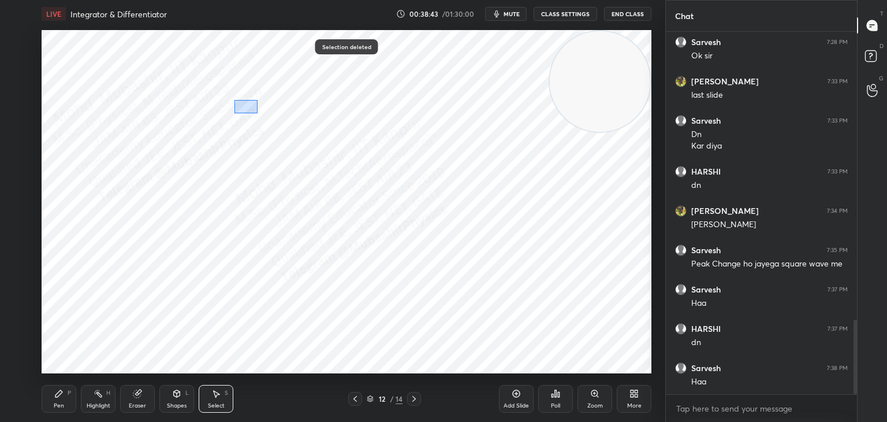
drag, startPoint x: 235, startPoint y: 100, endPoint x: 257, endPoint y: 113, distance: 26.2
click at [257, 113] on div "0 ° Undo Copy Paste here Duplicate Duplicate to new slide Delete" at bounding box center [347, 201] width 610 height 343
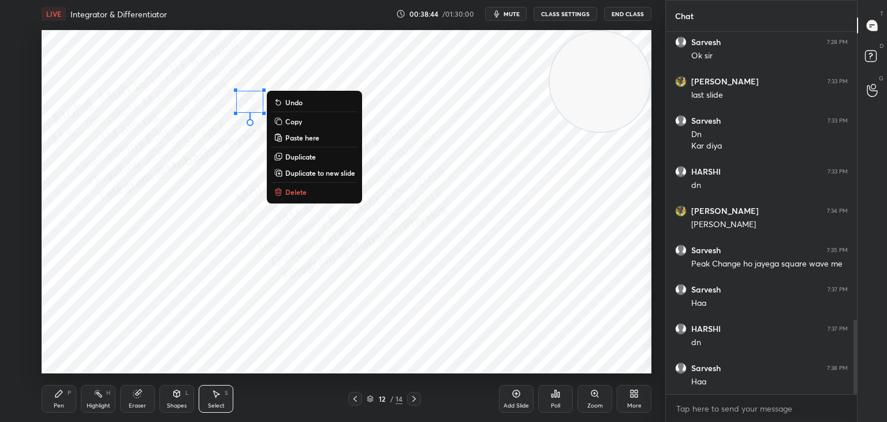
click at [298, 191] on p "Delete" at bounding box center [295, 191] width 21 height 9
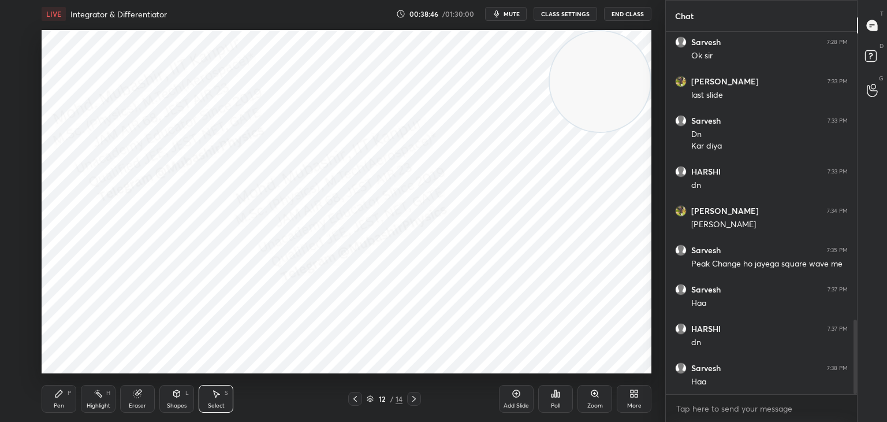
drag, startPoint x: 53, startPoint y: 396, endPoint x: 84, endPoint y: 377, distance: 36.1
click at [52, 396] on div "Pen P" at bounding box center [59, 399] width 35 height 28
click at [164, 401] on div "Shapes L" at bounding box center [176, 399] width 35 height 28
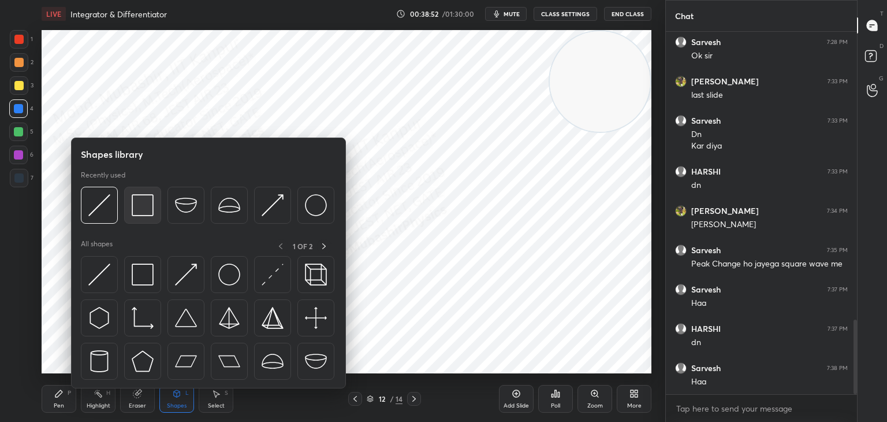
click at [142, 209] on img at bounding box center [143, 205] width 22 height 22
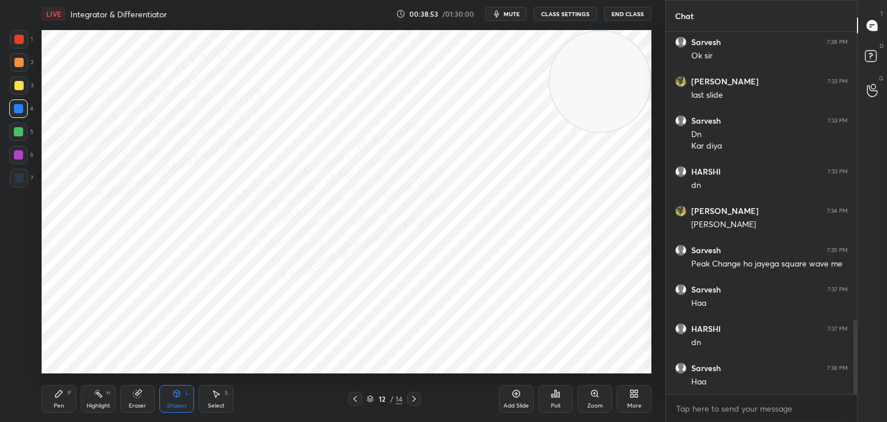
click at [18, 89] on div at bounding box center [18, 85] width 9 height 9
click at [57, 396] on icon at bounding box center [58, 393] width 7 height 7
click at [22, 112] on div at bounding box center [18, 108] width 9 height 9
click at [99, 400] on div "Highlight H" at bounding box center [98, 399] width 35 height 28
click at [513, 13] on span "mute" at bounding box center [512, 14] width 16 height 8
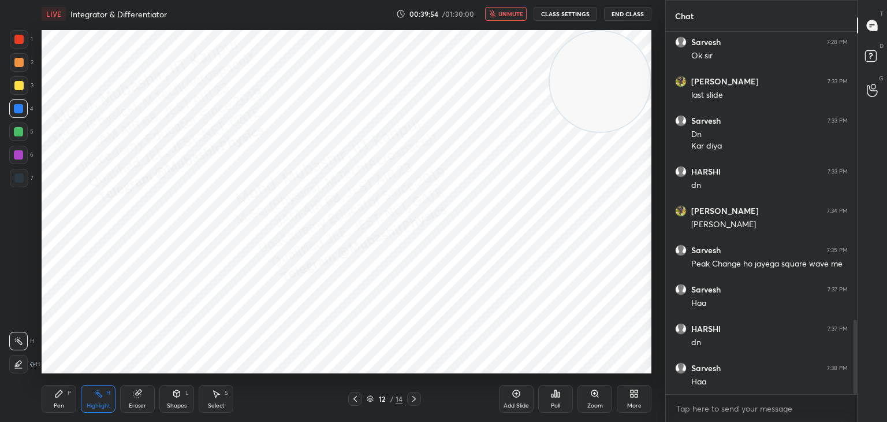
click at [515, 16] on span "unmute" at bounding box center [511, 14] width 25 height 8
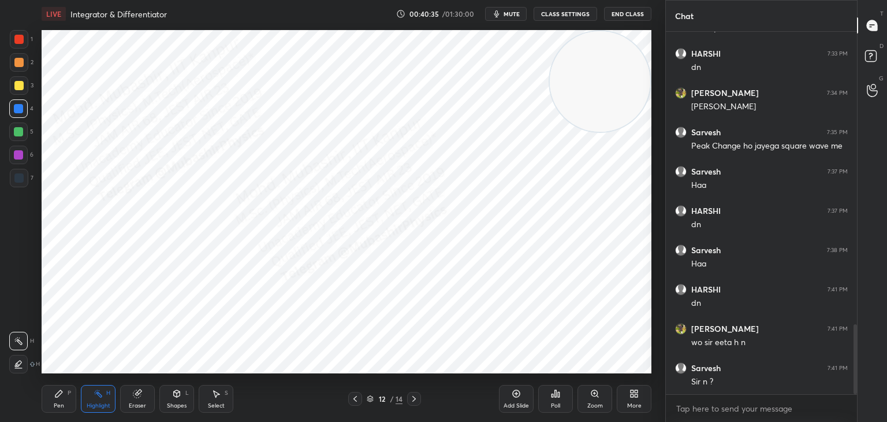
click at [414, 400] on icon at bounding box center [413, 399] width 3 height 6
drag, startPoint x: 207, startPoint y: 389, endPoint x: 203, endPoint y: 382, distance: 8.8
click at [206, 387] on div "Select S" at bounding box center [216, 399] width 35 height 28
drag, startPoint x: 144, startPoint y: 109, endPoint x: 154, endPoint y: 126, distance: 19.7
click at [154, 126] on div "0 ° Undo Copy Paste here Duplicate Duplicate to new slide Delete" at bounding box center [347, 201] width 610 height 343
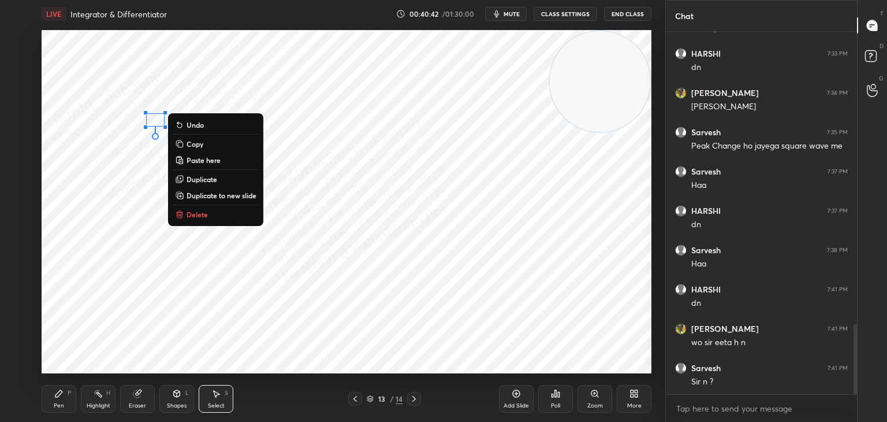
click at [197, 216] on p "Delete" at bounding box center [197, 214] width 21 height 9
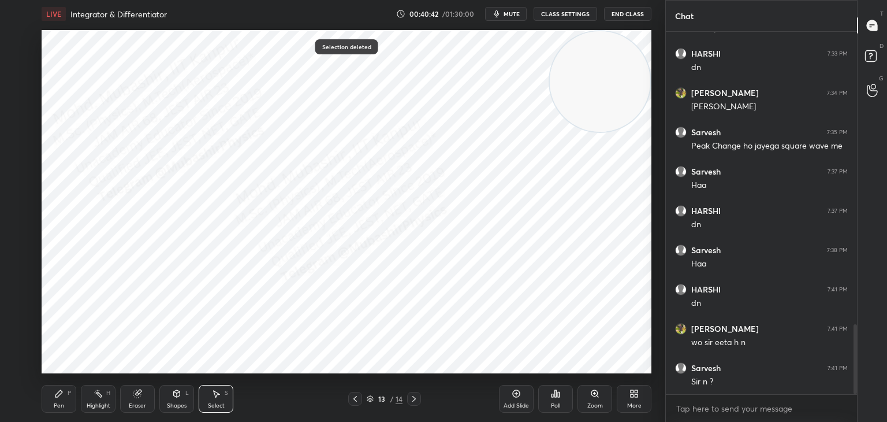
click at [170, 393] on div "Shapes L" at bounding box center [176, 399] width 35 height 28
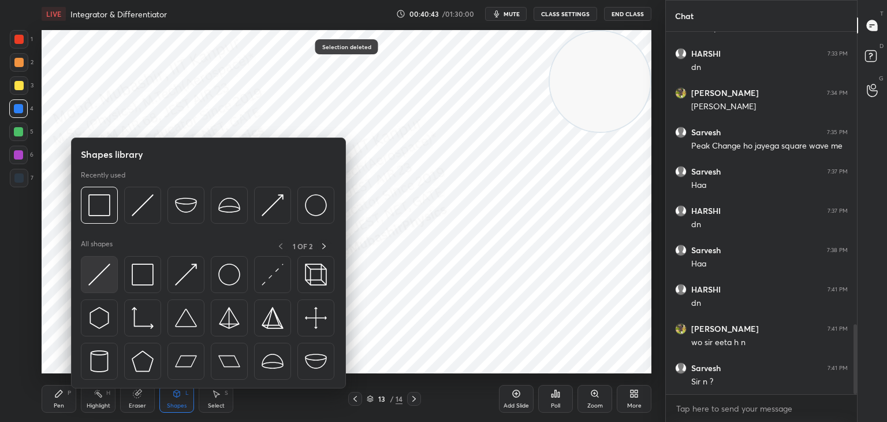
click at [102, 276] on img at bounding box center [99, 274] width 22 height 22
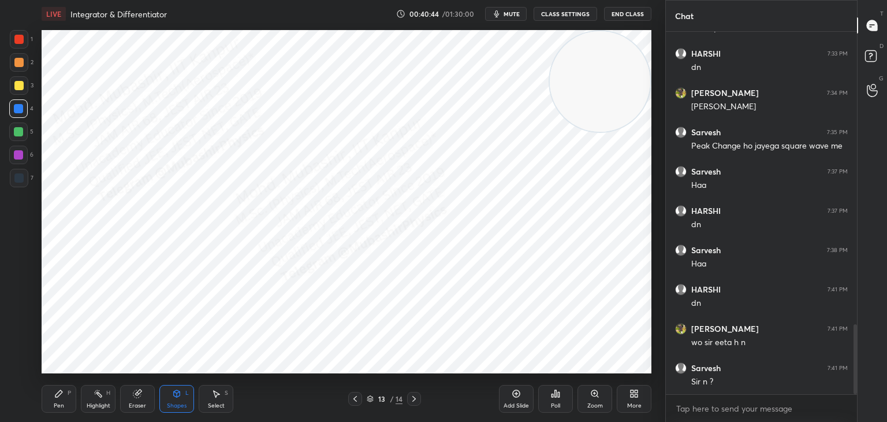
click at [23, 133] on div at bounding box center [18, 131] width 9 height 9
drag, startPoint x: 58, startPoint y: 392, endPoint x: 35, endPoint y: 186, distance: 207.0
click at [60, 391] on icon at bounding box center [58, 393] width 7 height 7
click at [18, 62] on div at bounding box center [18, 62] width 9 height 9
drag, startPoint x: 12, startPoint y: 178, endPoint x: 32, endPoint y: 163, distance: 25.2
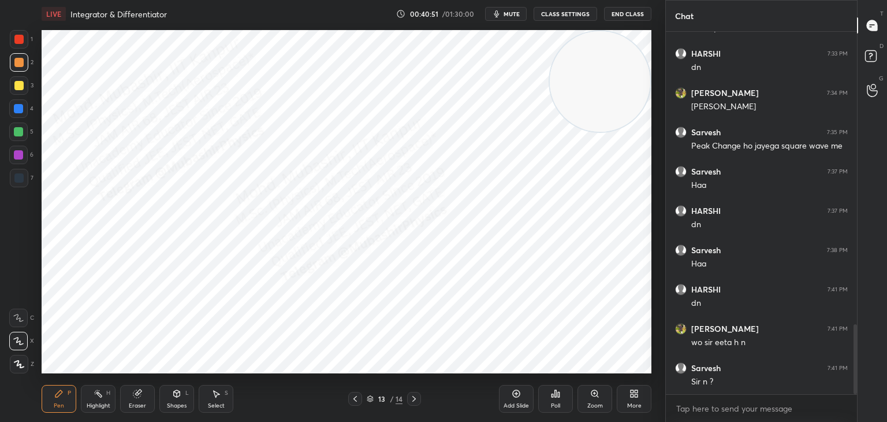
click at [14, 177] on div at bounding box center [19, 178] width 18 height 18
click at [355, 396] on icon at bounding box center [355, 398] width 9 height 9
click at [417, 396] on icon at bounding box center [414, 398] width 9 height 9
click at [176, 401] on div "Shapes L" at bounding box center [176, 399] width 35 height 28
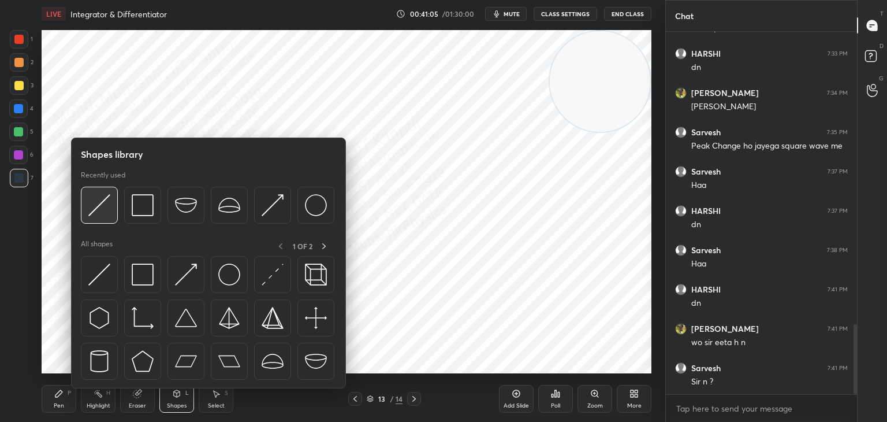
click at [98, 197] on img at bounding box center [99, 205] width 22 height 22
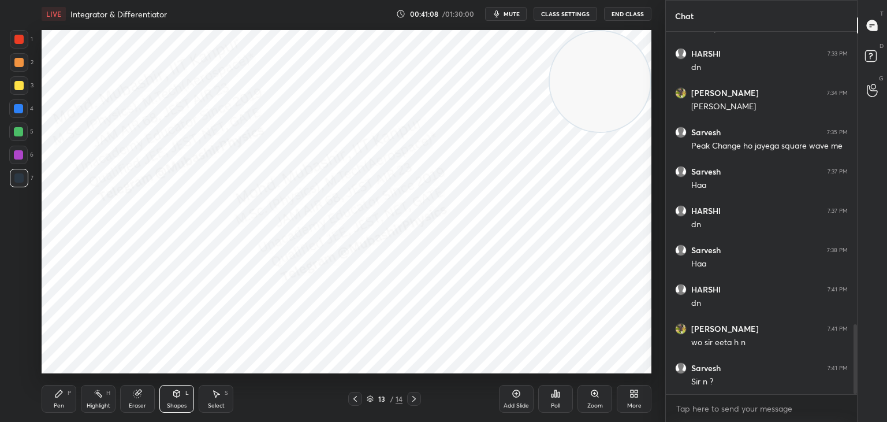
drag, startPoint x: 61, startPoint y: 395, endPoint x: 60, endPoint y: 385, distance: 10.5
click at [60, 392] on icon at bounding box center [58, 393] width 9 height 9
click at [23, 111] on div at bounding box center [18, 108] width 18 height 18
drag, startPoint x: 221, startPoint y: 393, endPoint x: 254, endPoint y: 380, distance: 35.2
click at [222, 393] on div "Select S" at bounding box center [216, 399] width 35 height 28
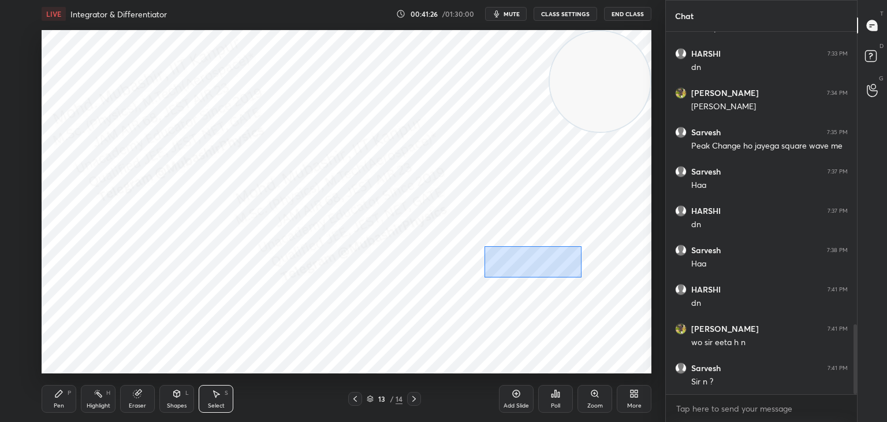
drag, startPoint x: 485, startPoint y: 246, endPoint x: 547, endPoint y: 271, distance: 67.2
click at [581, 277] on div "0 ° Undo Copy Paste here Duplicate Duplicate to new slide Delete" at bounding box center [347, 201] width 610 height 343
click at [538, 272] on div "0 ° Undo Copy Paste here Duplicate Duplicate to new slide Delete" at bounding box center [347, 201] width 610 height 343
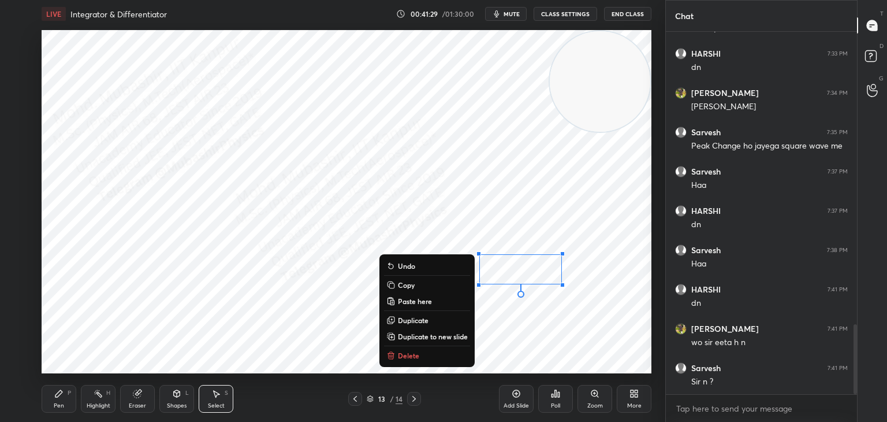
drag, startPoint x: 179, startPoint y: 401, endPoint x: 180, endPoint y: 391, distance: 9.9
click at [180, 401] on div "Shapes L" at bounding box center [176, 399] width 35 height 28
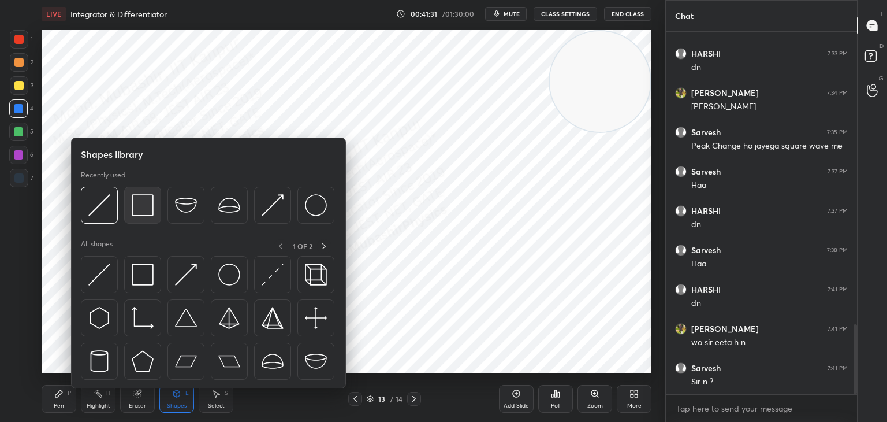
click at [148, 202] on img at bounding box center [143, 205] width 22 height 22
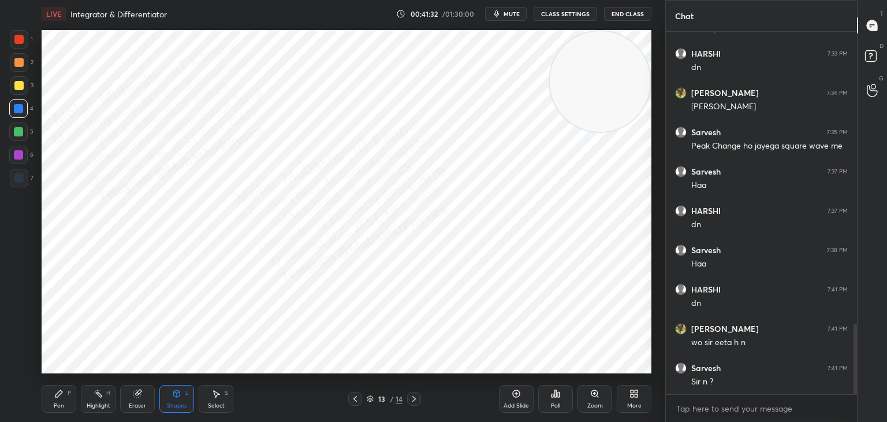
drag, startPoint x: 16, startPoint y: 91, endPoint x: 41, endPoint y: 91, distance: 24.8
click at [18, 91] on div at bounding box center [19, 85] width 18 height 18
click at [220, 401] on div "Select S" at bounding box center [216, 399] width 35 height 28
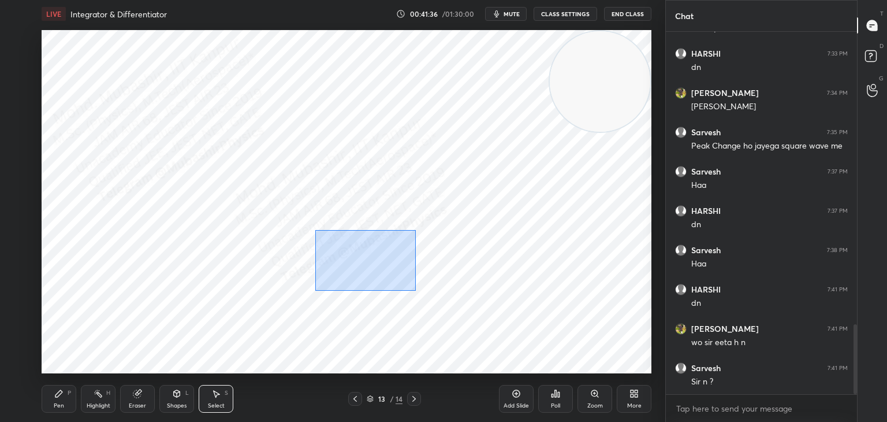
drag, startPoint x: 316, startPoint y: 230, endPoint x: 622, endPoint y: 329, distance: 321.4
click at [622, 334] on div "0 ° Undo Copy Paste here Duplicate Duplicate to new slide Delete" at bounding box center [347, 201] width 610 height 343
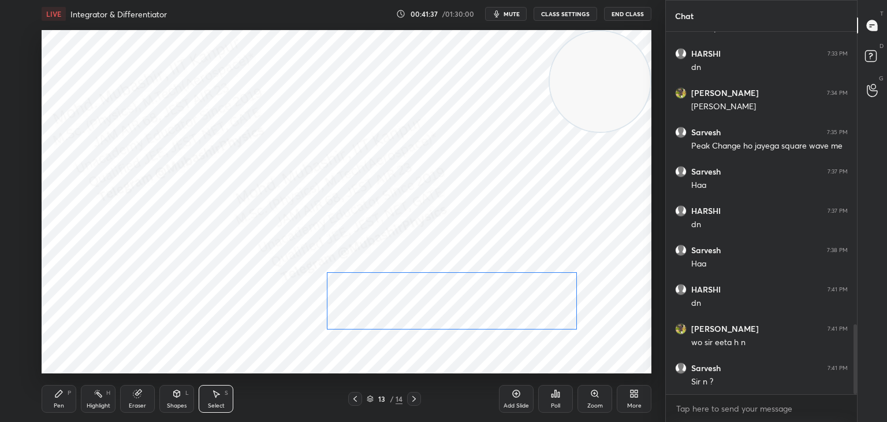
drag, startPoint x: 519, startPoint y: 289, endPoint x: 495, endPoint y: 317, distance: 36.4
click at [525, 315] on div "0 ° Undo Copy Paste here Duplicate Duplicate to new slide Delete" at bounding box center [347, 201] width 610 height 343
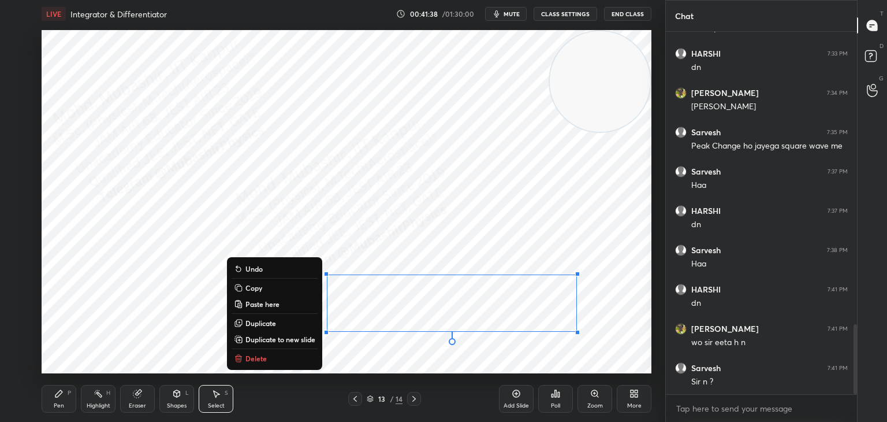
click at [95, 403] on div "Highlight" at bounding box center [99, 406] width 24 height 6
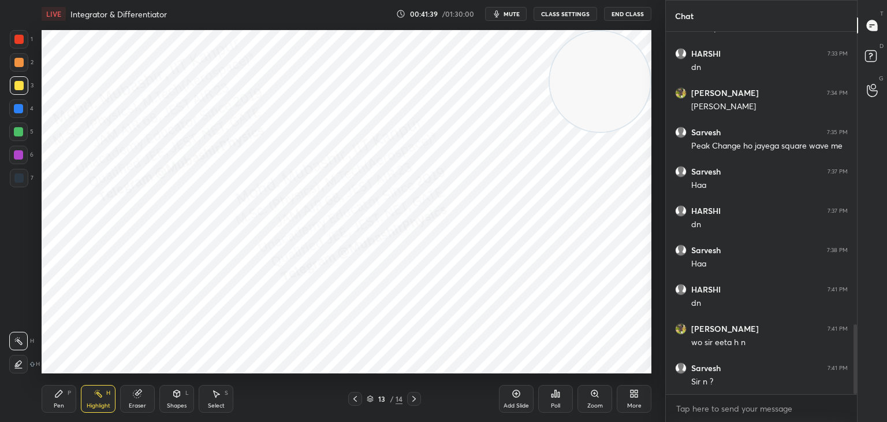
click at [520, 14] on span "mute" at bounding box center [512, 14] width 16 height 8
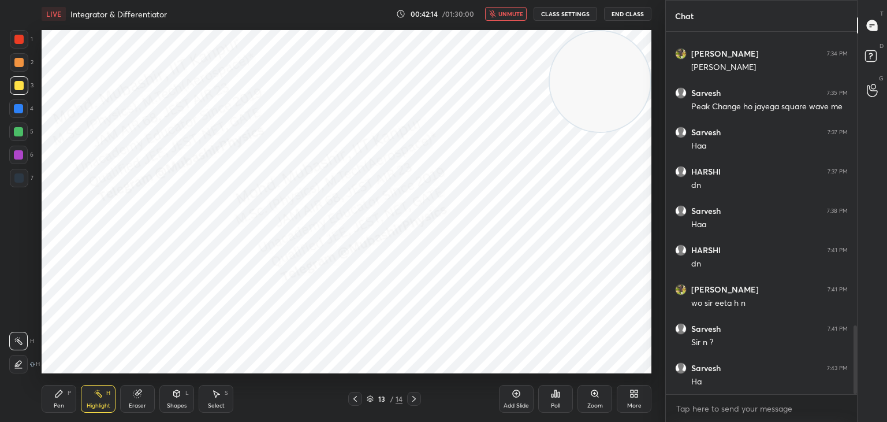
click at [516, 15] on span "unmute" at bounding box center [511, 14] width 25 height 8
click at [508, 14] on span "mute" at bounding box center [512, 14] width 16 height 8
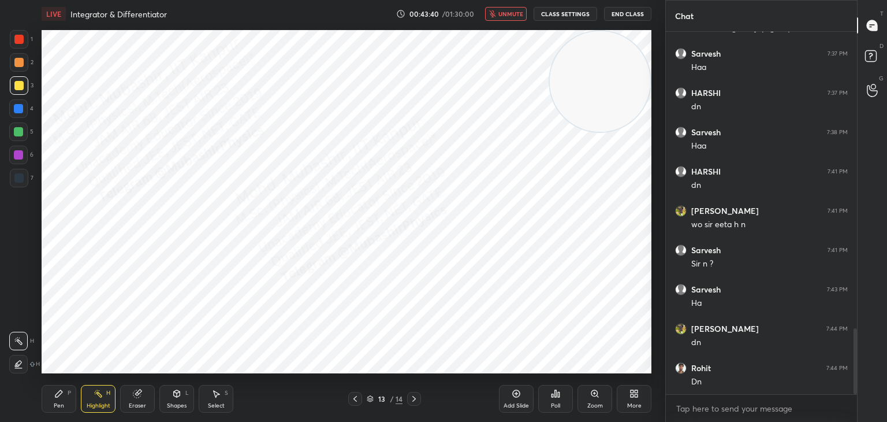
drag, startPoint x: 506, startPoint y: 13, endPoint x: 504, endPoint y: 18, distance: 5.9
click at [506, 13] on span "unmute" at bounding box center [511, 14] width 25 height 8
click at [638, 396] on icon at bounding box center [634, 393] width 9 height 9
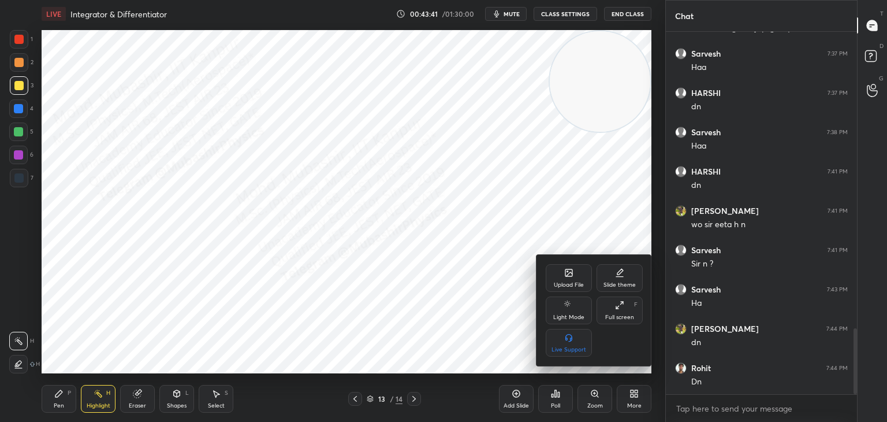
click at [576, 266] on div "Upload File" at bounding box center [569, 278] width 46 height 28
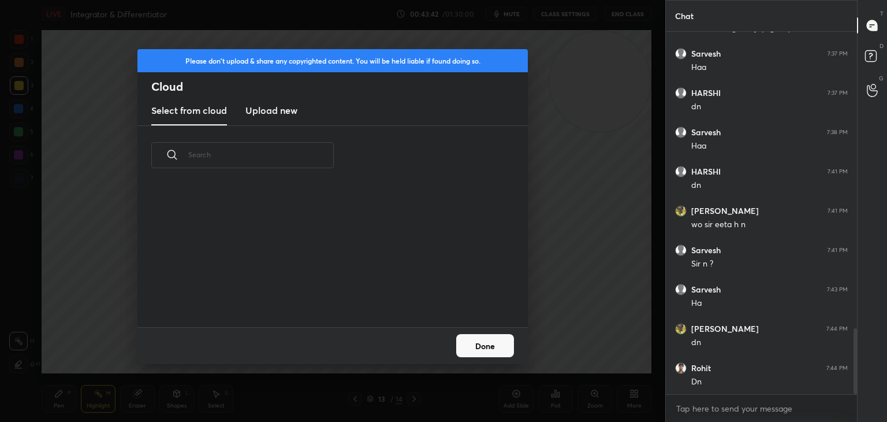
scroll to position [142, 371]
click at [275, 105] on h3 "Upload new" at bounding box center [272, 110] width 52 height 14
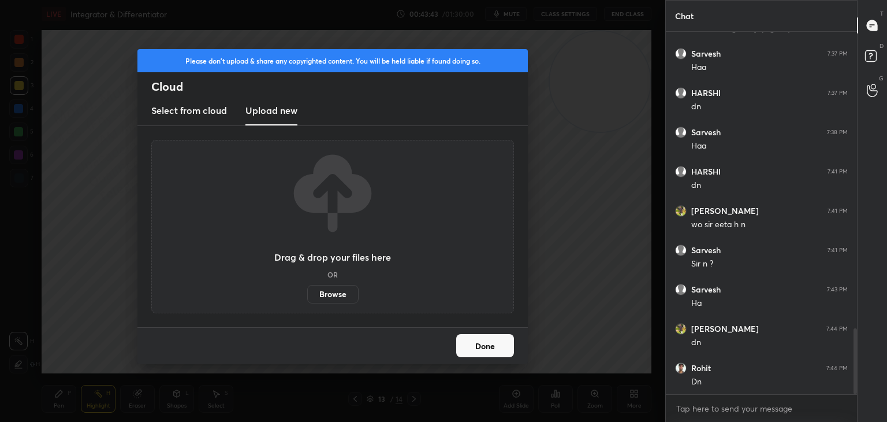
click at [336, 287] on label "Browse" at bounding box center [332, 294] width 51 height 18
click at [307, 287] on input "Browse" at bounding box center [307, 294] width 0 height 18
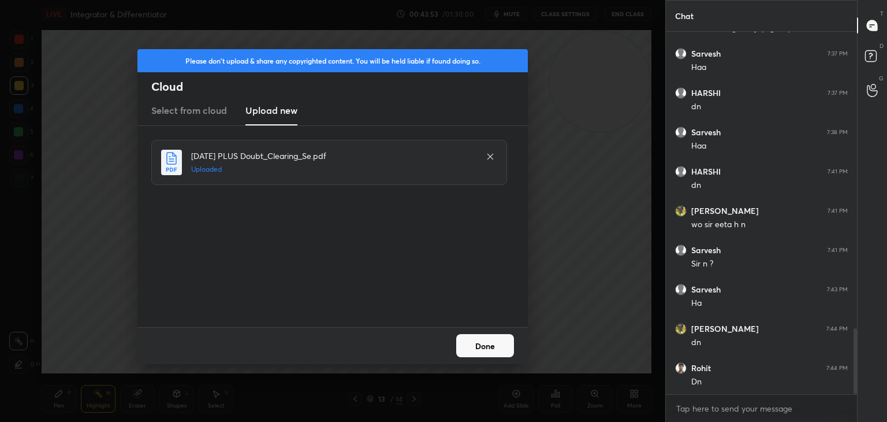
click at [497, 350] on button "Done" at bounding box center [485, 345] width 58 height 23
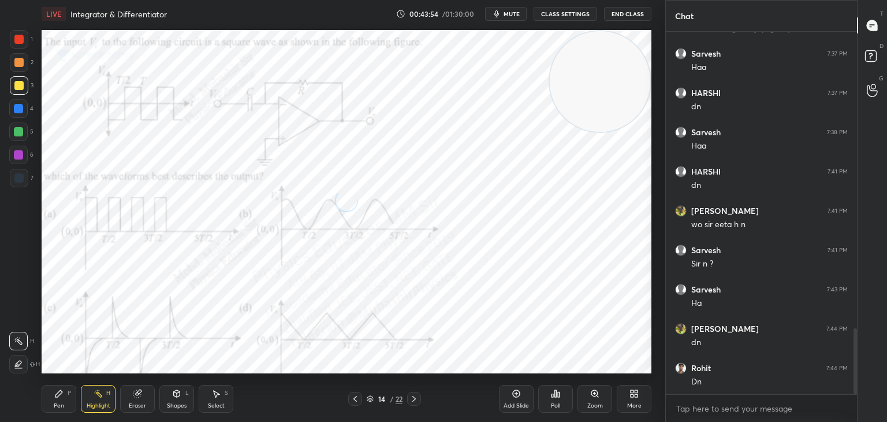
click at [501, 14] on icon "button" at bounding box center [496, 13] width 9 height 9
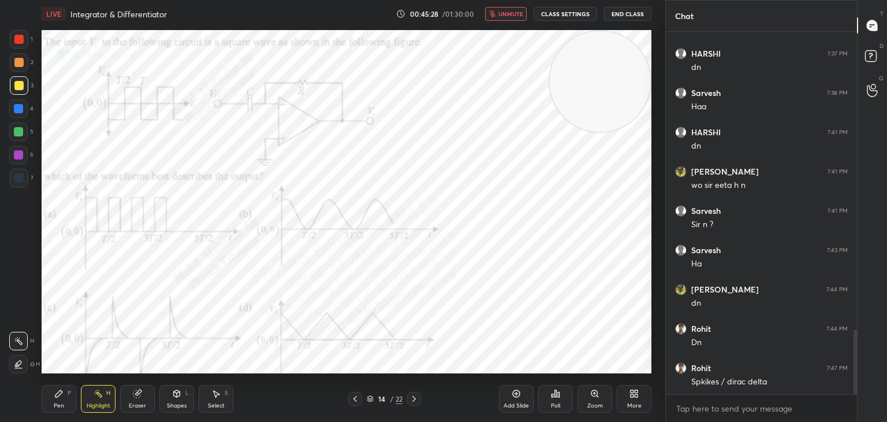
click at [504, 17] on button "unmute" at bounding box center [506, 14] width 42 height 14
click at [506, 13] on button "mute" at bounding box center [506, 14] width 42 height 14
click at [496, 15] on icon "button" at bounding box center [492, 13] width 7 height 7
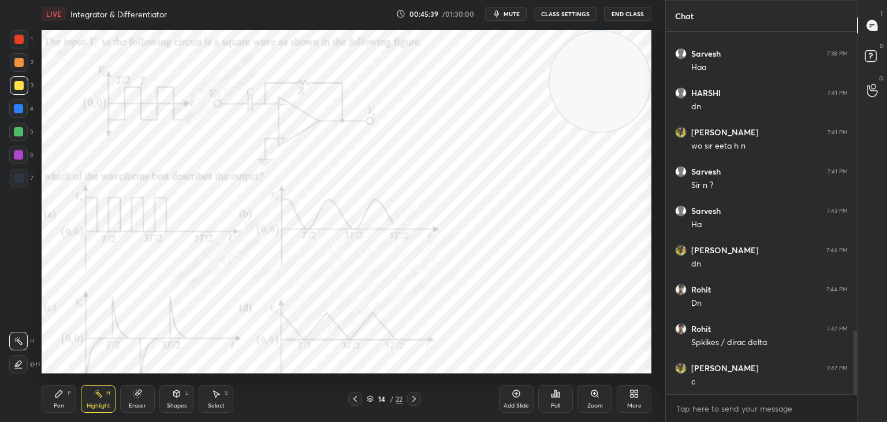
click at [58, 388] on div "Pen P" at bounding box center [59, 399] width 35 height 28
click at [17, 117] on div at bounding box center [18, 108] width 18 height 18
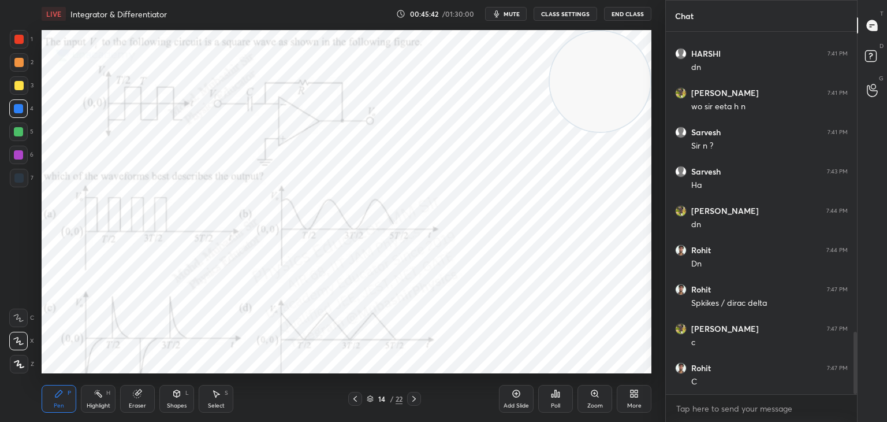
click at [99, 401] on div "Highlight H" at bounding box center [98, 399] width 35 height 28
click at [60, 395] on icon at bounding box center [58, 393] width 7 height 7
click at [21, 42] on div at bounding box center [18, 39] width 9 height 9
click at [418, 399] on icon at bounding box center [414, 398] width 9 height 9
drag, startPoint x: 99, startPoint y: 401, endPoint x: 127, endPoint y: 385, distance: 32.6
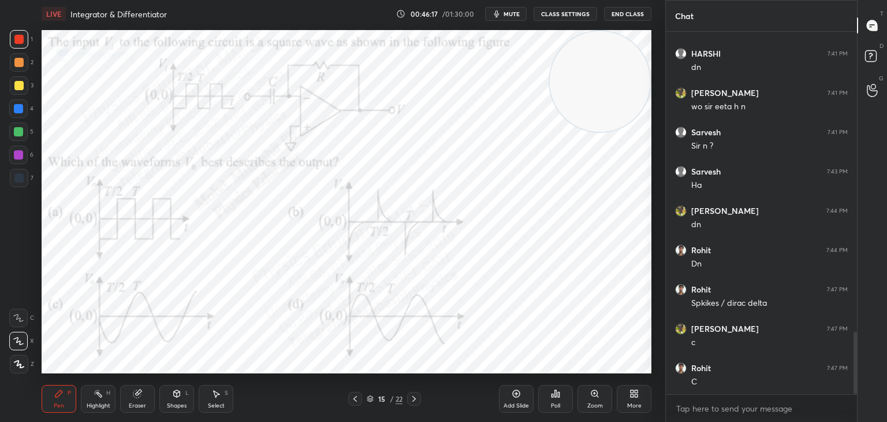
click at [99, 400] on div "Highlight H" at bounding box center [98, 399] width 35 height 28
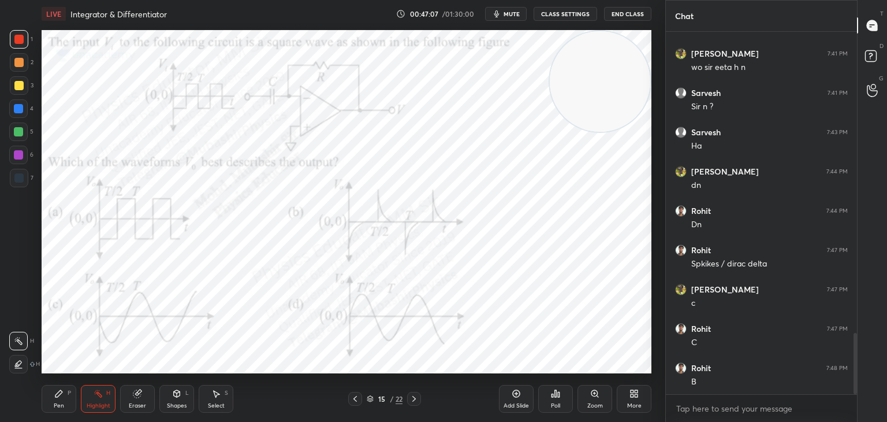
scroll to position [1828, 0]
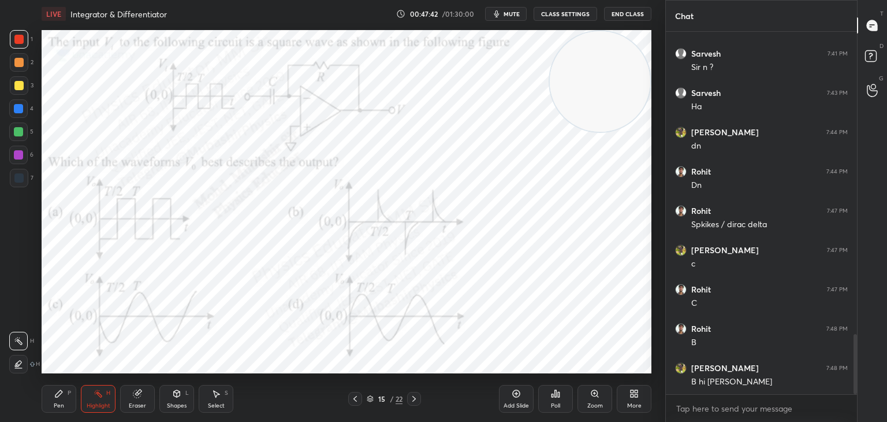
click at [60, 401] on div "Pen P" at bounding box center [59, 399] width 35 height 28
drag, startPoint x: 18, startPoint y: 109, endPoint x: 40, endPoint y: 116, distance: 22.9
click at [20, 112] on div at bounding box center [18, 108] width 9 height 9
click at [25, 42] on div at bounding box center [19, 39] width 18 height 18
drag, startPoint x: 569, startPoint y: 62, endPoint x: 202, endPoint y: 137, distance: 375.0
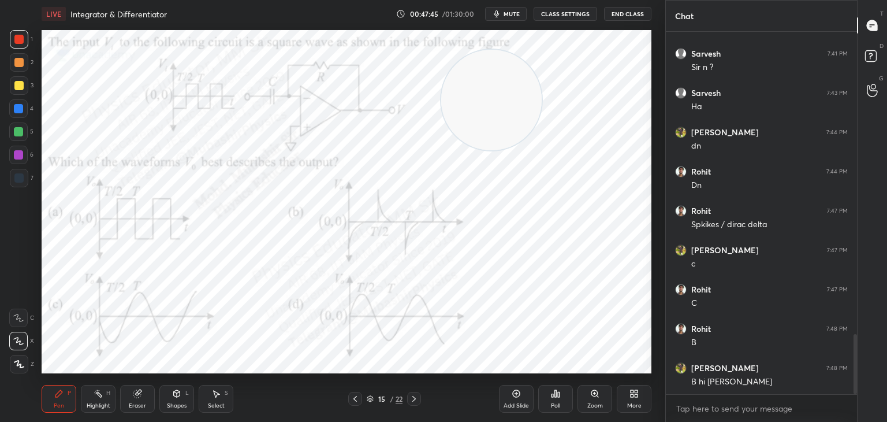
click at [441, 146] on video at bounding box center [491, 100] width 101 height 101
click at [413, 400] on icon at bounding box center [414, 398] width 9 height 9
click at [86, 397] on div "Highlight H" at bounding box center [98, 399] width 35 height 28
click at [100, 406] on div "Highlight" at bounding box center [99, 406] width 24 height 6
drag, startPoint x: 179, startPoint y: 159, endPoint x: 589, endPoint y: 54, distance: 424.1
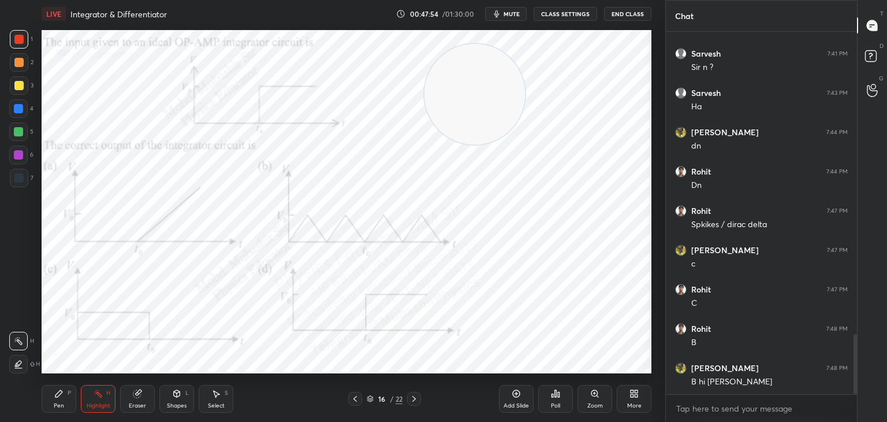
click at [654, 58] on div "Setting up your live class Poll for secs No correct answer Start poll" at bounding box center [346, 202] width 619 height 348
click at [507, 10] on button "mute" at bounding box center [506, 14] width 42 height 14
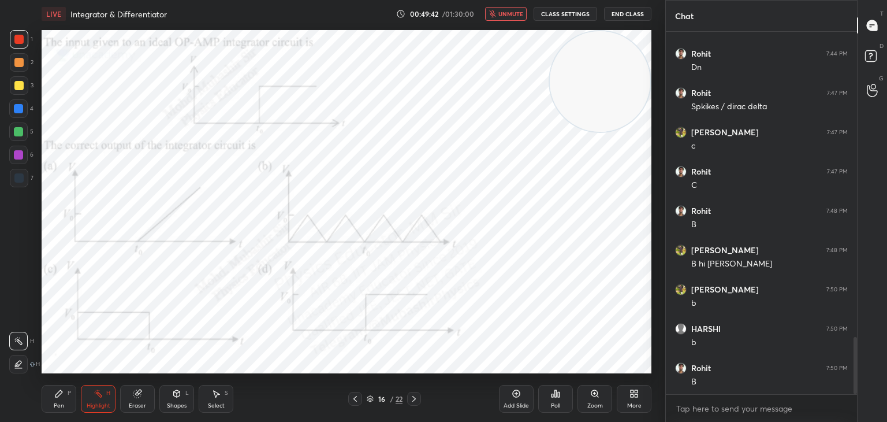
click at [513, 10] on span "unmute" at bounding box center [511, 14] width 25 height 8
drag, startPoint x: 36, startPoint y: 405, endPoint x: 57, endPoint y: 399, distance: 21.7
click at [38, 406] on div "1 2 3 4 5 6 7 C X Z C X Z E E Erase all H H LIVE Integrator & Differentiator 00…" at bounding box center [328, 211] width 656 height 422
click at [64, 395] on div "Pen P" at bounding box center [59, 399] width 35 height 28
click at [19, 110] on div at bounding box center [18, 108] width 9 height 9
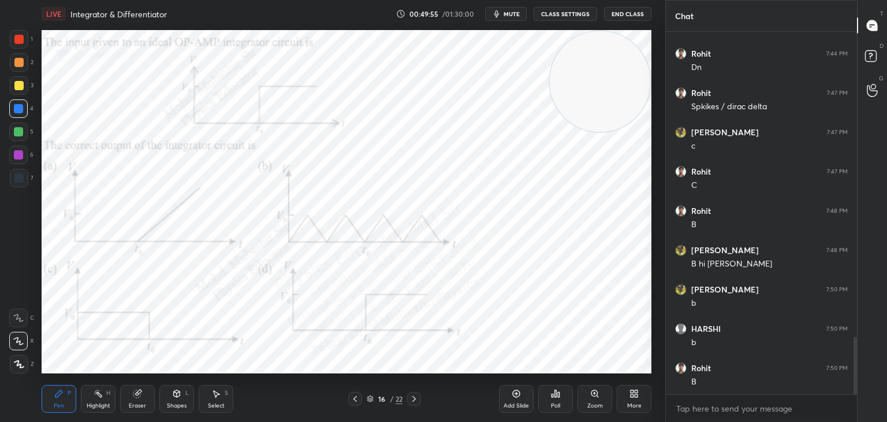
click at [65, 158] on div "Setting up your live class Poll for secs No correct answer Start poll" at bounding box center [346, 202] width 619 height 348
drag, startPoint x: 594, startPoint y: 73, endPoint x: 248, endPoint y: 281, distance: 403.7
click at [404, 240] on video at bounding box center [454, 190] width 101 height 101
drag, startPoint x: 206, startPoint y: 315, endPoint x: 252, endPoint y: 318, distance: 46.9
click at [252, 318] on video at bounding box center [279, 322] width 101 height 101
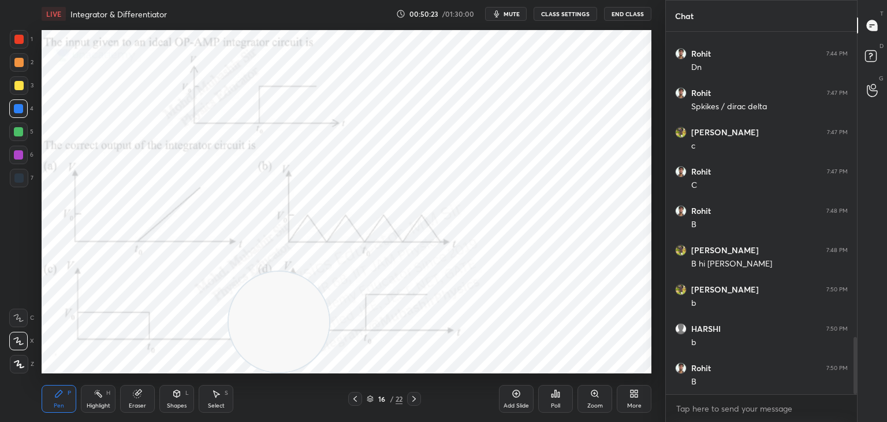
scroll to position [1995, 0]
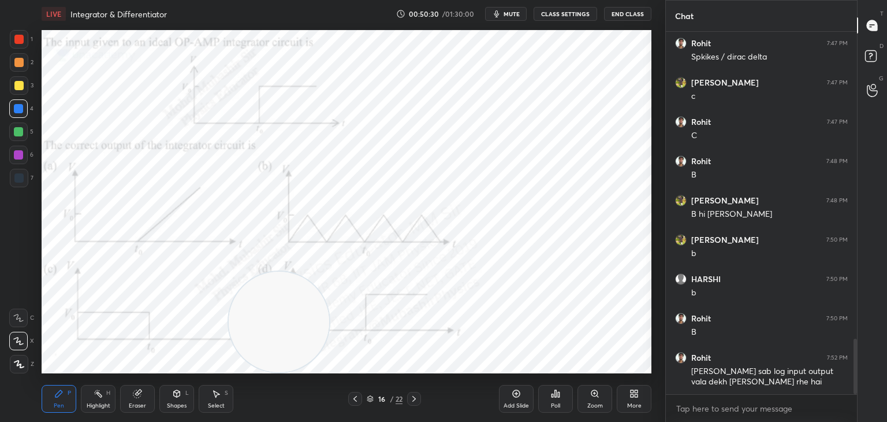
drag, startPoint x: 106, startPoint y: 400, endPoint x: 110, endPoint y: 385, distance: 15.6
click at [106, 398] on div "Highlight H" at bounding box center [98, 399] width 35 height 28
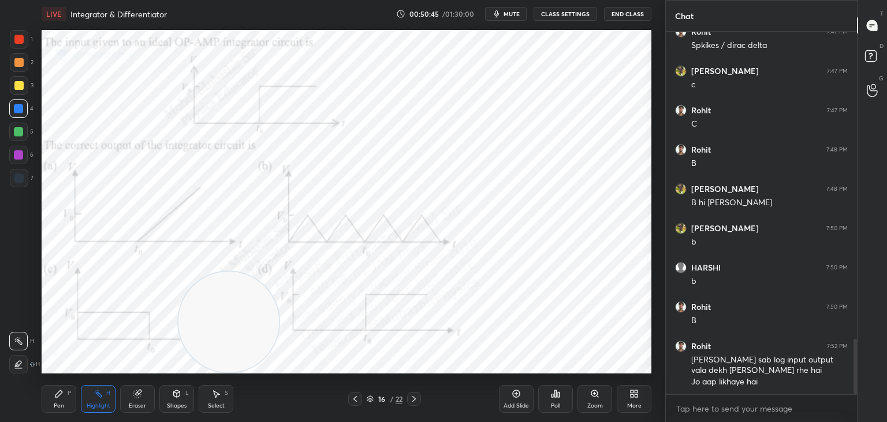
drag, startPoint x: 293, startPoint y: 292, endPoint x: 144, endPoint y: 350, distance: 159.9
click at [179, 361] on video at bounding box center [229, 322] width 101 height 101
drag, startPoint x: 49, startPoint y: 400, endPoint x: 99, endPoint y: 361, distance: 63.0
click at [55, 396] on div "Pen P" at bounding box center [59, 399] width 35 height 28
drag, startPoint x: 118, startPoint y: 326, endPoint x: 116, endPoint y: 127, distance: 199.3
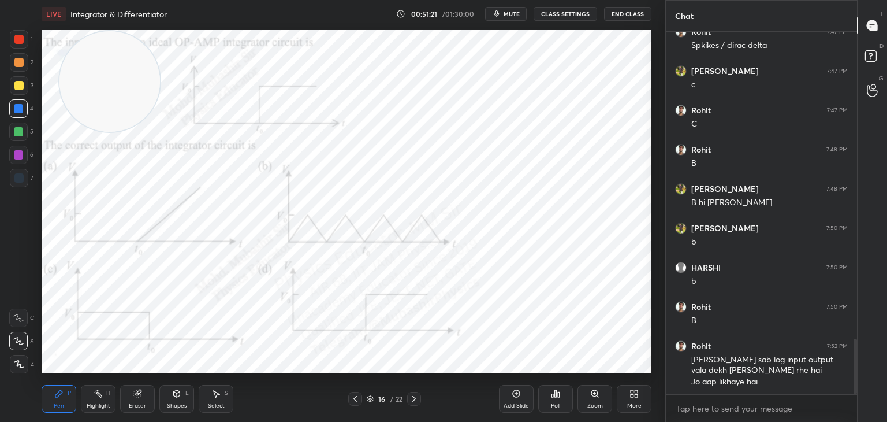
click at [115, 95] on video at bounding box center [110, 81] width 101 height 101
click at [98, 399] on div "Highlight H" at bounding box center [98, 399] width 35 height 28
drag, startPoint x: 105, startPoint y: 223, endPoint x: 97, endPoint y: 310, distance: 87.0
click at [97, 310] on video at bounding box center [93, 320] width 101 height 101
drag, startPoint x: 63, startPoint y: 406, endPoint x: 85, endPoint y: 400, distance: 22.6
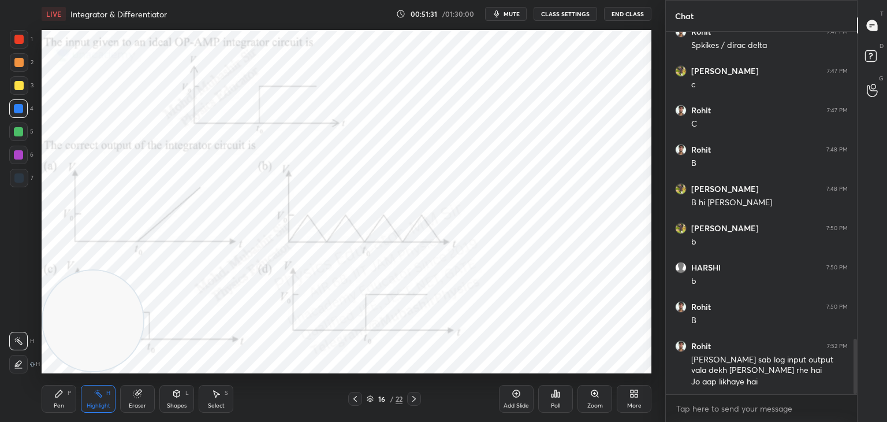
click at [66, 409] on div "Pen P" at bounding box center [59, 399] width 35 height 28
drag, startPoint x: 194, startPoint y: 392, endPoint x: 202, endPoint y: 377, distance: 16.3
click at [195, 392] on div "Pen P Highlight H Eraser Shapes L Select S" at bounding box center [156, 399] width 229 height 28
click at [215, 400] on div "Select S" at bounding box center [216, 399] width 35 height 28
drag, startPoint x: 405, startPoint y: 34, endPoint x: 644, endPoint y: 273, distance: 338.2
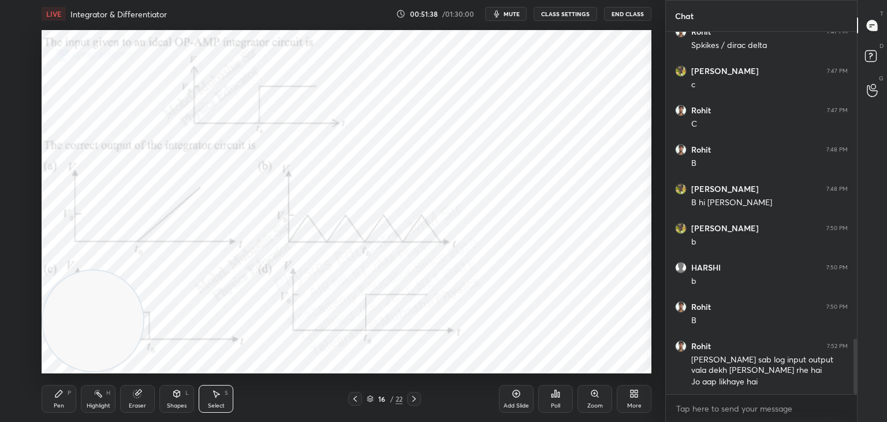
click at [644, 273] on div "0 ° Undo Copy Paste here Duplicate Duplicate to new slide Delete" at bounding box center [347, 201] width 610 height 343
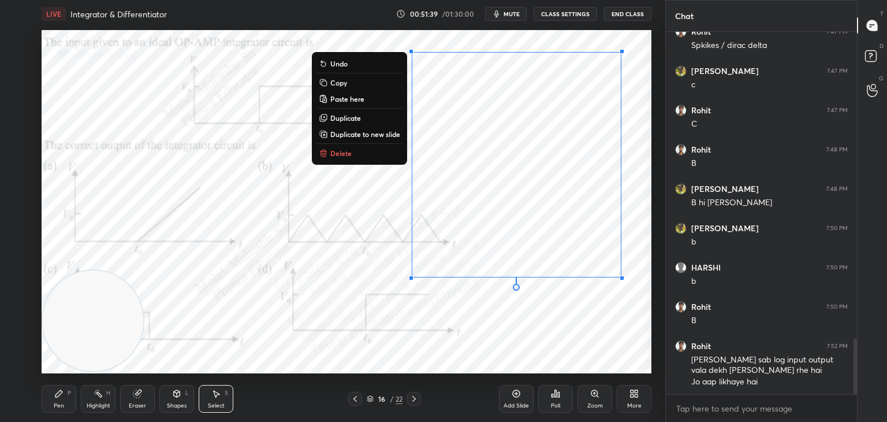
drag, startPoint x: 405, startPoint y: 39, endPoint x: 620, endPoint y: 234, distance: 290.0
click at [658, 278] on div "1 2 3 4 5 6 7 C X Z C X Z E E Erase all H H LIVE Integrator & Differentiator 00…" at bounding box center [333, 211] width 666 height 422
click at [385, 151] on button "Delete" at bounding box center [360, 153] width 86 height 14
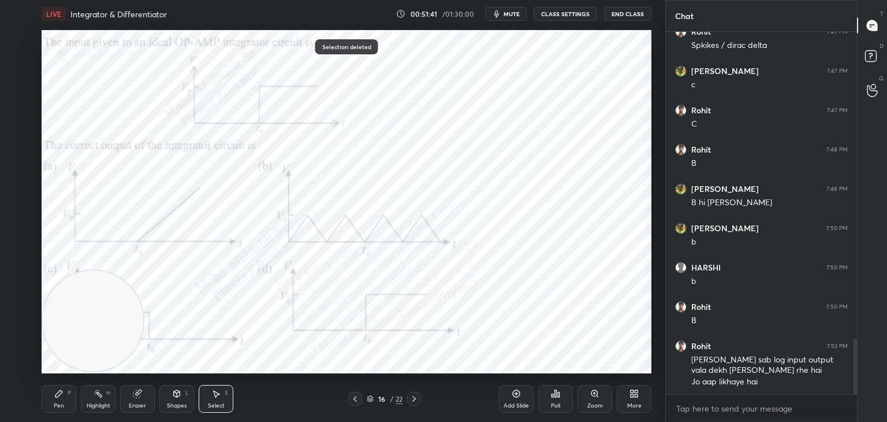
drag, startPoint x: 523, startPoint y: 267, endPoint x: 539, endPoint y: 299, distance: 36.2
click at [539, 299] on div "0 ° Undo Copy Paste here Duplicate Duplicate to new slide Delete" at bounding box center [347, 201] width 610 height 343
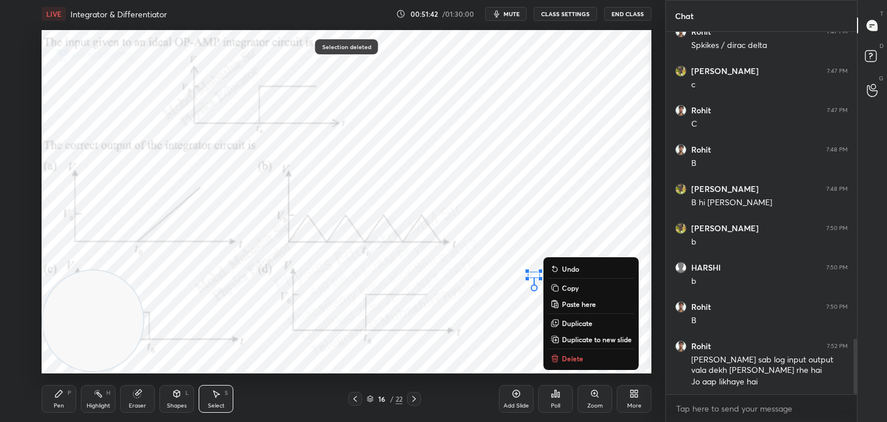
click at [569, 355] on p "Delete" at bounding box center [572, 358] width 21 height 9
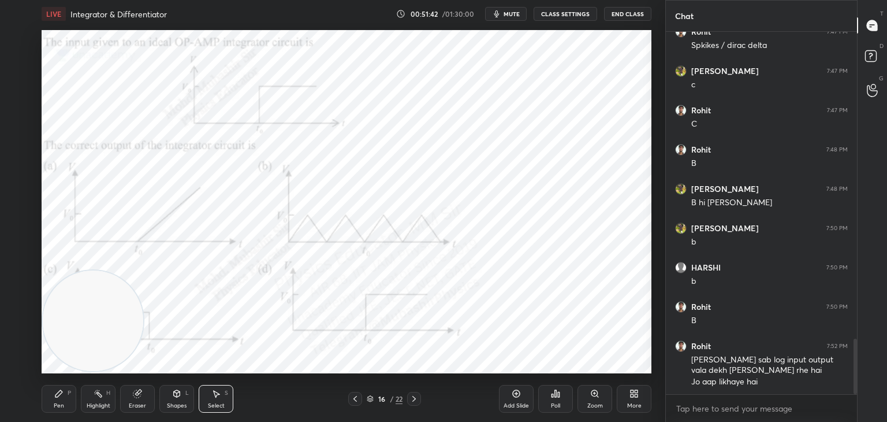
click at [58, 396] on icon at bounding box center [58, 393] width 9 height 9
click at [19, 39] on div at bounding box center [18, 39] width 9 height 9
drag, startPoint x: 93, startPoint y: 412, endPoint x: 116, endPoint y: 396, distance: 28.2
click at [95, 412] on div "Pen P Highlight H Eraser Shapes L Select S 16 / 22 Add Slide Poll Zoom More" at bounding box center [347, 399] width 610 height 46
click at [103, 393] on div "Highlight H" at bounding box center [98, 399] width 35 height 28
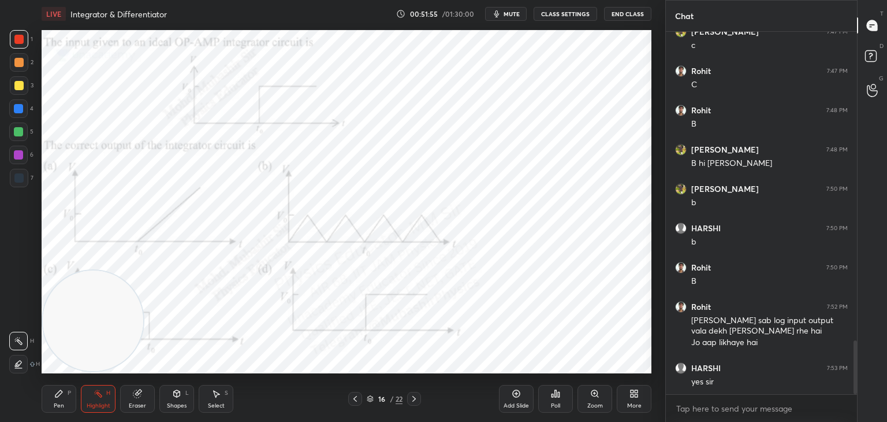
scroll to position [2086, 0]
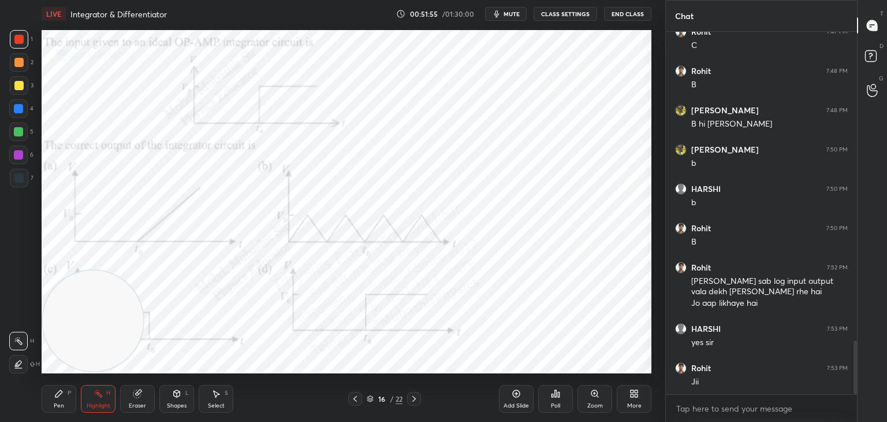
click at [417, 401] on icon at bounding box center [414, 398] width 9 height 9
drag, startPoint x: 146, startPoint y: 289, endPoint x: 631, endPoint y: 70, distance: 532.6
click at [668, 70] on div "1 2 3 4 5 6 7 C X Z C X Z E E Erase all H H LIVE Integrator & Differentiator 00…" at bounding box center [443, 211] width 887 height 422
click at [515, 14] on span "mute" at bounding box center [512, 14] width 16 height 8
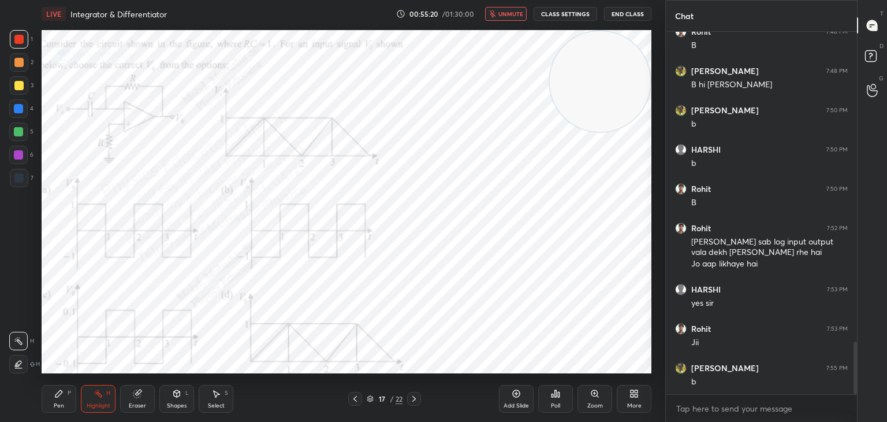
scroll to position [2164, 0]
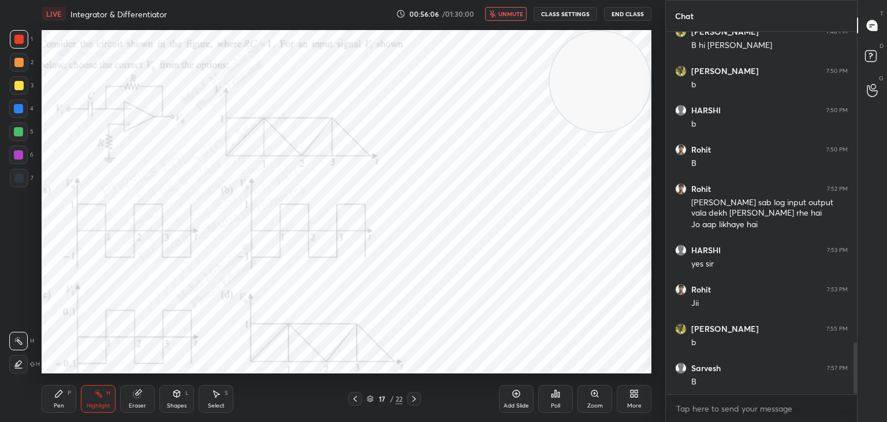
click at [514, 12] on span "unmute" at bounding box center [511, 14] width 25 height 8
drag, startPoint x: 622, startPoint y: 84, endPoint x: 109, endPoint y: 409, distance: 607.6
click at [125, 402] on div "LIVE Integrator & Differentiator 00:56:37 / 01:30:00 mute CLASS SETTINGS End Cl…" at bounding box center [346, 211] width 619 height 422
drag, startPoint x: 54, startPoint y: 396, endPoint x: 49, endPoint y: 297, distance: 99.5
click at [51, 396] on div "Pen P" at bounding box center [59, 399] width 35 height 28
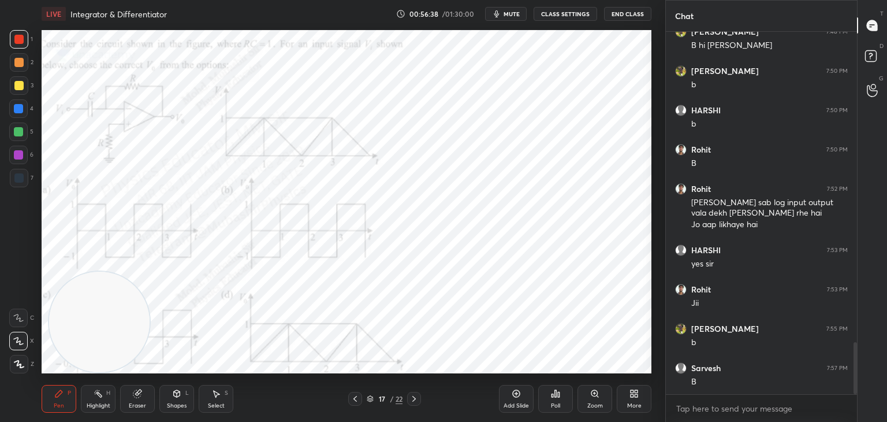
click at [12, 98] on div "3" at bounding box center [22, 87] width 24 height 23
click at [25, 111] on div at bounding box center [18, 108] width 18 height 18
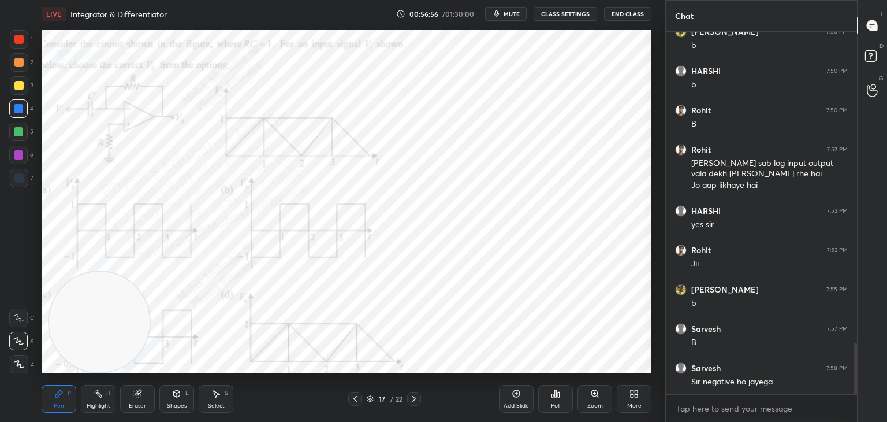
click at [12, 160] on div at bounding box center [18, 155] width 18 height 18
click at [18, 133] on div at bounding box center [18, 131] width 9 height 9
drag, startPoint x: 103, startPoint y: 317, endPoint x: 91, endPoint y: 110, distance: 207.7
click at [118, 84] on video at bounding box center [115, 81] width 101 height 101
drag, startPoint x: 99, startPoint y: 400, endPoint x: 112, endPoint y: 387, distance: 17.6
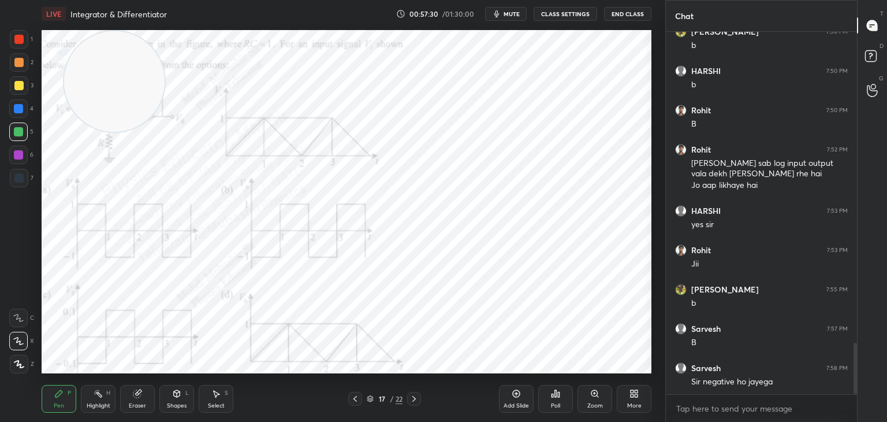
click at [100, 400] on div "Highlight H" at bounding box center [98, 399] width 35 height 28
drag, startPoint x: 88, startPoint y: 107, endPoint x: 59, endPoint y: 319, distance: 213.4
click at [68, 148] on video at bounding box center [113, 98] width 101 height 101
drag, startPoint x: 58, startPoint y: 401, endPoint x: 52, endPoint y: 332, distance: 69.6
click at [58, 389] on div "Pen P" at bounding box center [59, 399] width 35 height 28
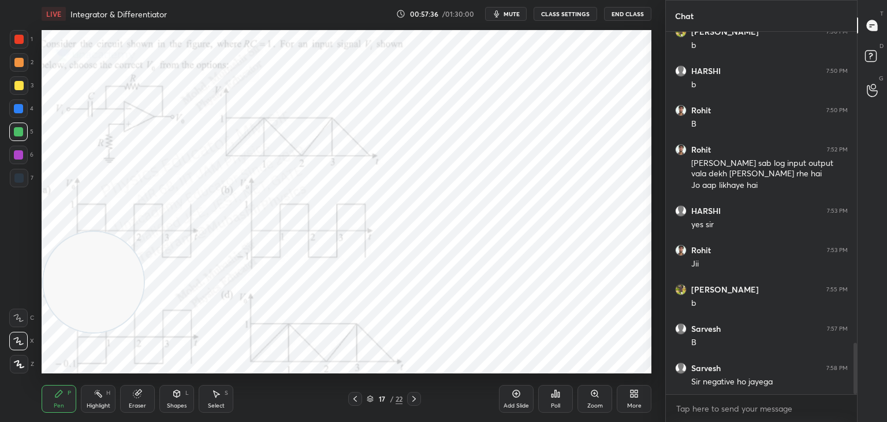
click at [22, 64] on div at bounding box center [18, 62] width 9 height 9
drag, startPoint x: 93, startPoint y: 401, endPoint x: 112, endPoint y: 386, distance: 23.5
click at [95, 399] on div "Highlight H" at bounding box center [98, 399] width 35 height 28
click at [55, 403] on div "Pen" at bounding box center [59, 406] width 10 height 6
drag, startPoint x: 17, startPoint y: 38, endPoint x: 28, endPoint y: 40, distance: 11.8
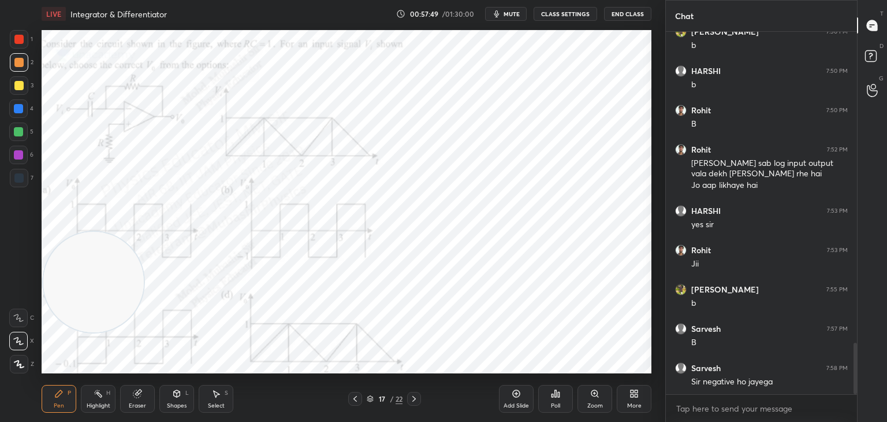
click at [19, 39] on div at bounding box center [18, 39] width 9 height 9
drag, startPoint x: 107, startPoint y: 389, endPoint x: 354, endPoint y: 391, distance: 246.7
click at [107, 390] on div "H" at bounding box center [108, 393] width 4 height 6
click at [411, 401] on icon at bounding box center [414, 398] width 9 height 9
drag, startPoint x: 87, startPoint y: 274, endPoint x: 626, endPoint y: 75, distance: 575.0
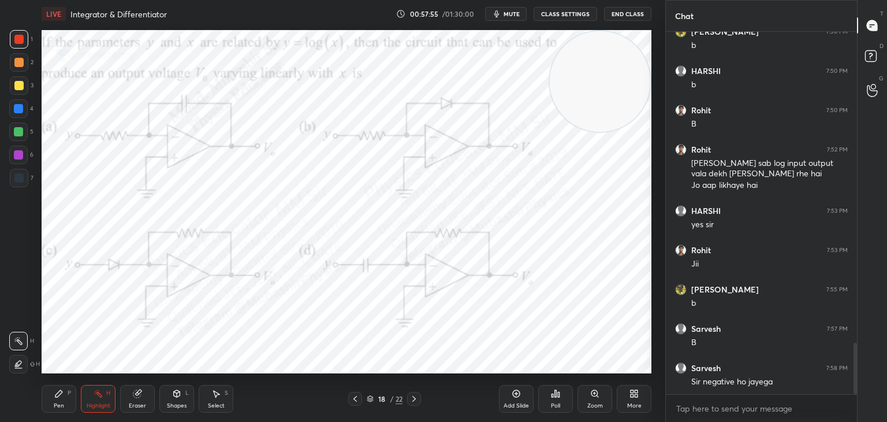
click at [626, 75] on video at bounding box center [600, 81] width 101 height 101
drag, startPoint x: 606, startPoint y: 84, endPoint x: 599, endPoint y: 103, distance: 20.0
click at [618, 104] on video at bounding box center [600, 100] width 101 height 101
click at [518, 14] on span "mute" at bounding box center [512, 14] width 16 height 8
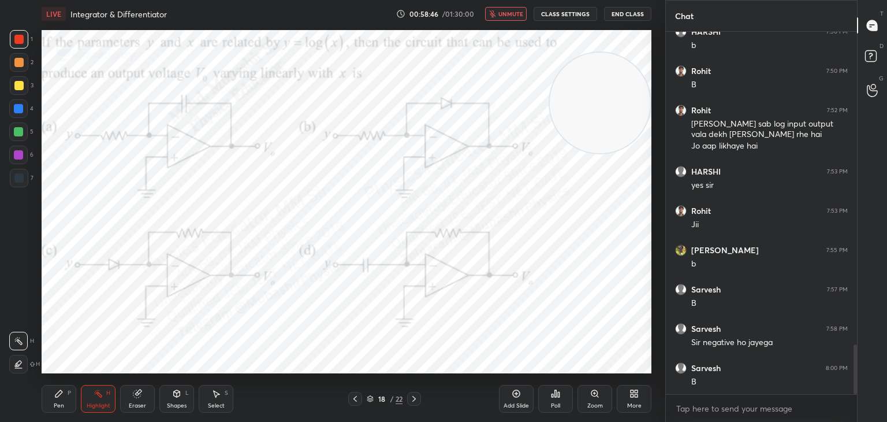
scroll to position [2282, 0]
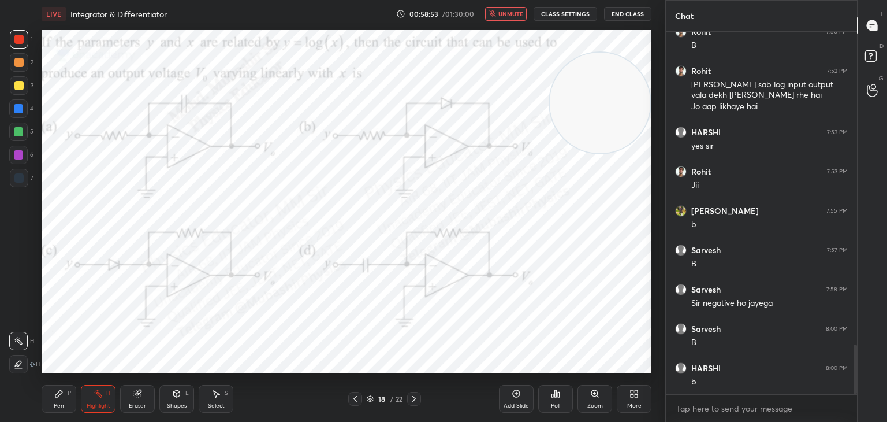
click at [518, 14] on span "unmute" at bounding box center [511, 14] width 25 height 8
drag, startPoint x: 409, startPoint y: 231, endPoint x: 128, endPoint y: 382, distance: 319.0
click at [155, 381] on div "LIVE Integrator & Differentiator 00:58:54 / 01:30:00 mute CLASS SETTINGS End Cl…" at bounding box center [346, 211] width 619 height 422
click at [50, 400] on div "Pen P" at bounding box center [59, 399] width 35 height 28
click at [86, 396] on div "Highlight H" at bounding box center [98, 399] width 35 height 28
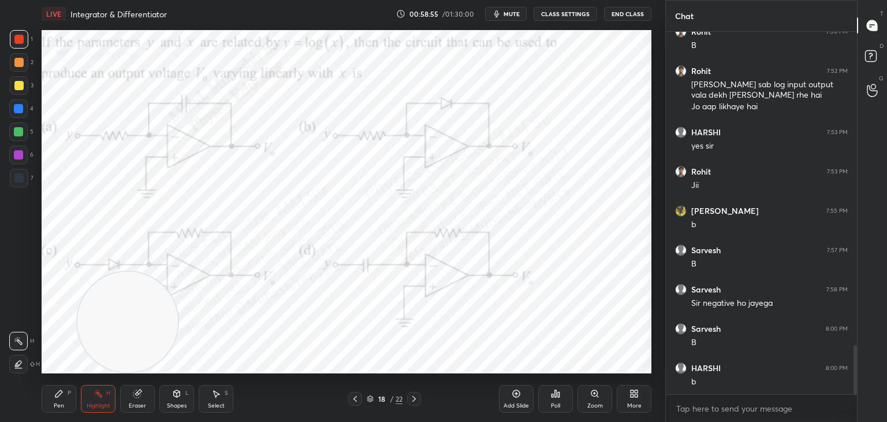
scroll to position [2321, 0]
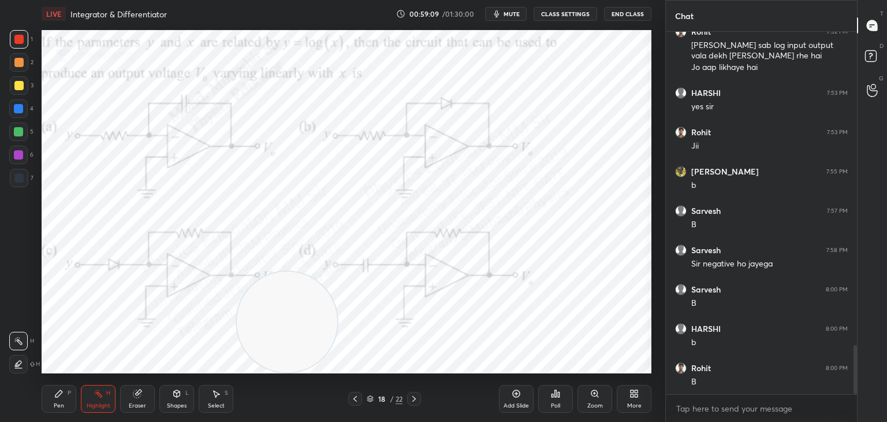
drag, startPoint x: 172, startPoint y: 298, endPoint x: 275, endPoint y: 315, distance: 104.9
click at [275, 315] on video at bounding box center [287, 322] width 101 height 101
drag, startPoint x: 516, startPoint y: 8, endPoint x: 515, endPoint y: 15, distance: 7.0
click at [515, 12] on button "mute" at bounding box center [506, 14] width 42 height 14
click at [66, 397] on div "Pen P" at bounding box center [59, 399] width 35 height 28
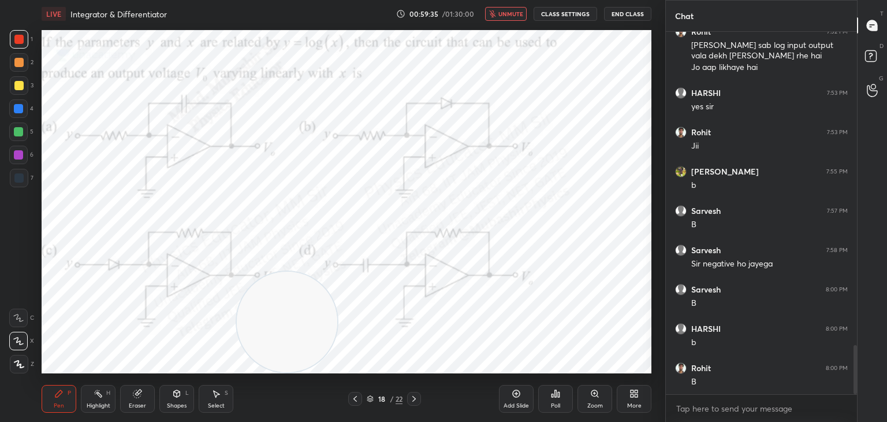
click at [16, 114] on div at bounding box center [18, 108] width 18 height 18
drag, startPoint x: 504, startPoint y: 13, endPoint x: 504, endPoint y: 29, distance: 16.2
click at [500, 12] on button "unmute" at bounding box center [506, 14] width 42 height 14
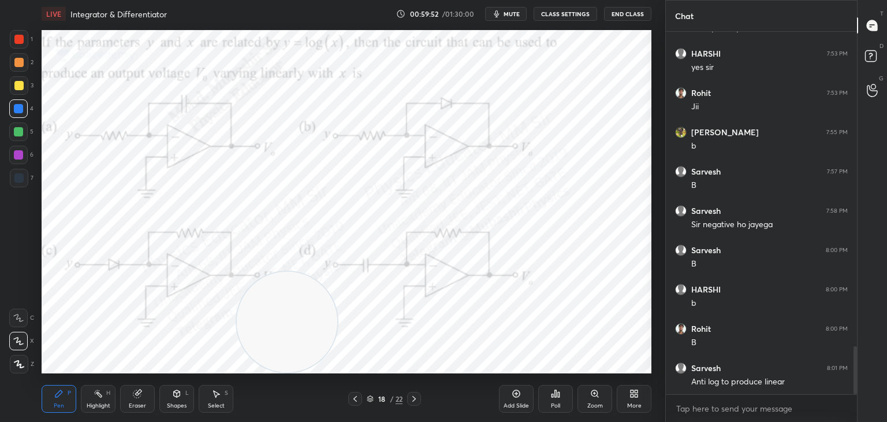
drag, startPoint x: 313, startPoint y: 310, endPoint x: 592, endPoint y: 311, distance: 279.0
click at [337, 313] on video at bounding box center [287, 322] width 101 height 101
click at [356, 396] on icon at bounding box center [355, 398] width 9 height 9
click at [356, 397] on icon at bounding box center [355, 398] width 9 height 9
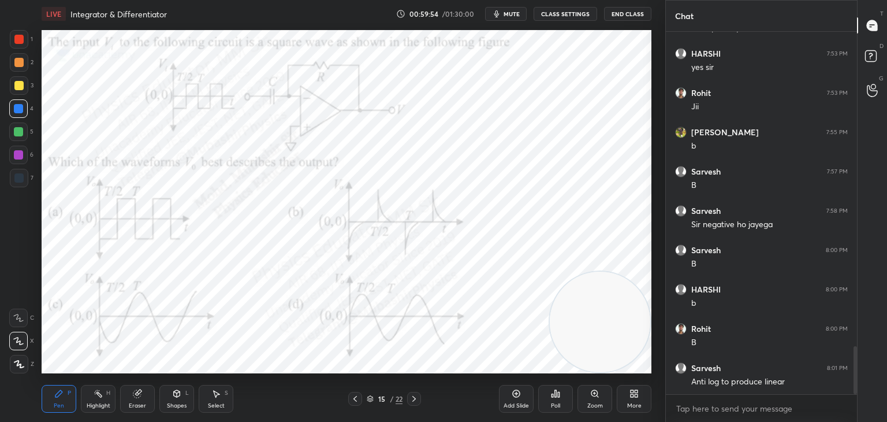
click at [355, 400] on icon at bounding box center [355, 398] width 9 height 9
click at [354, 400] on icon at bounding box center [355, 398] width 9 height 9
click at [418, 394] on div at bounding box center [414, 399] width 14 height 14
click at [416, 395] on div at bounding box center [414, 399] width 14 height 14
click at [417, 395] on icon at bounding box center [414, 398] width 9 height 9
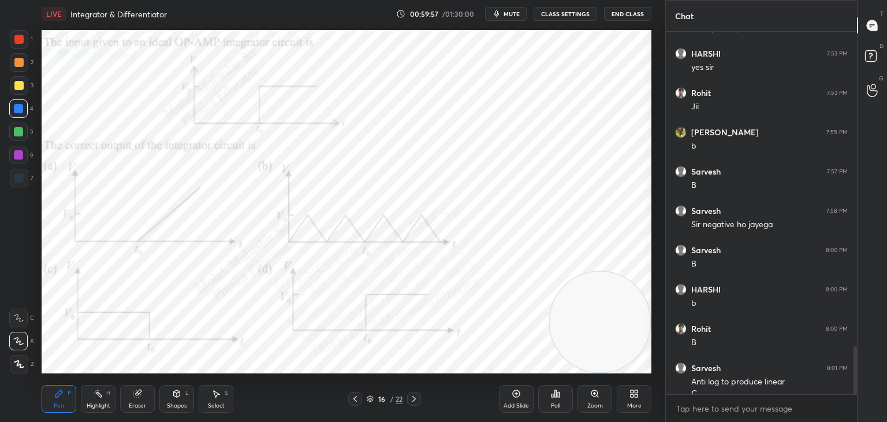
scroll to position [2372, 0]
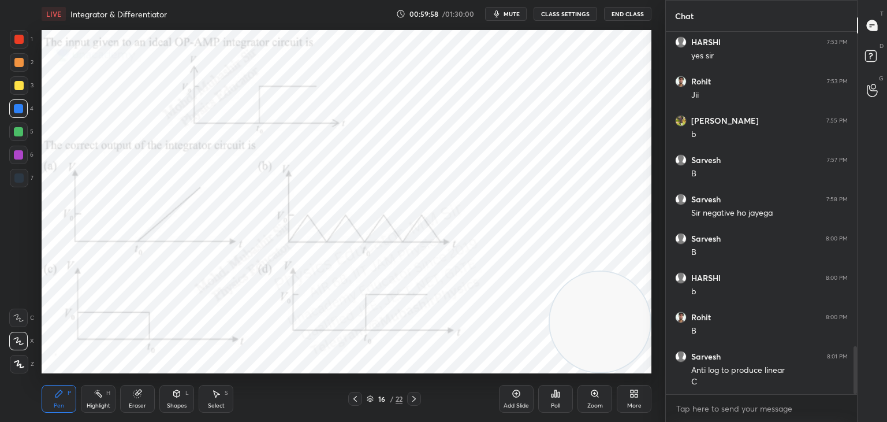
click at [414, 396] on icon at bounding box center [413, 399] width 3 height 6
click at [412, 397] on icon at bounding box center [414, 398] width 9 height 9
drag, startPoint x: 17, startPoint y: 68, endPoint x: 40, endPoint y: 111, distance: 48.3
click at [18, 72] on div "2" at bounding box center [22, 64] width 24 height 23
drag, startPoint x: 569, startPoint y: 319, endPoint x: 116, endPoint y: 121, distance: 494.9
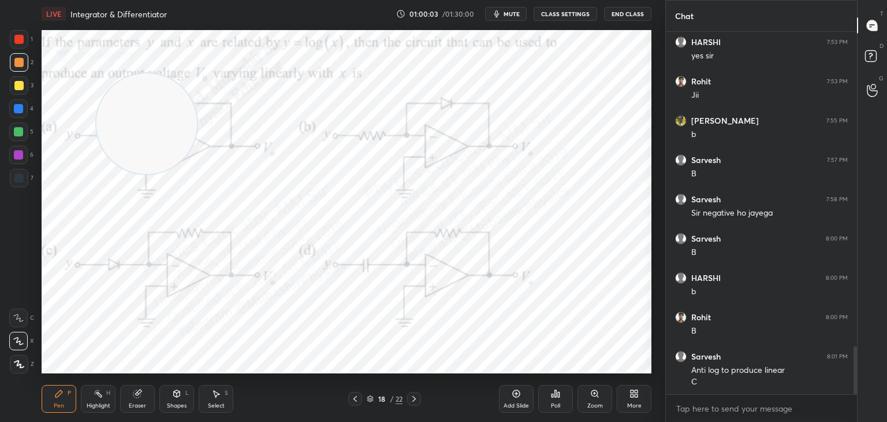
click at [116, 121] on video at bounding box center [146, 123] width 101 height 101
drag, startPoint x: 18, startPoint y: 39, endPoint x: 24, endPoint y: 44, distance: 7.0
click at [19, 42] on div at bounding box center [18, 39] width 9 height 9
click at [507, 13] on span "mute" at bounding box center [512, 14] width 16 height 8
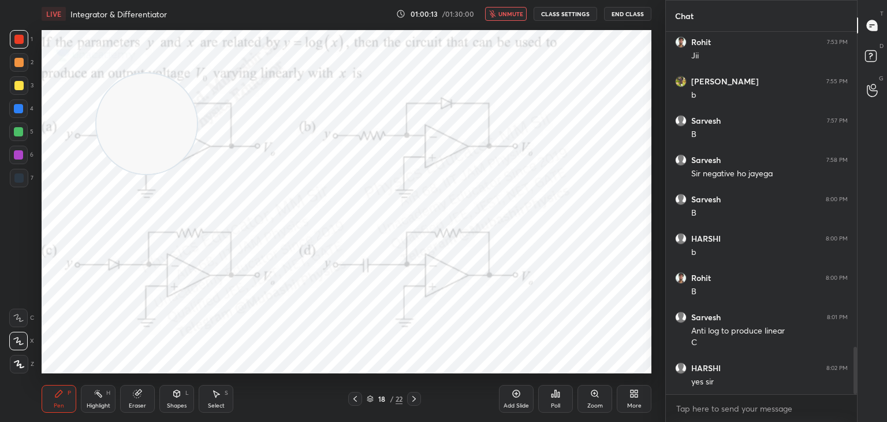
drag, startPoint x: 24, startPoint y: 94, endPoint x: 178, endPoint y: 95, distance: 153.7
click at [22, 94] on div at bounding box center [19, 85] width 18 height 18
drag, startPoint x: 509, startPoint y: 14, endPoint x: 518, endPoint y: 17, distance: 9.1
click at [511, 14] on span "unmute" at bounding box center [511, 14] width 25 height 8
click at [512, 14] on span "mute" at bounding box center [512, 14] width 16 height 8
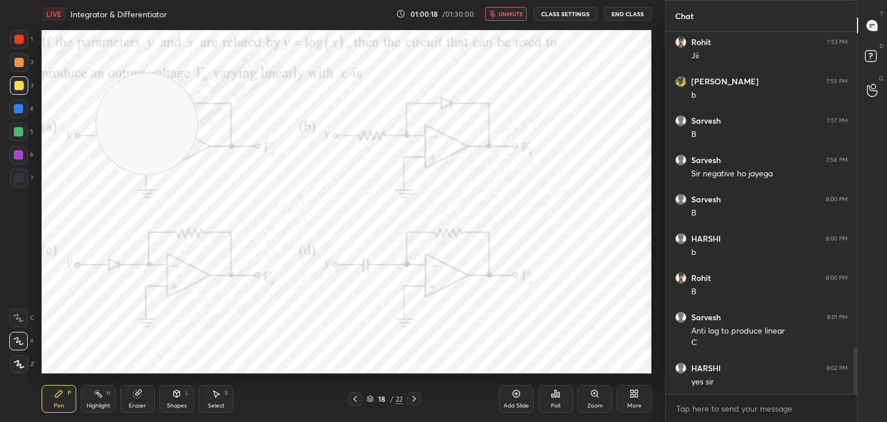
scroll to position [2451, 0]
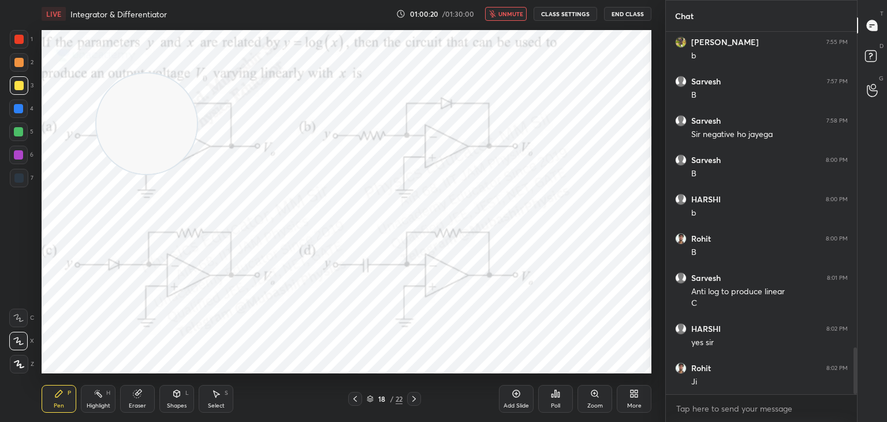
click at [638, 400] on div "More" at bounding box center [634, 399] width 35 height 28
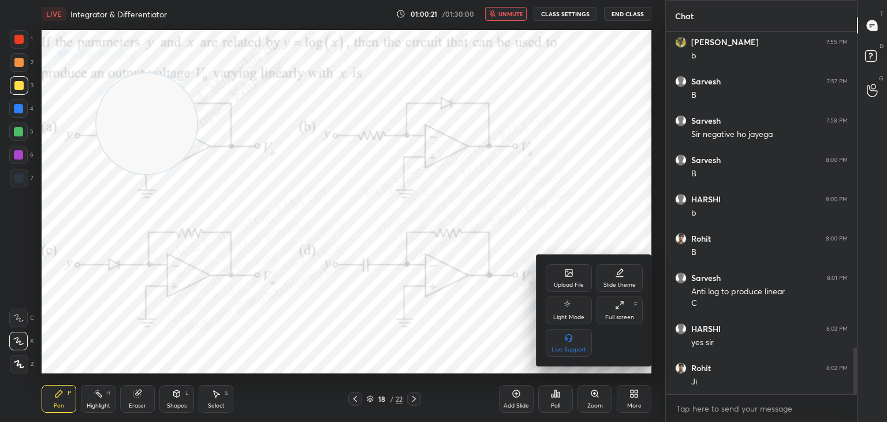
click at [573, 272] on icon at bounding box center [568, 272] width 9 height 9
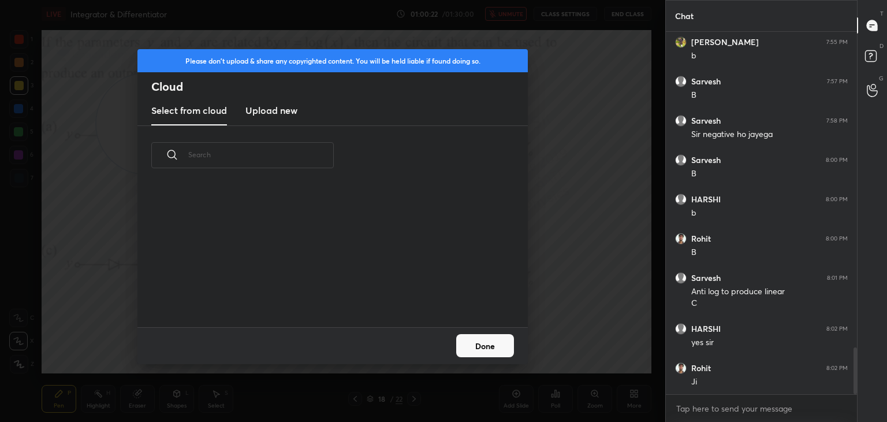
click at [288, 121] on new "Upload new" at bounding box center [272, 110] width 52 height 29
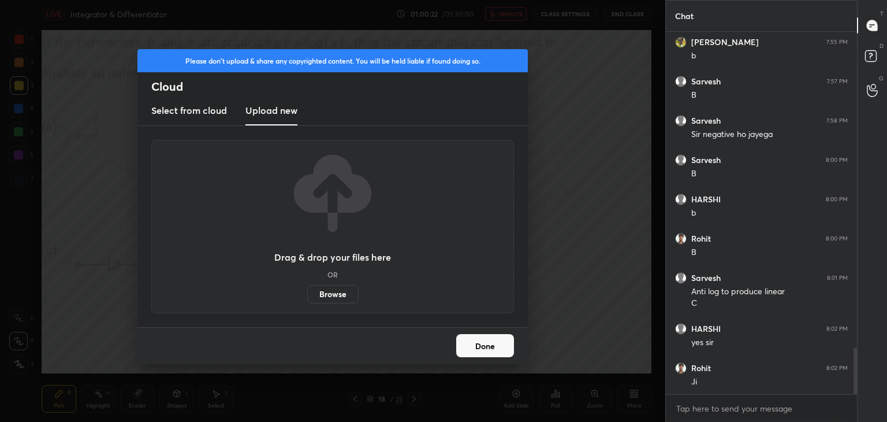
click at [337, 295] on label "Browse" at bounding box center [332, 294] width 51 height 18
click at [307, 295] on input "Browse" at bounding box center [307, 294] width 0 height 18
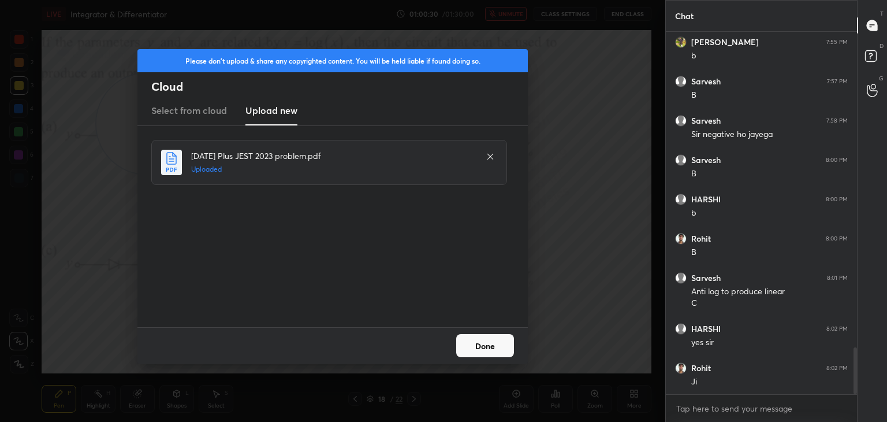
click at [482, 345] on button "Done" at bounding box center [485, 345] width 58 height 23
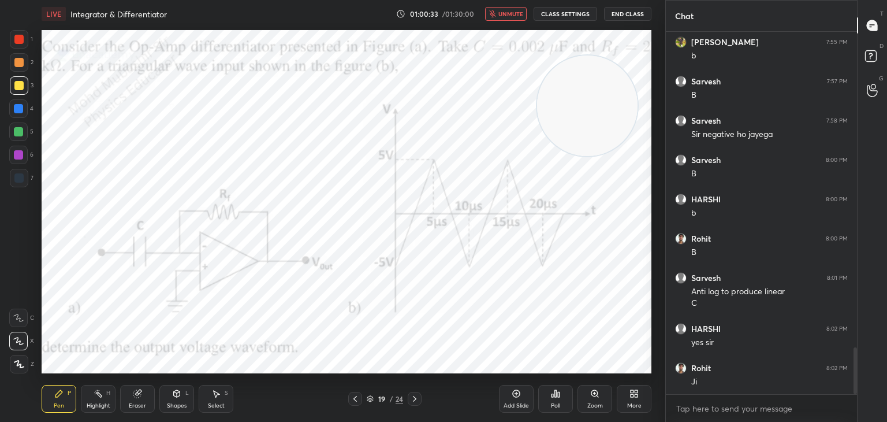
drag, startPoint x: 151, startPoint y: 118, endPoint x: 555, endPoint y: 61, distance: 407.3
click at [599, 102] on video at bounding box center [587, 105] width 101 height 101
click at [503, 13] on span "unmute" at bounding box center [511, 14] width 25 height 8
drag, startPoint x: 625, startPoint y: 137, endPoint x: 595, endPoint y: 151, distance: 32.8
click at [599, 140] on video at bounding box center [579, 101] width 101 height 101
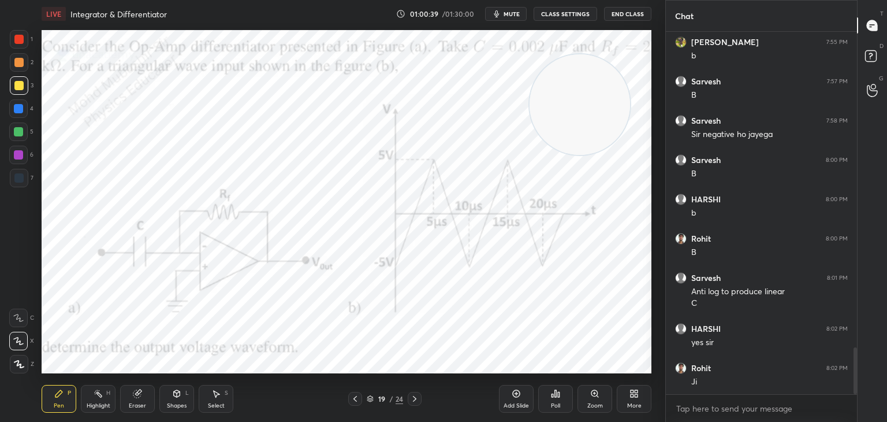
drag, startPoint x: 107, startPoint y: 396, endPoint x: 113, endPoint y: 400, distance: 7.1
click at [107, 397] on div "Highlight H" at bounding box center [98, 399] width 35 height 28
drag, startPoint x: 142, startPoint y: 407, endPoint x: 139, endPoint y: 398, distance: 9.9
click at [142, 406] on div "Eraser" at bounding box center [137, 406] width 17 height 6
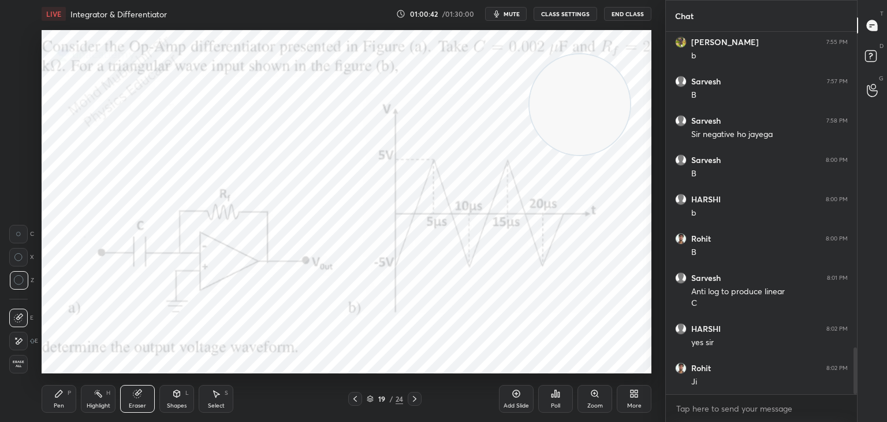
click at [23, 360] on span "Erase all" at bounding box center [18, 364] width 17 height 8
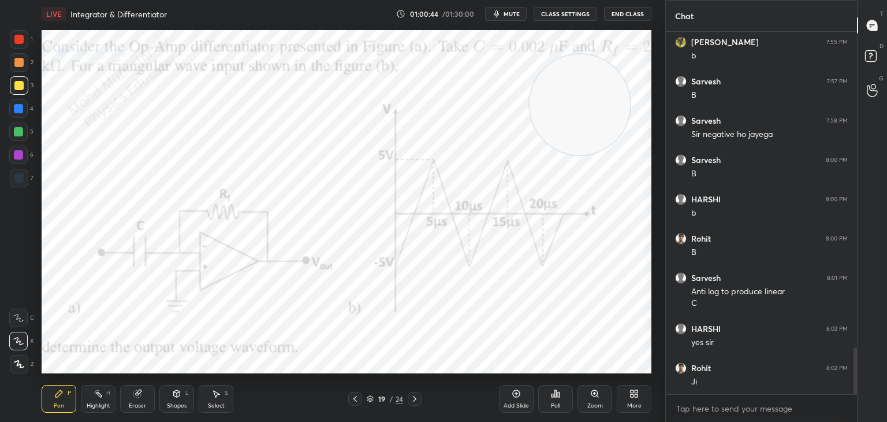
click at [137, 396] on icon at bounding box center [137, 393] width 9 height 9
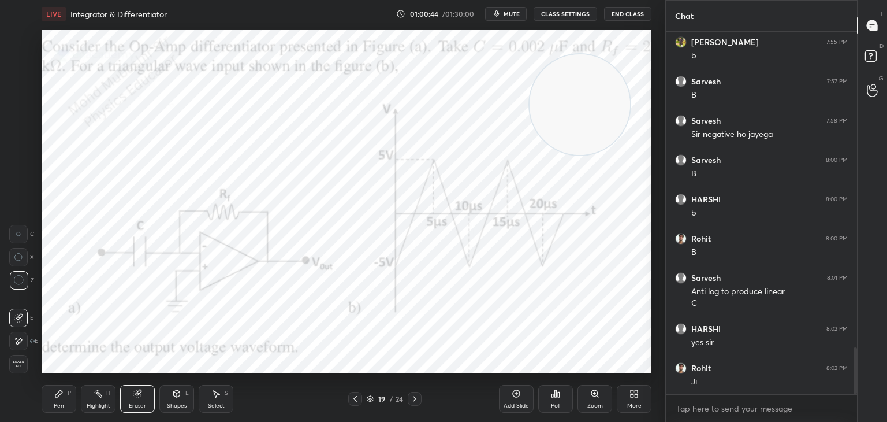
click at [17, 364] on span "Erase all" at bounding box center [18, 364] width 17 height 8
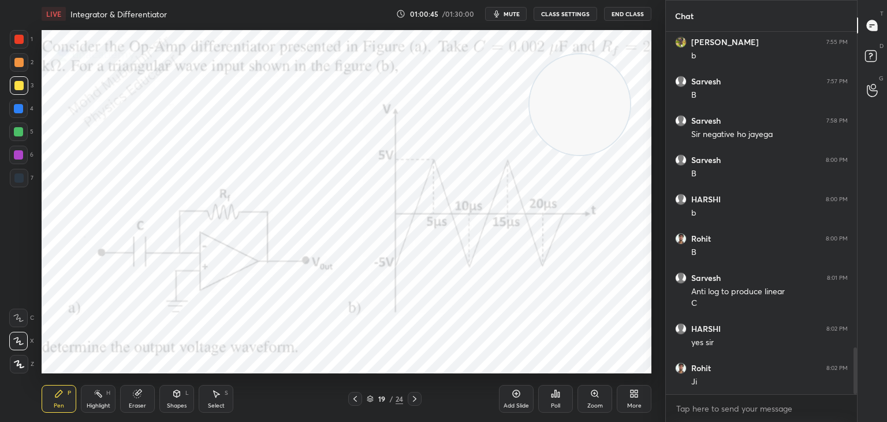
click at [88, 393] on div "Highlight H" at bounding box center [98, 399] width 35 height 28
drag, startPoint x: 586, startPoint y: 93, endPoint x: 203, endPoint y: 139, distance: 385.2
click at [512, 139] on video at bounding box center [562, 99] width 101 height 101
click at [372, 418] on div "Pen P Highlight H Eraser Shapes L Select S 19 / 24 Add Slide Poll Zoom More" at bounding box center [347, 399] width 610 height 46
click at [419, 396] on div at bounding box center [415, 399] width 14 height 14
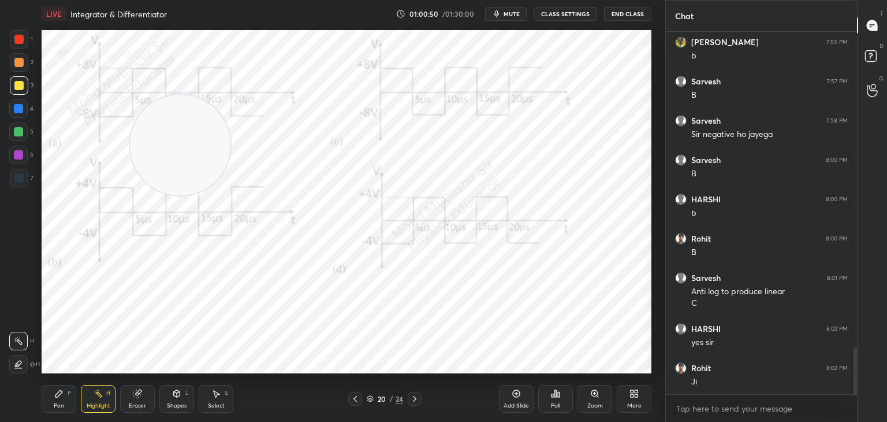
drag, startPoint x: 194, startPoint y: 159, endPoint x: 204, endPoint y: 315, distance: 155.7
click at [203, 195] on video at bounding box center [180, 145] width 101 height 101
click at [354, 402] on icon at bounding box center [355, 398] width 9 height 9
drag, startPoint x: 216, startPoint y: 327, endPoint x: 37, endPoint y: 265, distance: 189.7
click at [37, 265] on div "Setting up your live class Poll for secs No correct answer Start poll" at bounding box center [346, 202] width 619 height 348
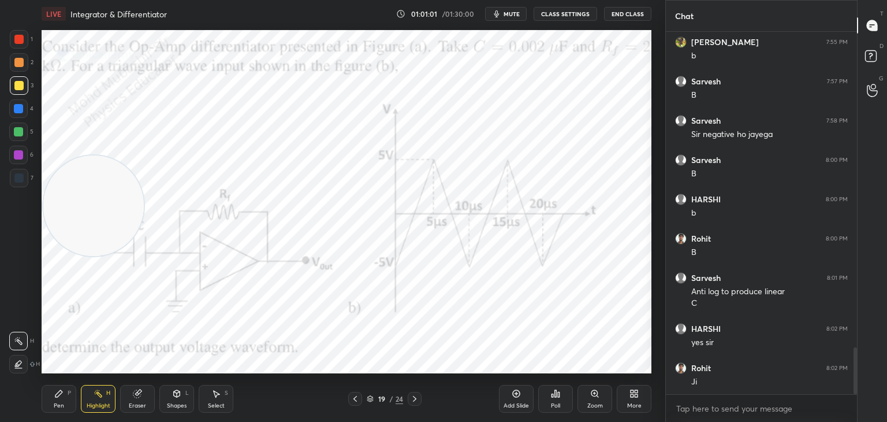
drag, startPoint x: 104, startPoint y: 248, endPoint x: 102, endPoint y: 125, distance: 122.5
click at [95, 155] on video at bounding box center [93, 205] width 101 height 101
click at [415, 403] on div at bounding box center [415, 399] width 14 height 14
click at [356, 402] on icon at bounding box center [355, 398] width 9 height 9
drag, startPoint x: 98, startPoint y: 133, endPoint x: 90, endPoint y: 160, distance: 28.3
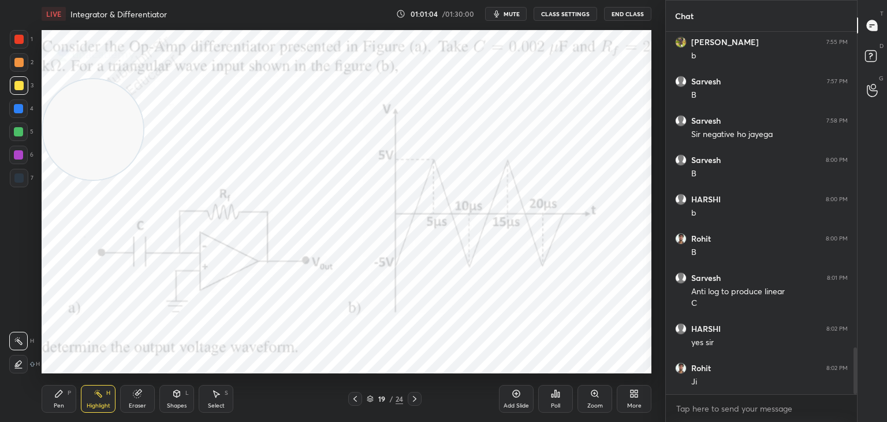
click at [90, 161] on video at bounding box center [93, 129] width 101 height 101
click at [509, 14] on span "mute" at bounding box center [512, 14] width 16 height 8
click at [511, 12] on span "unmute" at bounding box center [511, 14] width 25 height 8
drag, startPoint x: 90, startPoint y: 161, endPoint x: 299, endPoint y: 137, distance: 209.9
click at [294, 144] on video at bounding box center [294, 141] width 101 height 101
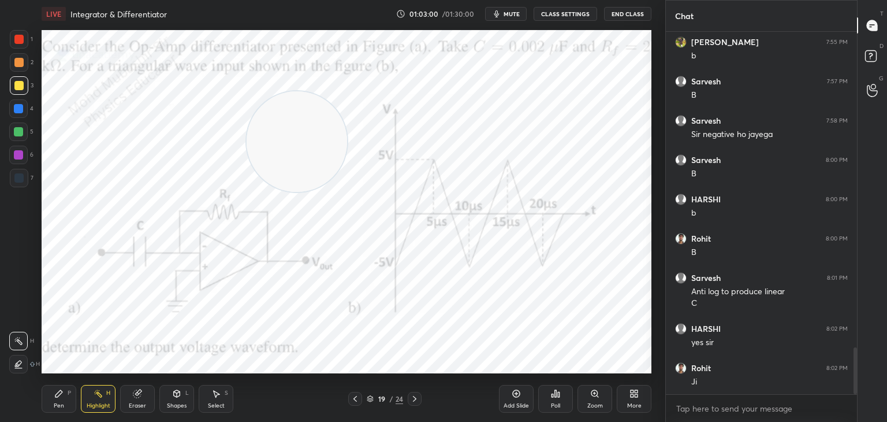
click at [419, 401] on div at bounding box center [415, 399] width 14 height 14
drag, startPoint x: 295, startPoint y: 131, endPoint x: 617, endPoint y: 163, distance: 324.0
click at [623, 148] on video at bounding box center [600, 156] width 101 height 101
click at [604, 178] on video at bounding box center [600, 159] width 101 height 101
click at [354, 399] on icon at bounding box center [355, 398] width 9 height 9
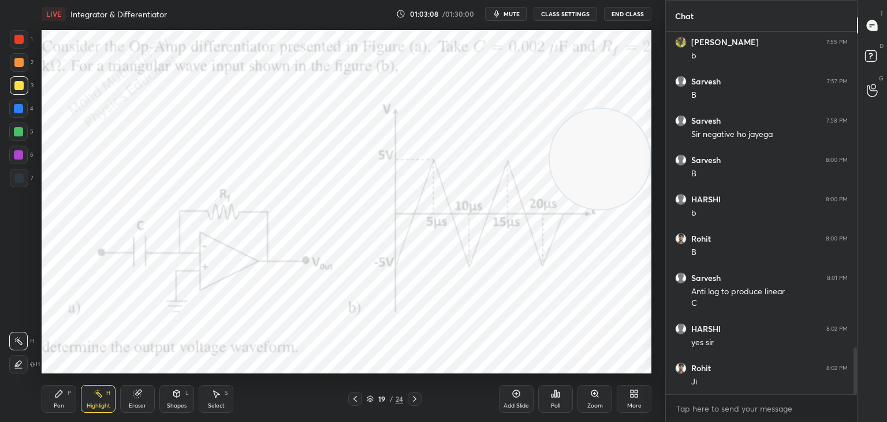
click at [410, 401] on icon at bounding box center [414, 398] width 9 height 9
click at [511, 15] on span "mute" at bounding box center [512, 14] width 16 height 8
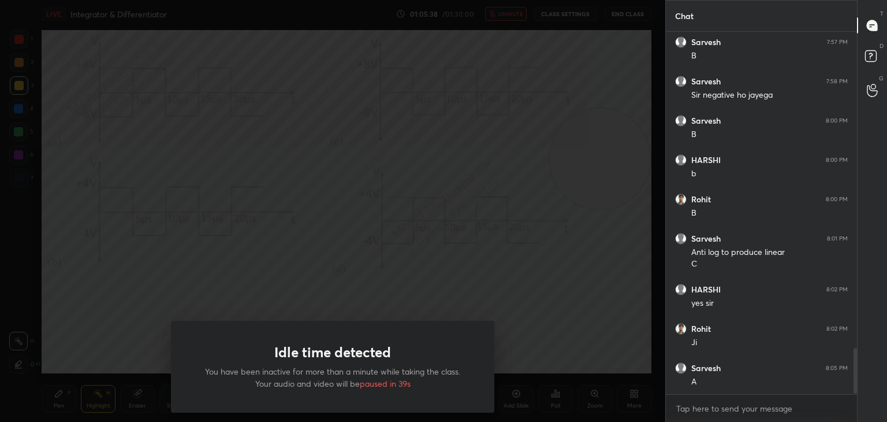
scroll to position [2529, 0]
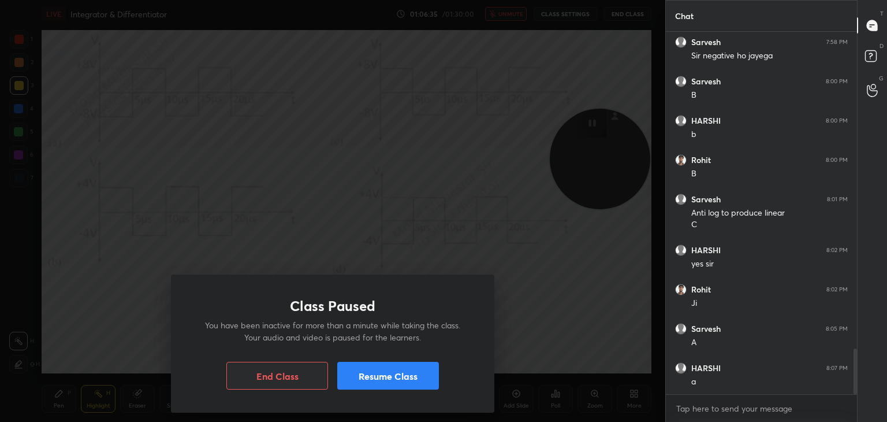
click at [408, 386] on button "Resume Class" at bounding box center [388, 376] width 102 height 28
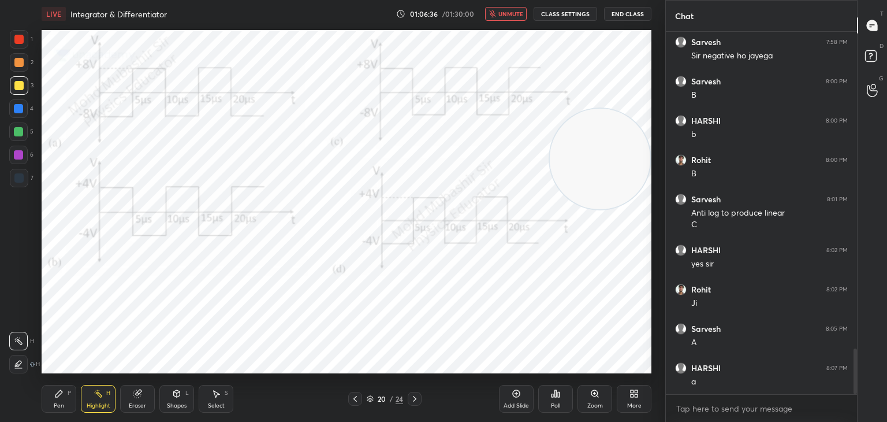
click at [511, 13] on span "unmute" at bounding box center [511, 14] width 25 height 8
drag, startPoint x: 73, startPoint y: 401, endPoint x: 62, endPoint y: 380, distance: 23.8
click at [70, 400] on div "Pen P" at bounding box center [59, 399] width 35 height 28
drag, startPoint x: 23, startPoint y: 114, endPoint x: 38, endPoint y: 136, distance: 26.8
click at [22, 114] on div at bounding box center [18, 108] width 18 height 18
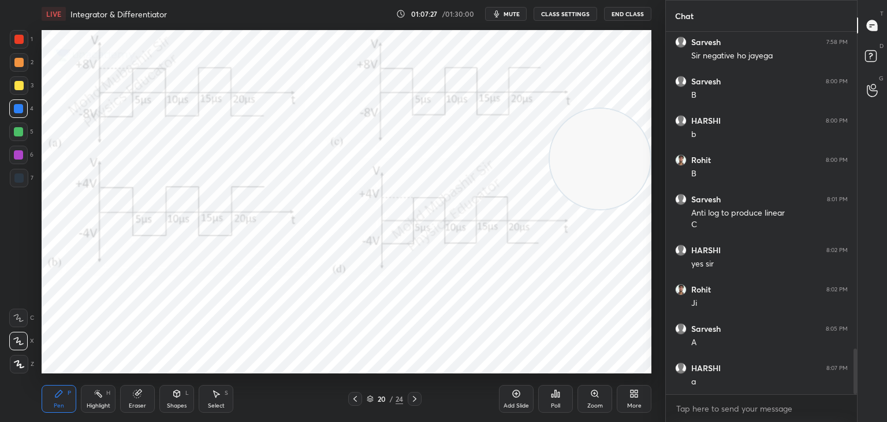
click at [358, 399] on div at bounding box center [355, 399] width 14 height 14
drag, startPoint x: 582, startPoint y: 172, endPoint x: 82, endPoint y: 110, distance: 504.2
click at [127, 101] on video at bounding box center [177, 98] width 101 height 101
click at [16, 129] on div at bounding box center [18, 131] width 9 height 9
drag, startPoint x: 118, startPoint y: 206, endPoint x: 81, endPoint y: 228, distance: 43.0
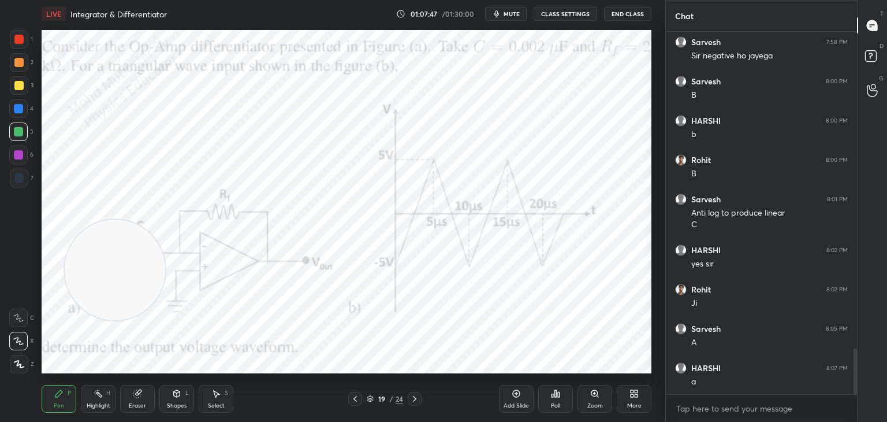
click at [93, 252] on video at bounding box center [115, 270] width 101 height 101
drag, startPoint x: 16, startPoint y: 60, endPoint x: 28, endPoint y: 65, distance: 13.0
click at [16, 61] on div at bounding box center [18, 62] width 9 height 9
drag, startPoint x: 256, startPoint y: 193, endPoint x: 501, endPoint y: 117, distance: 257.1
click at [514, 117] on video at bounding box center [483, 116] width 101 height 101
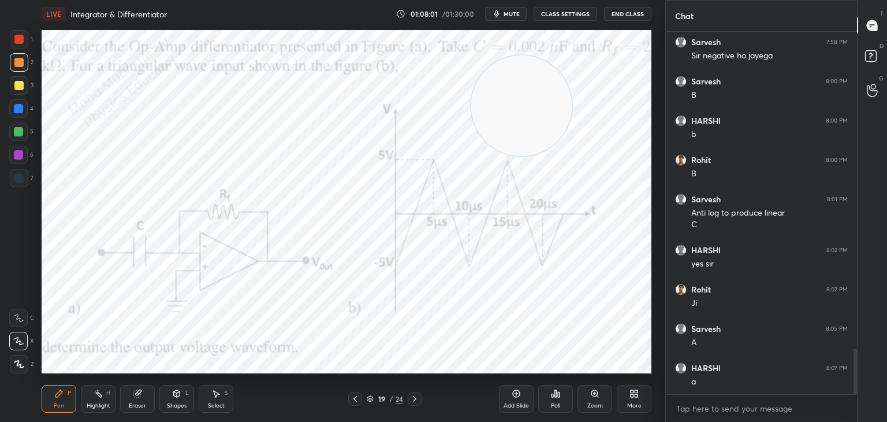
click at [100, 406] on div "Highlight" at bounding box center [99, 406] width 24 height 6
drag, startPoint x: 530, startPoint y: 102, endPoint x: 557, endPoint y: 113, distance: 29.5
click at [575, 92] on video at bounding box center [555, 100] width 101 height 101
click at [53, 405] on div "Pen P" at bounding box center [59, 399] width 35 height 28
click at [21, 107] on div at bounding box center [18, 108] width 9 height 9
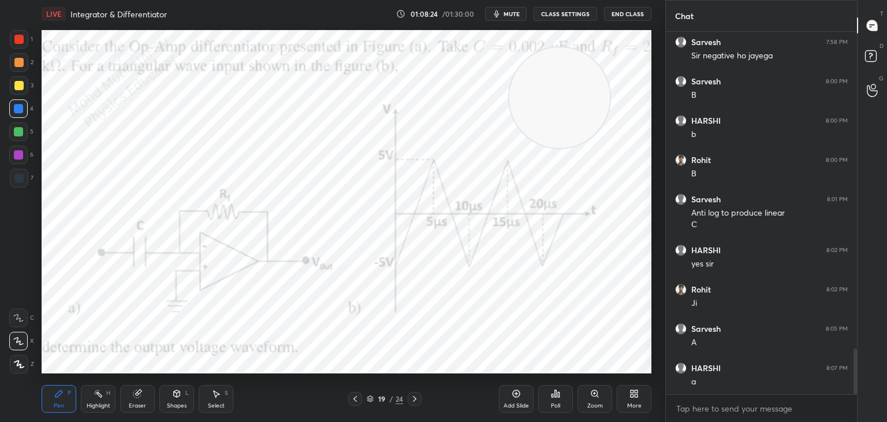
drag, startPoint x: 538, startPoint y: 81, endPoint x: 321, endPoint y: 200, distance: 247.7
click at [510, 148] on video at bounding box center [560, 97] width 101 height 101
click at [416, 400] on icon at bounding box center [414, 398] width 9 height 9
drag, startPoint x: 345, startPoint y: 209, endPoint x: 493, endPoint y: 114, distance: 176.1
click at [535, 87] on video at bounding box center [497, 133] width 101 height 101
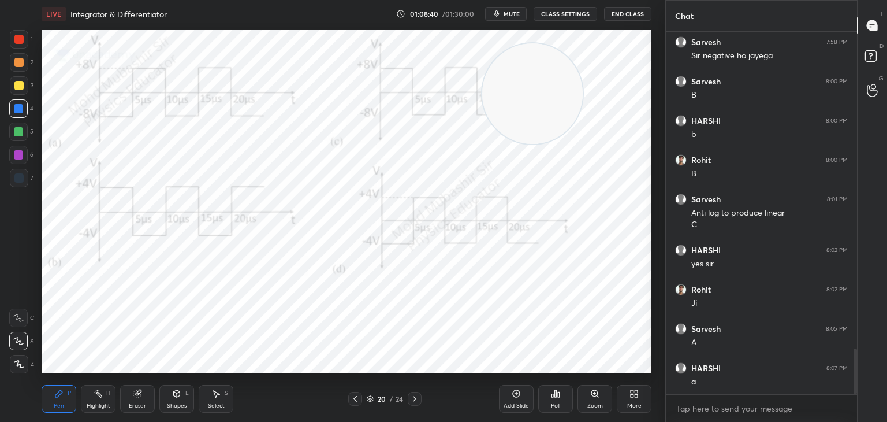
click at [351, 400] on div at bounding box center [355, 399] width 14 height 14
drag, startPoint x: 504, startPoint y: 99, endPoint x: 336, endPoint y: 148, distance: 175.1
click at [482, 144] on video at bounding box center [532, 93] width 101 height 101
click at [414, 396] on icon at bounding box center [414, 398] width 9 height 9
drag, startPoint x: 107, startPoint y: 401, endPoint x: 125, endPoint y: 396, distance: 18.6
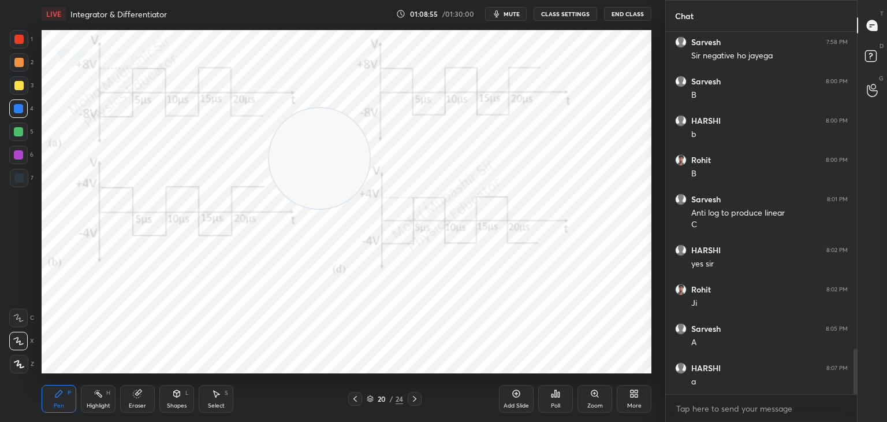
click at [105, 401] on div "Highlight H" at bounding box center [98, 399] width 35 height 28
click at [51, 394] on div "Pen P" at bounding box center [59, 399] width 35 height 28
drag, startPoint x: 321, startPoint y: 135, endPoint x: 552, endPoint y: 304, distance: 286.5
click at [370, 209] on video at bounding box center [319, 158] width 101 height 101
click at [21, 63] on div at bounding box center [18, 62] width 9 height 9
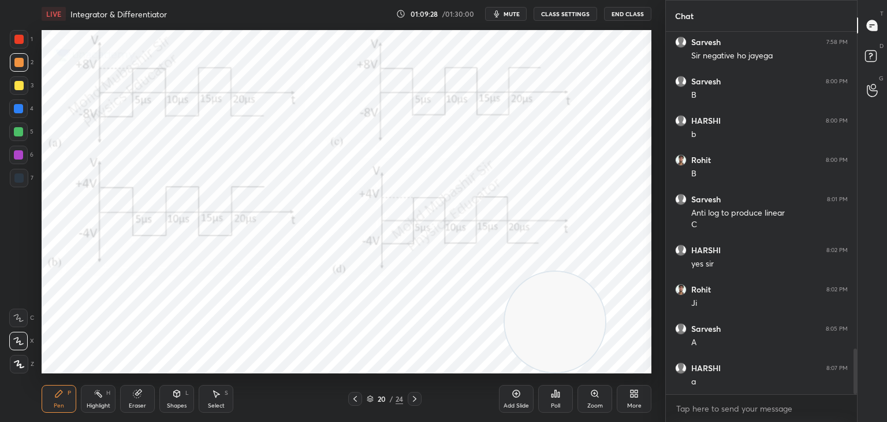
click at [355, 403] on div at bounding box center [355, 399] width 14 height 14
drag, startPoint x: 605, startPoint y: 292, endPoint x: 555, endPoint y: 325, distance: 60.6
click at [623, 332] on video at bounding box center [600, 322] width 101 height 101
drag, startPoint x: 111, startPoint y: 395, endPoint x: 105, endPoint y: 396, distance: 6.4
click at [106, 396] on div "Highlight H" at bounding box center [98, 399] width 35 height 28
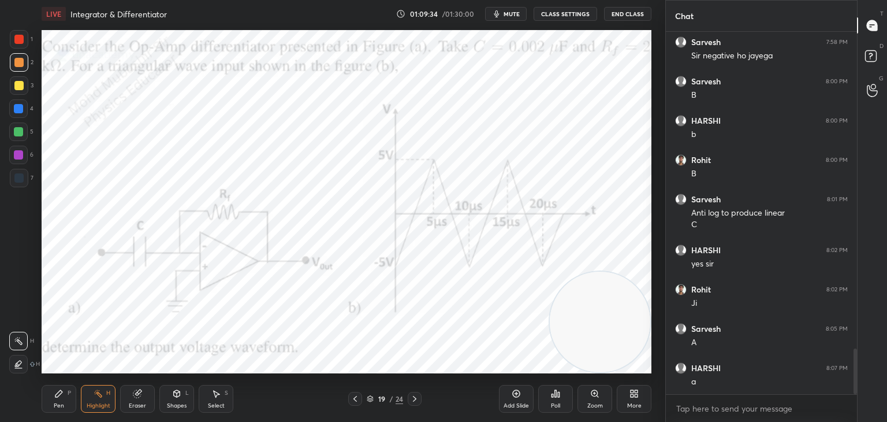
drag, startPoint x: 412, startPoint y: 401, endPoint x: 417, endPoint y: 373, distance: 28.0
click at [414, 401] on icon at bounding box center [414, 398] width 9 height 9
click at [351, 400] on icon at bounding box center [355, 398] width 9 height 9
click at [417, 398] on icon at bounding box center [414, 398] width 9 height 9
click at [355, 399] on icon at bounding box center [355, 398] width 9 height 9
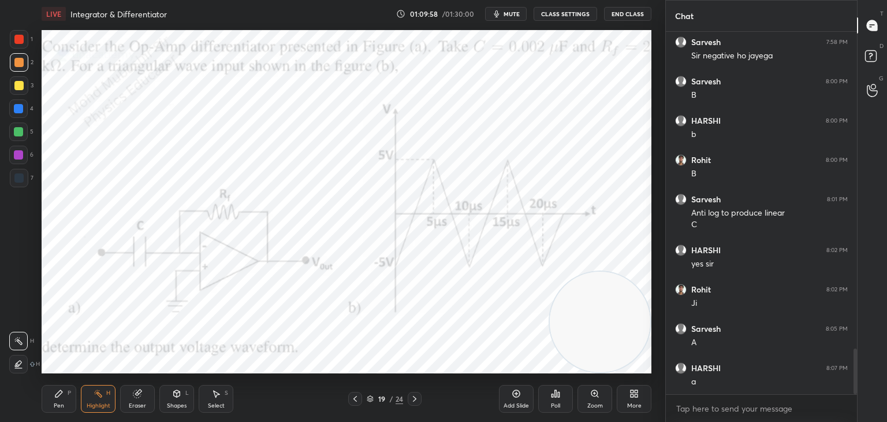
drag, startPoint x: 64, startPoint y: 397, endPoint x: 65, endPoint y: 378, distance: 19.7
click at [61, 399] on div "Pen P" at bounding box center [59, 399] width 35 height 28
click at [21, 40] on div at bounding box center [18, 39] width 9 height 9
drag, startPoint x: 98, startPoint y: 403, endPoint x: 109, endPoint y: 380, distance: 25.9
click at [97, 403] on div "Highlight" at bounding box center [99, 406] width 24 height 6
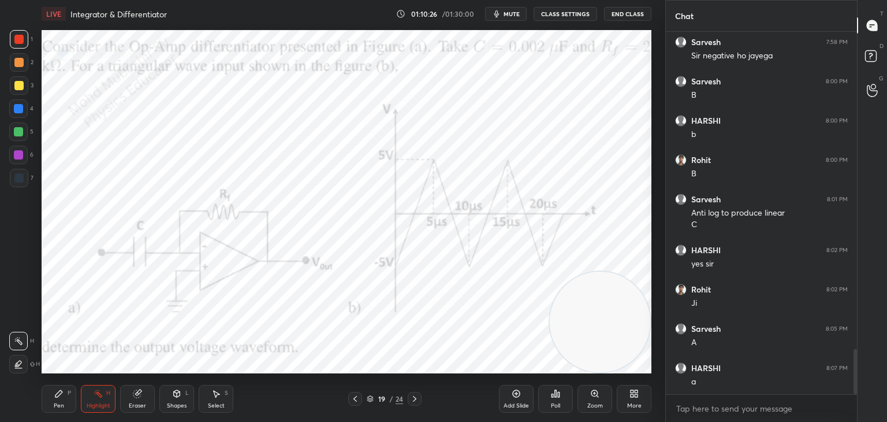
scroll to position [2569, 0]
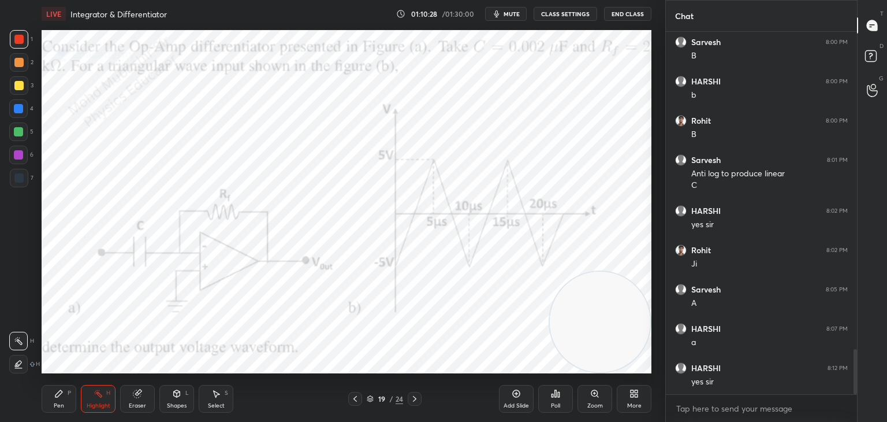
click at [414, 401] on icon at bounding box center [414, 398] width 9 height 9
click at [417, 396] on icon at bounding box center [414, 398] width 9 height 9
click at [511, 16] on span "mute" at bounding box center [512, 14] width 16 height 8
click at [512, 13] on span "unmute" at bounding box center [511, 14] width 25 height 8
click at [59, 398] on icon at bounding box center [58, 393] width 9 height 9
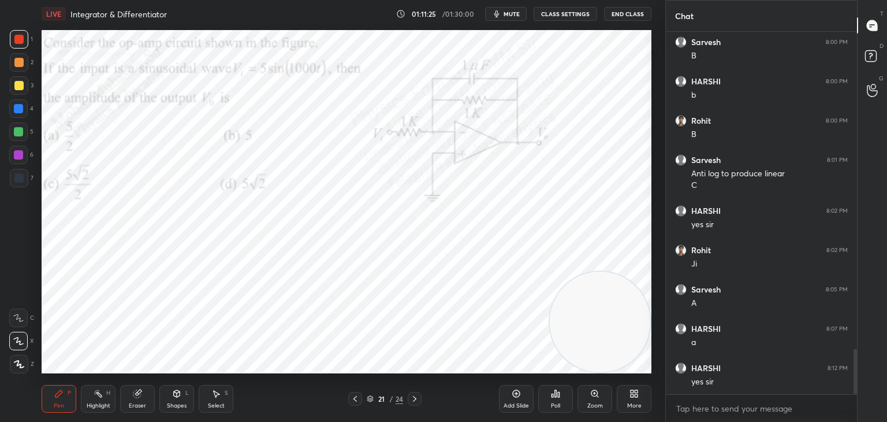
click at [91, 402] on div "Highlight H" at bounding box center [98, 399] width 35 height 28
click at [349, 396] on div at bounding box center [355, 399] width 14 height 14
drag, startPoint x: 352, startPoint y: 396, endPoint x: 425, endPoint y: 396, distance: 72.8
click at [351, 396] on icon at bounding box center [355, 398] width 9 height 9
click at [415, 396] on icon at bounding box center [414, 398] width 9 height 9
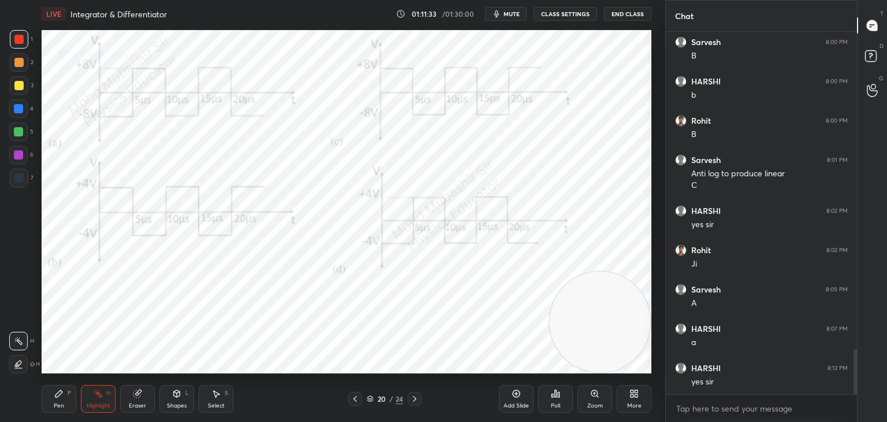
click at [416, 393] on div at bounding box center [415, 399] width 14 height 14
click at [362, 397] on div at bounding box center [355, 399] width 14 height 14
click at [357, 396] on icon at bounding box center [355, 398] width 9 height 9
click at [415, 396] on icon at bounding box center [414, 398] width 9 height 9
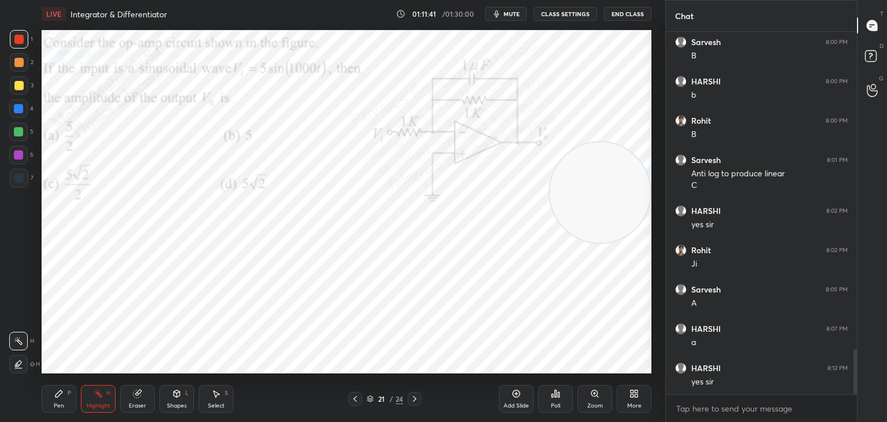
drag, startPoint x: 588, startPoint y: 297, endPoint x: 608, endPoint y: 43, distance: 255.0
click at [625, 142] on video at bounding box center [600, 192] width 101 height 101
click at [511, 14] on span "mute" at bounding box center [512, 14] width 16 height 8
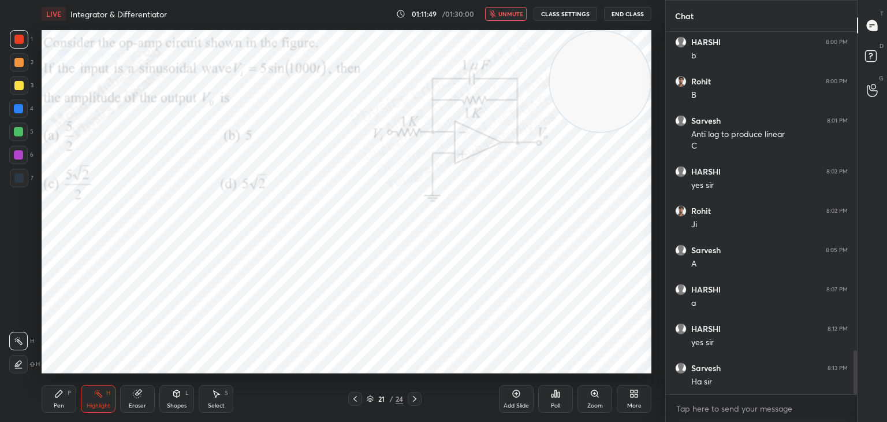
scroll to position [2647, 0]
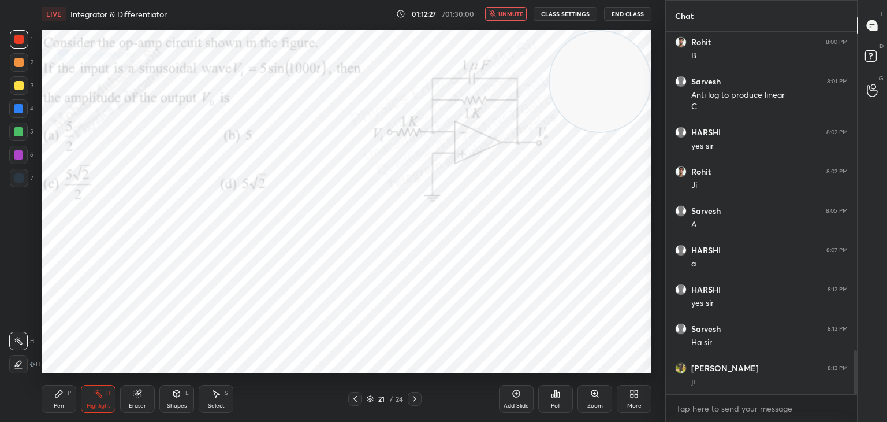
click at [511, 10] on div "LIVE Integrator & Differentiator 01:12:27 / 01:30:00 unmute CLASS SETTINGS End …" at bounding box center [347, 14] width 610 height 28
click at [510, 12] on span "unmute" at bounding box center [511, 14] width 25 height 8
click at [513, 14] on span "mute" at bounding box center [512, 14] width 16 height 8
click at [508, 17] on button "unmute" at bounding box center [506, 14] width 42 height 14
drag, startPoint x: 49, startPoint y: 399, endPoint x: 56, endPoint y: 394, distance: 8.8
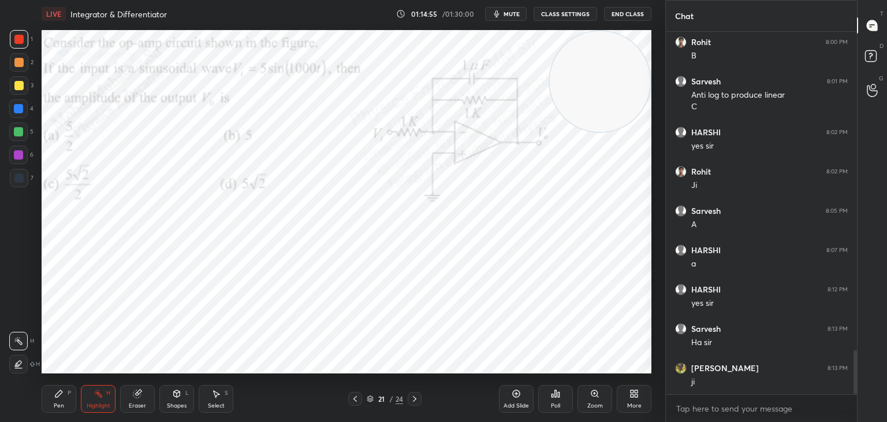
click at [51, 398] on div "Pen P" at bounding box center [59, 399] width 35 height 28
drag, startPoint x: 14, startPoint y: 137, endPoint x: 39, endPoint y: 130, distance: 25.8
click at [17, 135] on div at bounding box center [18, 131] width 18 height 18
click at [92, 393] on div "Highlight H" at bounding box center [98, 399] width 35 height 28
click at [414, 400] on icon at bounding box center [414, 398] width 9 height 9
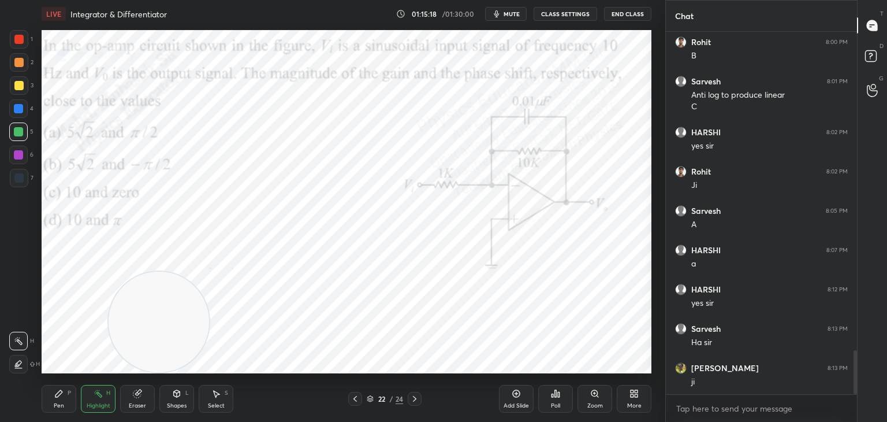
drag, startPoint x: 603, startPoint y: 77, endPoint x: 162, endPoint y: 384, distance: 537.8
click at [162, 384] on div "LIVE Integrator & Differentiator 01:15:18 / 01:30:00 mute CLASS SETTINGS End Cl…" at bounding box center [346, 211] width 619 height 422
click at [53, 398] on div "Pen P" at bounding box center [59, 399] width 35 height 28
drag, startPoint x: 20, startPoint y: 81, endPoint x: 37, endPoint y: 92, distance: 20.8
click at [21, 83] on div at bounding box center [18, 85] width 9 height 9
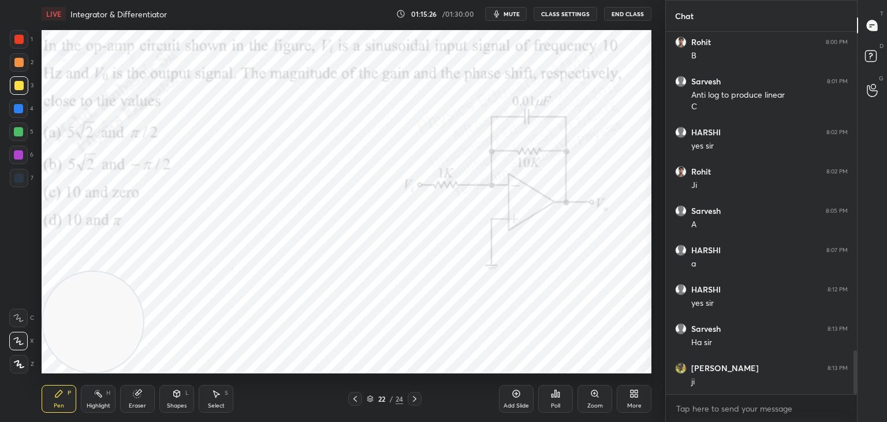
drag, startPoint x: 171, startPoint y: 318, endPoint x: 76, endPoint y: 274, distance: 104.4
click at [94, 329] on video at bounding box center [93, 322] width 101 height 101
click at [19, 155] on div at bounding box center [18, 154] width 9 height 9
click at [96, 401] on div "Highlight H" at bounding box center [98, 399] width 35 height 28
click at [411, 400] on icon at bounding box center [414, 398] width 9 height 9
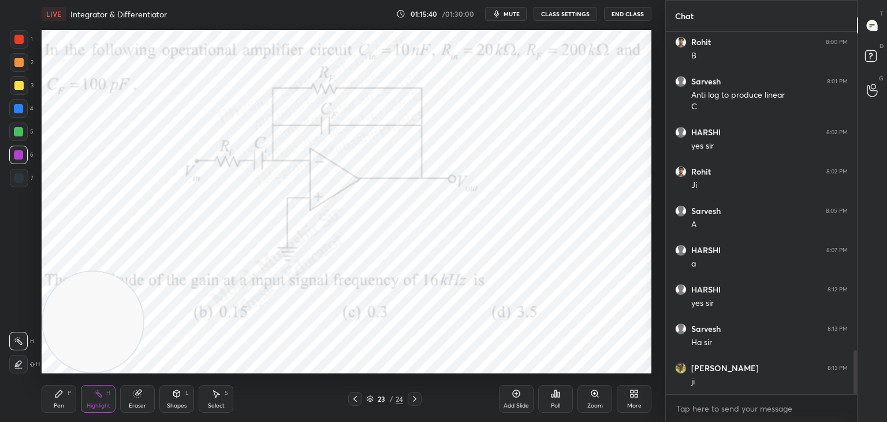
click at [55, 385] on div "Pen P" at bounding box center [59, 399] width 35 height 28
drag, startPoint x: 18, startPoint y: 79, endPoint x: 28, endPoint y: 79, distance: 10.4
click at [20, 79] on div at bounding box center [19, 85] width 18 height 18
drag, startPoint x: 99, startPoint y: 297, endPoint x: 108, endPoint y: 202, distance: 95.2
click at [109, 191] on video at bounding box center [105, 241] width 101 height 101
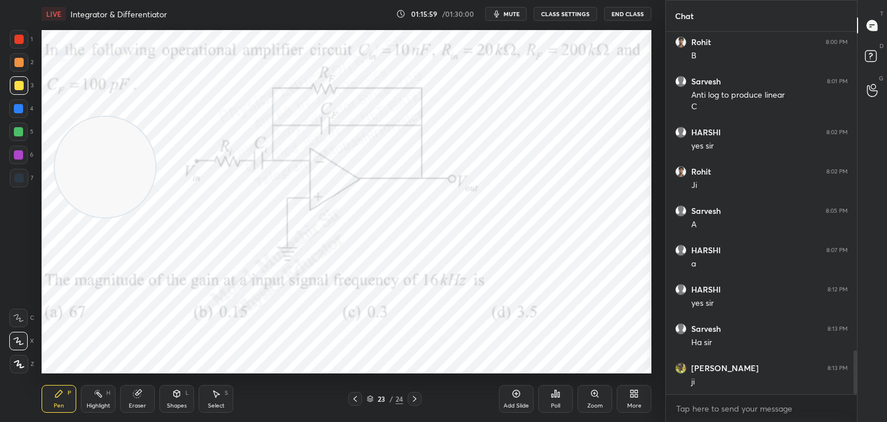
click at [90, 391] on div "Highlight H" at bounding box center [98, 399] width 35 height 28
click at [354, 400] on icon at bounding box center [355, 398] width 9 height 9
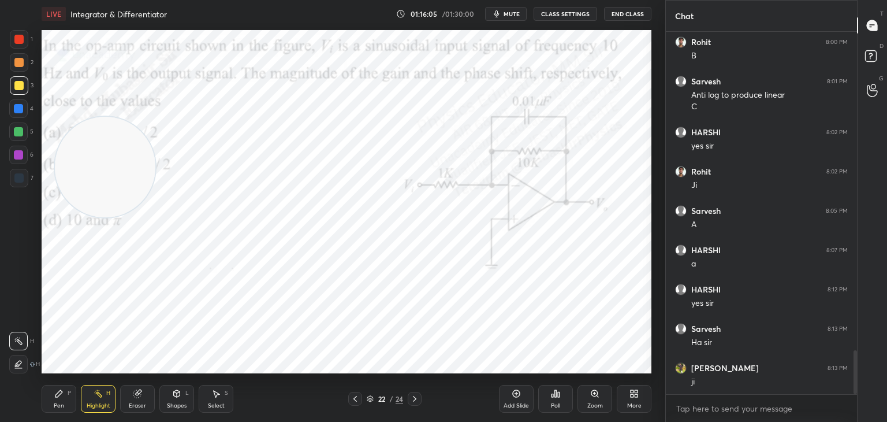
drag, startPoint x: 118, startPoint y: 140, endPoint x: 130, endPoint y: 345, distance: 205.4
click at [98, 406] on div "LIVE Integrator & Differentiator 01:16:05 / 01:30:00 mute CLASS SETTINGS End Cl…" at bounding box center [346, 211] width 619 height 422
click at [417, 397] on icon at bounding box center [414, 398] width 9 height 9
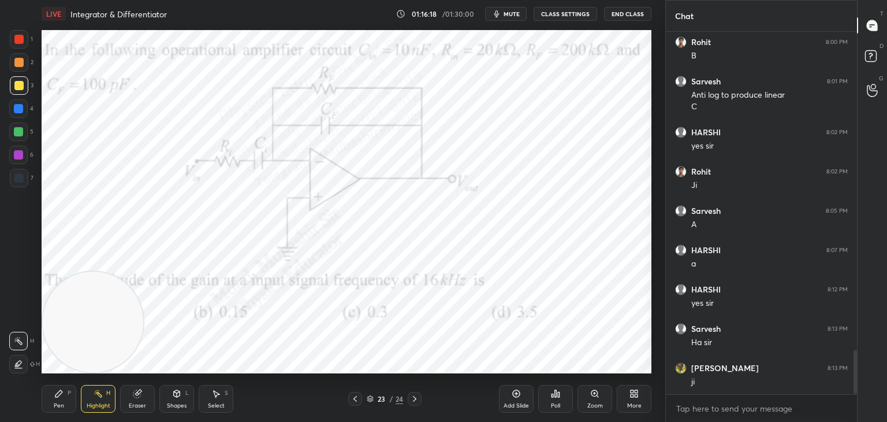
scroll to position [2686, 0]
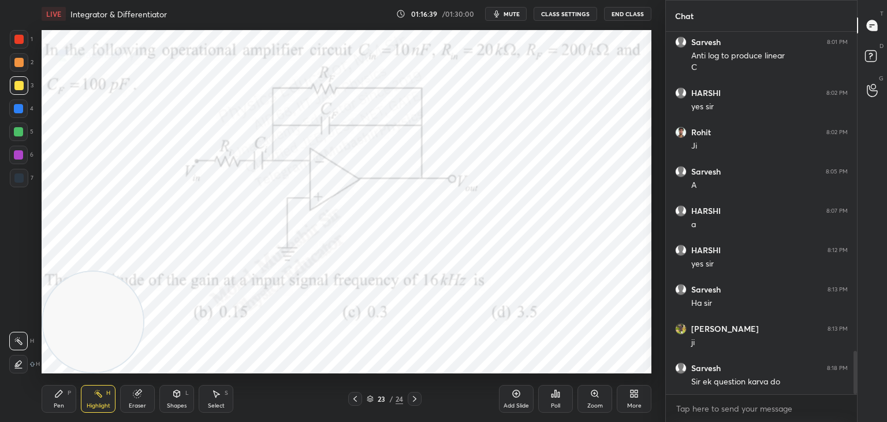
click at [356, 397] on icon at bounding box center [355, 398] width 9 height 9
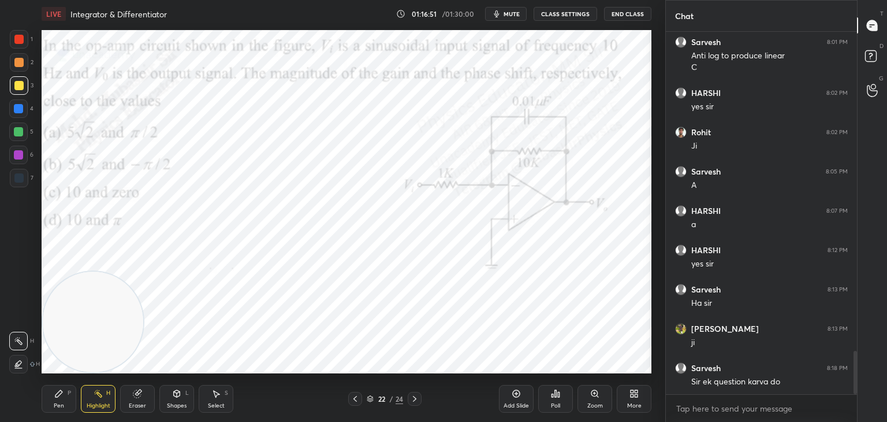
click at [416, 396] on icon at bounding box center [414, 398] width 9 height 9
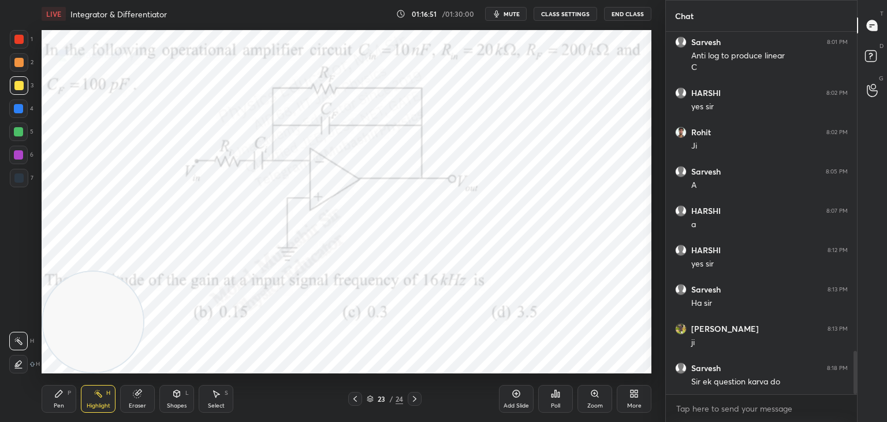
click at [417, 398] on icon at bounding box center [414, 398] width 9 height 9
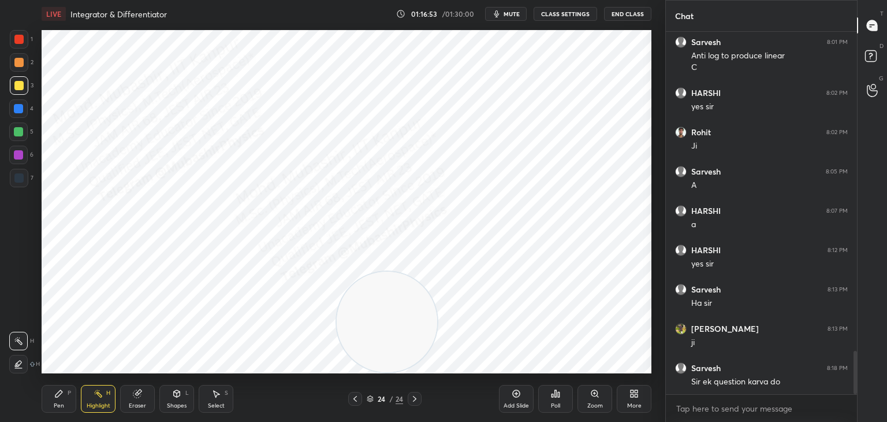
drag, startPoint x: 97, startPoint y: 330, endPoint x: 578, endPoint y: 350, distance: 481.6
click at [437, 359] on video at bounding box center [387, 322] width 101 height 101
drag, startPoint x: 72, startPoint y: 403, endPoint x: 38, endPoint y: 198, distance: 208.0
click at [72, 398] on div "Pen P" at bounding box center [59, 399] width 35 height 28
drag, startPoint x: 18, startPoint y: 36, endPoint x: 29, endPoint y: 39, distance: 11.5
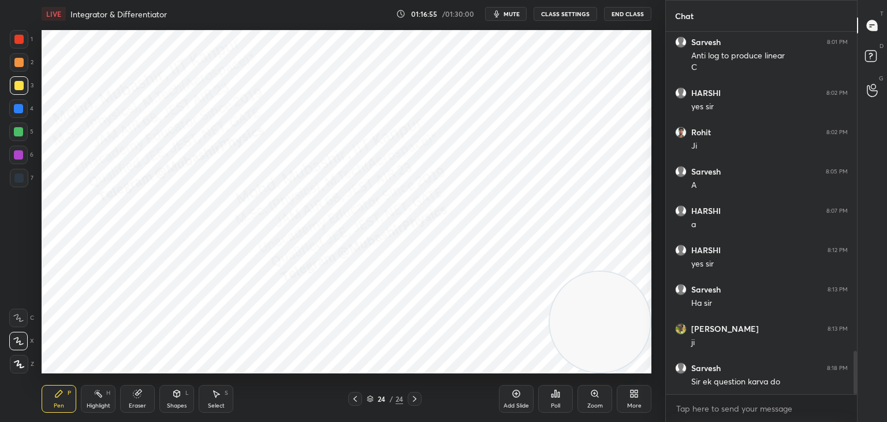
click at [20, 37] on div at bounding box center [18, 39] width 9 height 9
click at [21, 98] on div "3" at bounding box center [22, 87] width 24 height 23
click at [17, 113] on div at bounding box center [18, 108] width 18 height 18
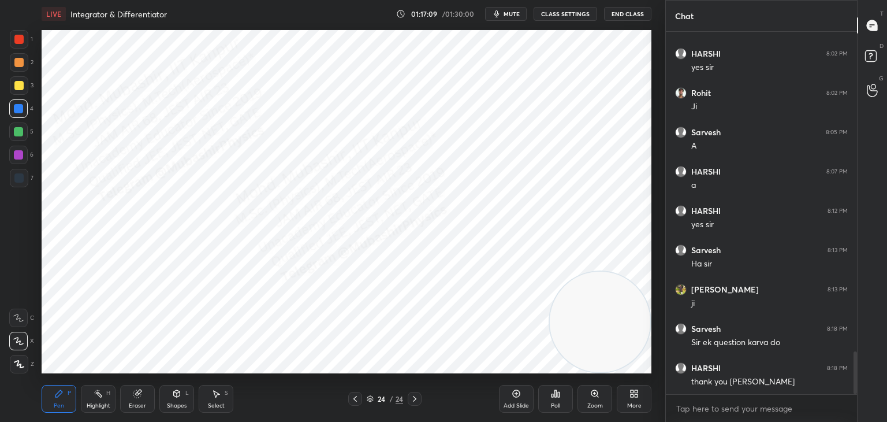
scroll to position [2765, 0]
click at [93, 399] on div "Highlight H" at bounding box center [98, 399] width 35 height 28
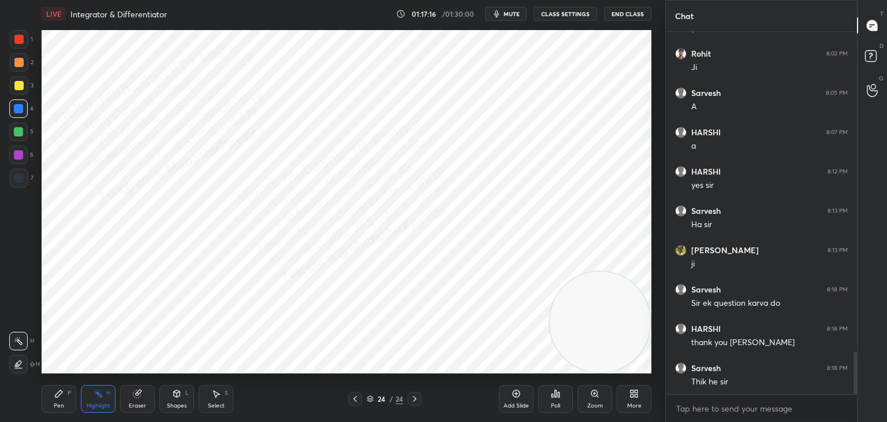
drag, startPoint x: 217, startPoint y: 399, endPoint x: 220, endPoint y: 384, distance: 14.9
click at [220, 396] on div "Select S" at bounding box center [216, 399] width 35 height 28
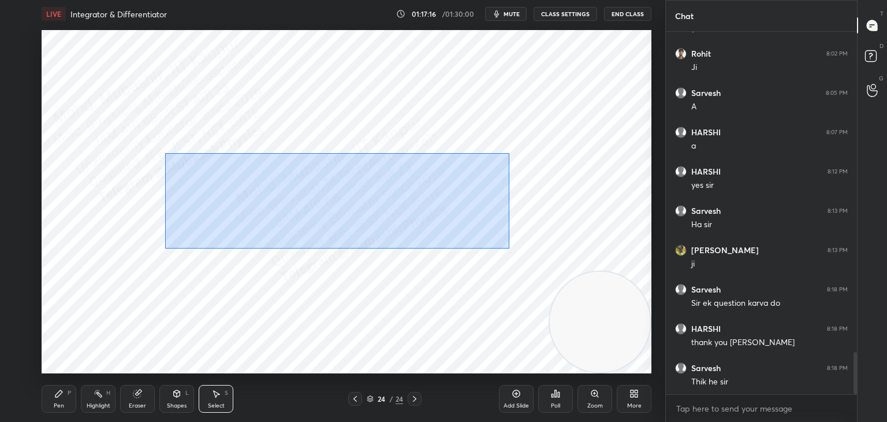
drag, startPoint x: 165, startPoint y: 153, endPoint x: 511, endPoint y: 248, distance: 359.5
click at [512, 252] on div "0 ° Undo Copy Paste here Duplicate Duplicate to new slide Delete" at bounding box center [347, 201] width 610 height 343
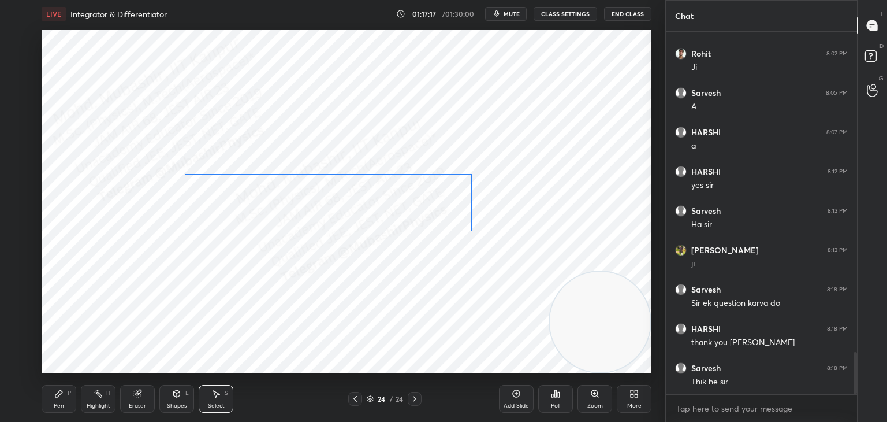
drag, startPoint x: 374, startPoint y: 202, endPoint x: 356, endPoint y: 191, distance: 21.3
click at [389, 207] on div "0 ° Undo Copy Paste here Duplicate Duplicate to new slide Delete" at bounding box center [347, 201] width 610 height 343
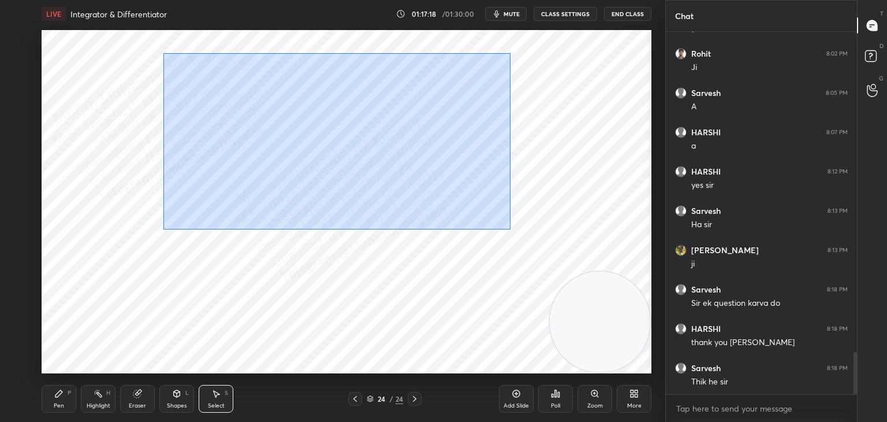
drag, startPoint x: 192, startPoint y: 62, endPoint x: 511, endPoint y: 228, distance: 358.7
click at [518, 235] on div "0 ° Undo Copy Paste here Duplicate Duplicate to new slide Delete" at bounding box center [347, 201] width 610 height 343
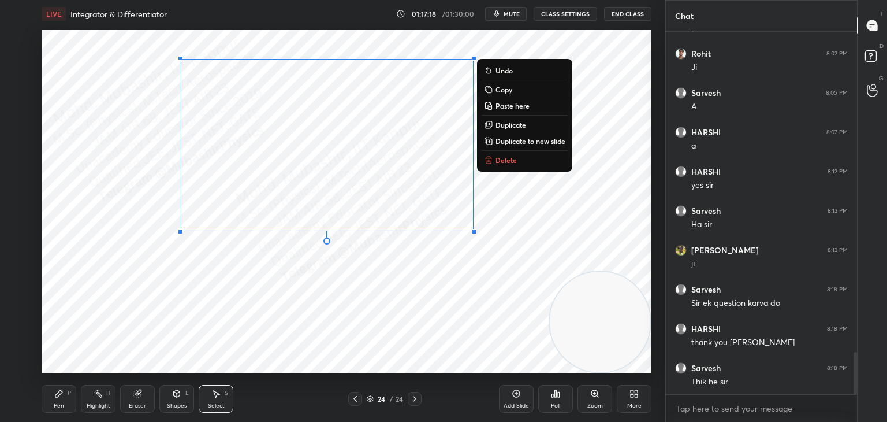
click at [411, 189] on div "0 ° Undo Copy Paste here Duplicate Duplicate to new slide Delete" at bounding box center [347, 201] width 610 height 343
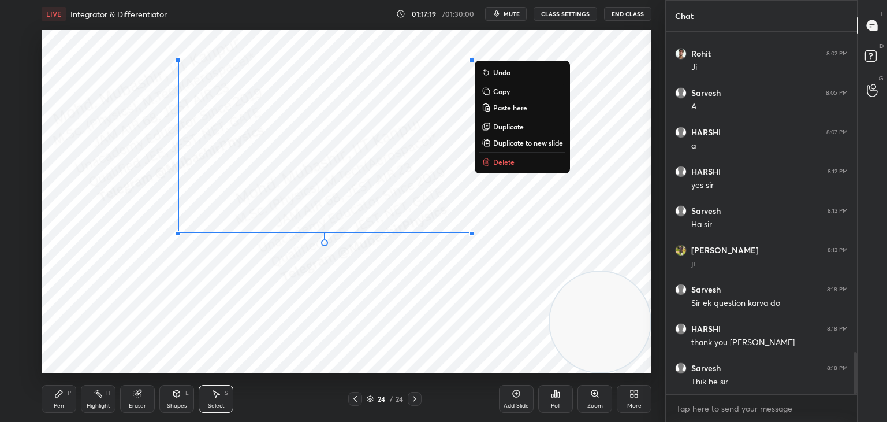
click at [86, 400] on div "Highlight H" at bounding box center [98, 399] width 35 height 28
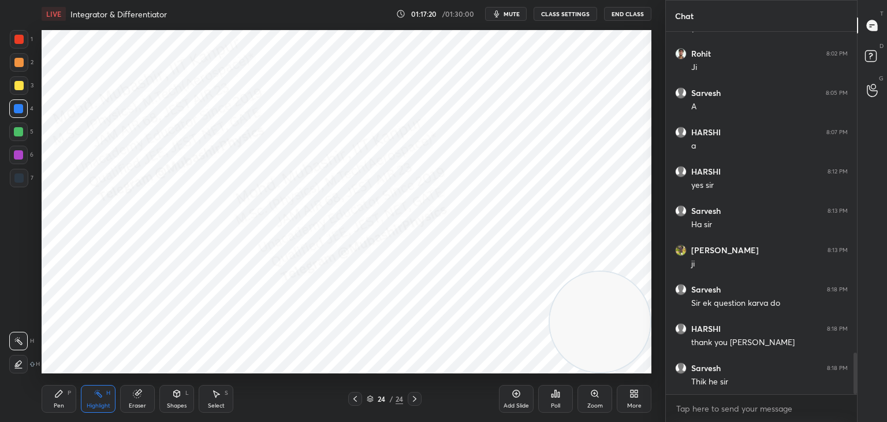
scroll to position [2804, 0]
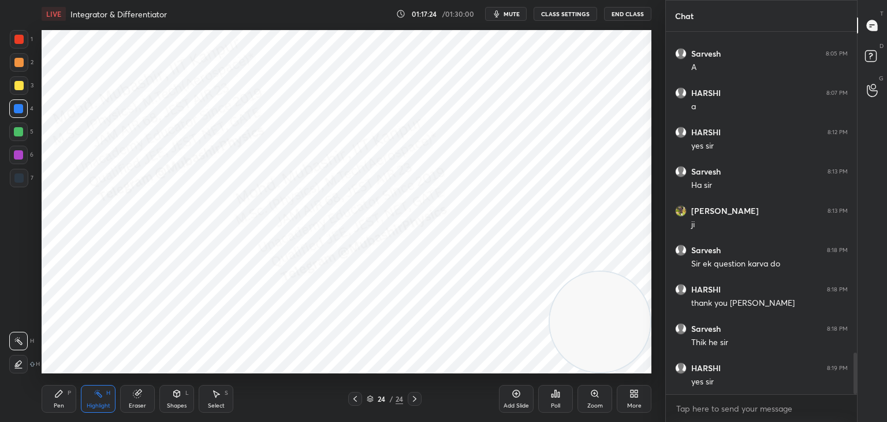
click at [627, 12] on button "End Class" at bounding box center [627, 14] width 47 height 14
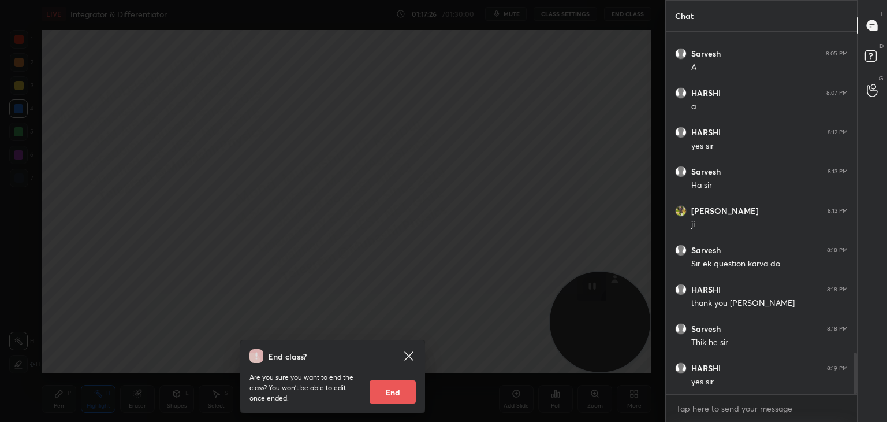
click at [398, 394] on button "End" at bounding box center [393, 391] width 46 height 23
type textarea "x"
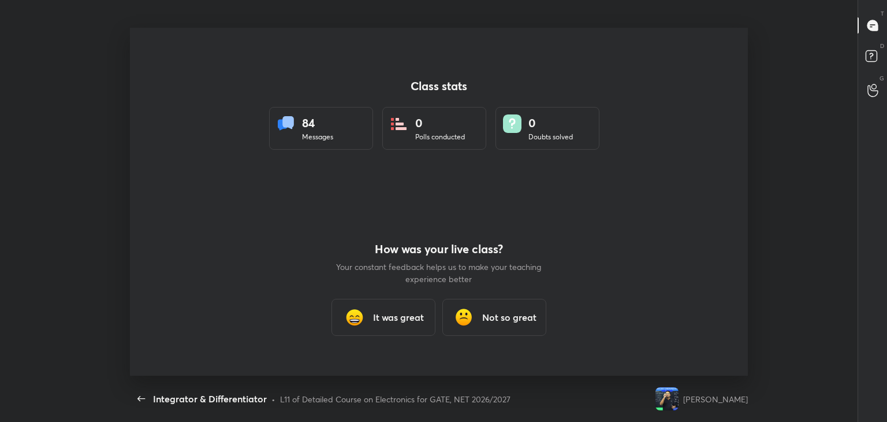
scroll to position [0, 0]
